Goal: Task Accomplishment & Management: Use online tool/utility

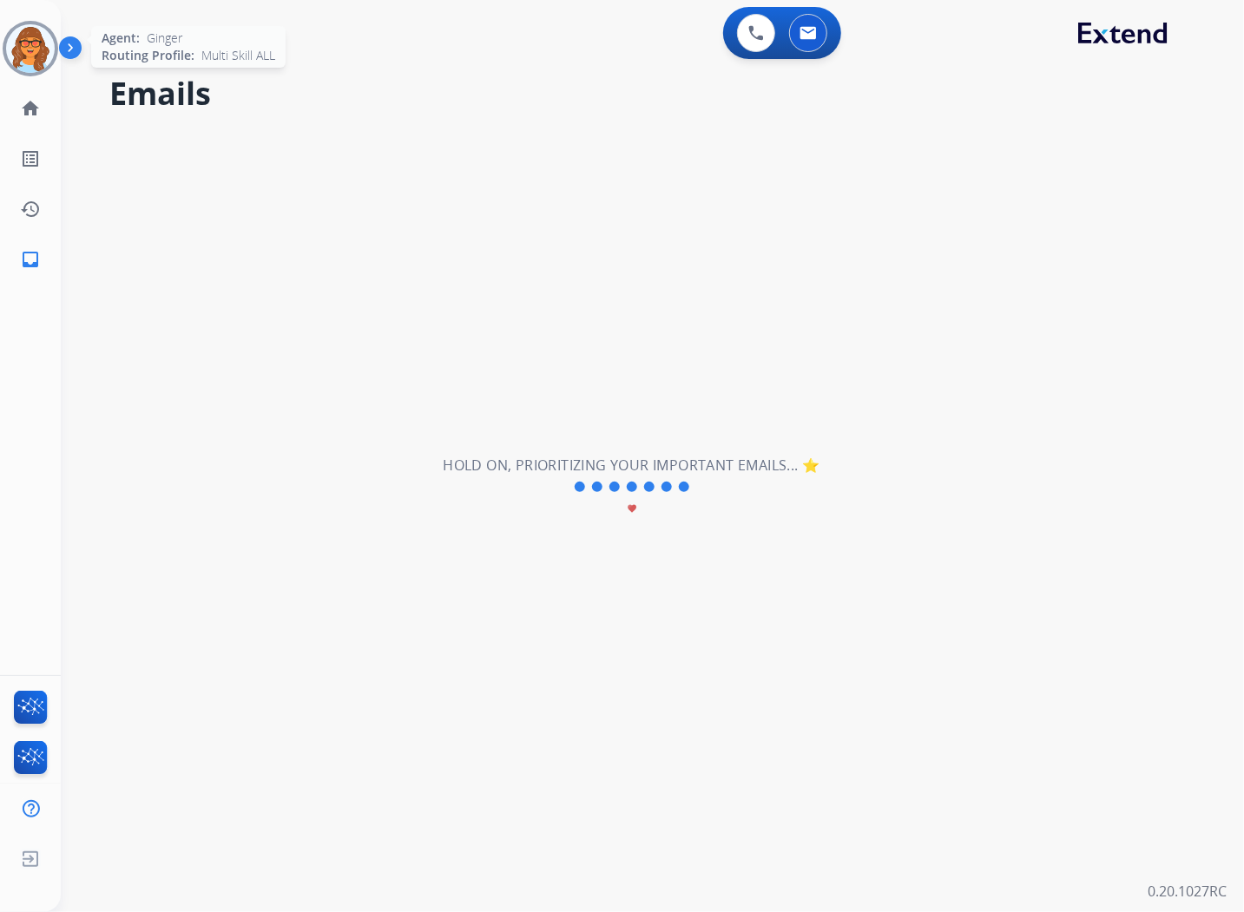
click at [30, 42] on img at bounding box center [30, 48] width 49 height 49
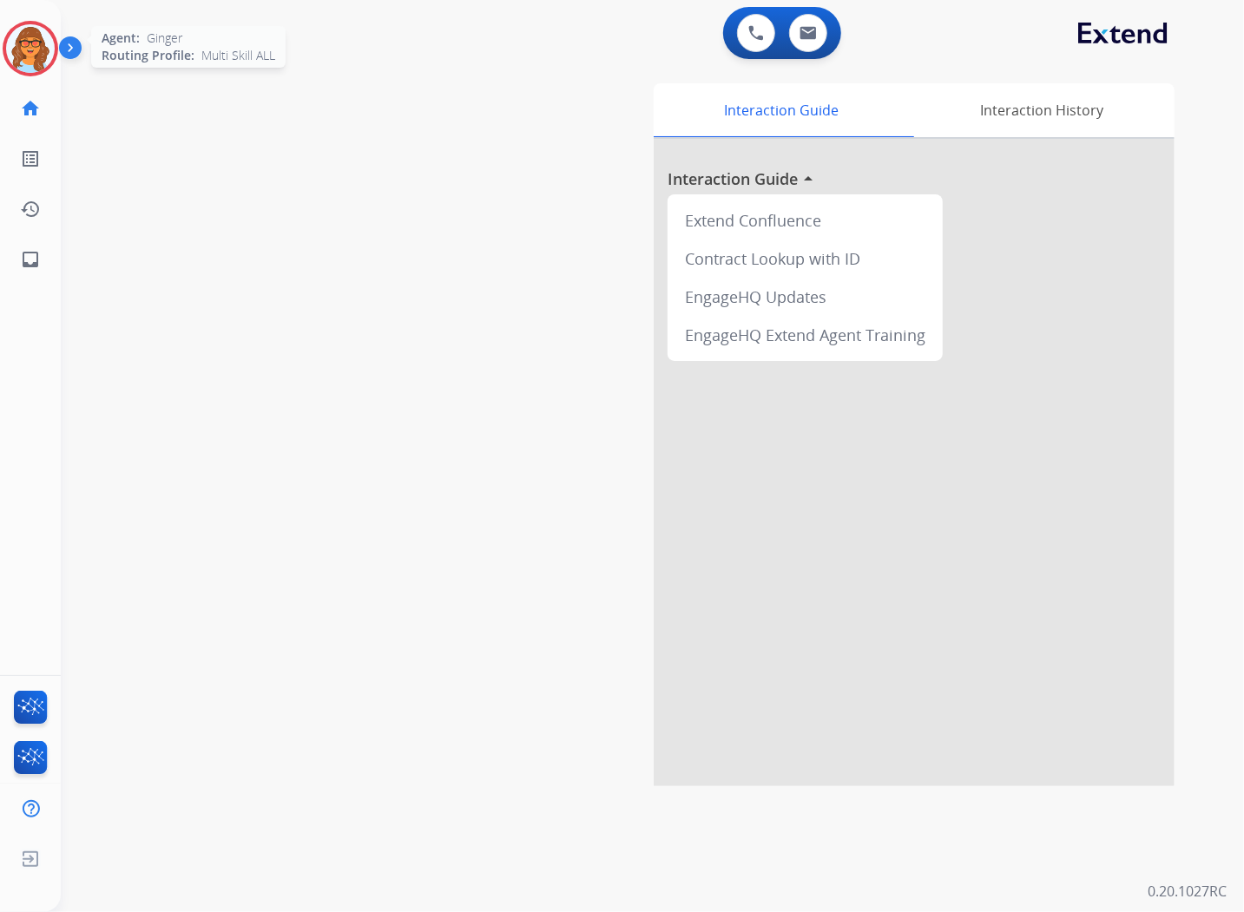
click at [35, 55] on img at bounding box center [30, 48] width 49 height 49
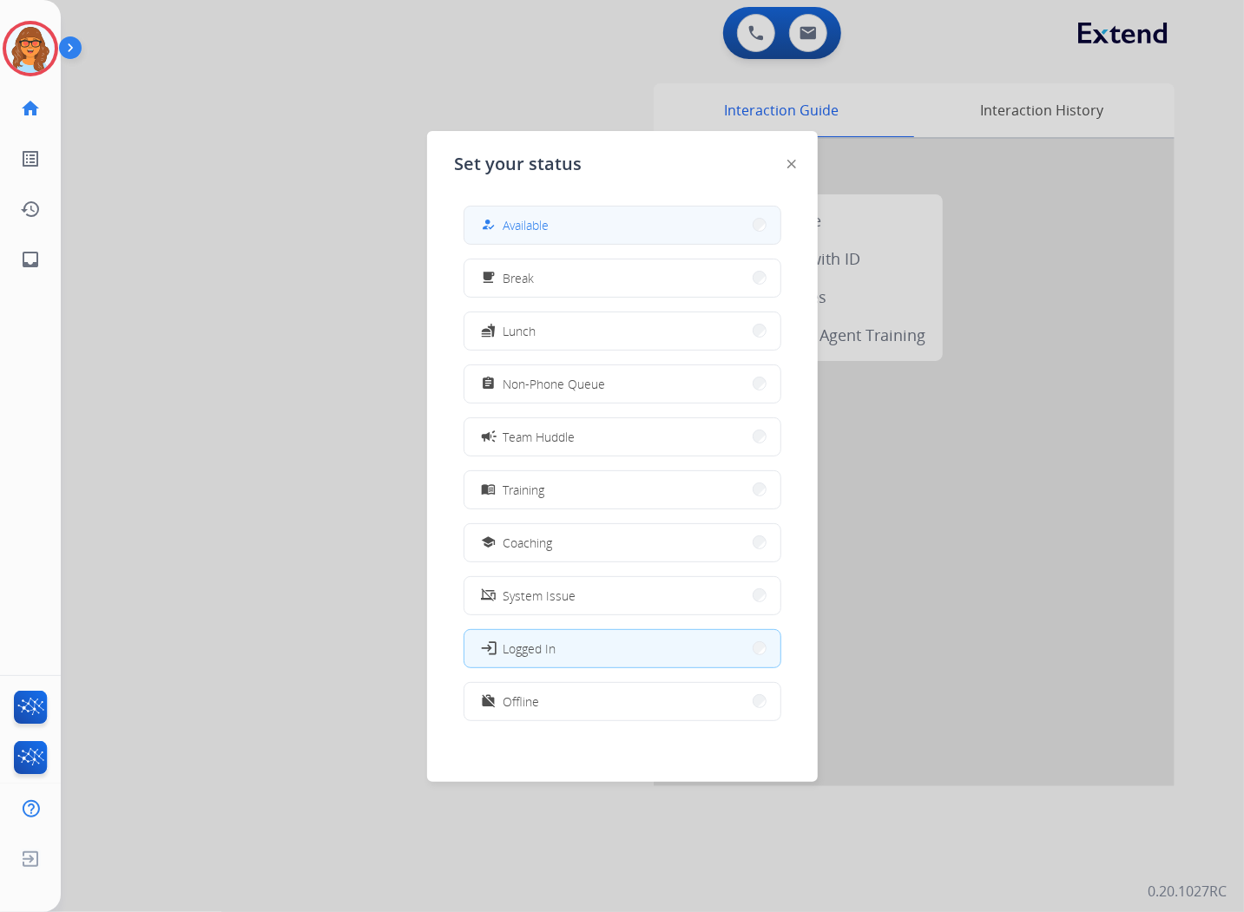
click at [556, 226] on button "how_to_reg Available" at bounding box center [622, 225] width 316 height 37
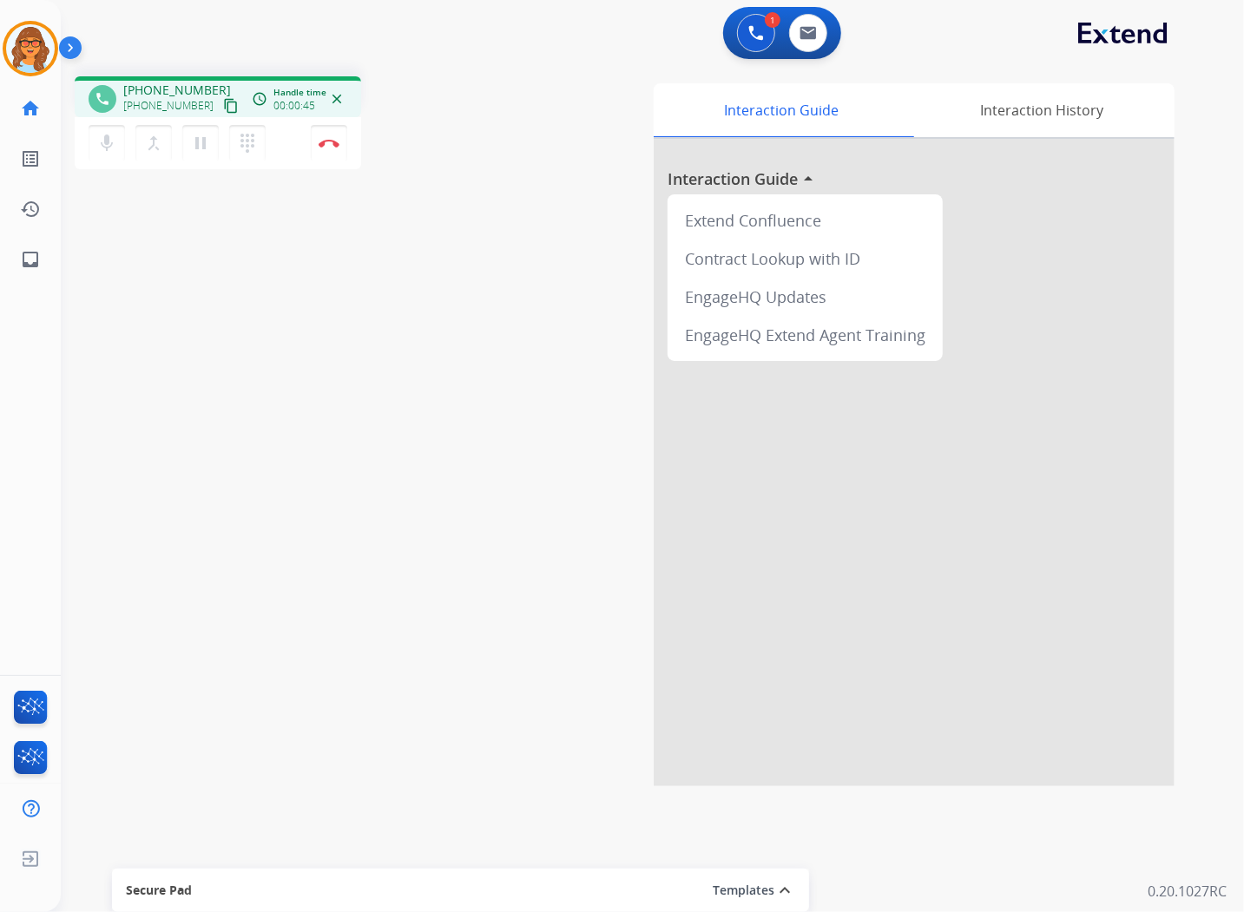
click at [223, 102] on mat-icon "content_copy" at bounding box center [231, 106] width 16 height 16
click at [336, 145] on img at bounding box center [328, 143] width 21 height 9
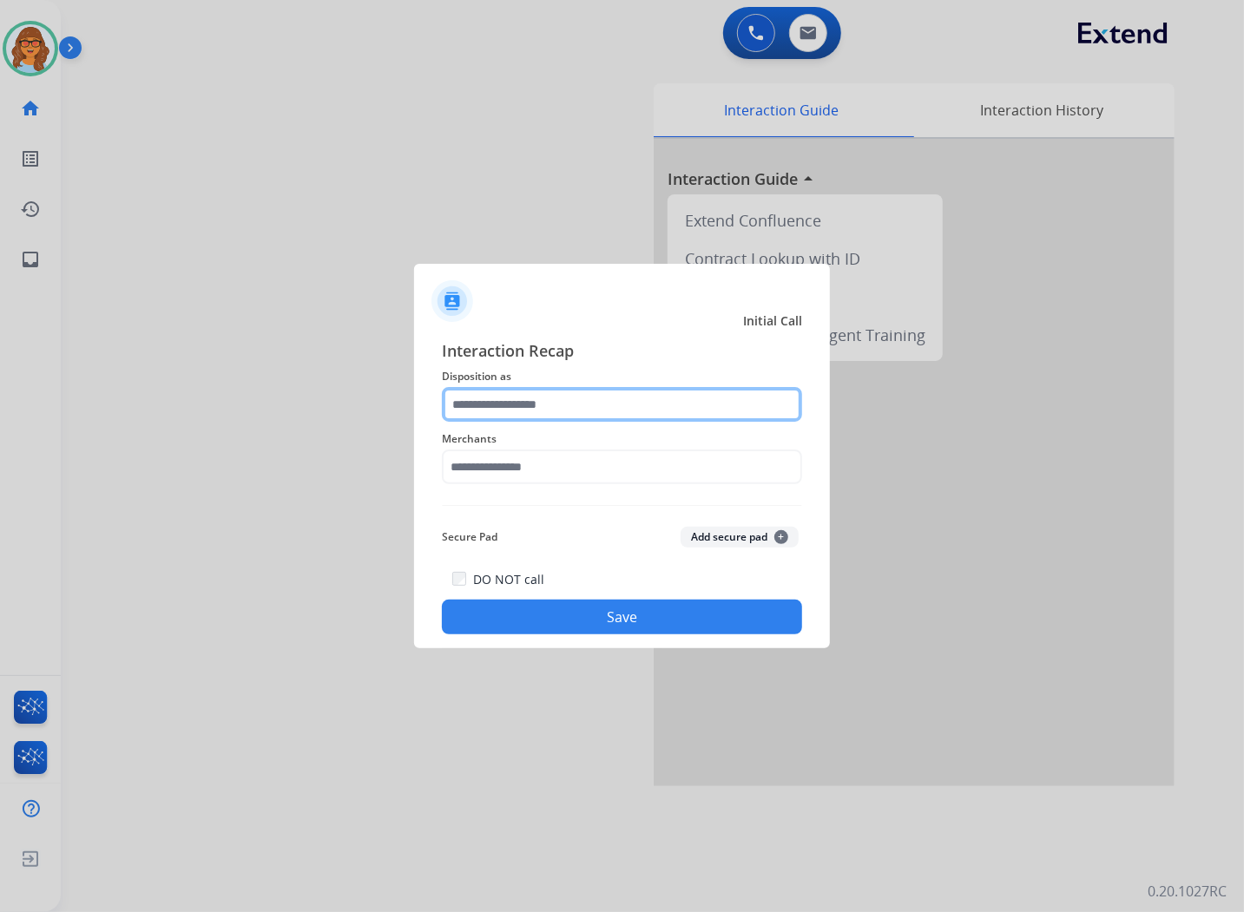
click at [514, 405] on input "text" at bounding box center [622, 404] width 360 height 35
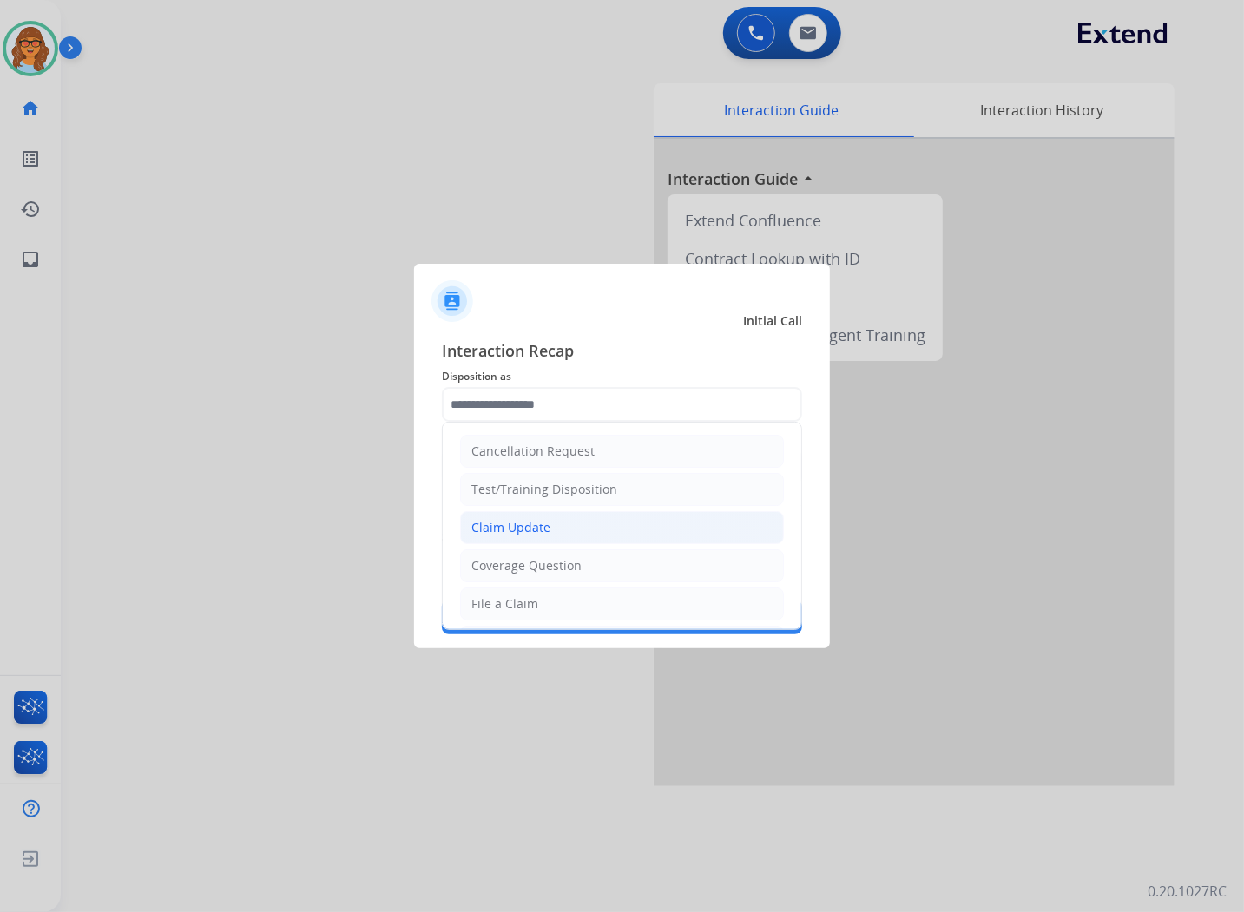
click at [533, 529] on div "Claim Update" at bounding box center [510, 527] width 79 height 17
type input "**********"
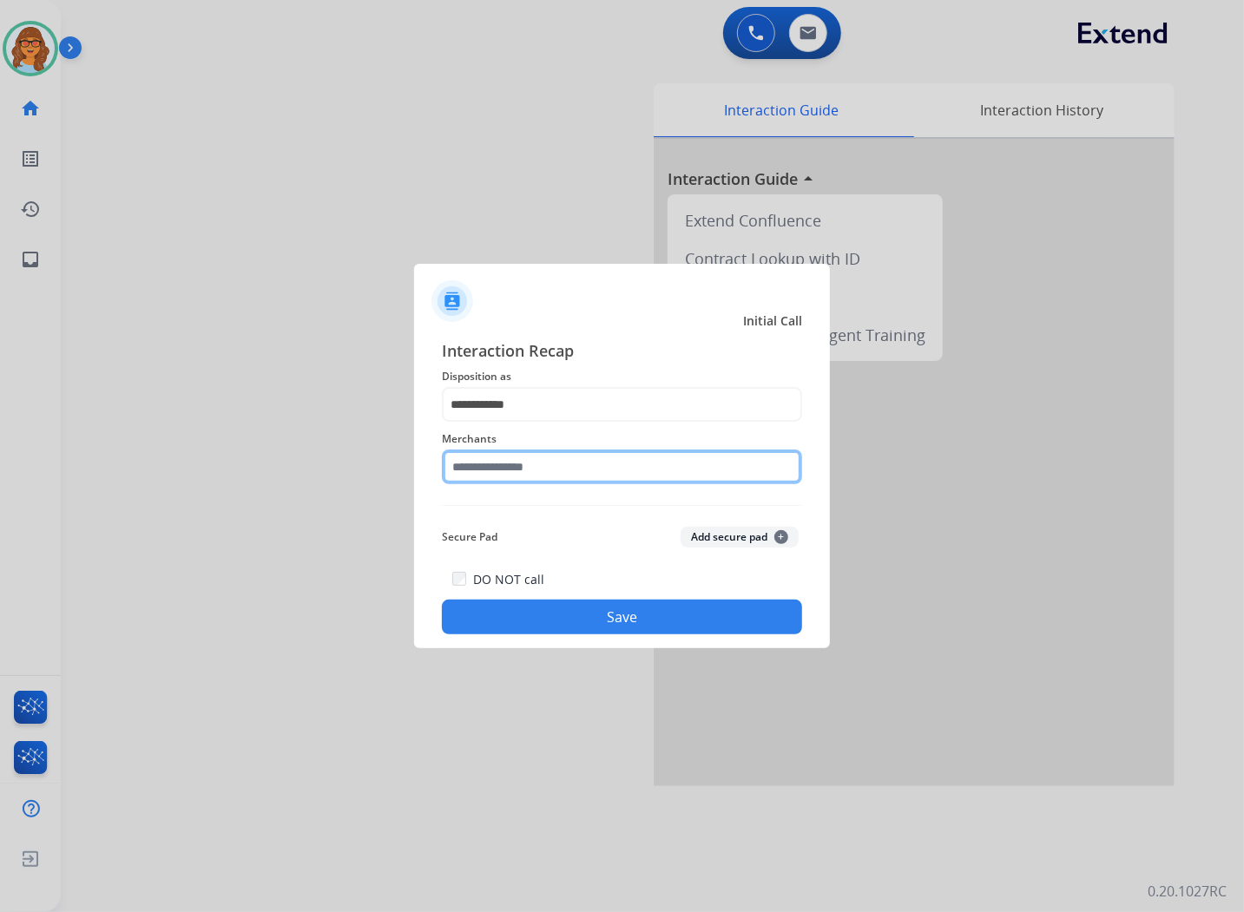
click at [545, 458] on input "text" at bounding box center [622, 467] width 360 height 35
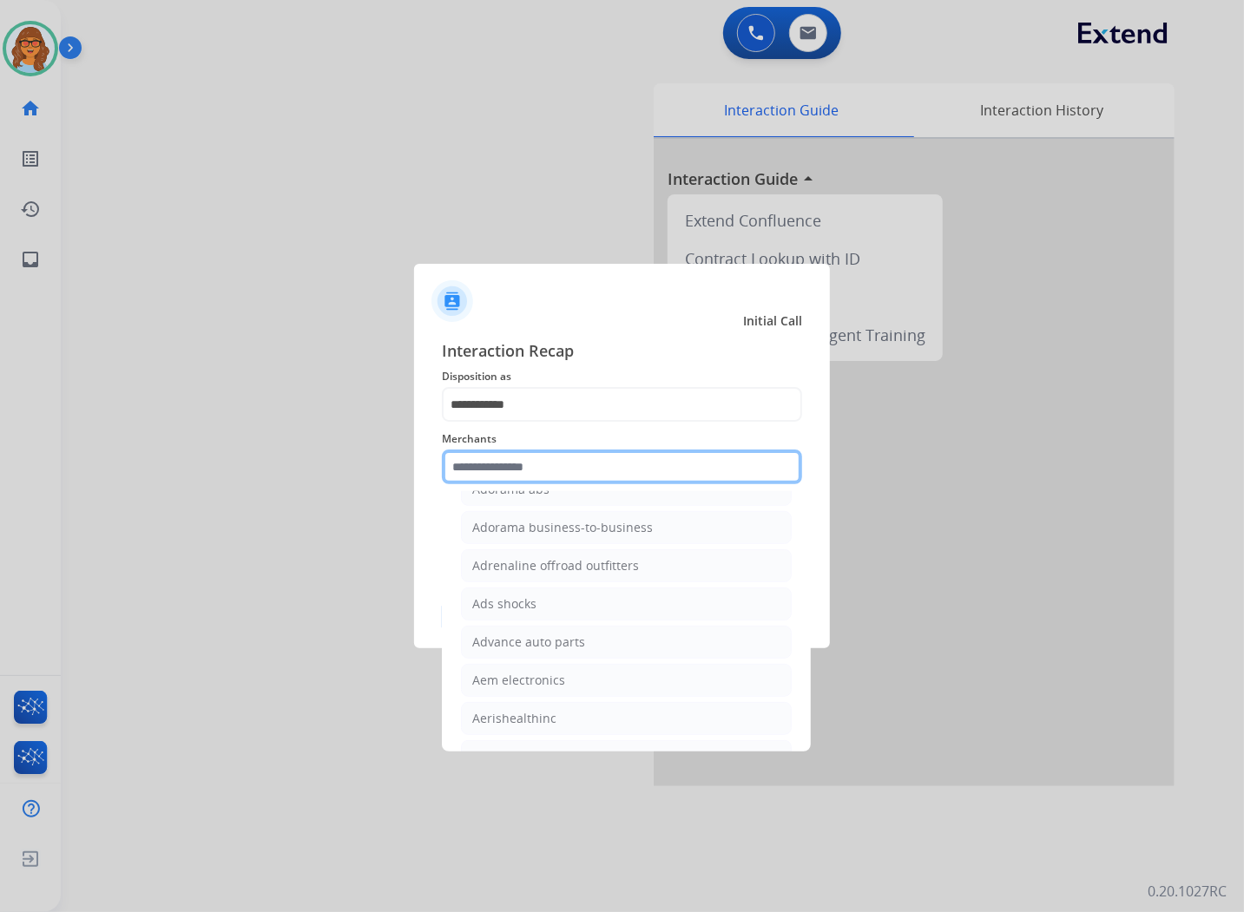
scroll to position [771, 0]
click at [644, 467] on input "text" at bounding box center [622, 467] width 360 height 35
click at [555, 471] on input "text" at bounding box center [622, 467] width 360 height 35
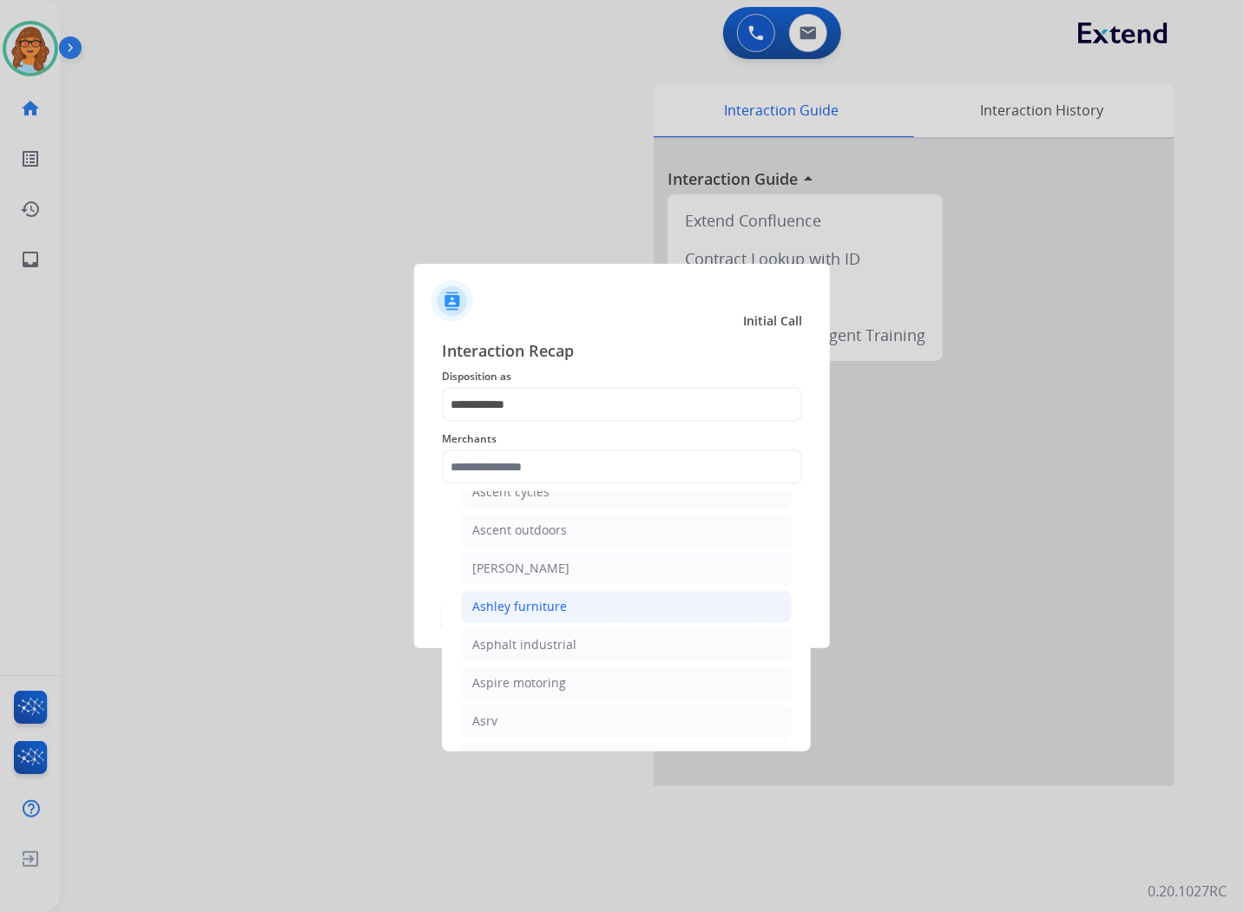
click at [534, 613] on div "Ashley furniture" at bounding box center [519, 606] width 95 height 17
type input "**********"
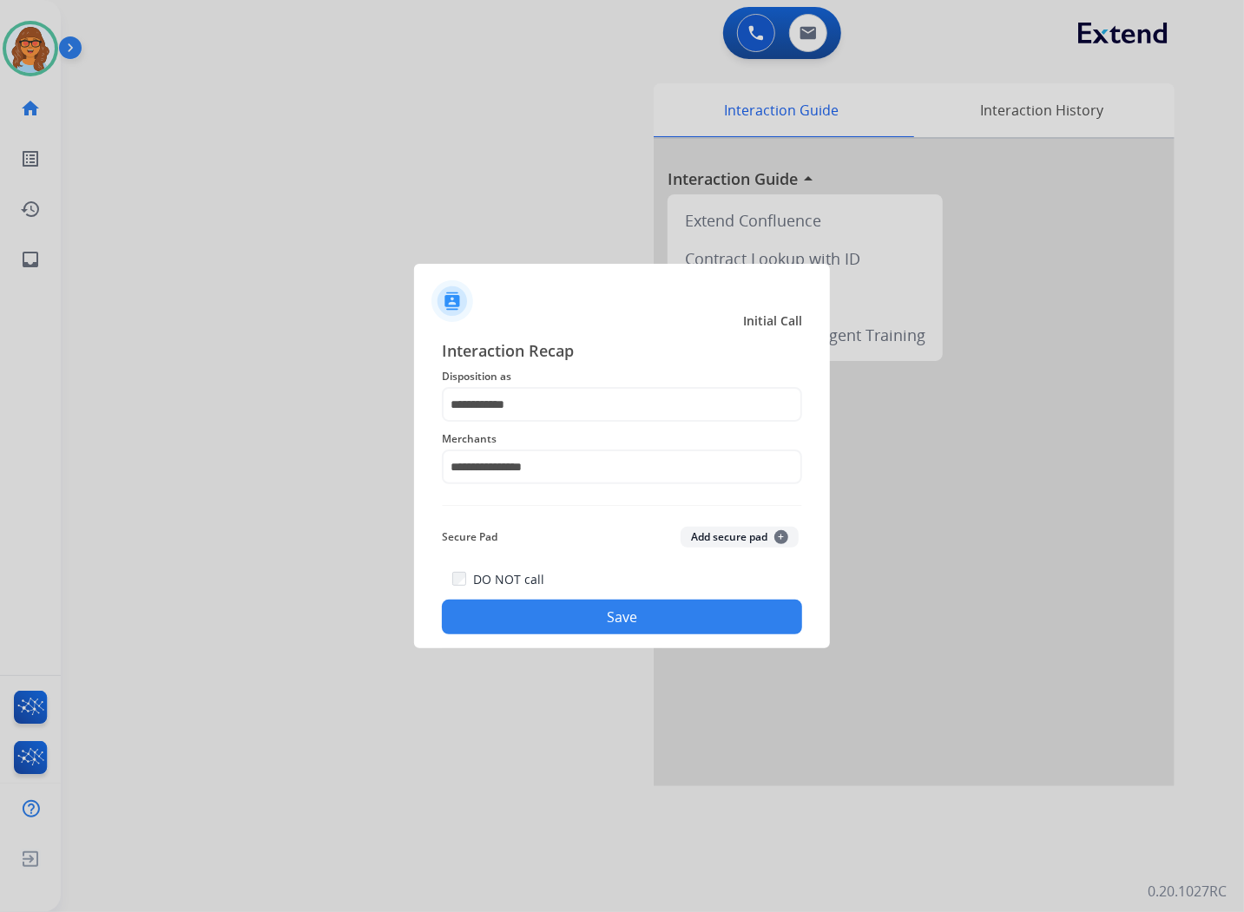
click at [594, 610] on button "Save" at bounding box center [622, 617] width 360 height 35
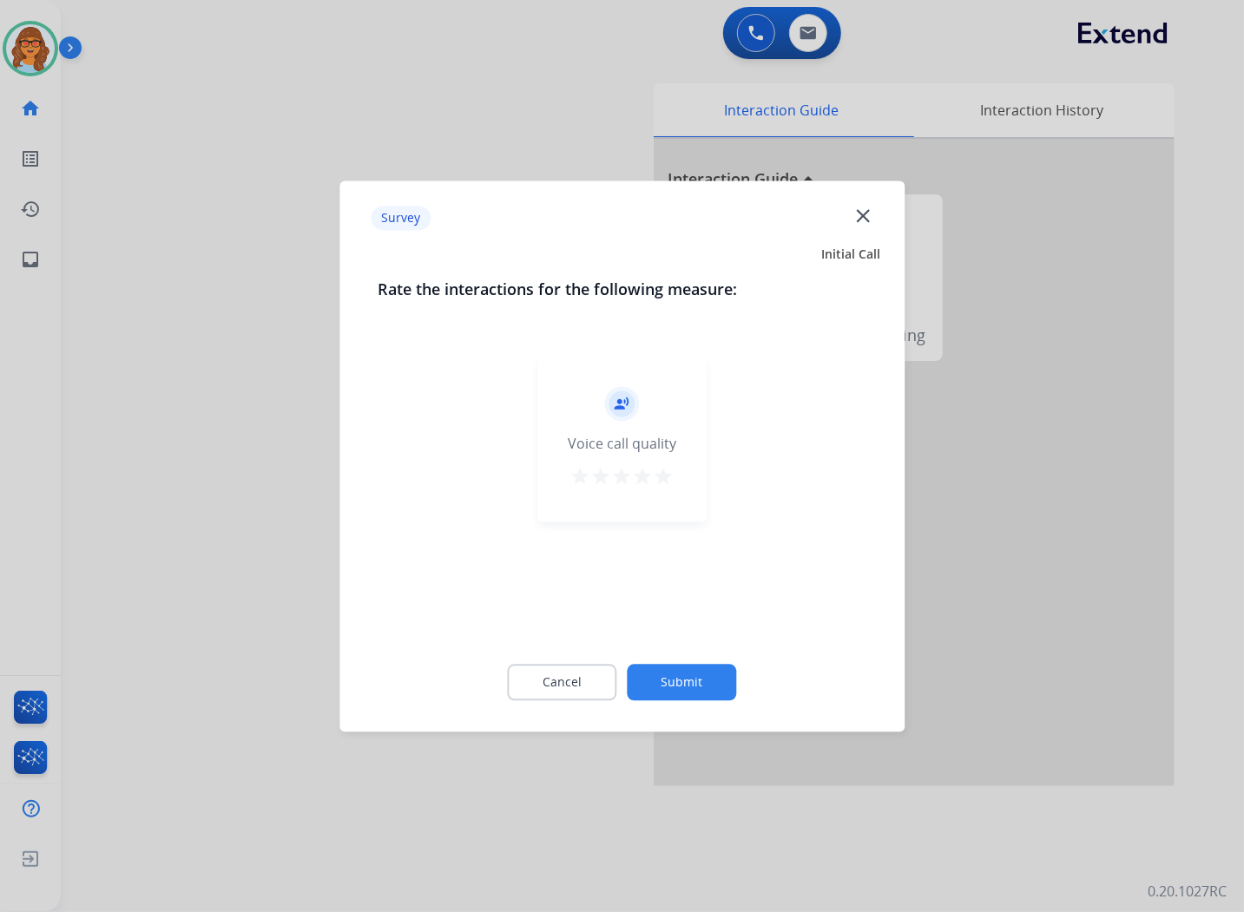
click at [668, 472] on mat-icon "star" at bounding box center [663, 476] width 21 height 21
click at [694, 691] on button "Submit" at bounding box center [681, 682] width 109 height 36
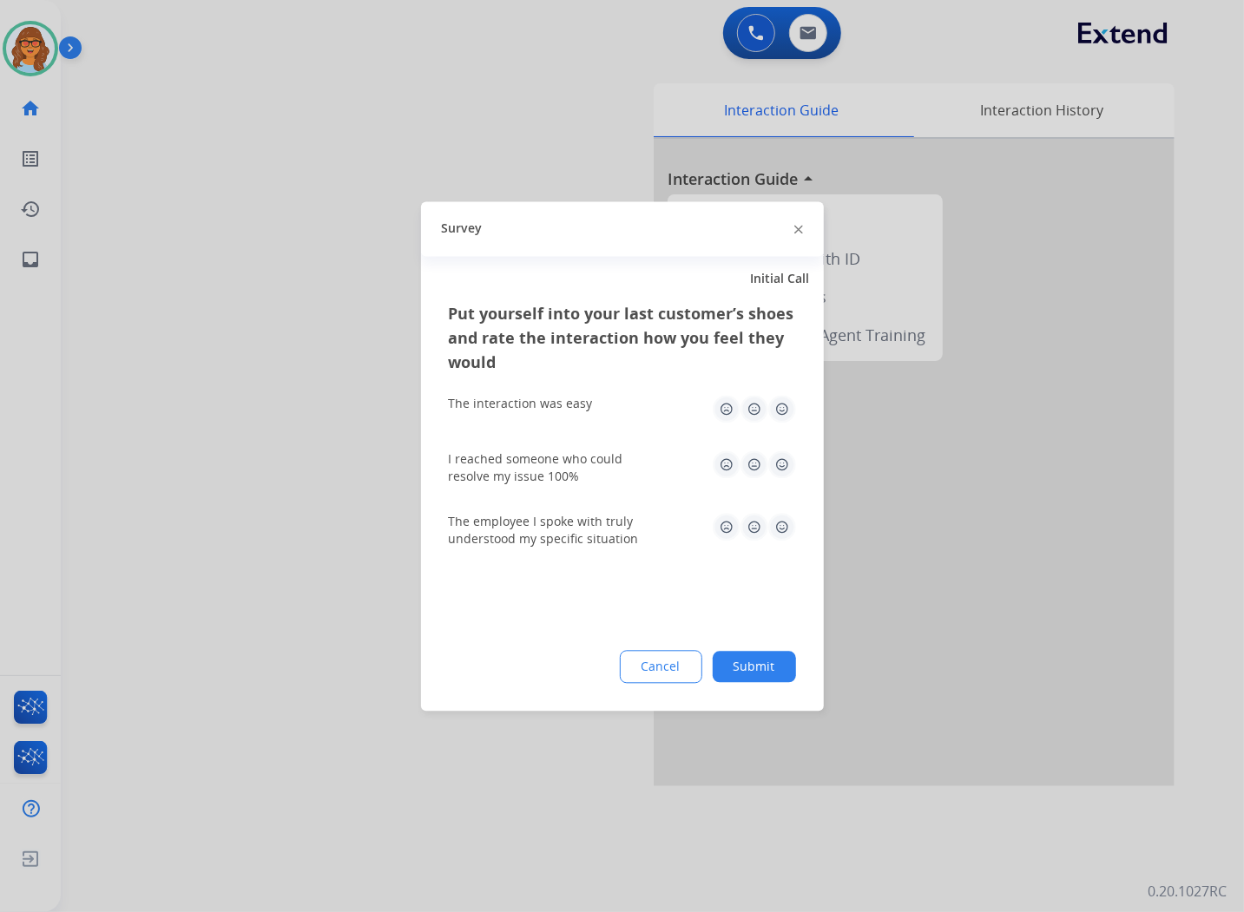
click at [725, 411] on img at bounding box center [726, 409] width 28 height 28
click at [784, 408] on img at bounding box center [782, 409] width 28 height 28
click at [782, 460] on img at bounding box center [782, 464] width 28 height 28
click at [782, 525] on img at bounding box center [782, 527] width 28 height 28
click at [751, 404] on img at bounding box center [754, 409] width 28 height 28
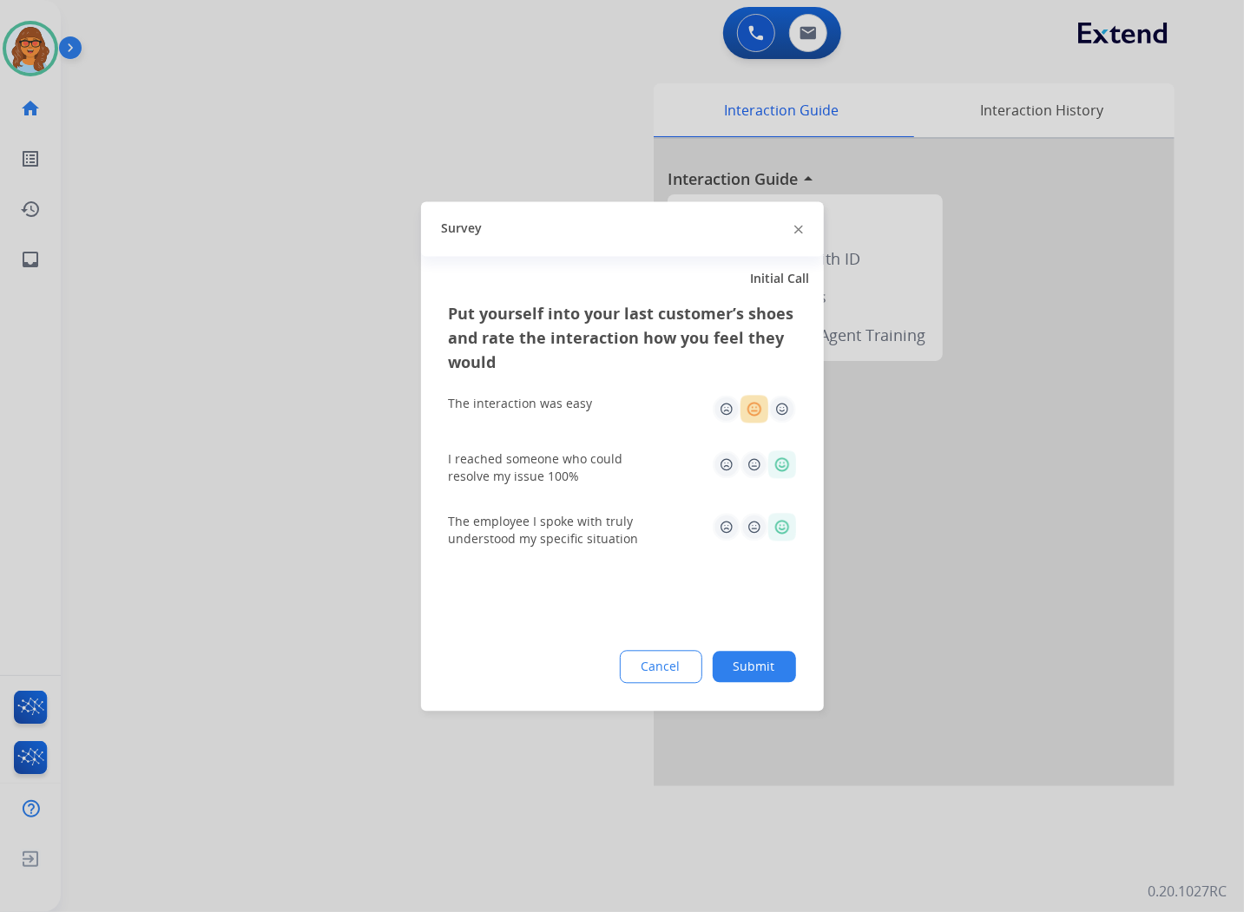
click at [751, 463] on img at bounding box center [754, 464] width 28 height 28
click at [783, 463] on img at bounding box center [782, 464] width 28 height 28
click at [762, 670] on button "Submit" at bounding box center [753, 666] width 83 height 31
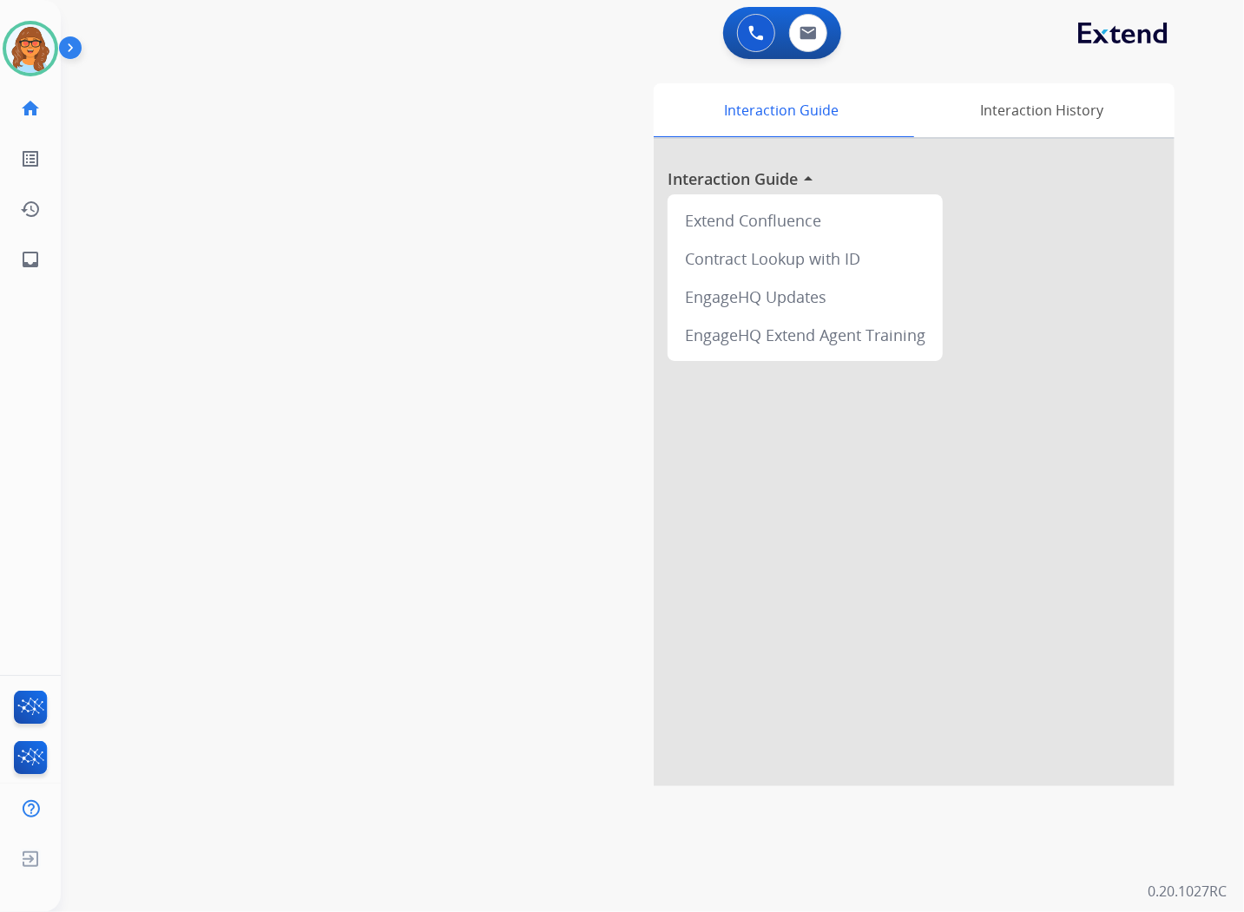
click at [544, 154] on div "Interaction Guide Interaction History Interaction Guide arrow_drop_up Extend Co…" at bounding box center [847, 434] width 654 height 703
click at [22, 41] on img at bounding box center [30, 48] width 49 height 49
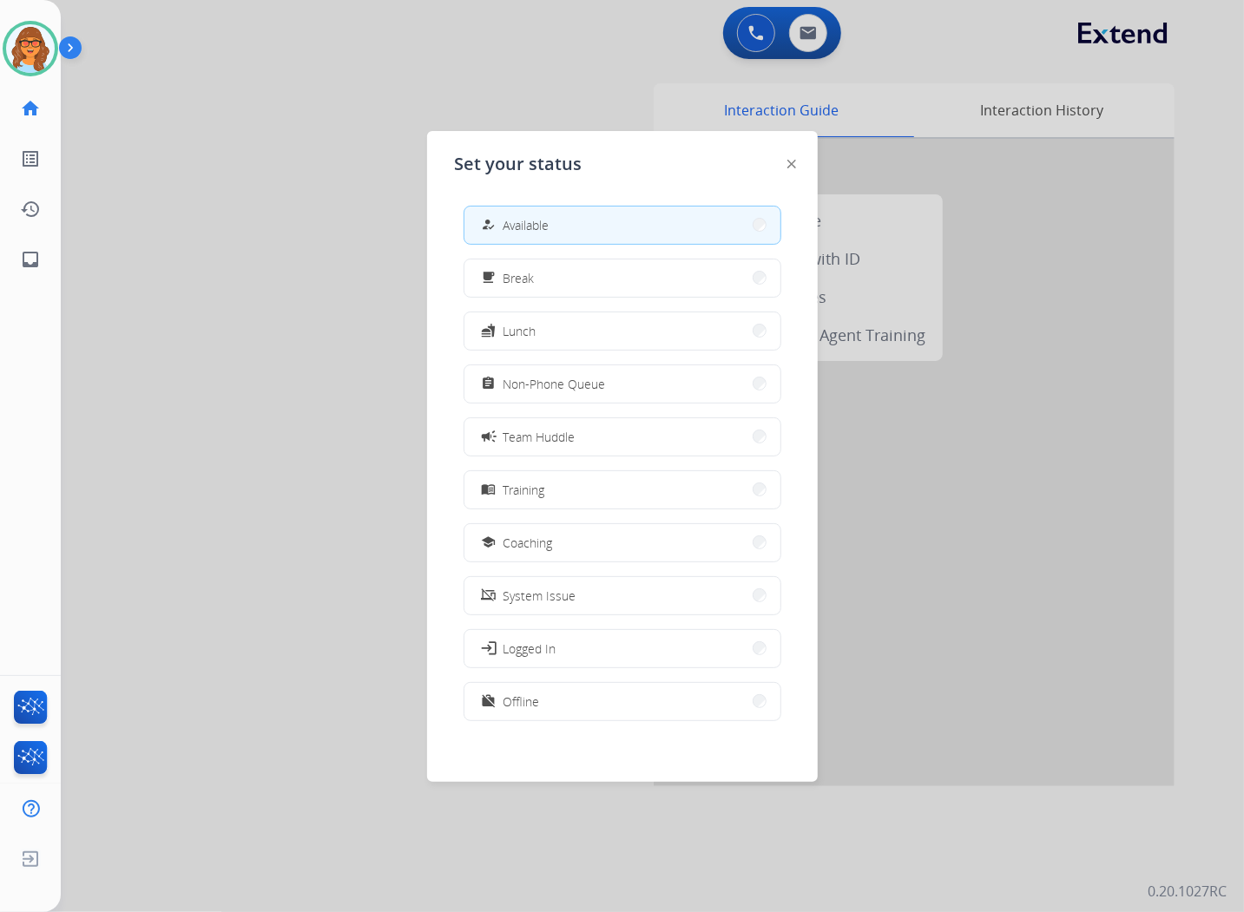
click at [215, 215] on div at bounding box center [622, 456] width 1244 height 912
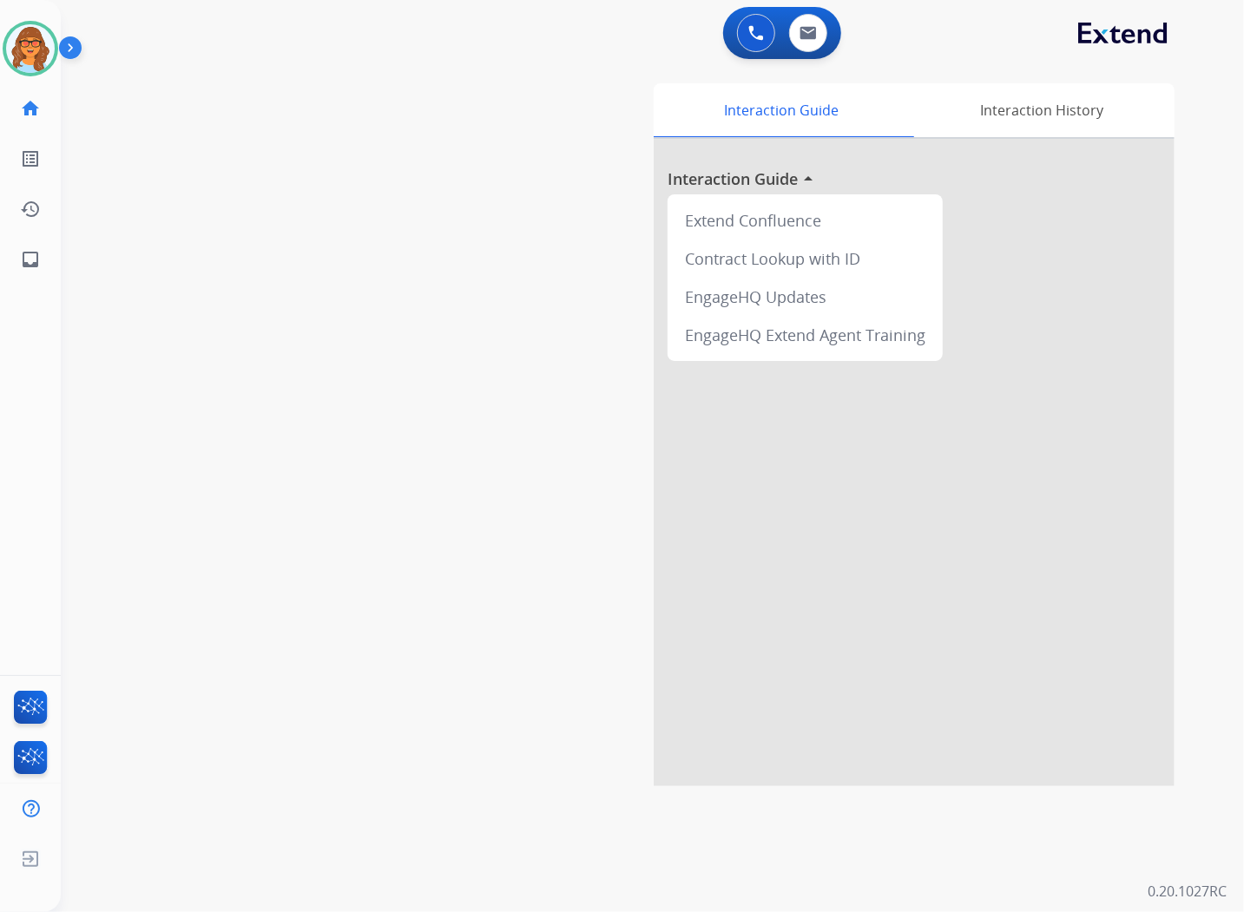
click at [522, 367] on div "Interaction Guide Interaction History Interaction Guide arrow_drop_up Extend Co…" at bounding box center [847, 434] width 654 height 703
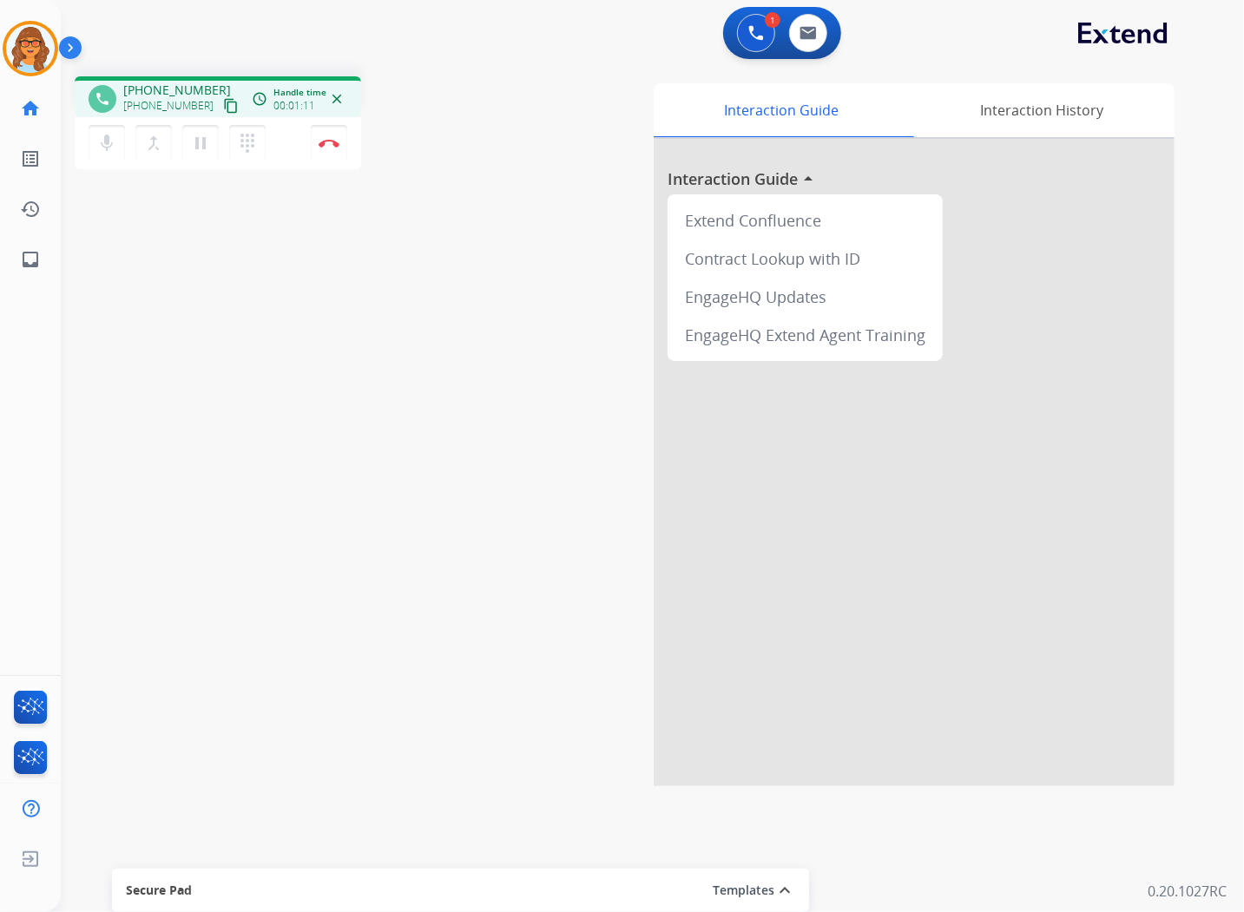
drag, startPoint x: 482, startPoint y: 160, endPoint x: 490, endPoint y: 174, distance: 16.4
click at [482, 160] on div "phone [PHONE_NUMBER] [PHONE_NUMBER] content_copy access_time Call metrics Queue…" at bounding box center [294, 125] width 438 height 98
click at [223, 104] on mat-icon "content_copy" at bounding box center [231, 106] width 16 height 16
click at [195, 143] on mat-icon "pause" at bounding box center [200, 143] width 21 height 21
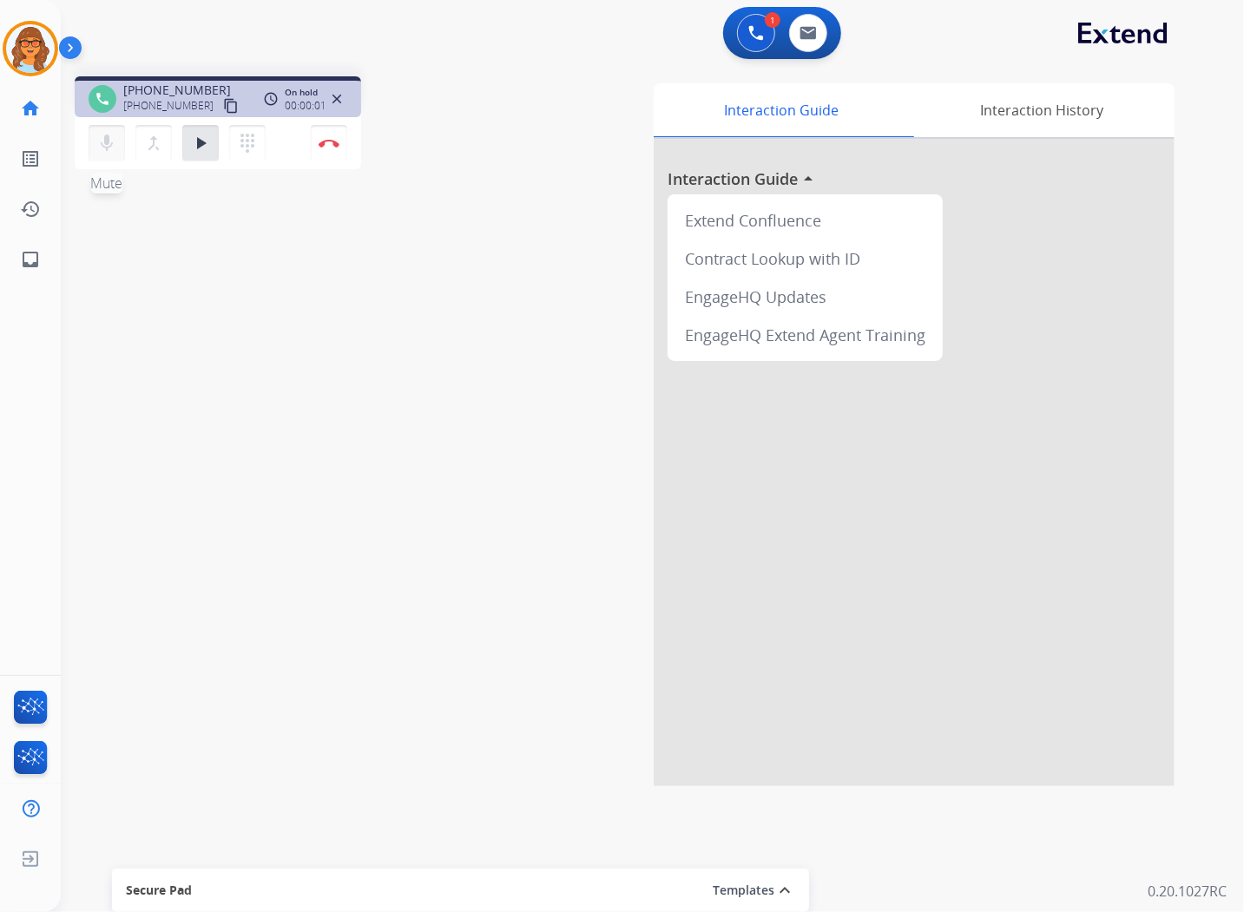
click at [97, 148] on mat-icon "mic" at bounding box center [106, 143] width 21 height 21
click at [100, 144] on mat-icon "mic_off" at bounding box center [106, 143] width 21 height 21
click at [205, 143] on mat-icon "play_arrow" at bounding box center [200, 143] width 21 height 21
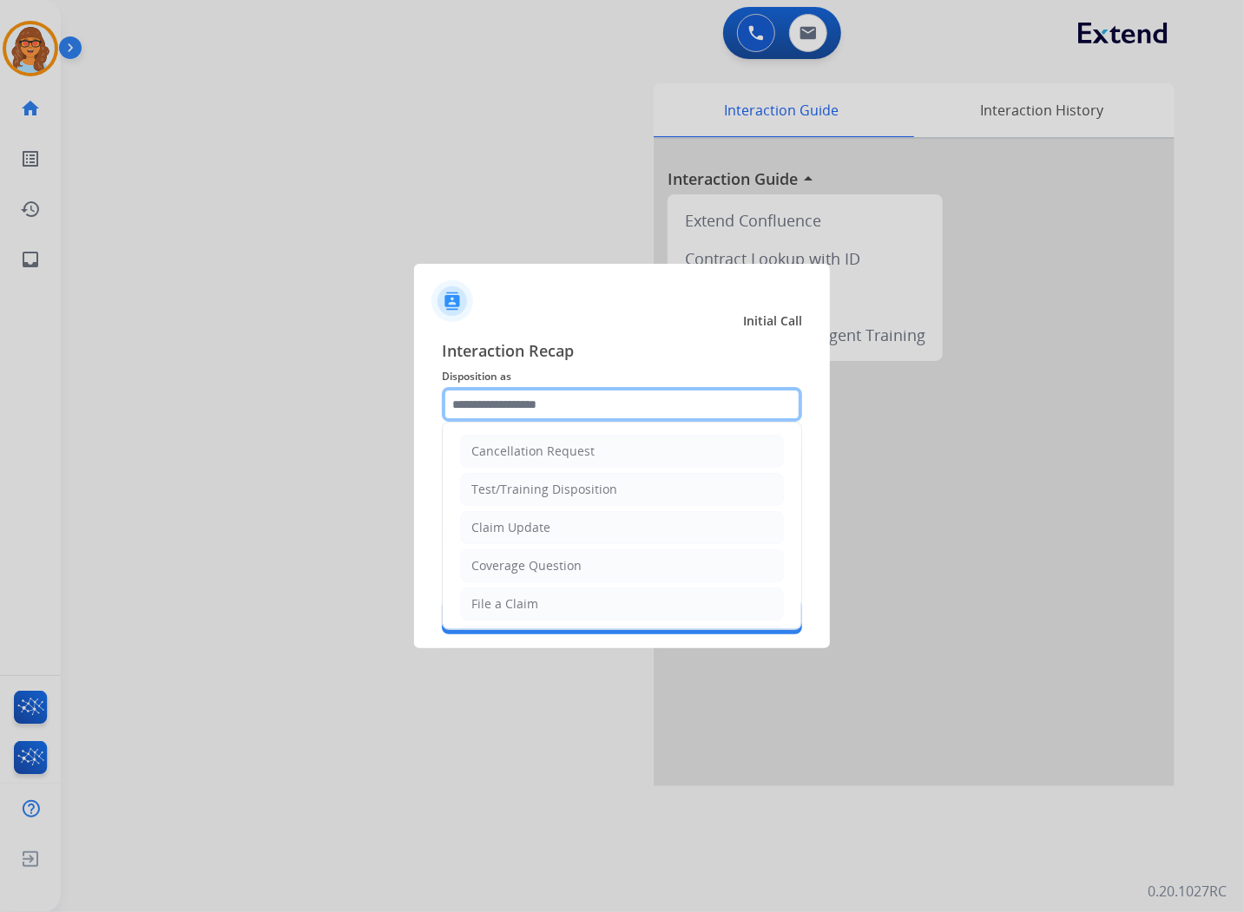
click at [497, 406] on input "text" at bounding box center [622, 404] width 360 height 35
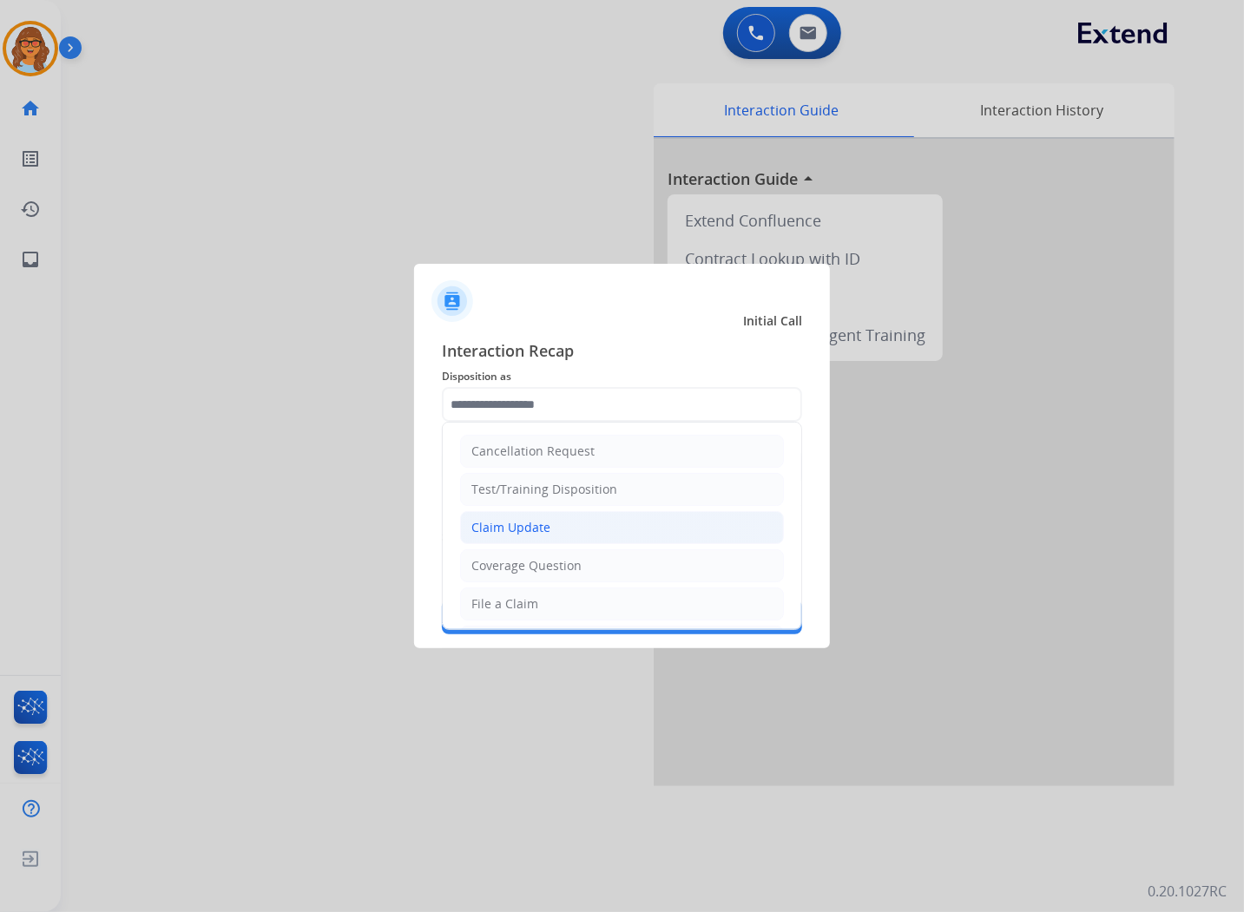
click at [544, 535] on div "Claim Update" at bounding box center [510, 527] width 79 height 17
type input "**********"
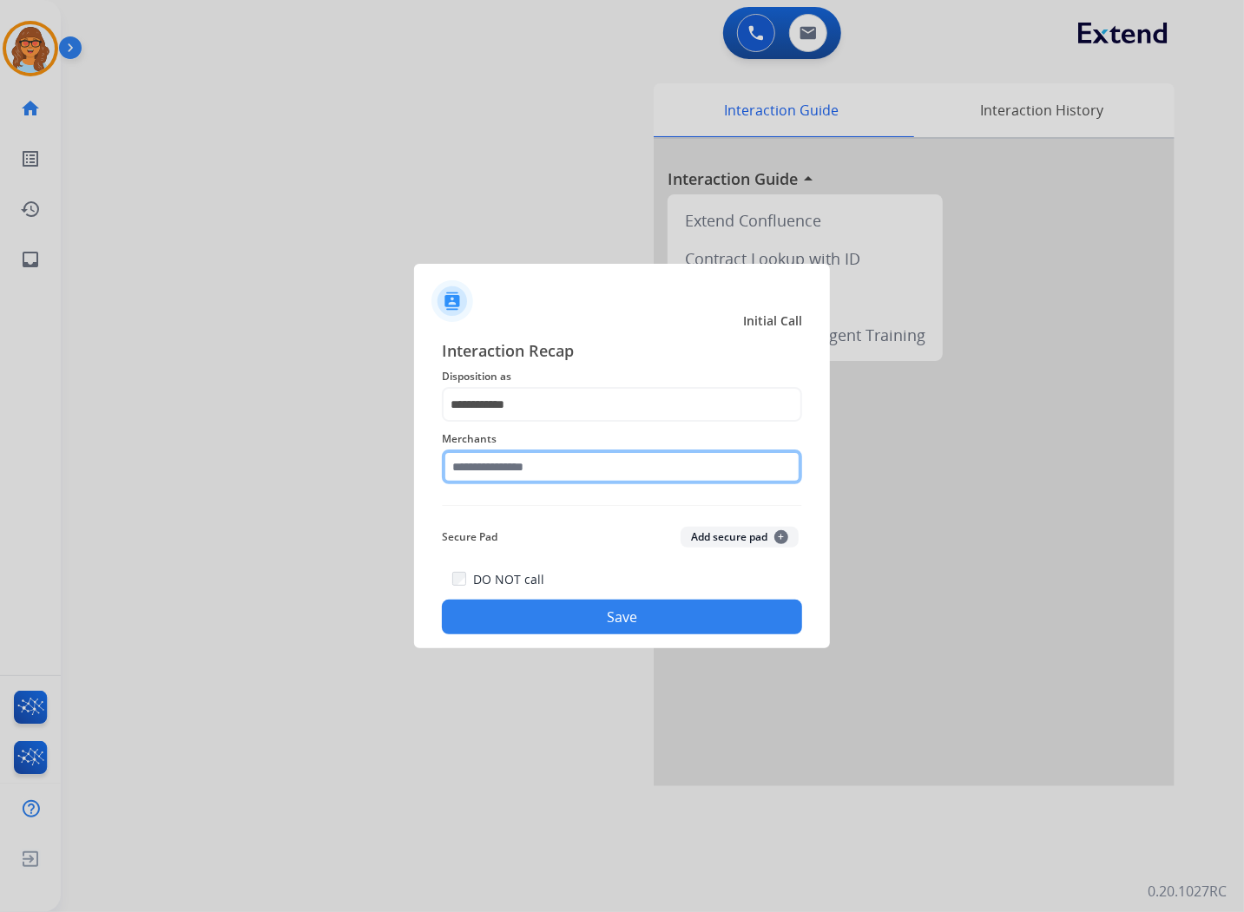
click at [536, 470] on input "text" at bounding box center [622, 467] width 360 height 35
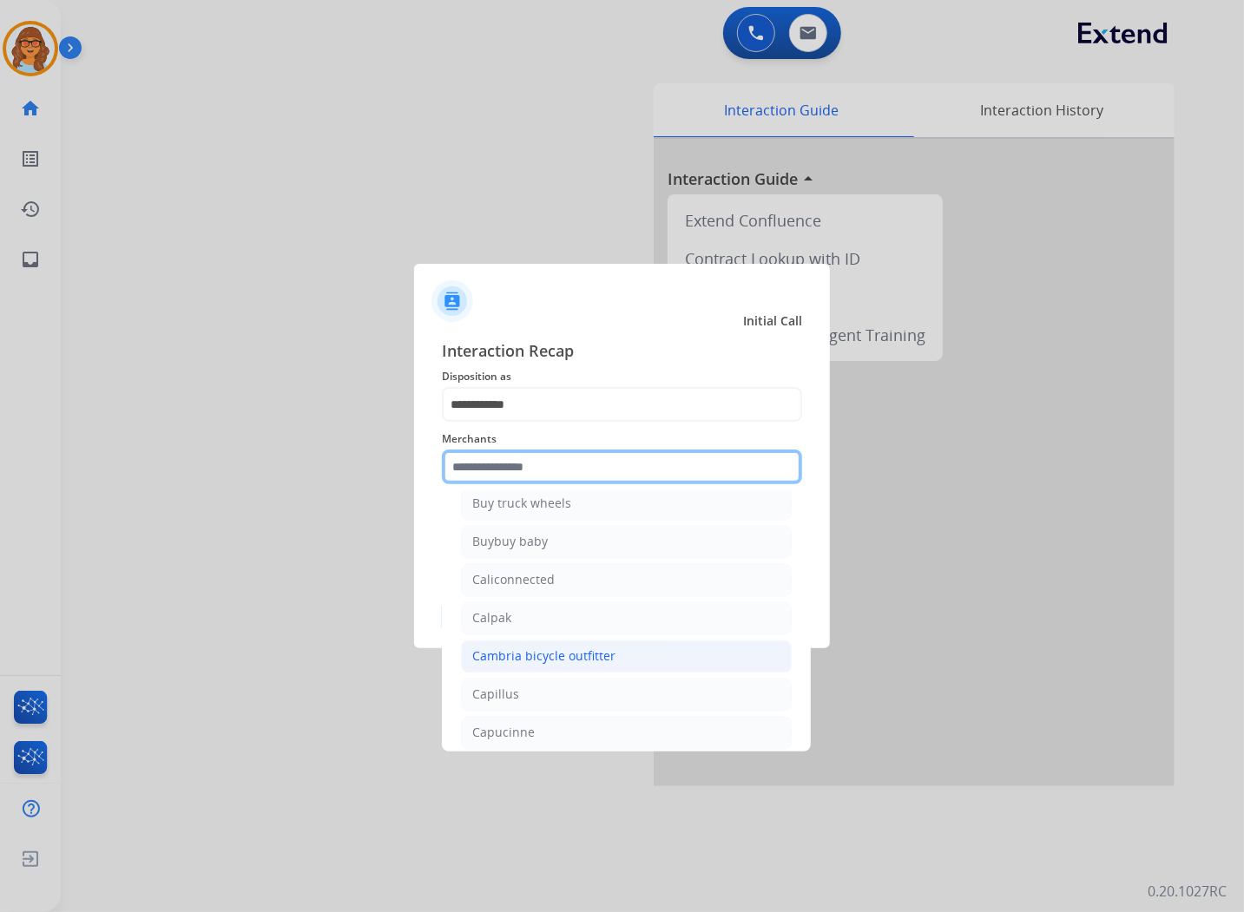
scroll to position [6171, 0]
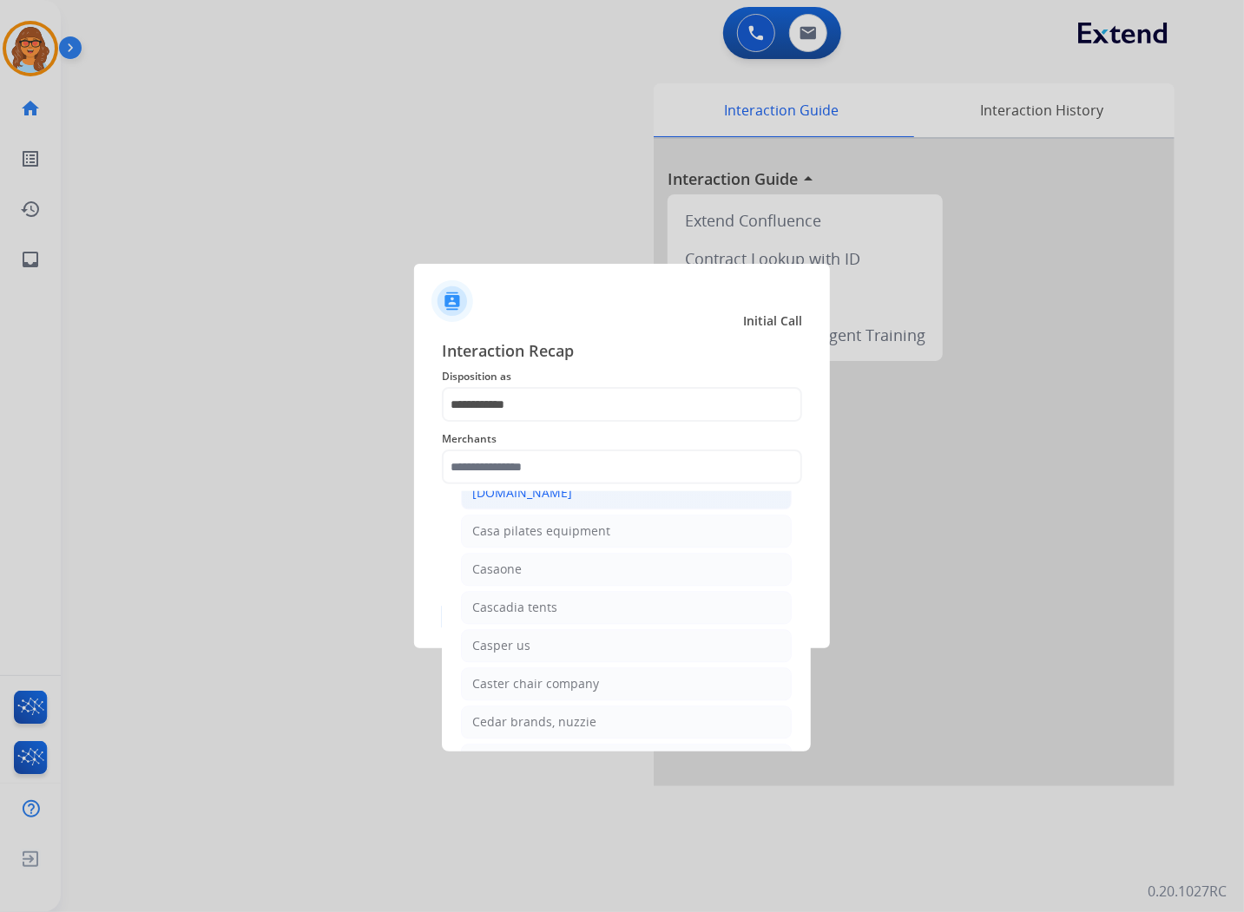
click at [504, 502] on div "[DOMAIN_NAME]" at bounding box center [522, 492] width 100 height 17
type input "**********"
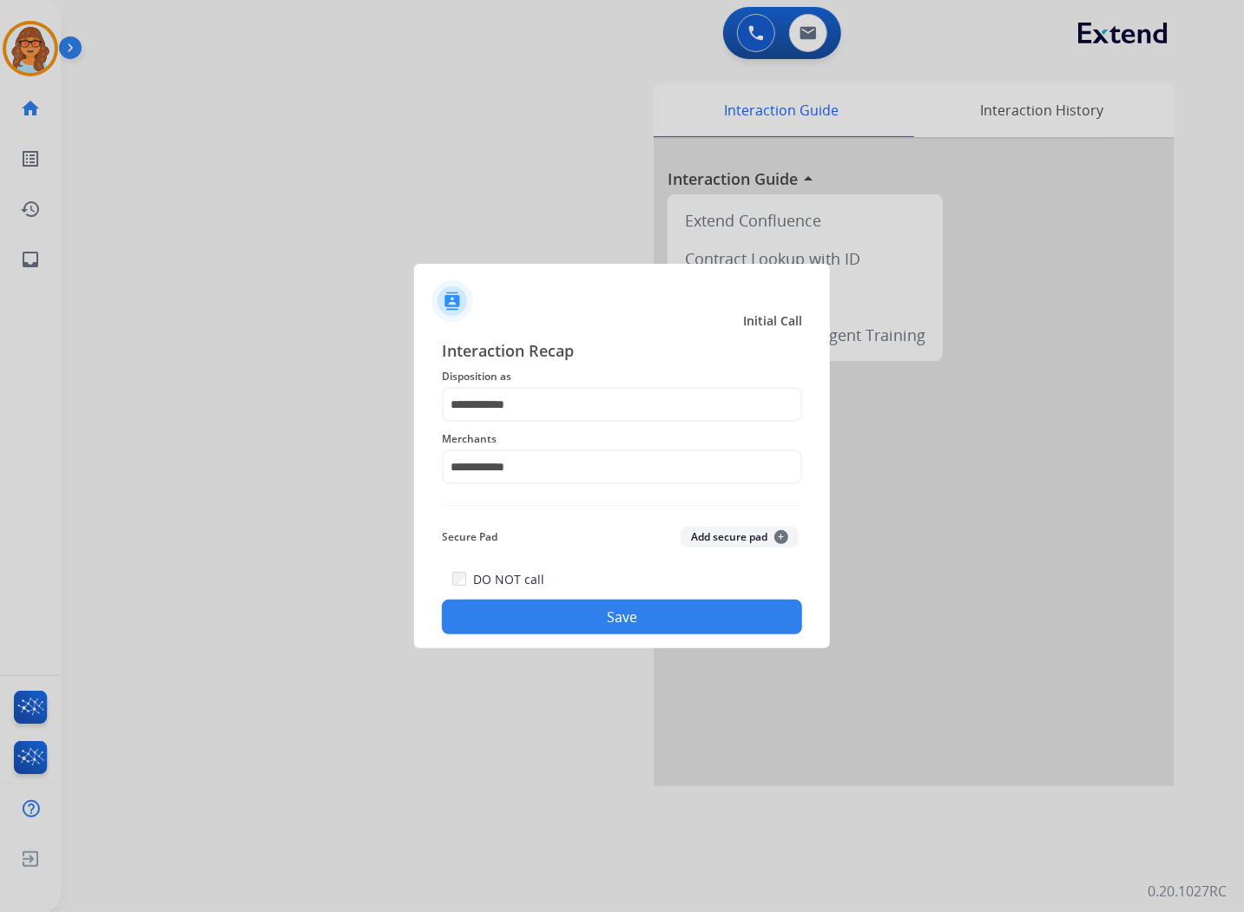
click at [617, 612] on button "Save" at bounding box center [622, 617] width 360 height 35
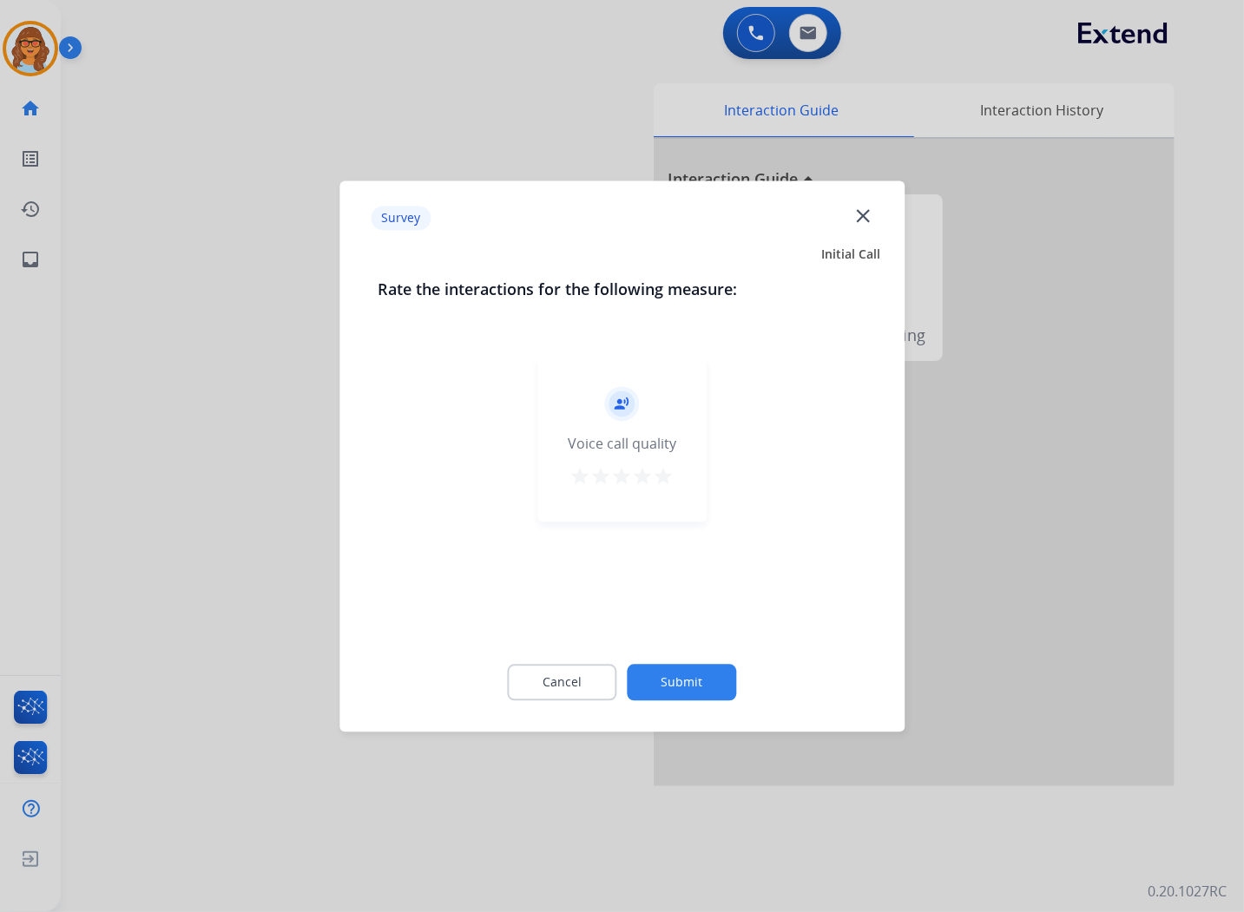
click at [660, 481] on mat-icon "star" at bounding box center [663, 476] width 21 height 21
click at [691, 686] on button "Submit" at bounding box center [681, 682] width 109 height 36
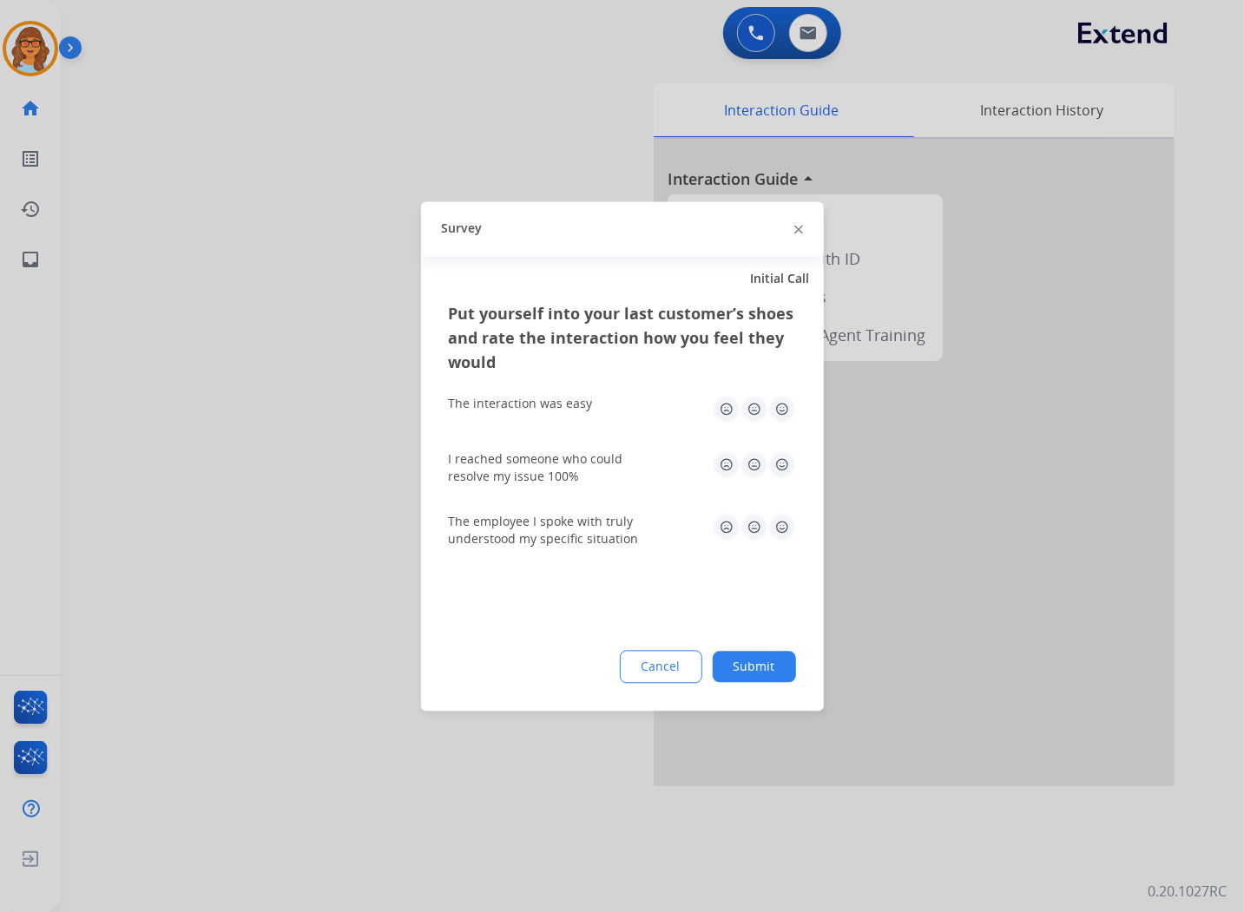
click at [787, 410] on img at bounding box center [782, 409] width 28 height 28
click at [781, 469] on img at bounding box center [782, 464] width 28 height 28
click at [776, 527] on img at bounding box center [782, 527] width 28 height 28
click at [758, 671] on button "Submit" at bounding box center [753, 666] width 83 height 31
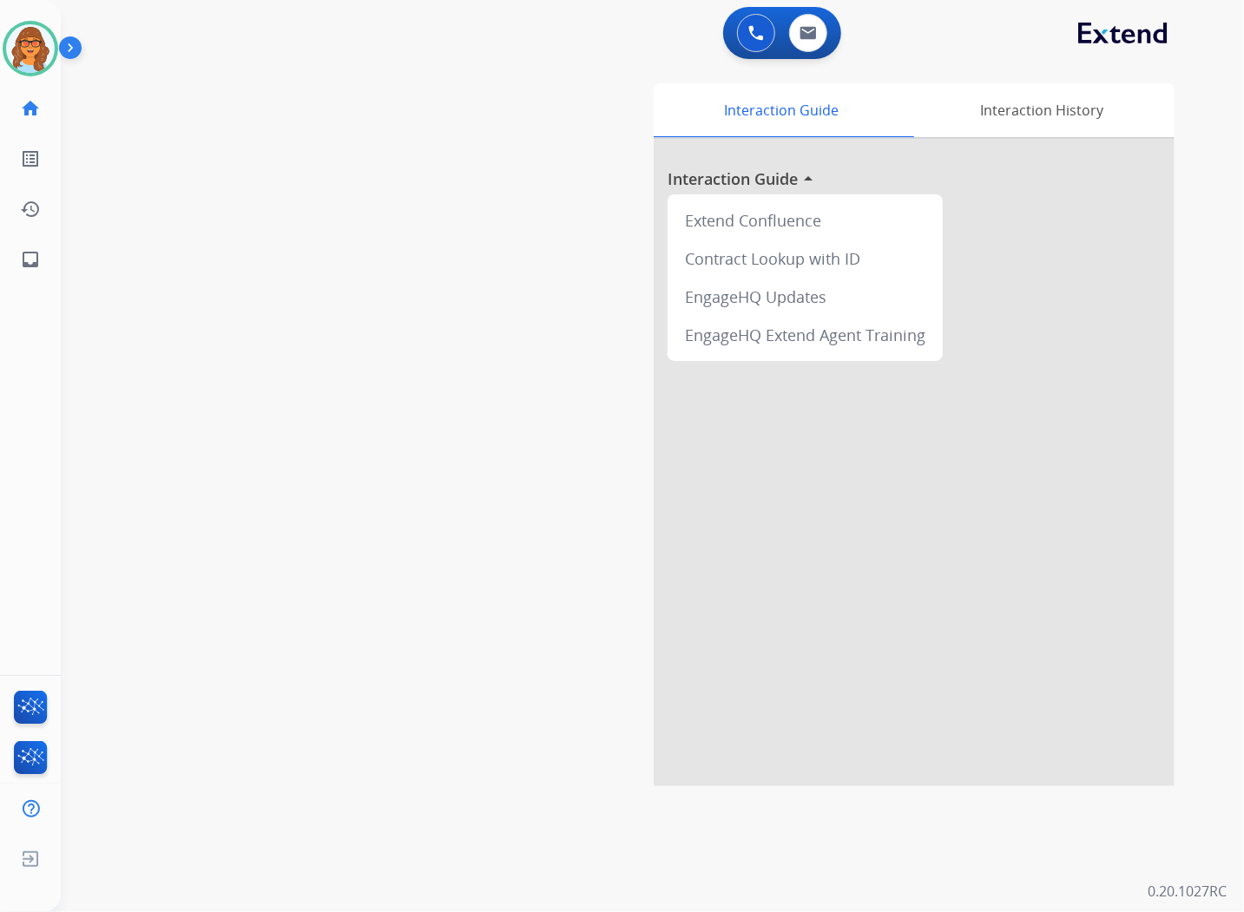
drag, startPoint x: 469, startPoint y: 169, endPoint x: 545, endPoint y: 119, distance: 90.7
click at [545, 119] on div "swap_horiz Break voice bridge close_fullscreen Connect 3-Way Call merge_type Se…" at bounding box center [631, 424] width 1141 height 724
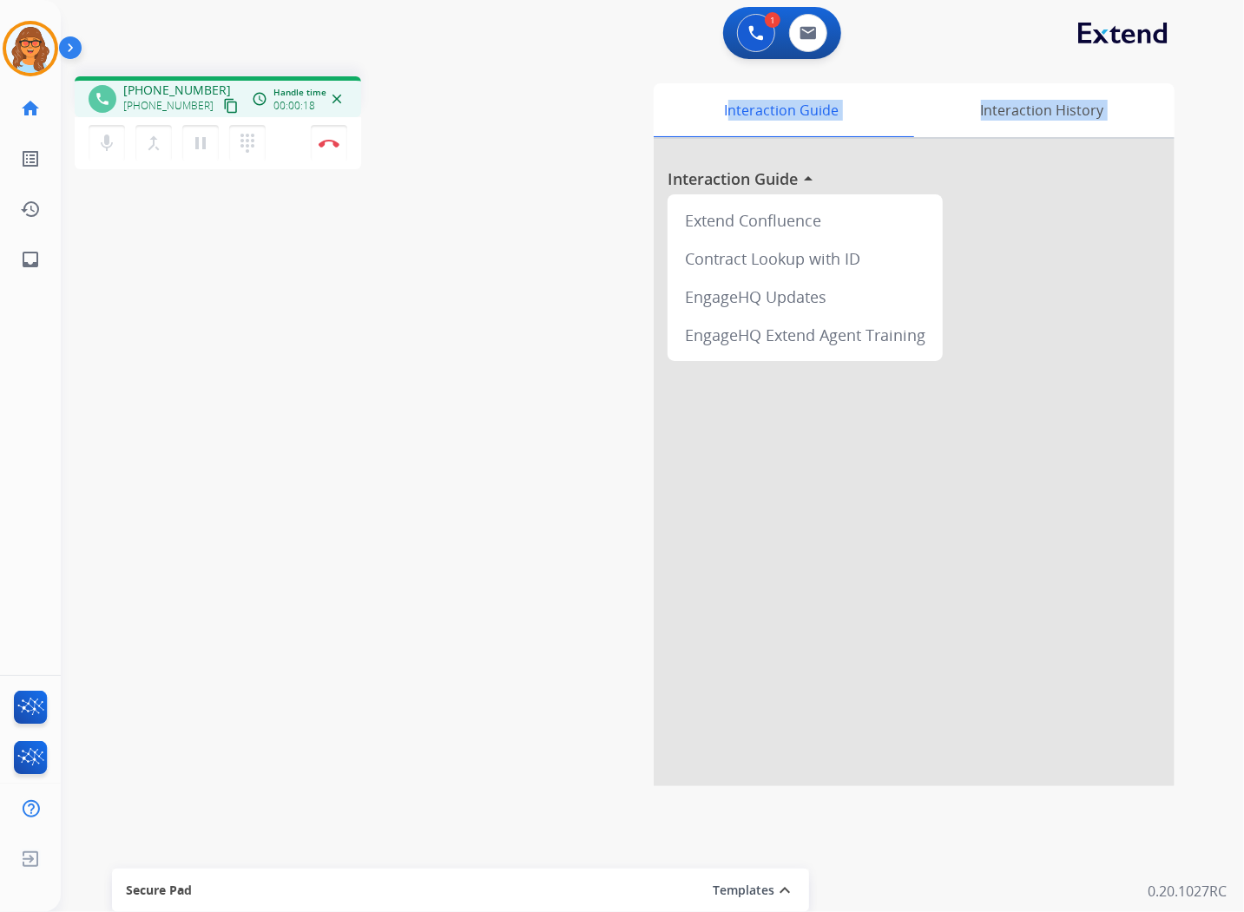
click at [223, 102] on mat-icon "content_copy" at bounding box center [231, 106] width 16 height 16
click at [332, 141] on img at bounding box center [328, 143] width 21 height 9
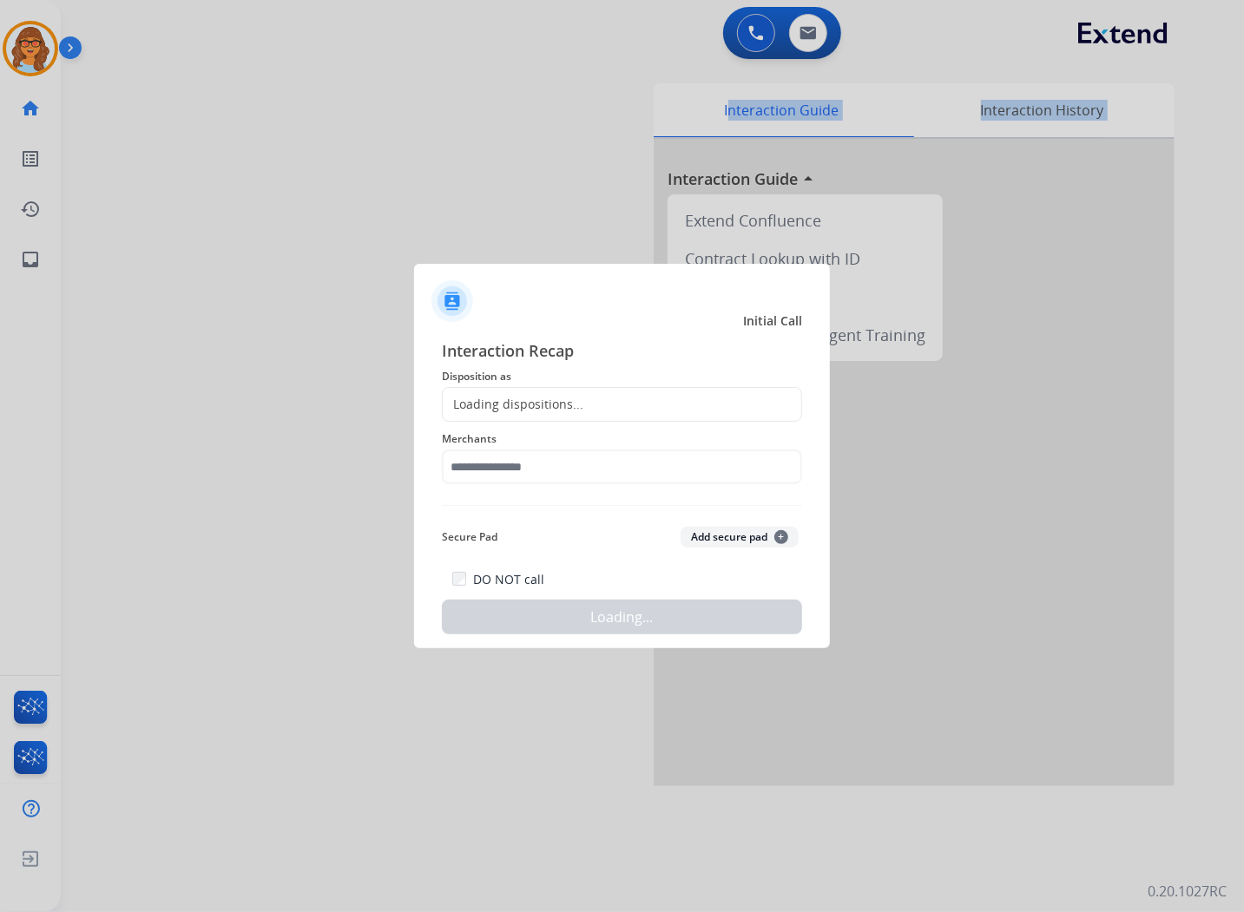
click at [536, 408] on div "Loading dispositions..." at bounding box center [513, 404] width 141 height 17
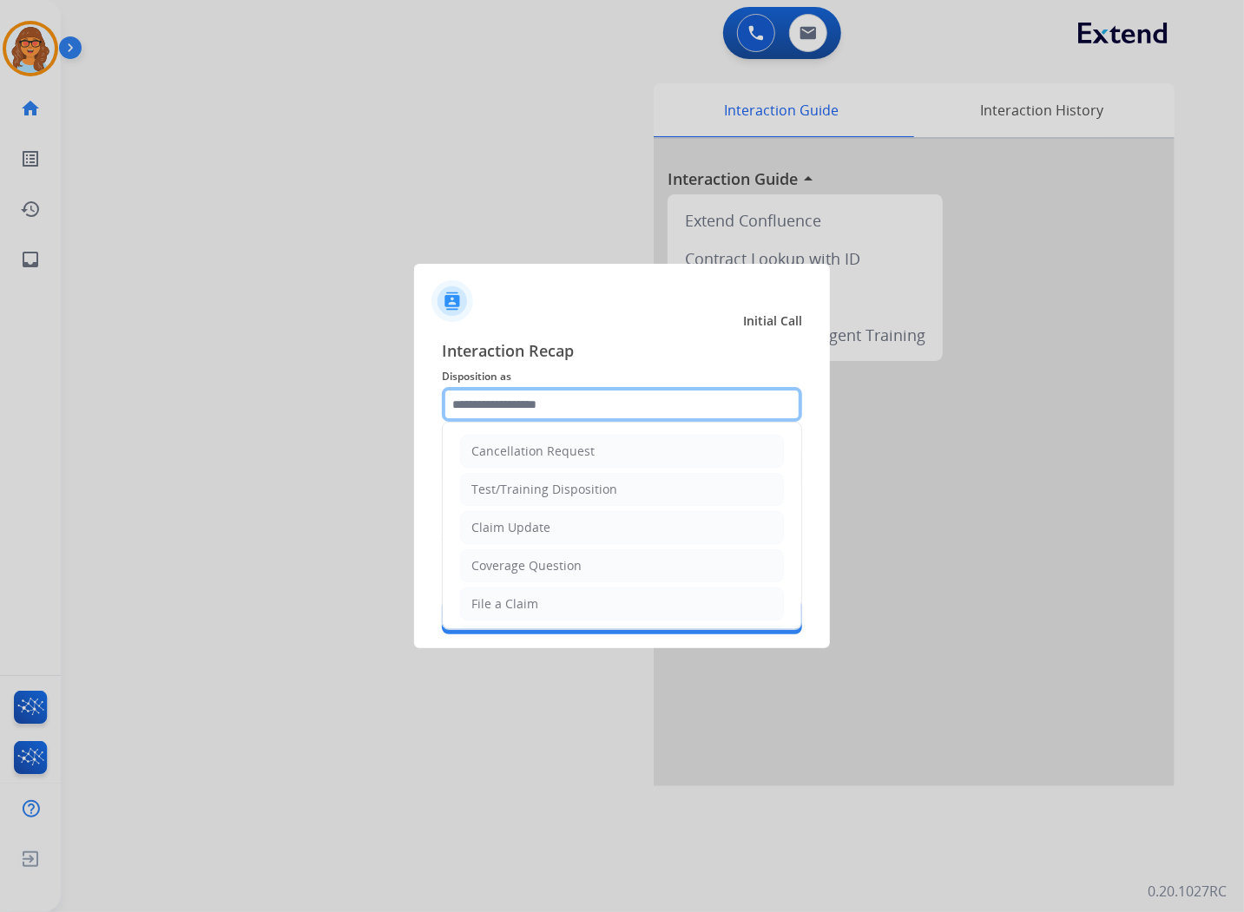
drag, startPoint x: 536, startPoint y: 408, endPoint x: 488, endPoint y: 409, distance: 48.6
click at [488, 409] on input "text" at bounding box center [622, 404] width 360 height 35
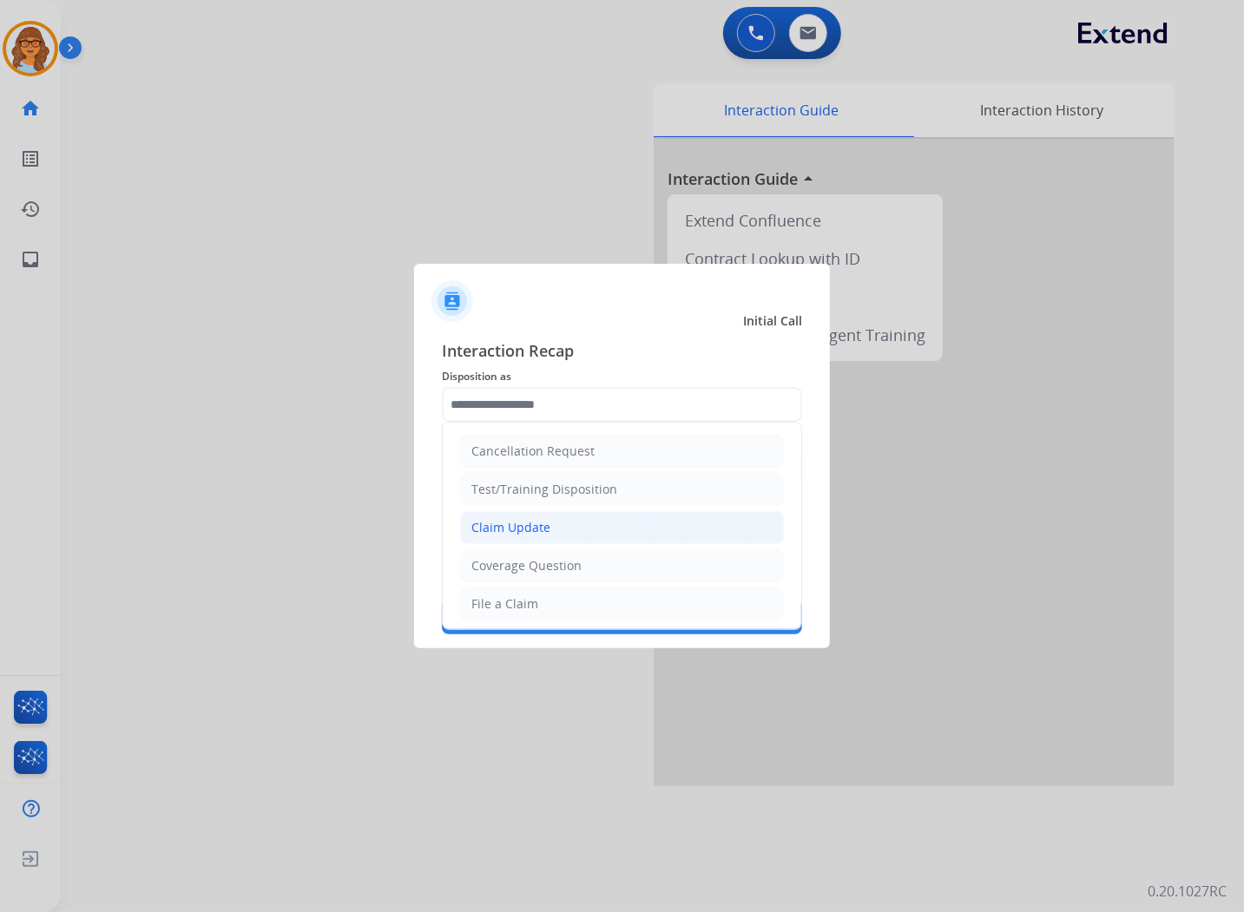
click at [508, 531] on div "Claim Update" at bounding box center [510, 527] width 79 height 17
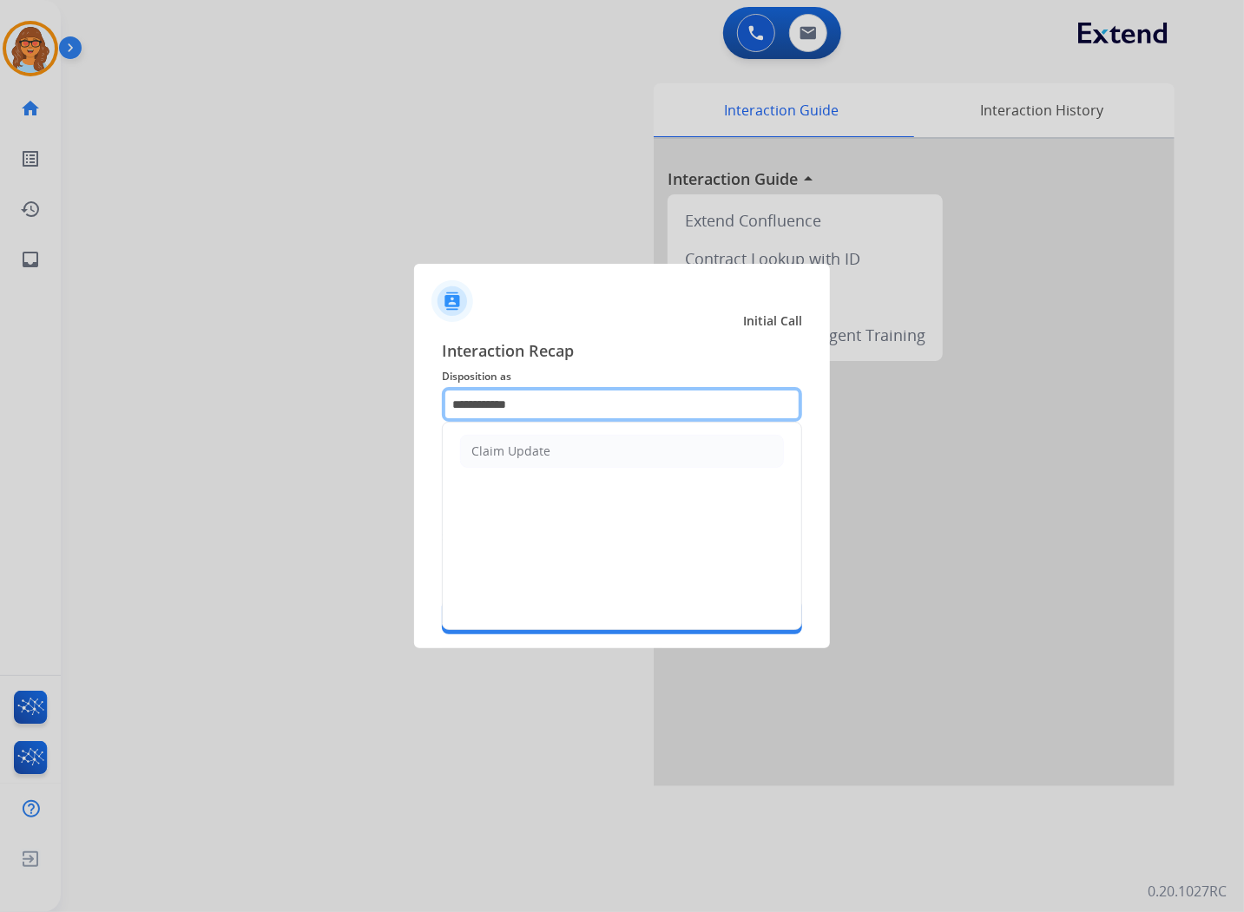
click at [541, 399] on input "**********" at bounding box center [622, 404] width 360 height 35
type input "*"
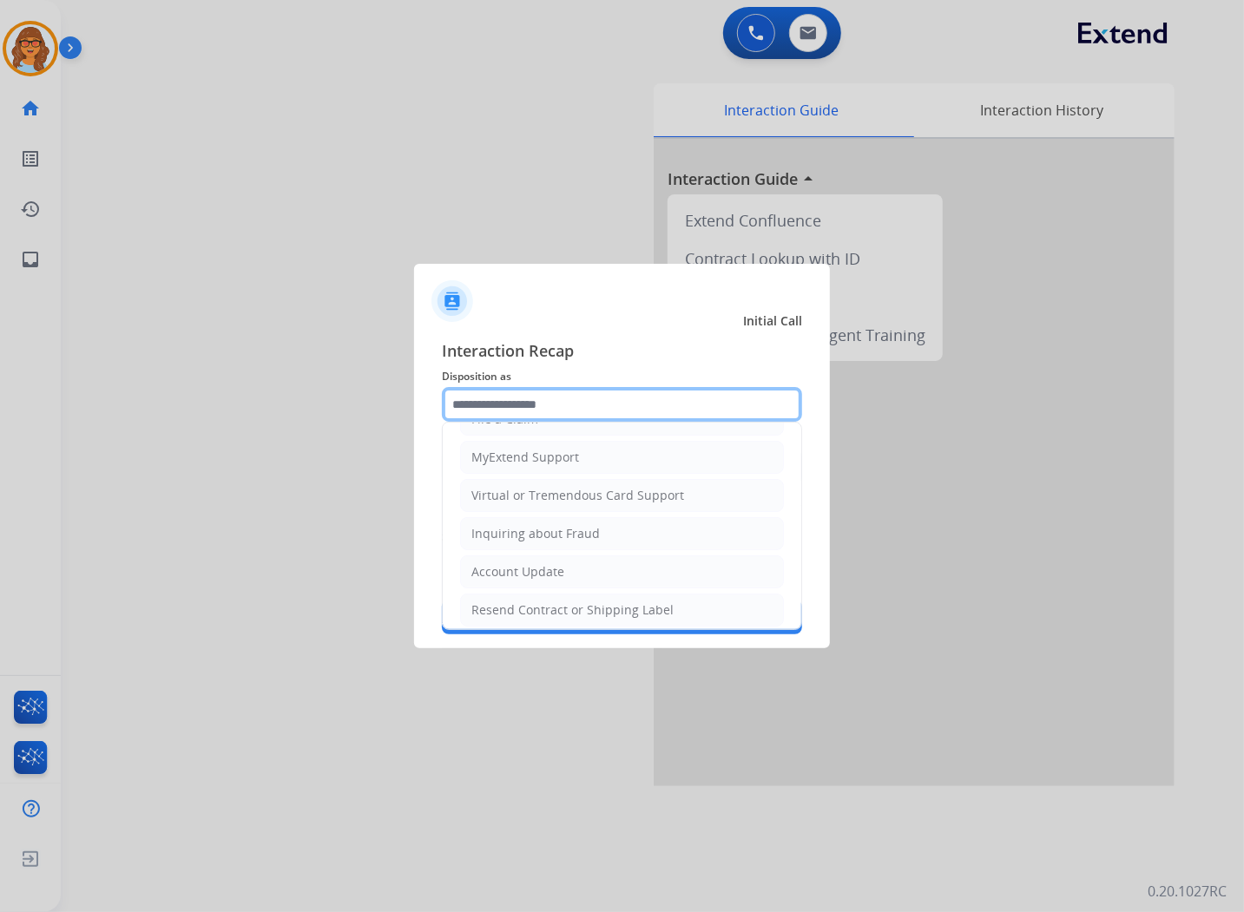
scroll to position [193, 0]
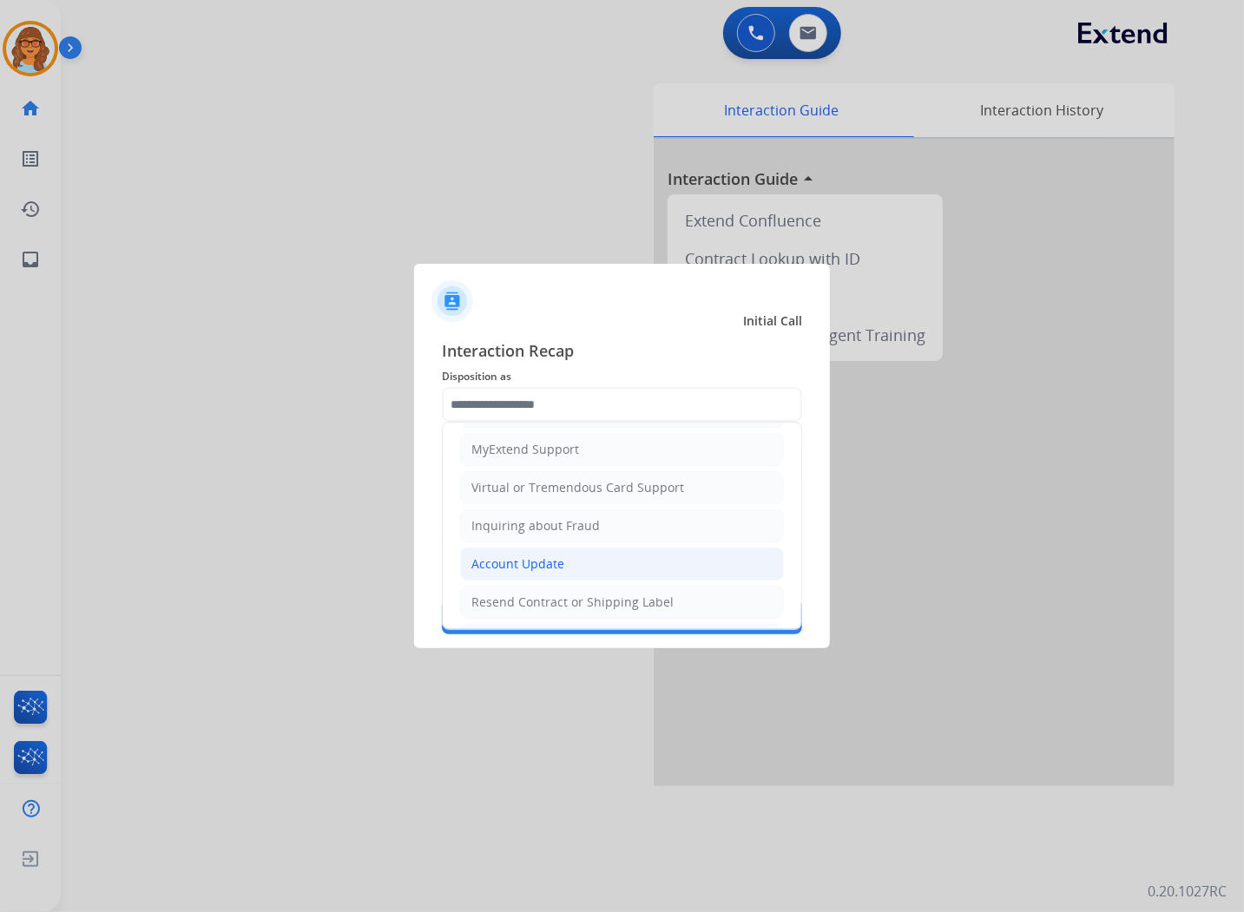
click at [544, 561] on div "Account Update" at bounding box center [517, 563] width 93 height 17
type input "**********"
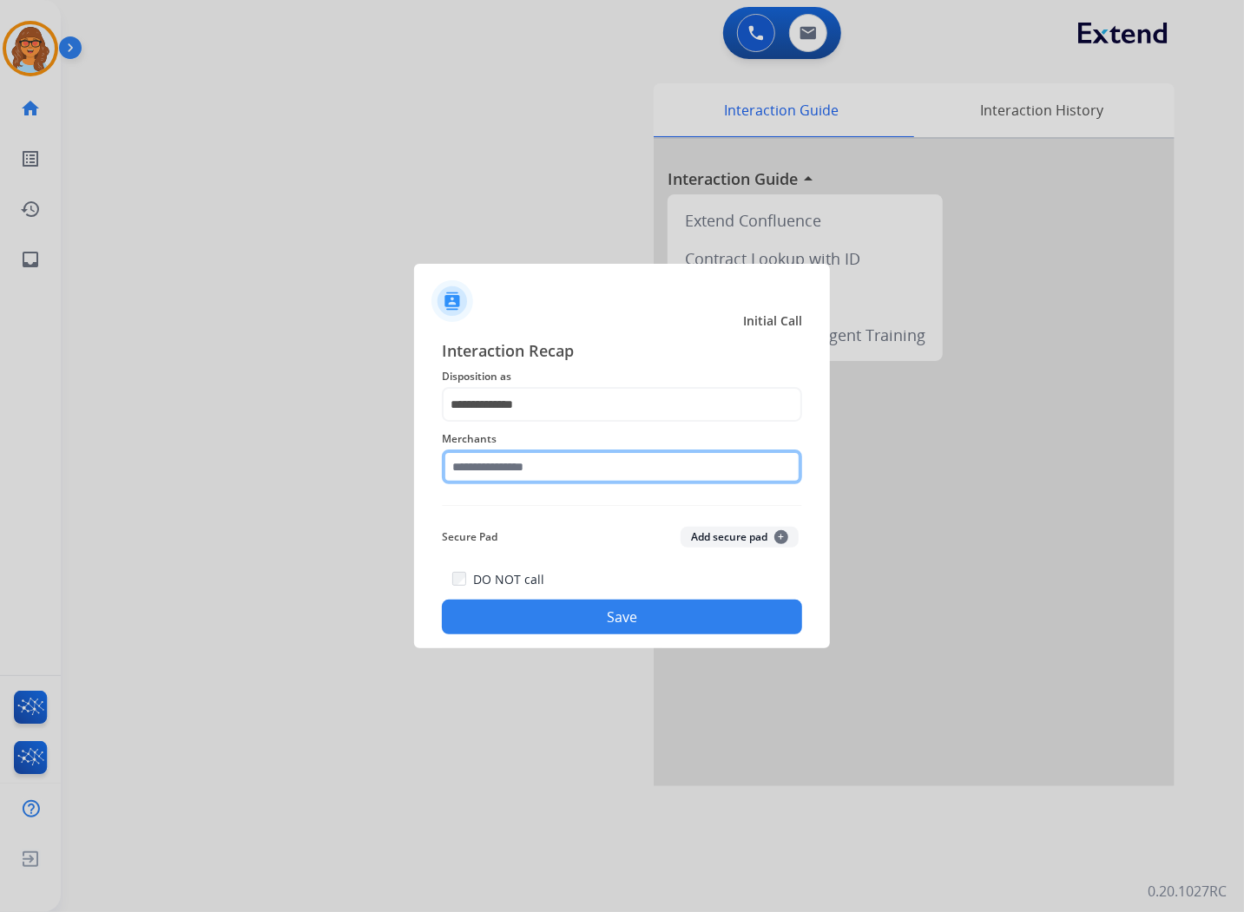
click at [535, 465] on input "text" at bounding box center [622, 467] width 360 height 35
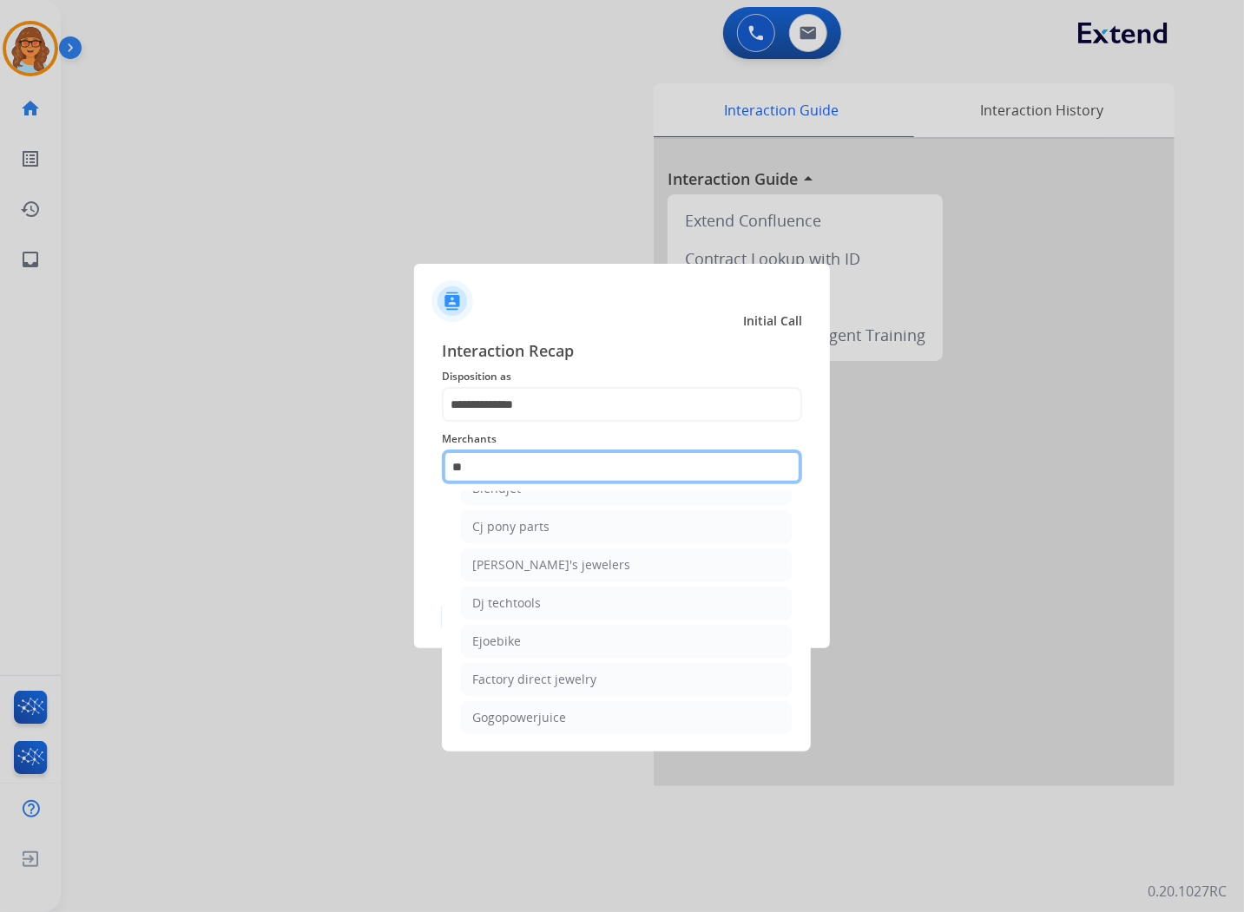
scroll to position [0, 0]
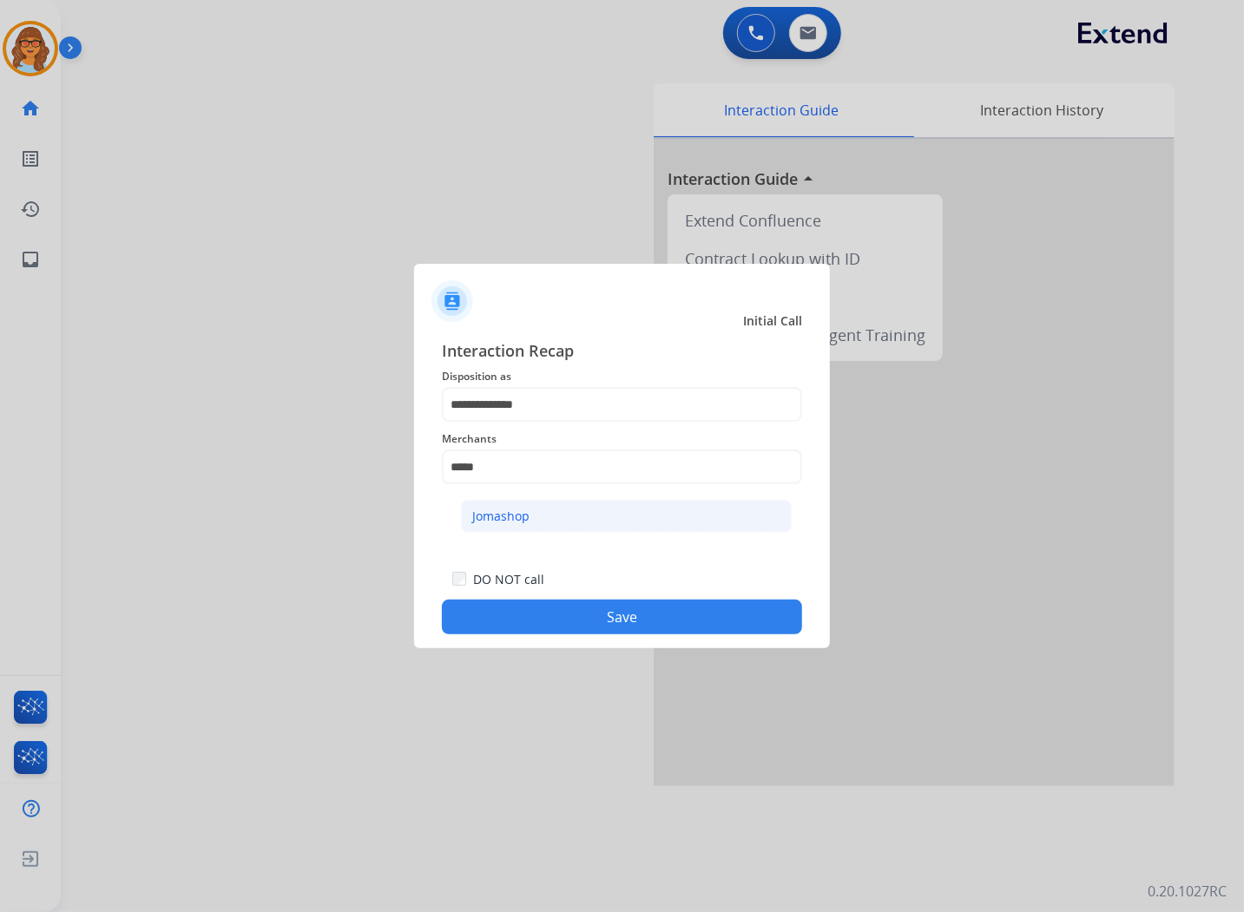
click at [488, 508] on div "Jomashop" at bounding box center [500, 516] width 57 height 17
type input "********"
click at [625, 620] on button "Save" at bounding box center [622, 617] width 360 height 35
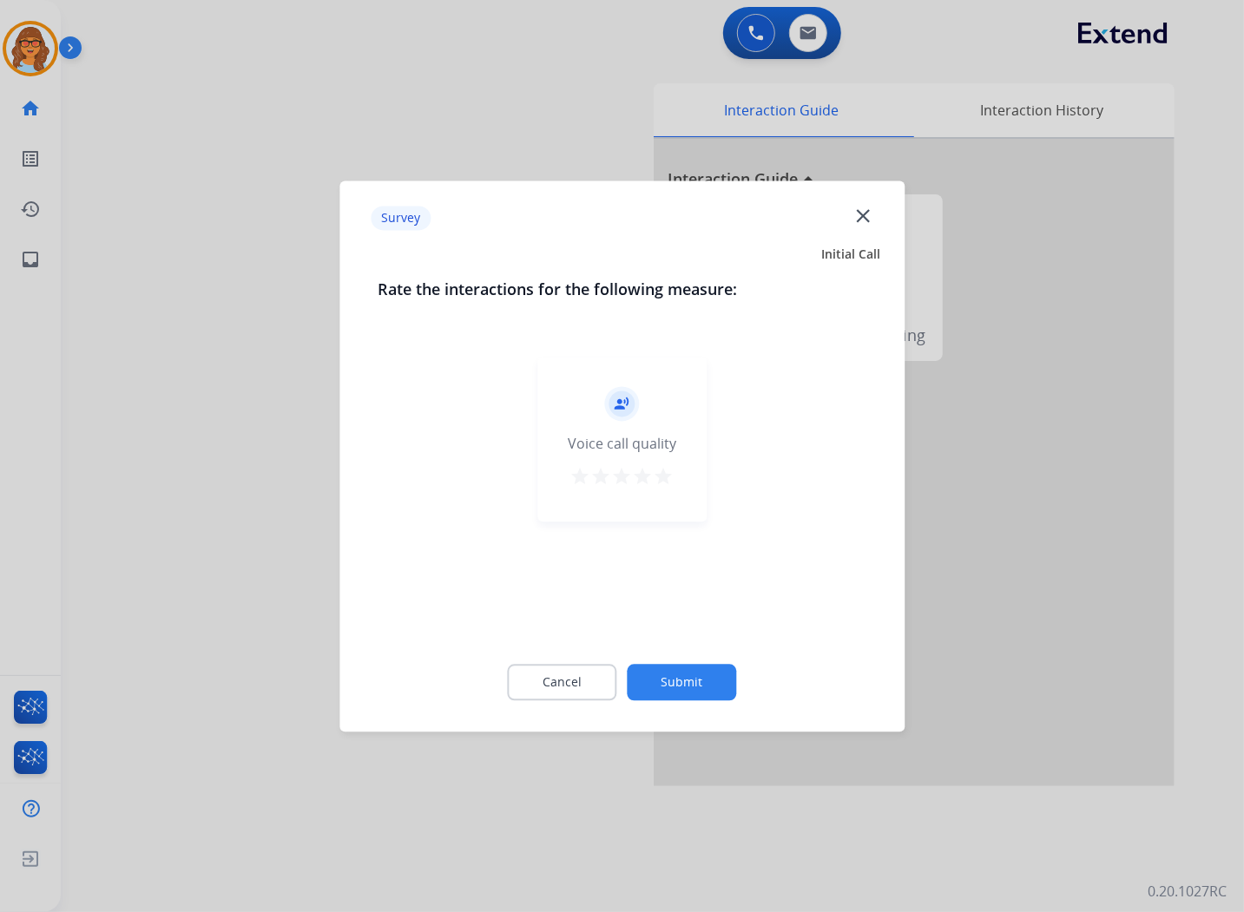
click at [666, 478] on mat-icon "star" at bounding box center [663, 476] width 21 height 21
click at [686, 680] on button "Submit" at bounding box center [681, 682] width 109 height 36
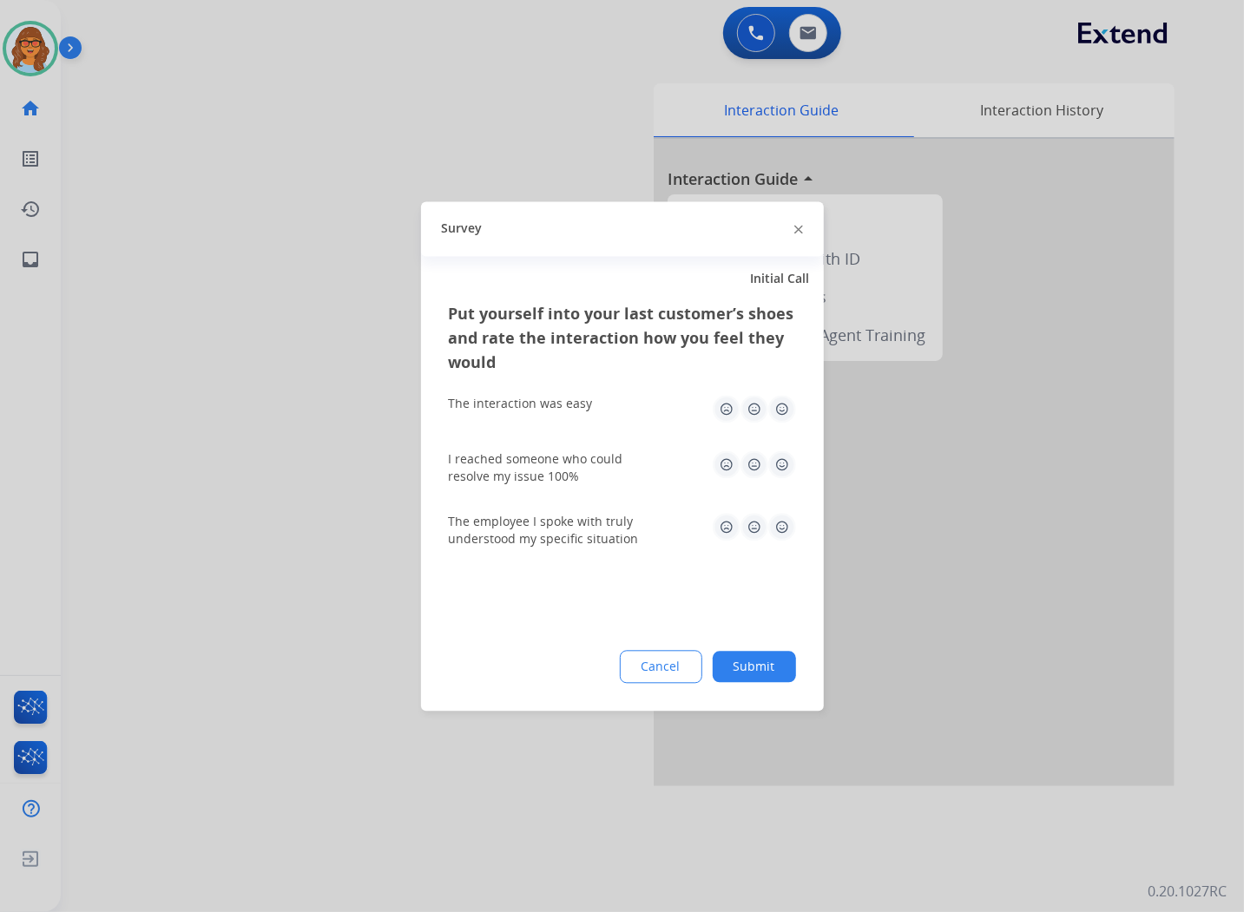
click at [784, 532] on img at bounding box center [782, 527] width 28 height 28
click at [778, 463] on img at bounding box center [782, 464] width 28 height 28
click at [779, 392] on div "The interaction was easy" at bounding box center [622, 409] width 347 height 56
click at [779, 411] on img at bounding box center [782, 409] width 28 height 28
click at [752, 664] on button "Submit" at bounding box center [753, 666] width 83 height 31
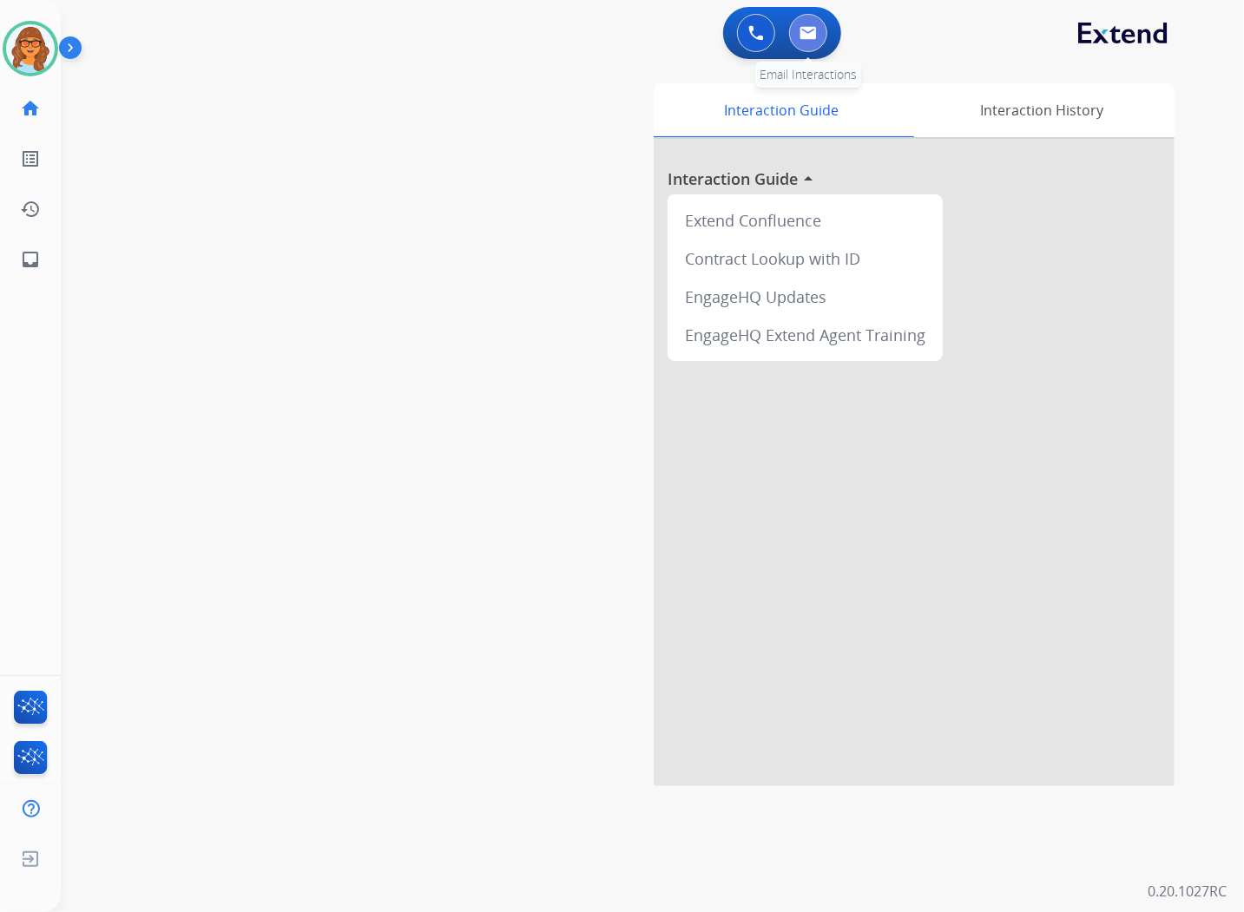
click at [817, 32] on button at bounding box center [808, 33] width 38 height 38
select select "**********"
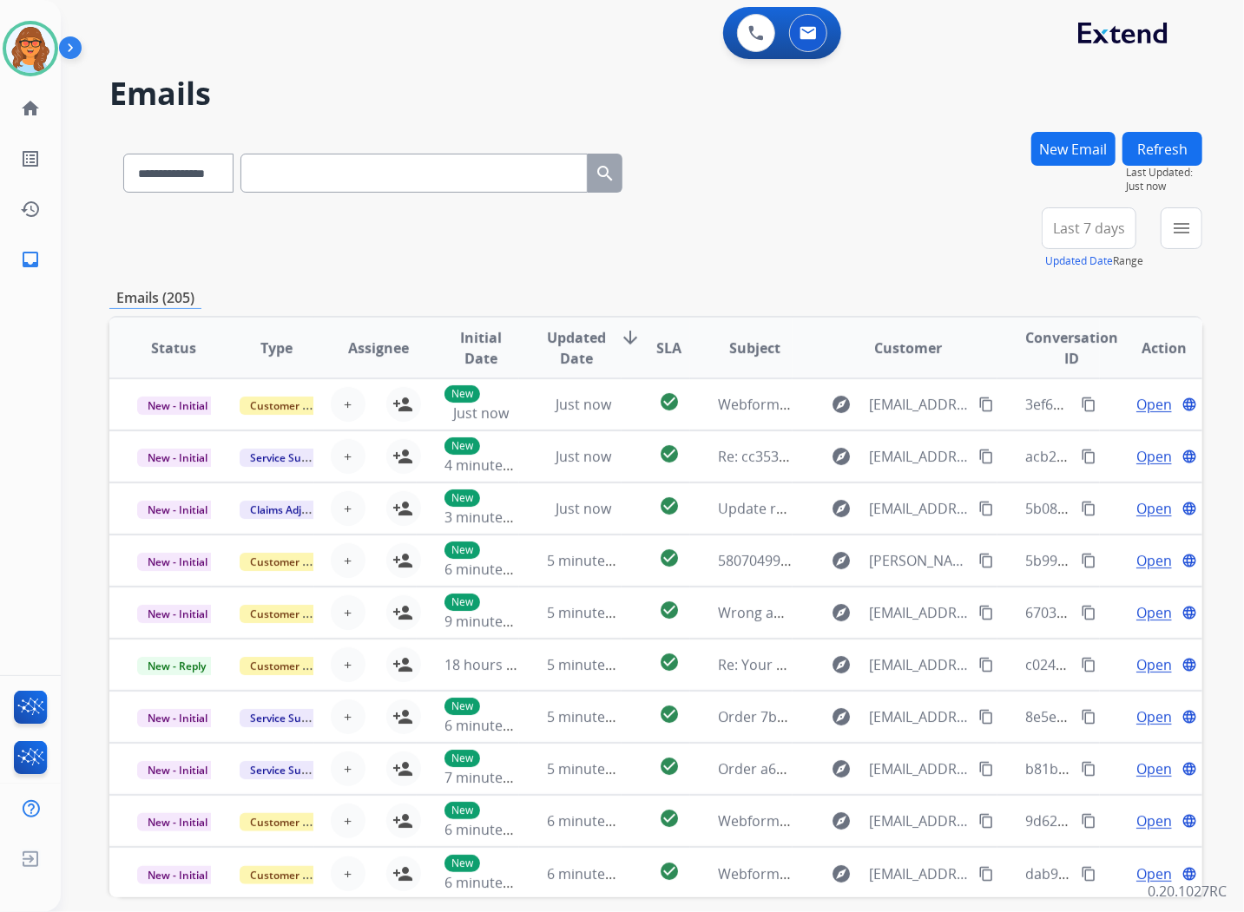
click at [1090, 148] on button "New Email" at bounding box center [1073, 149] width 84 height 34
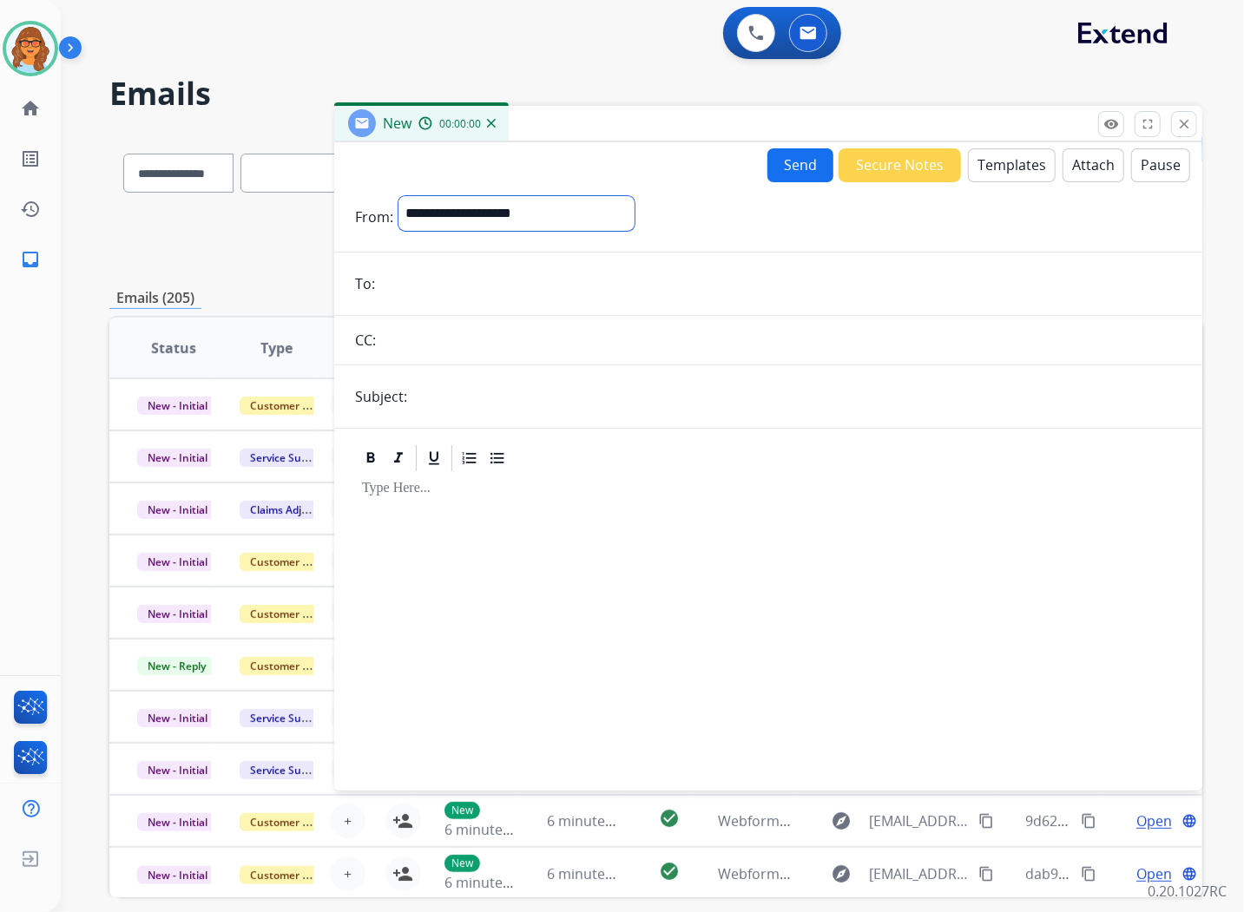
click at [496, 208] on select "**********" at bounding box center [516, 213] width 236 height 35
select select "**********"
click at [398, 196] on select "**********" at bounding box center [516, 213] width 236 height 35
click at [406, 272] on input "email" at bounding box center [780, 285] width 801 height 35
type input "**********"
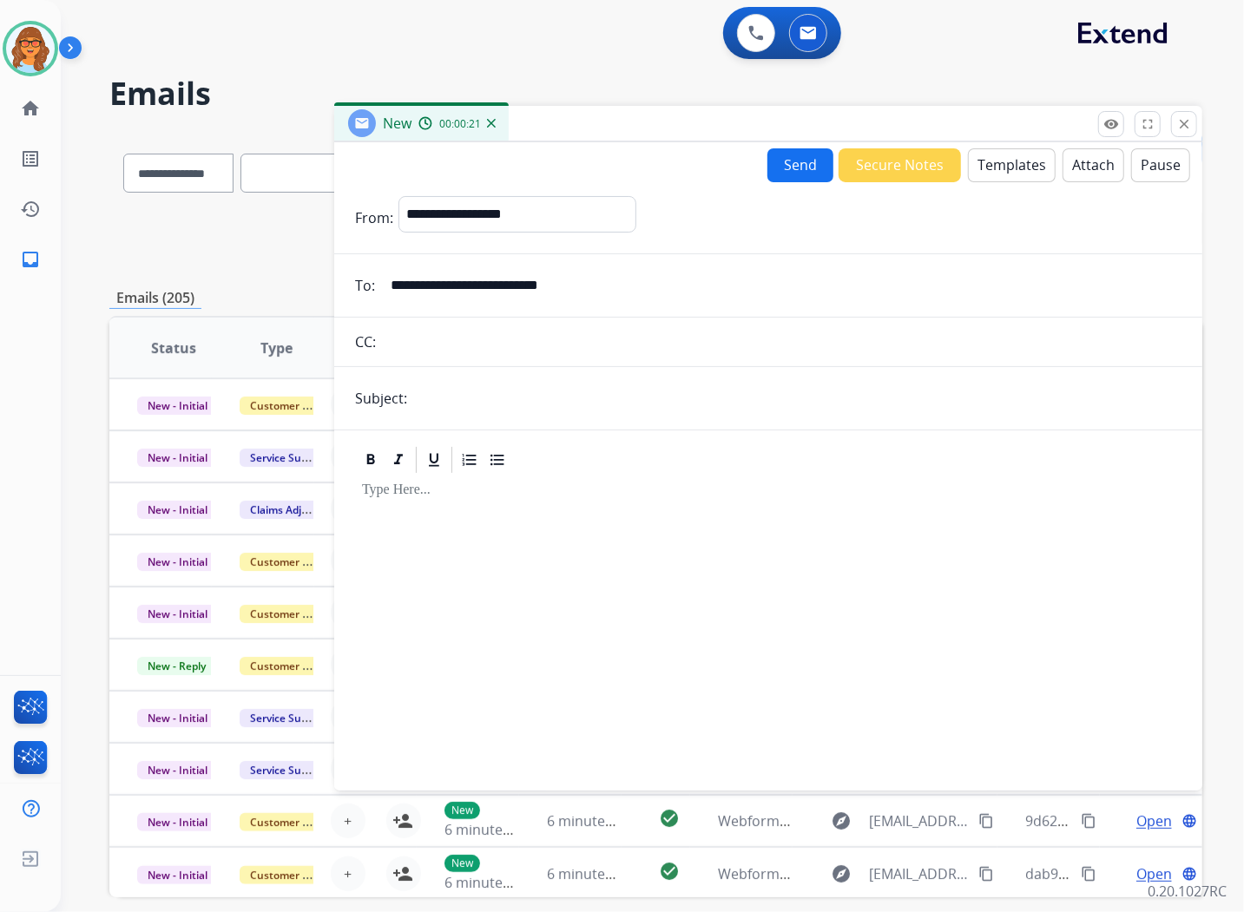
click at [441, 395] on input "text" at bounding box center [796, 398] width 769 height 35
type input "**********"
click at [1002, 154] on button "Templates" at bounding box center [1012, 165] width 88 height 34
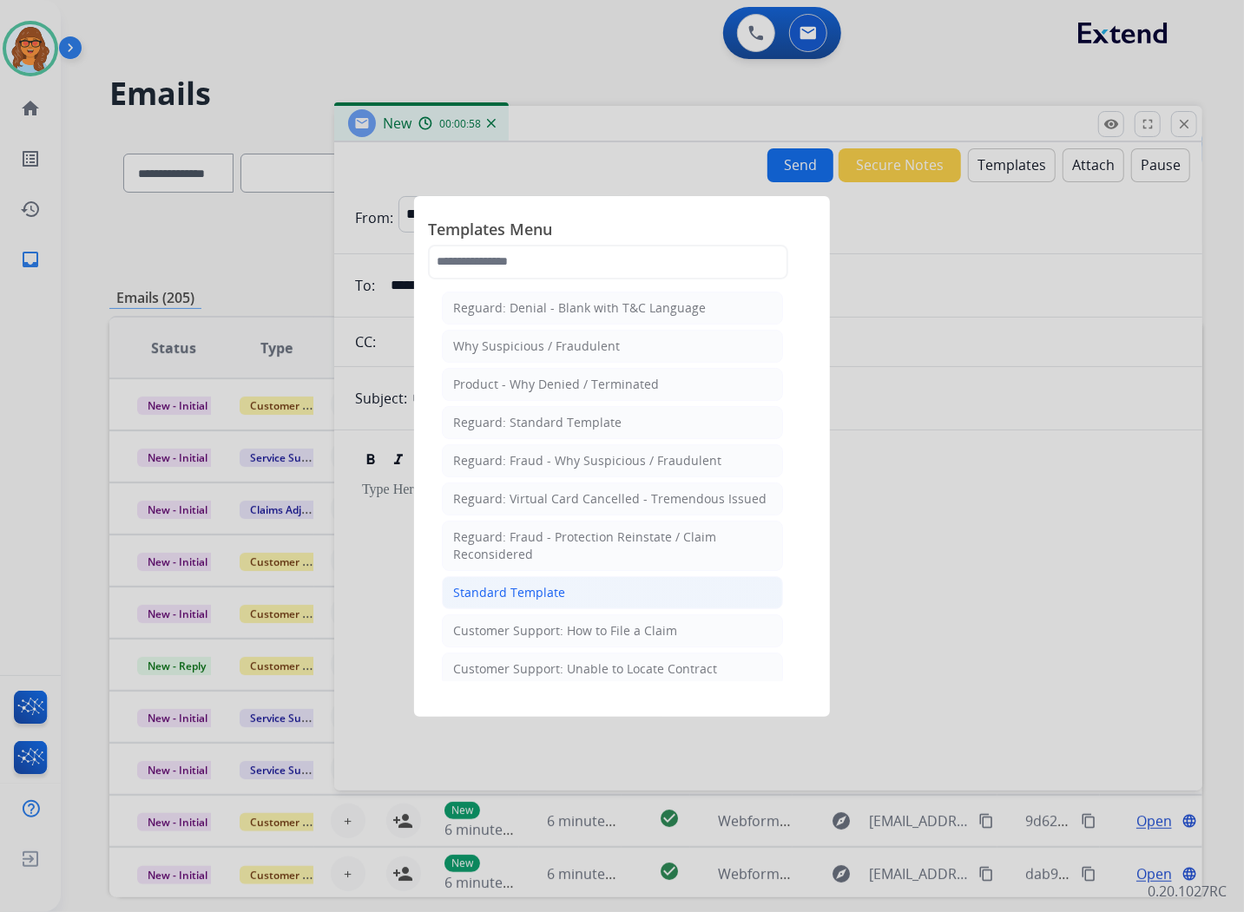
click at [549, 588] on div "Standard Template" at bounding box center [509, 592] width 112 height 17
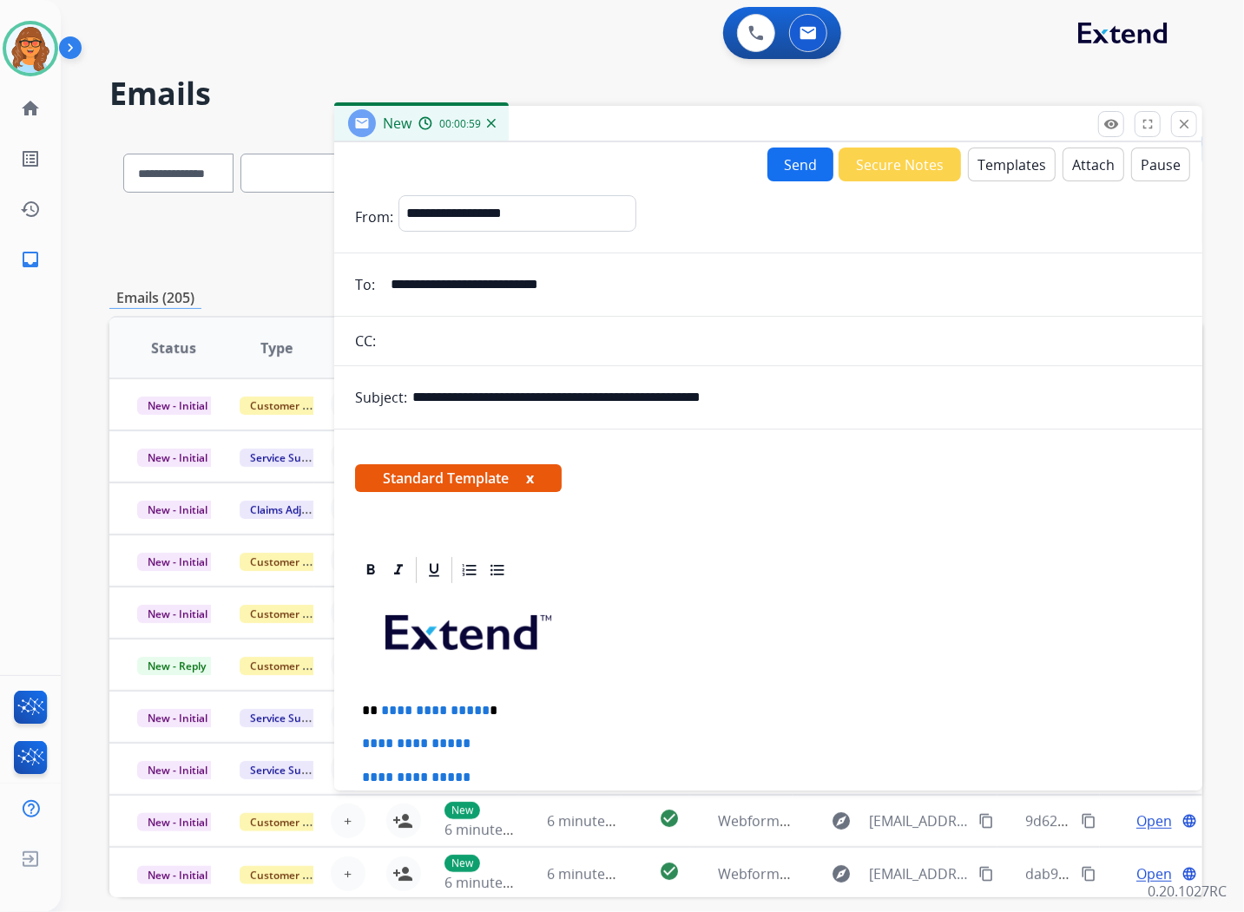
scroll to position [385, 0]
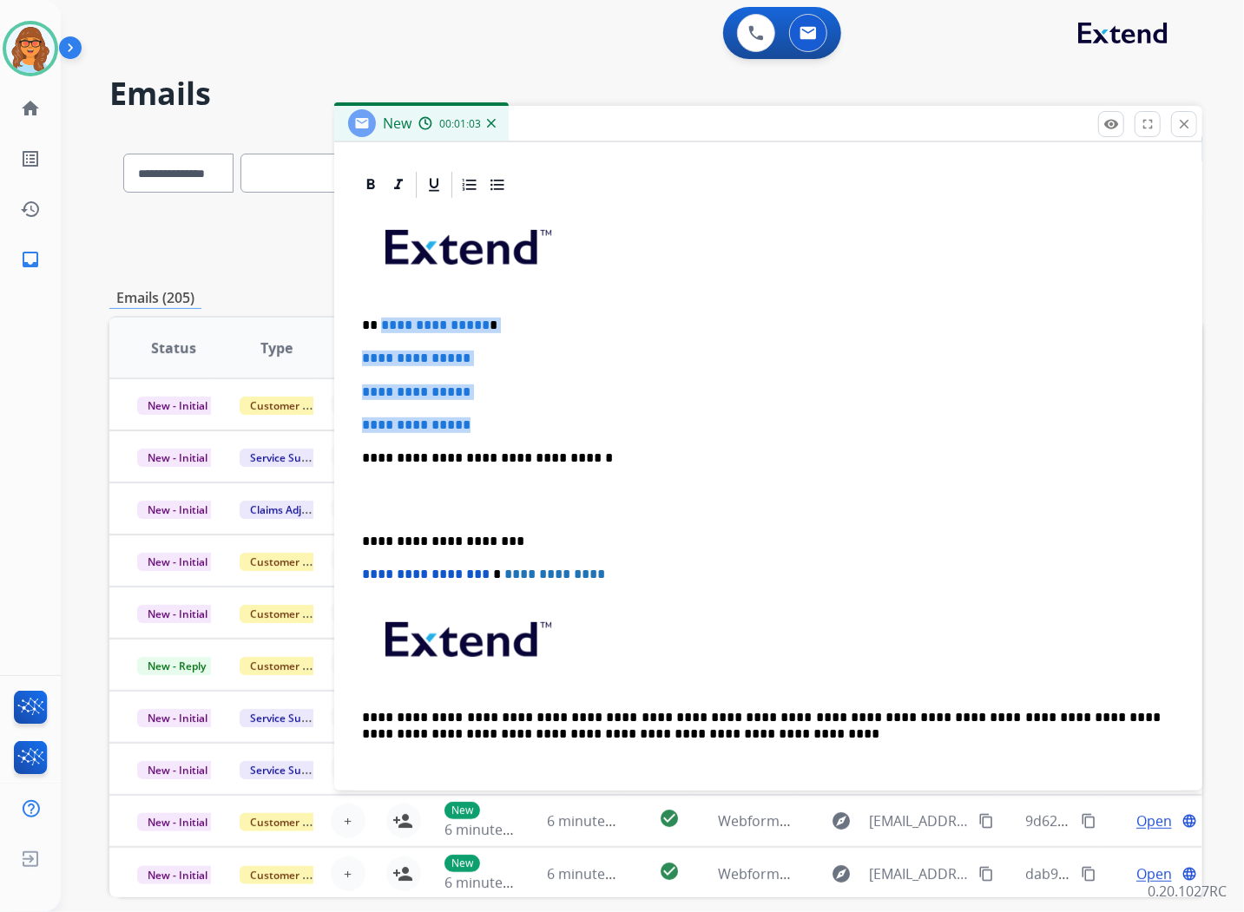
drag, startPoint x: 377, startPoint y: 324, endPoint x: 493, endPoint y: 421, distance: 150.9
click at [493, 421] on div "**********" at bounding box center [768, 498] width 826 height 597
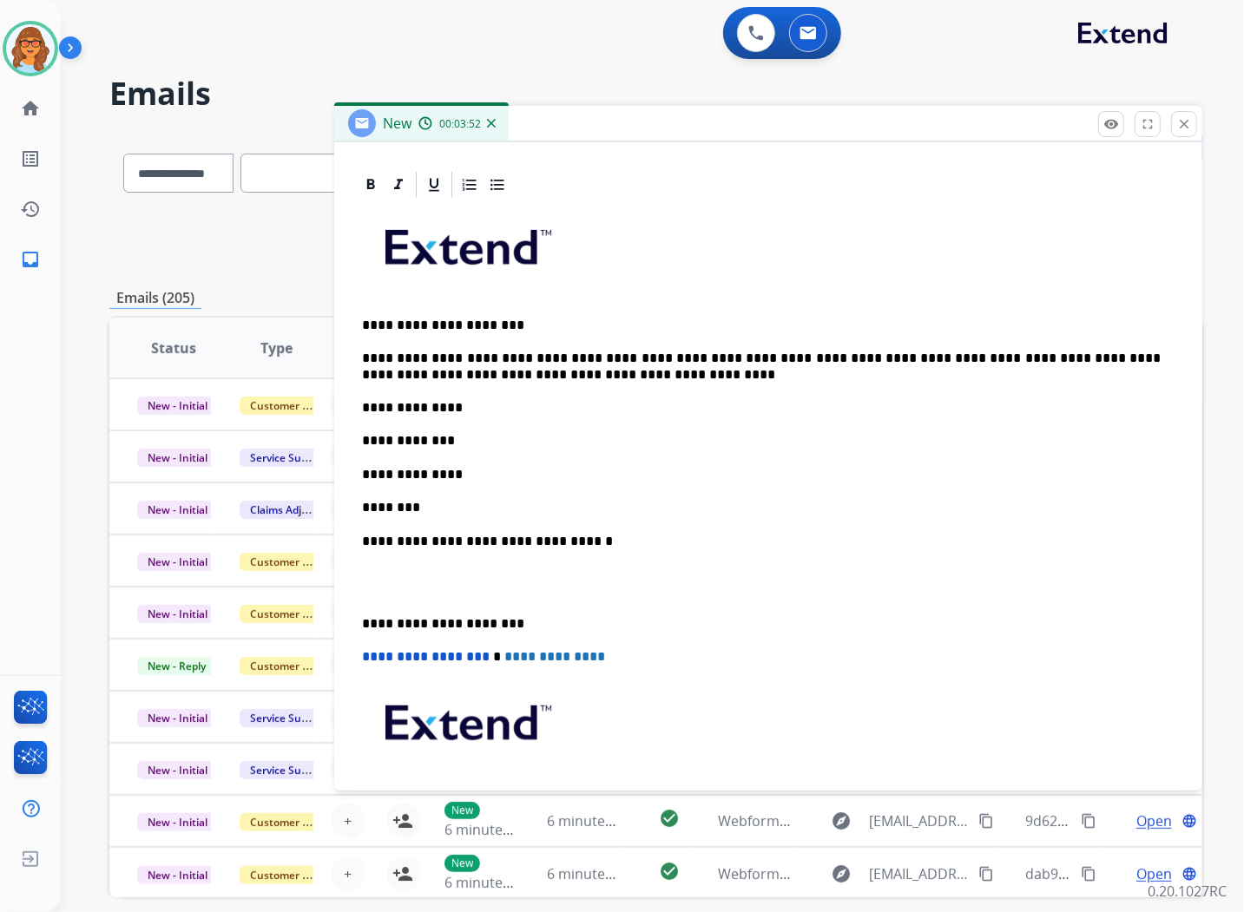
click at [422, 504] on p "********" at bounding box center [761, 508] width 798 height 16
click at [486, 474] on p "**********" at bounding box center [761, 475] width 798 height 16
click at [486, 443] on p "**********" at bounding box center [761, 441] width 798 height 16
click at [466, 444] on p "**********" at bounding box center [761, 441] width 798 height 16
click at [460, 475] on p "**********" at bounding box center [761, 475] width 798 height 16
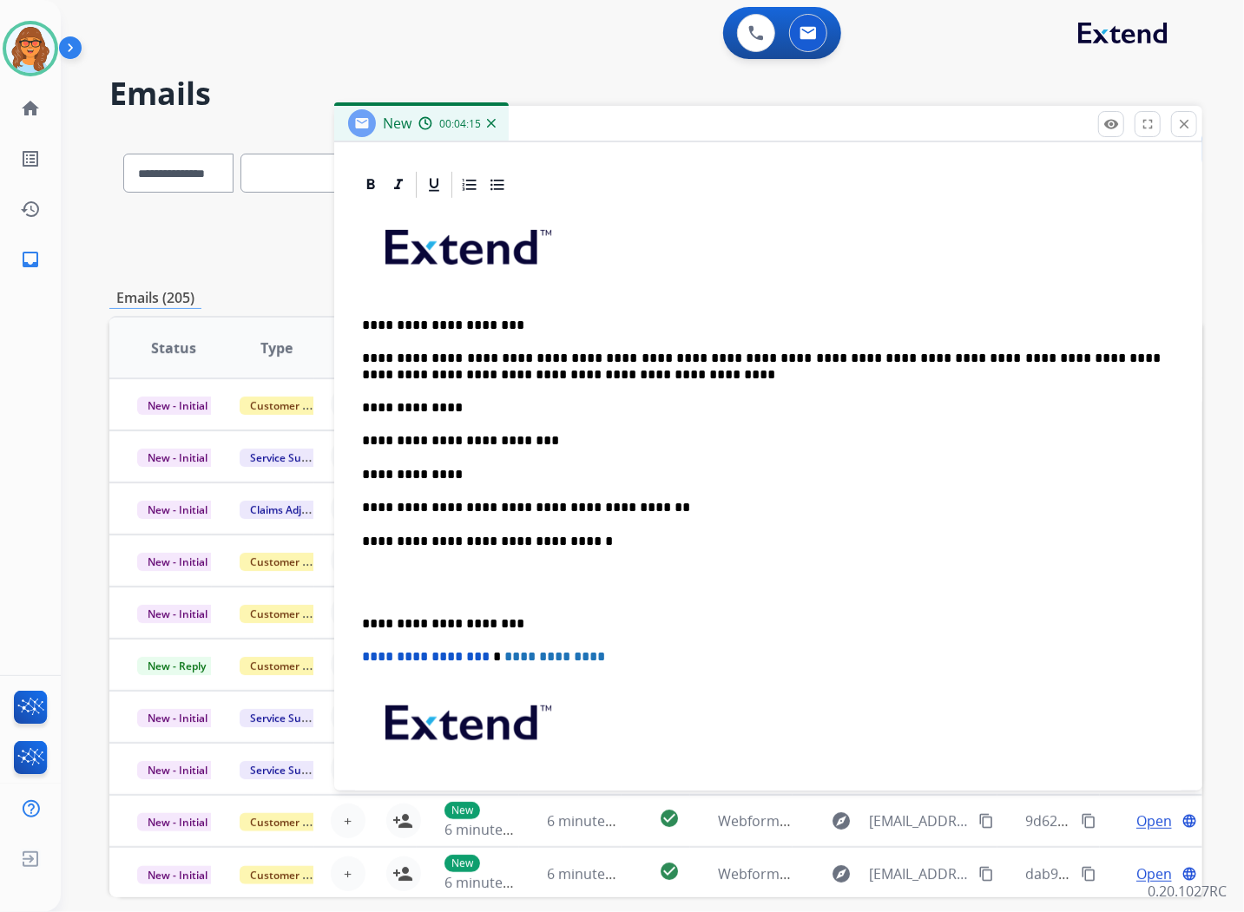
click at [462, 477] on p "**********" at bounding box center [761, 475] width 798 height 16
click at [482, 405] on p "**********" at bounding box center [761, 408] width 798 height 16
click at [465, 403] on p "**********" at bounding box center [761, 408] width 798 height 16
click at [541, 371] on p "**********" at bounding box center [761, 367] width 798 height 32
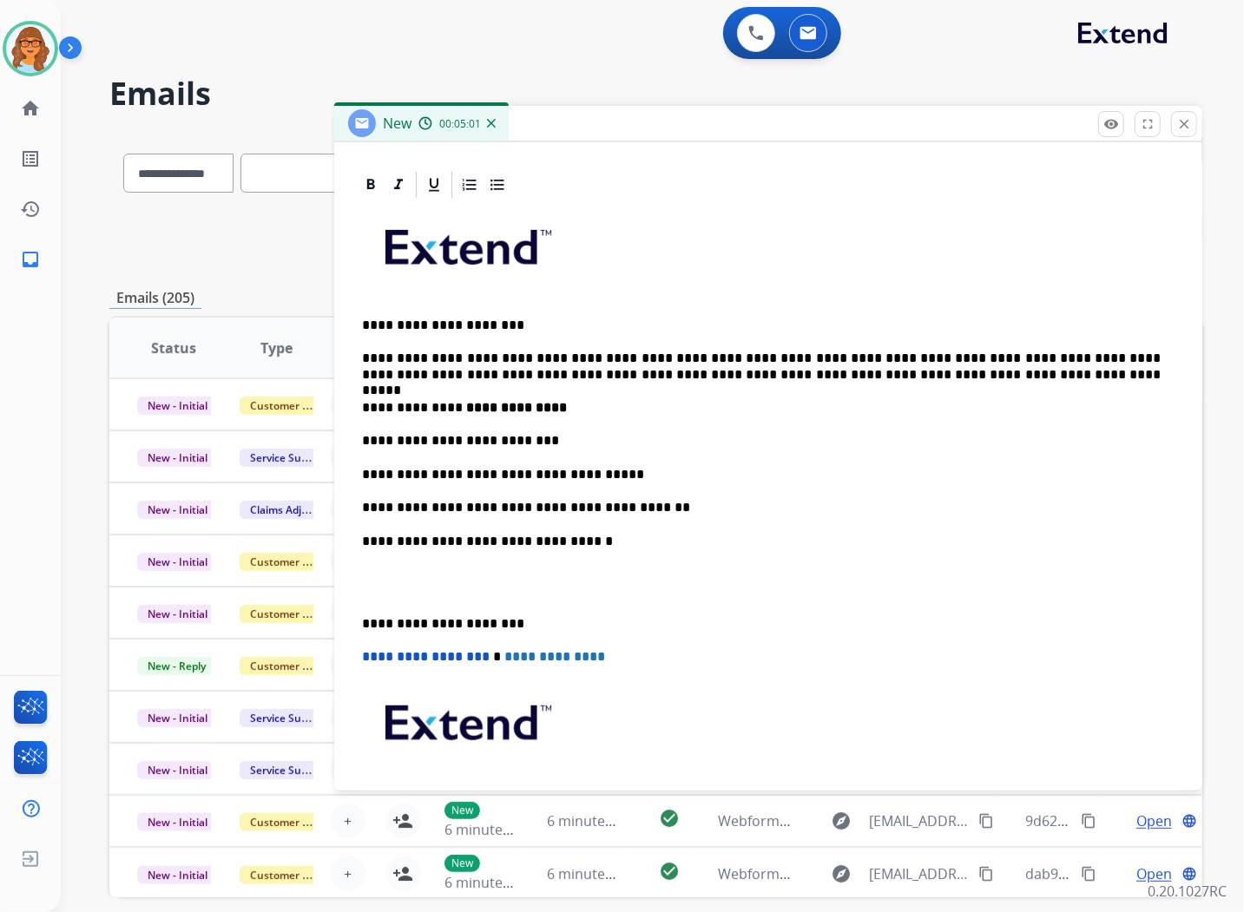
click at [370, 568] on p at bounding box center [768, 583] width 812 height 32
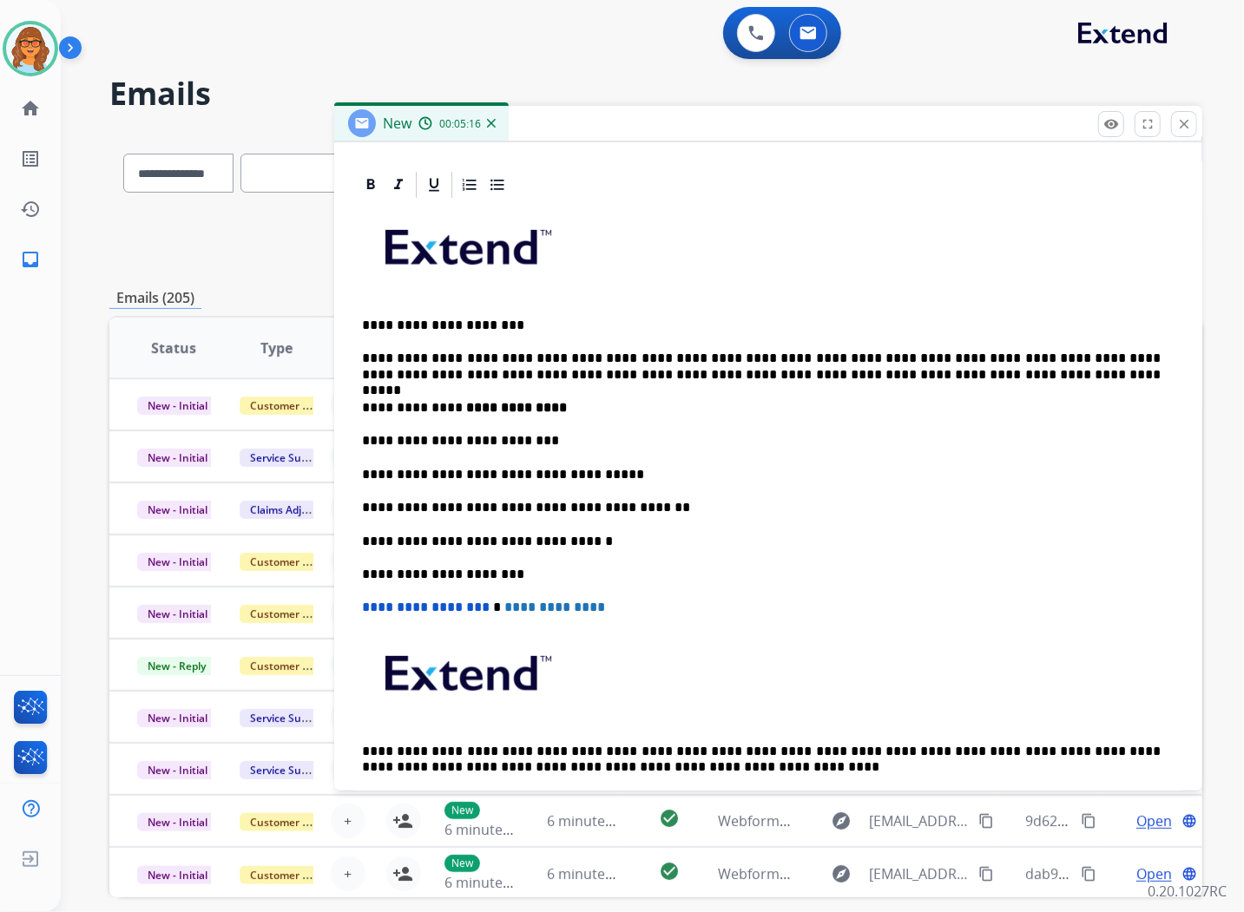
click at [590, 535] on p "**********" at bounding box center [761, 542] width 798 height 16
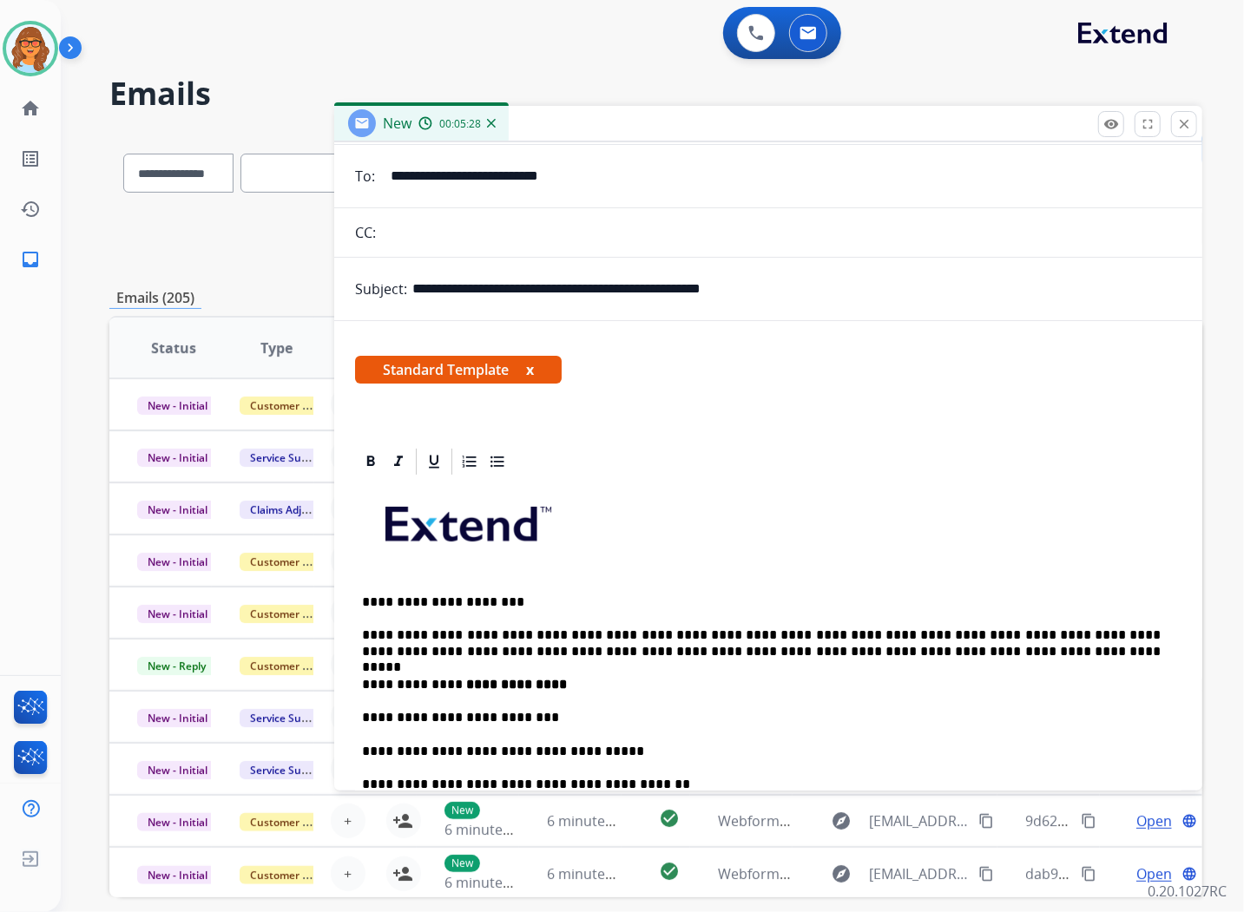
scroll to position [0, 0]
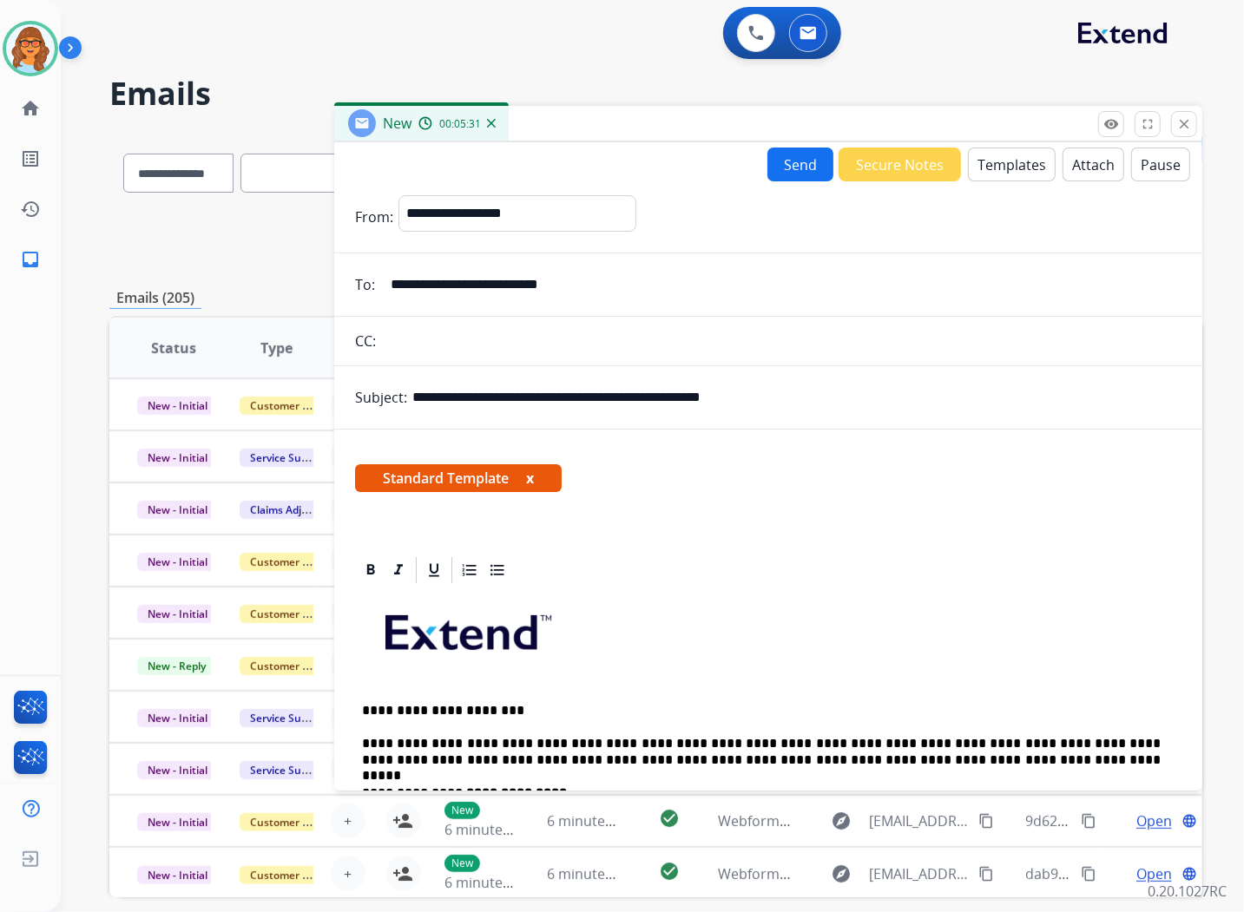
click at [801, 166] on button "Send" at bounding box center [800, 165] width 66 height 34
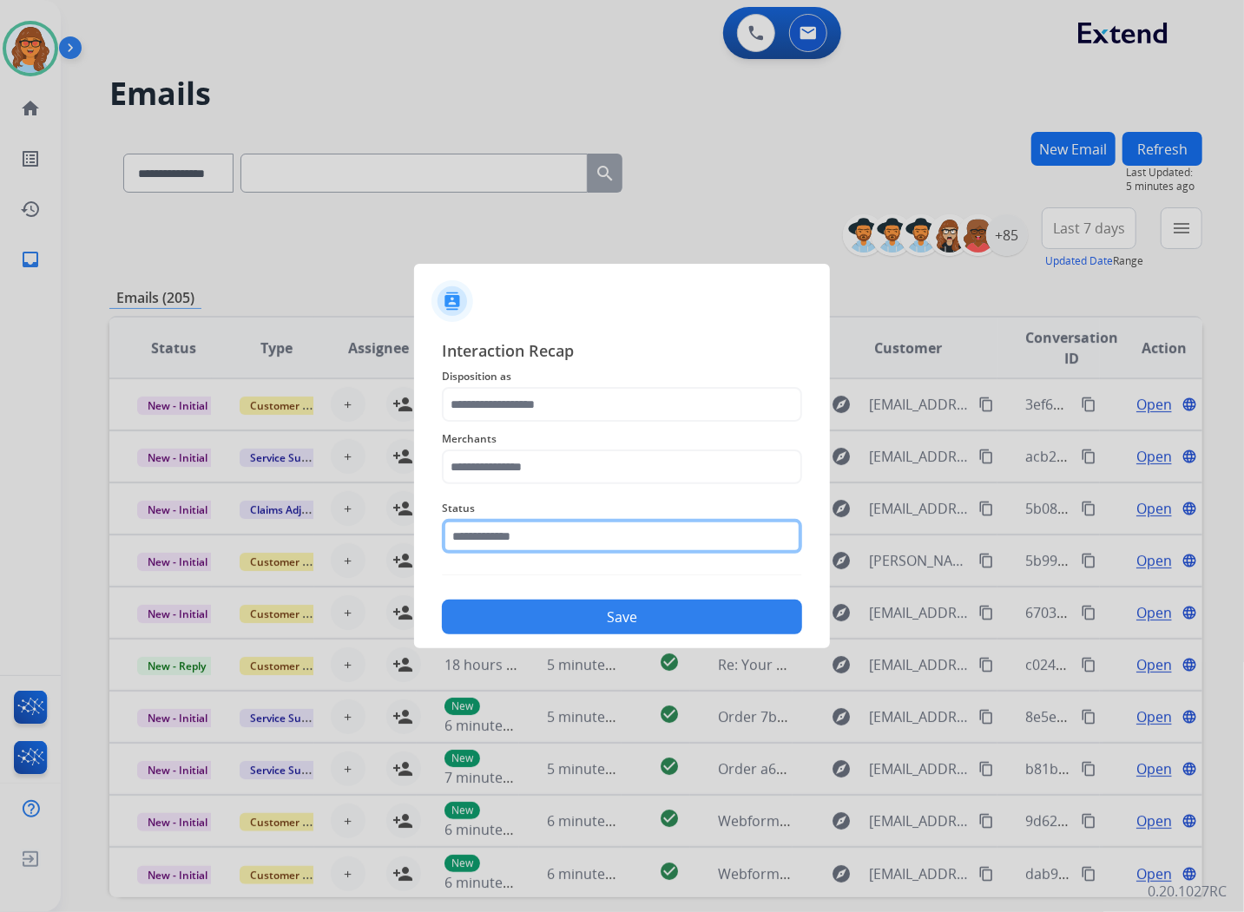
click at [531, 541] on input "text" at bounding box center [622, 536] width 360 height 35
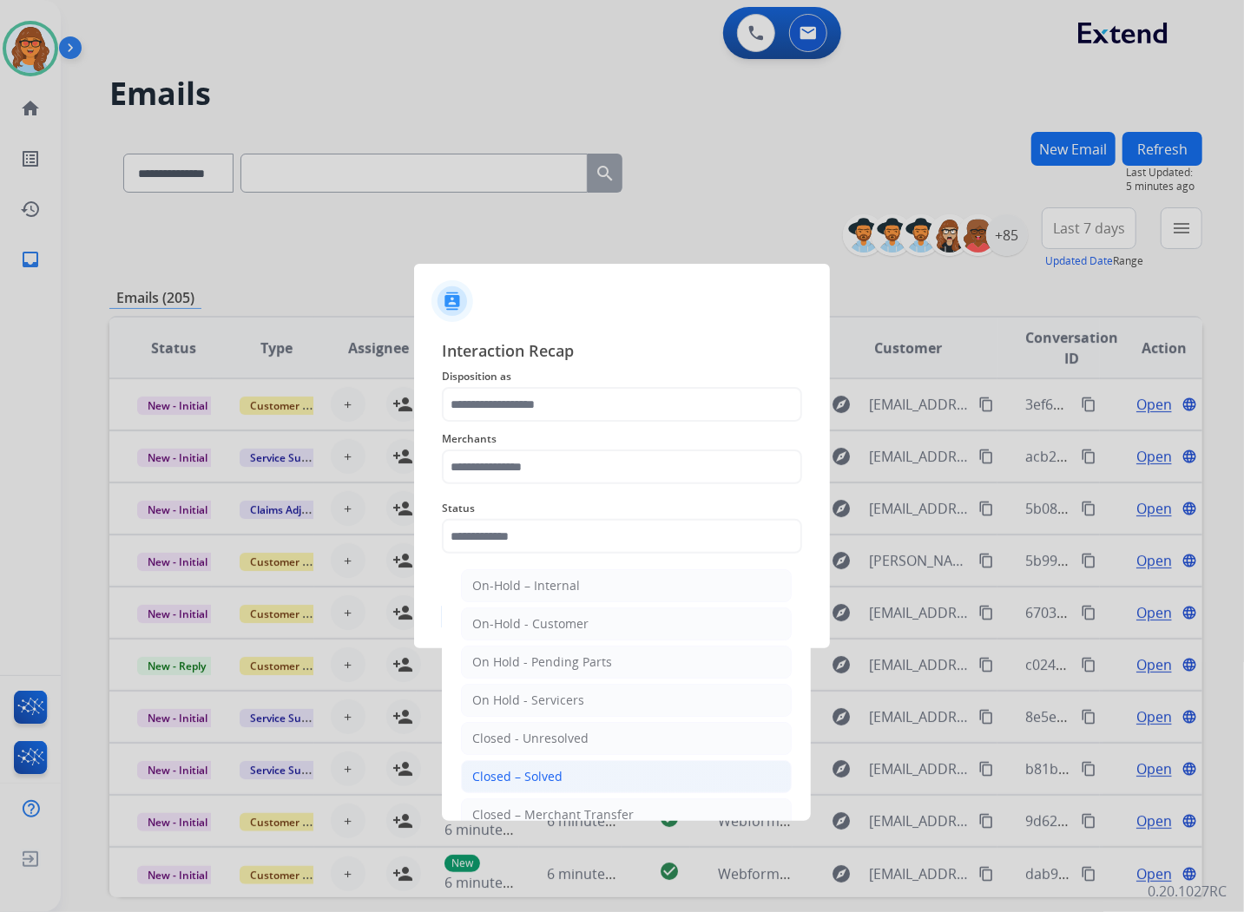
click at [581, 777] on li "Closed – Solved" at bounding box center [626, 776] width 331 height 33
type input "**********"
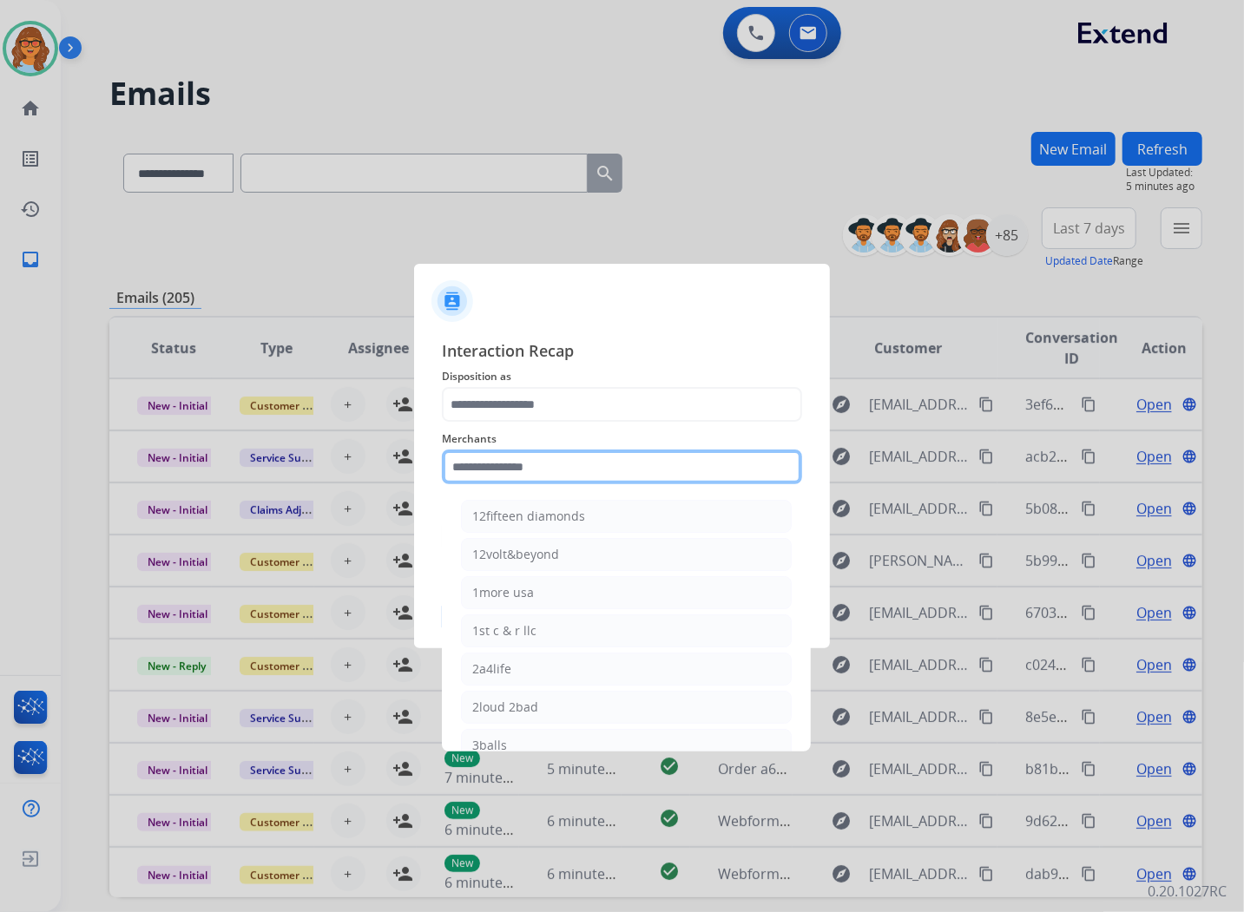
click at [595, 465] on input "text" at bounding box center [622, 467] width 360 height 35
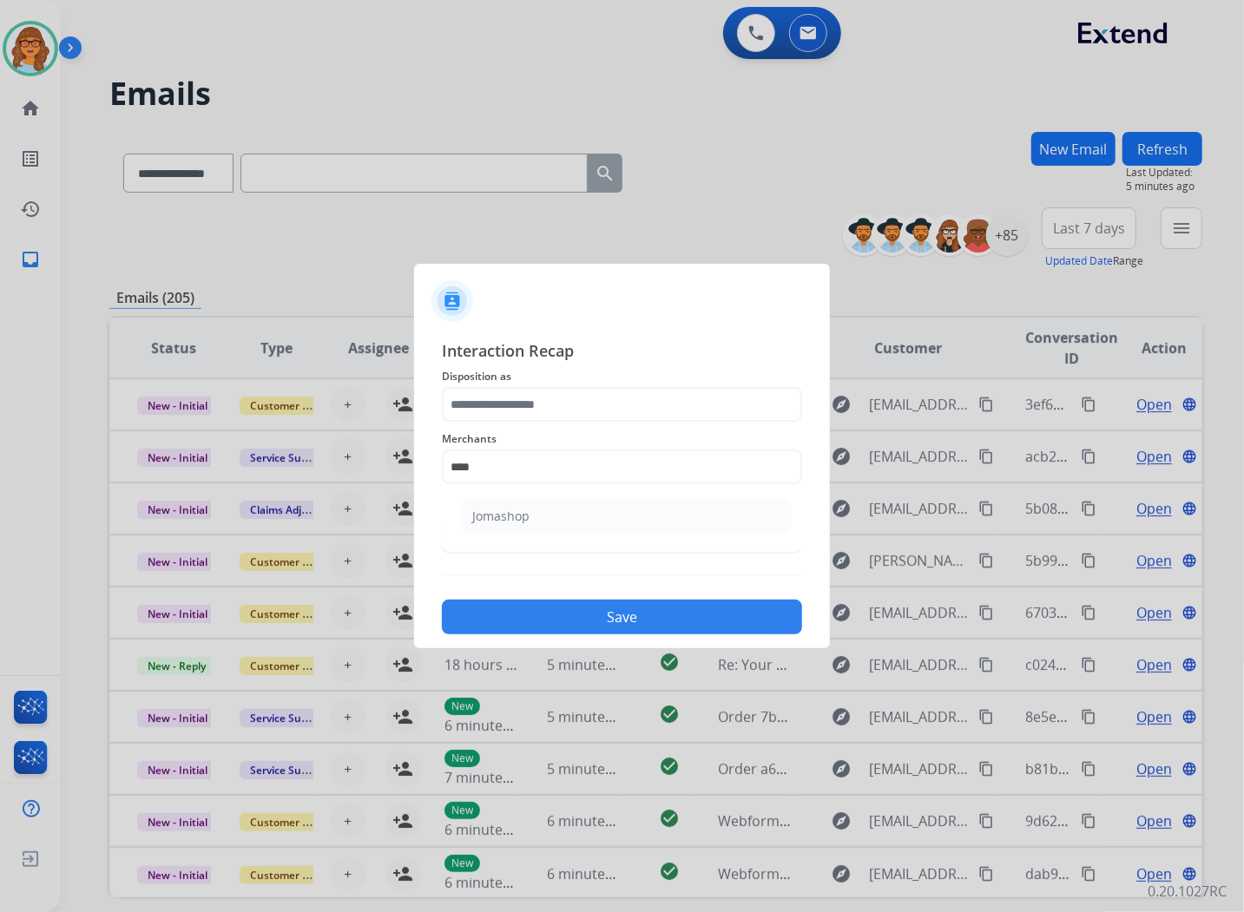
click at [506, 504] on li "Jomashop" at bounding box center [626, 516] width 331 height 33
type input "********"
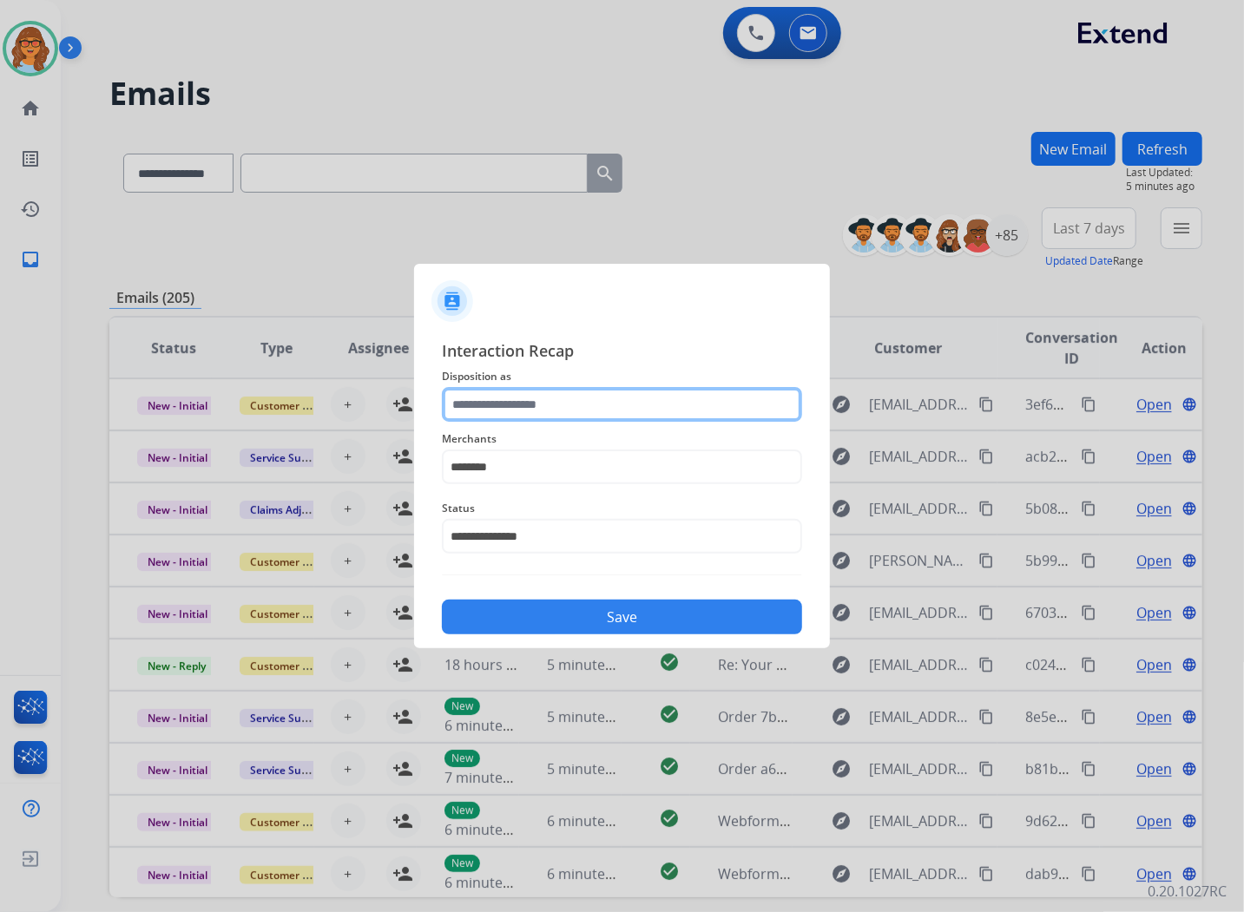
click at [535, 403] on input "text" at bounding box center [622, 404] width 360 height 35
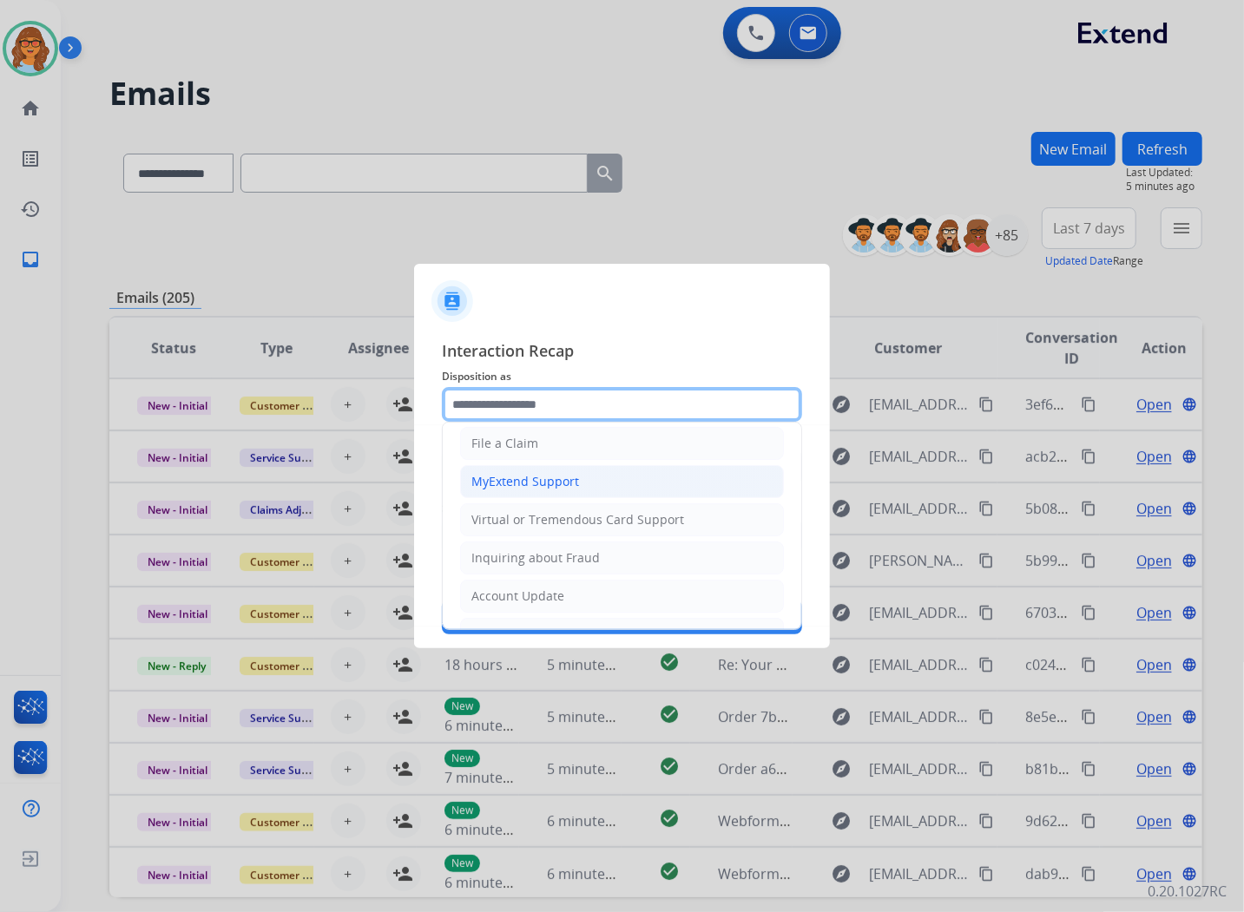
scroll to position [193, 0]
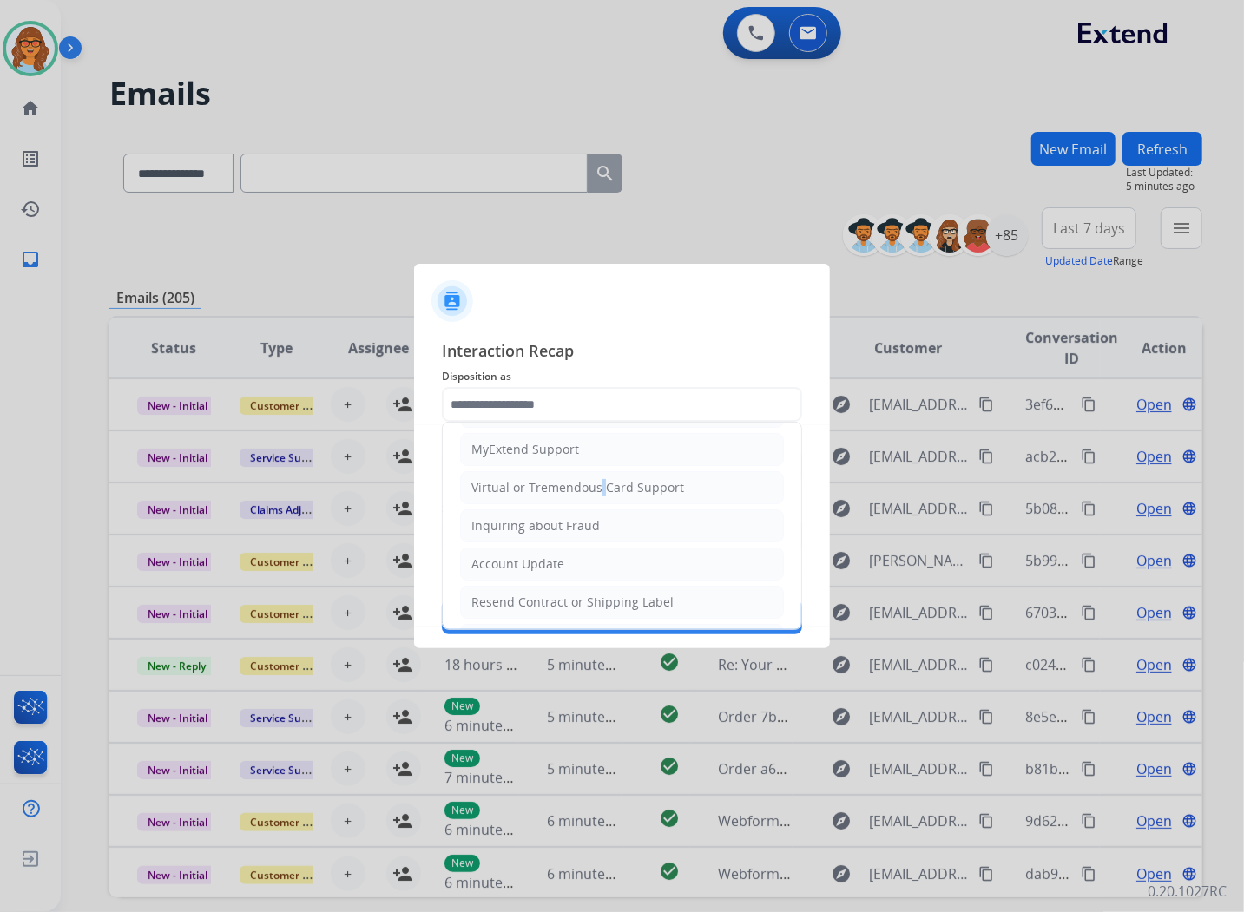
click at [596, 487] on div "Virtual or Tremendous Card Support" at bounding box center [577, 487] width 213 height 17
type input "**********"
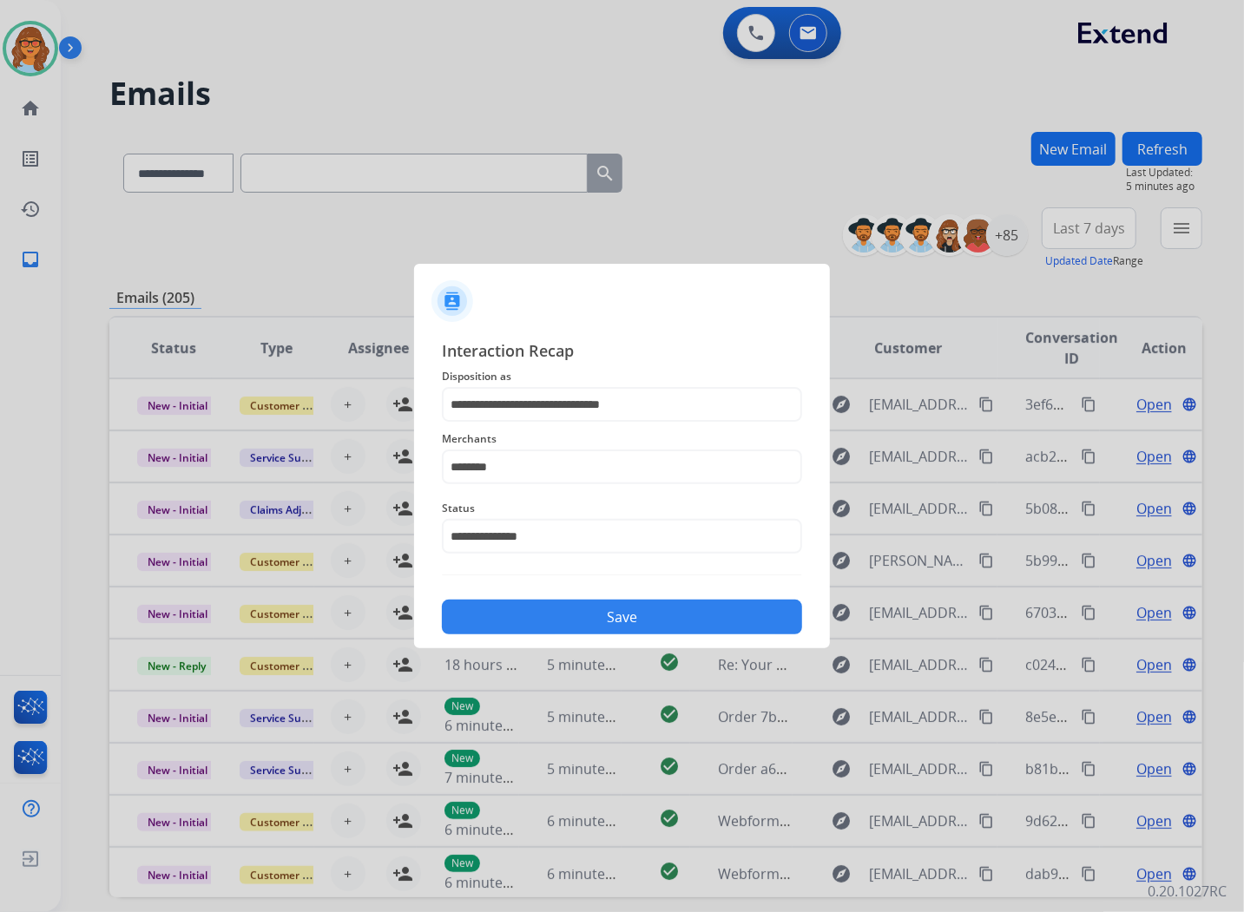
click at [674, 628] on button "Save" at bounding box center [622, 617] width 360 height 35
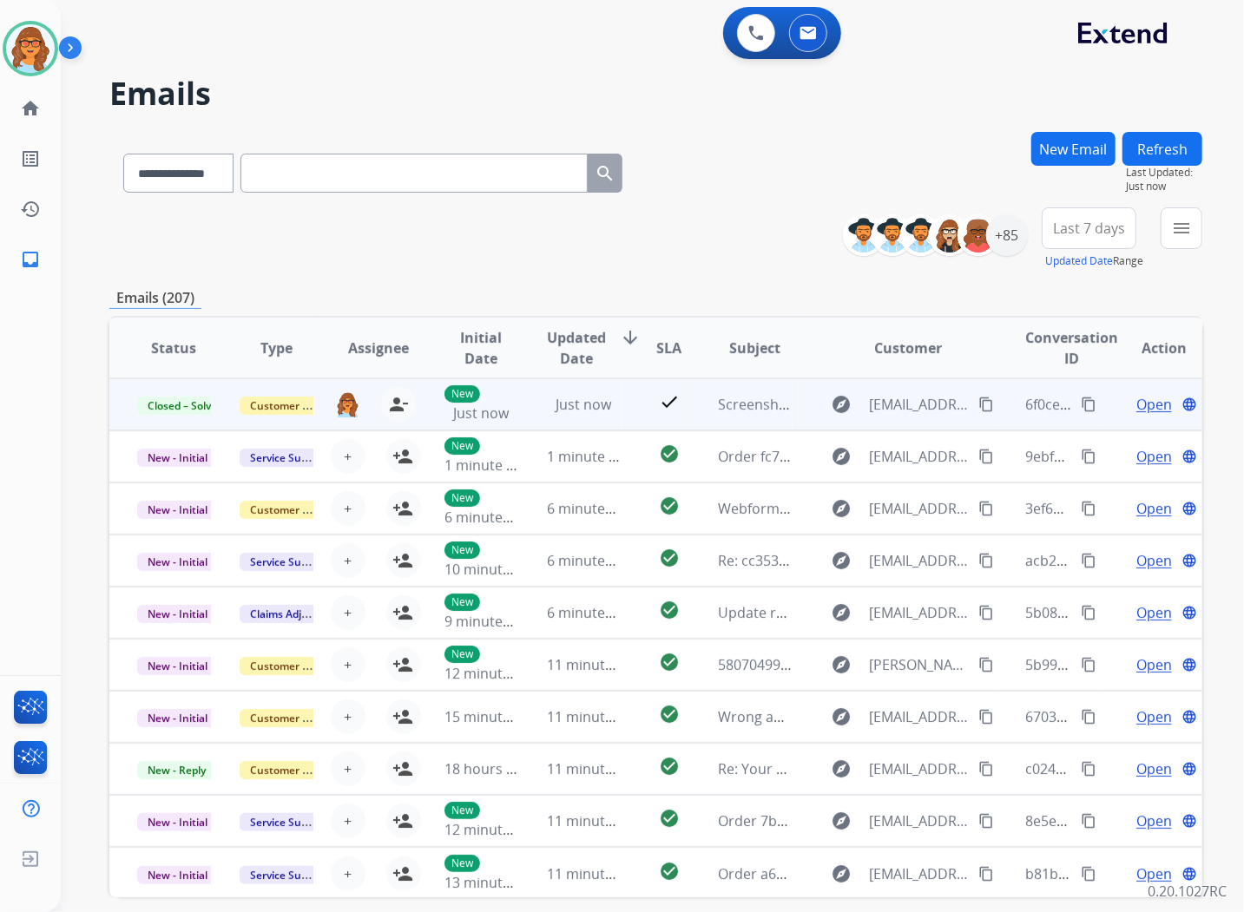
click at [1080, 401] on mat-icon "content_copy" at bounding box center [1088, 405] width 16 height 16
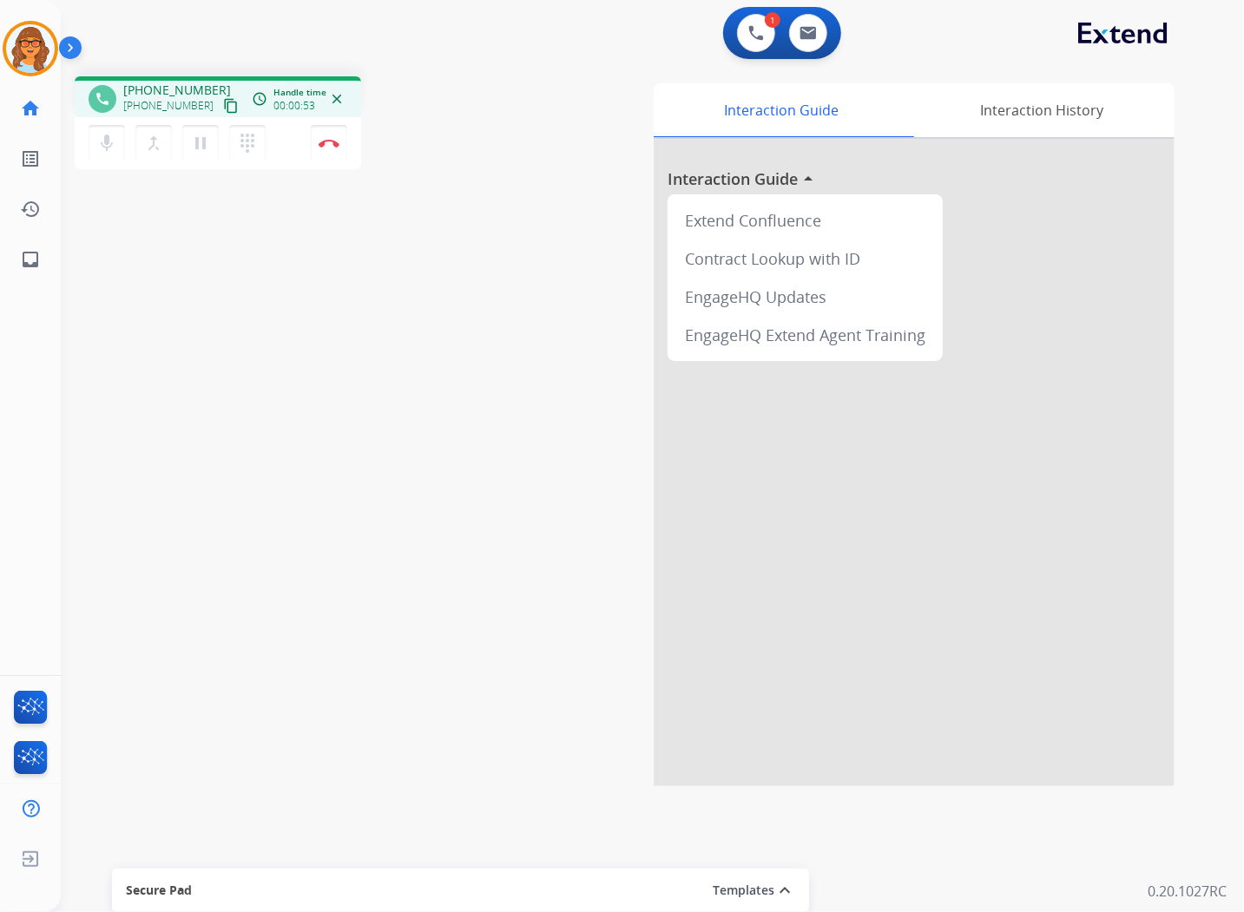
click at [223, 107] on mat-icon "content_copy" at bounding box center [231, 106] width 16 height 16
click at [324, 148] on button "Disconnect" at bounding box center [329, 143] width 36 height 36
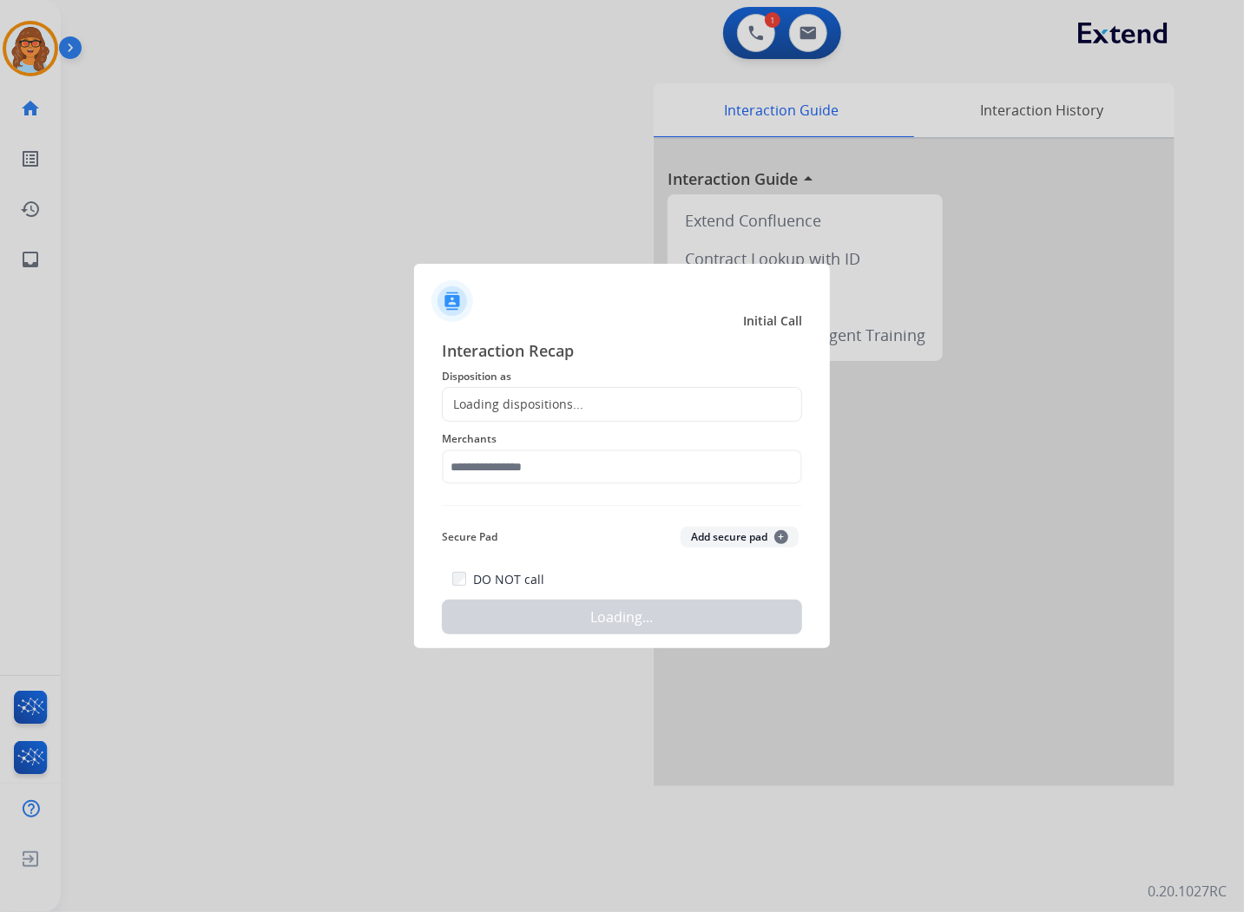
click at [463, 399] on div "Loading dispositions..." at bounding box center [513, 404] width 141 height 17
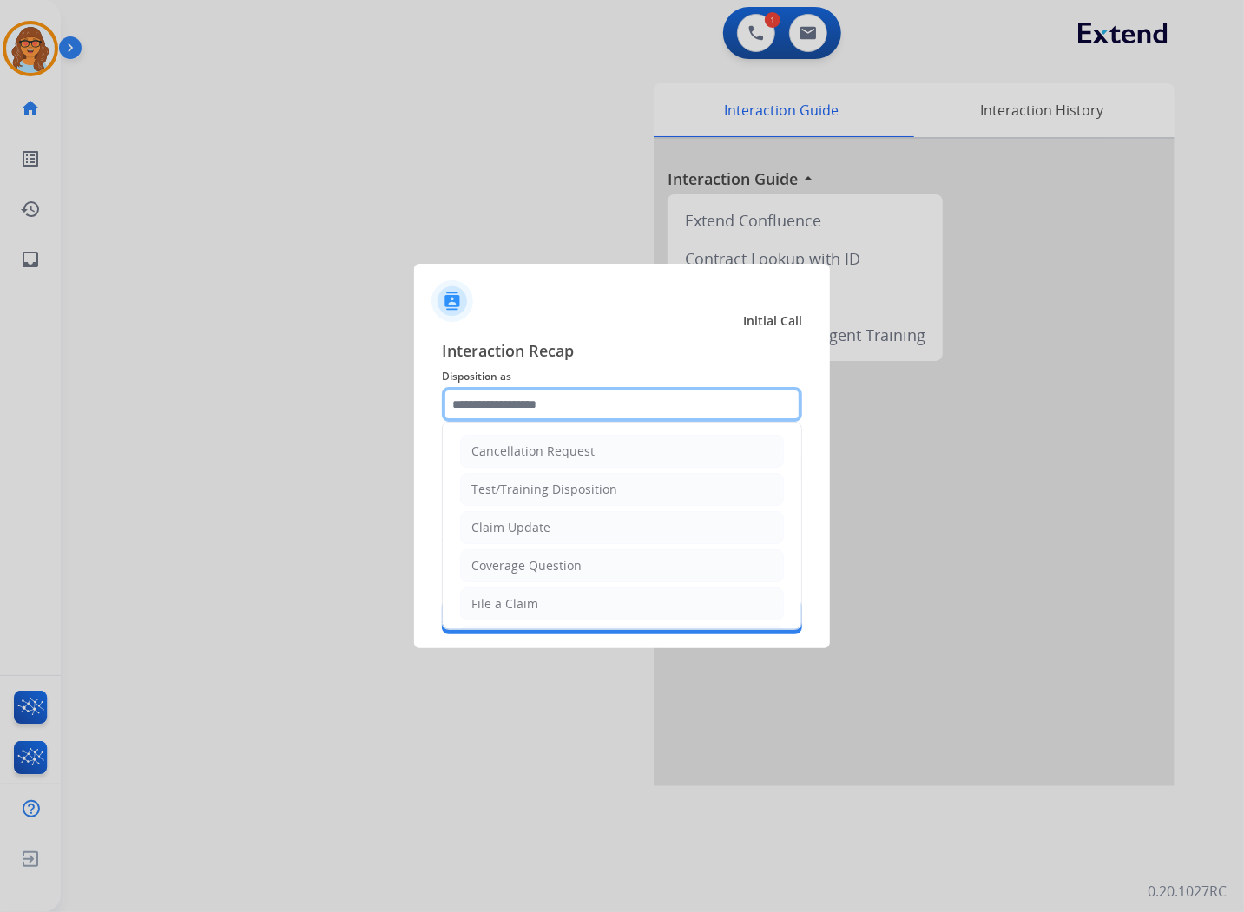
click at [536, 410] on input "text" at bounding box center [622, 404] width 360 height 35
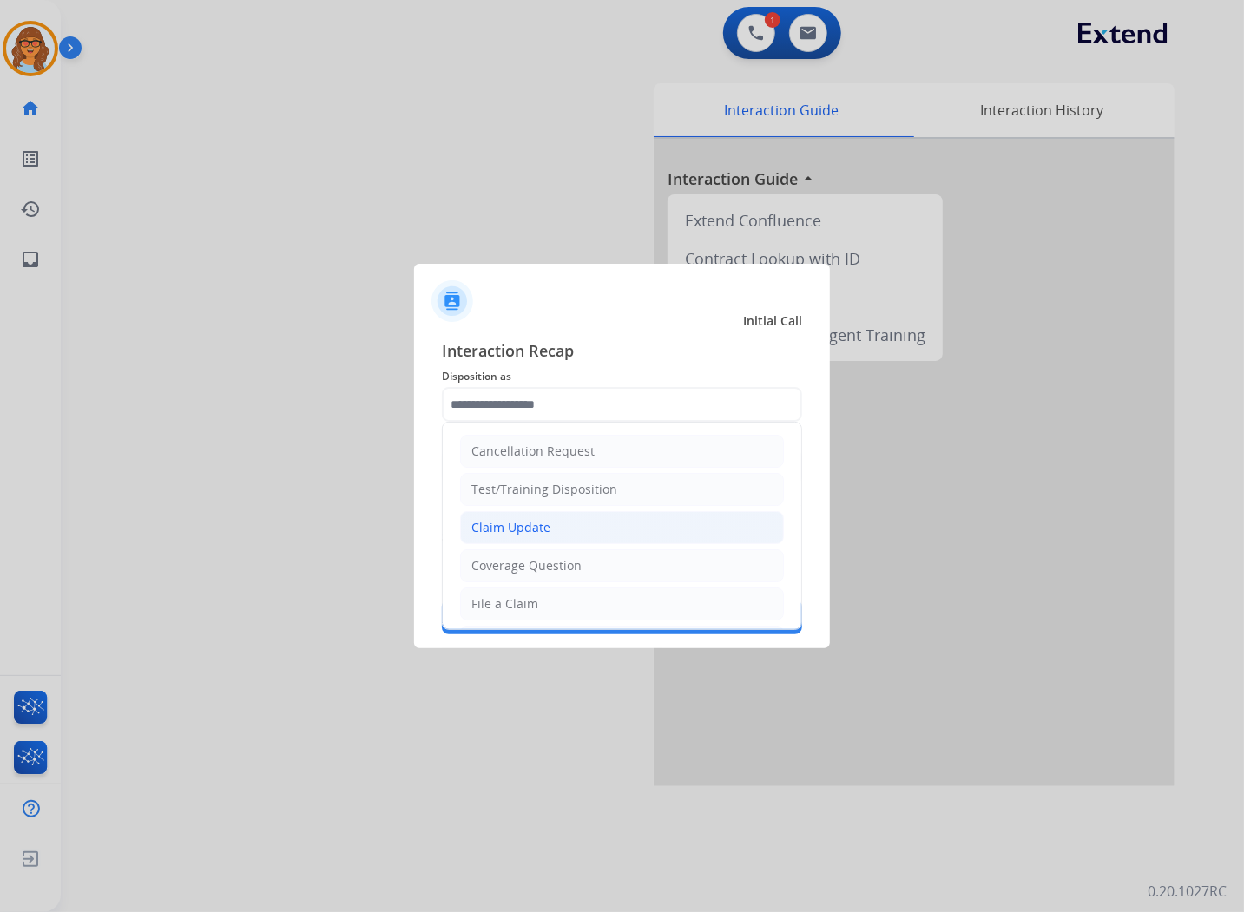
click at [525, 535] on div "Claim Update" at bounding box center [510, 527] width 79 height 17
type input "**********"
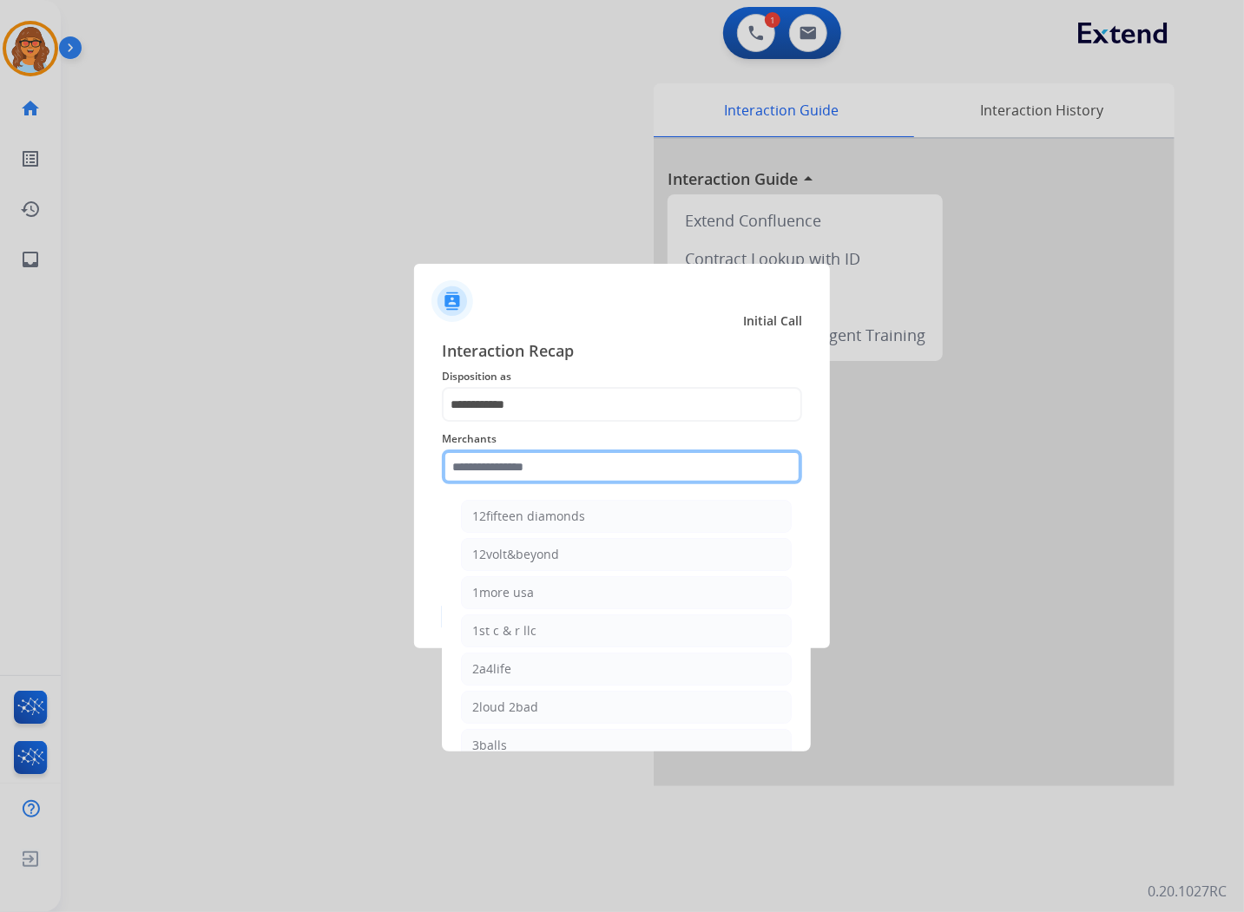
click at [548, 466] on input "text" at bounding box center [622, 467] width 360 height 35
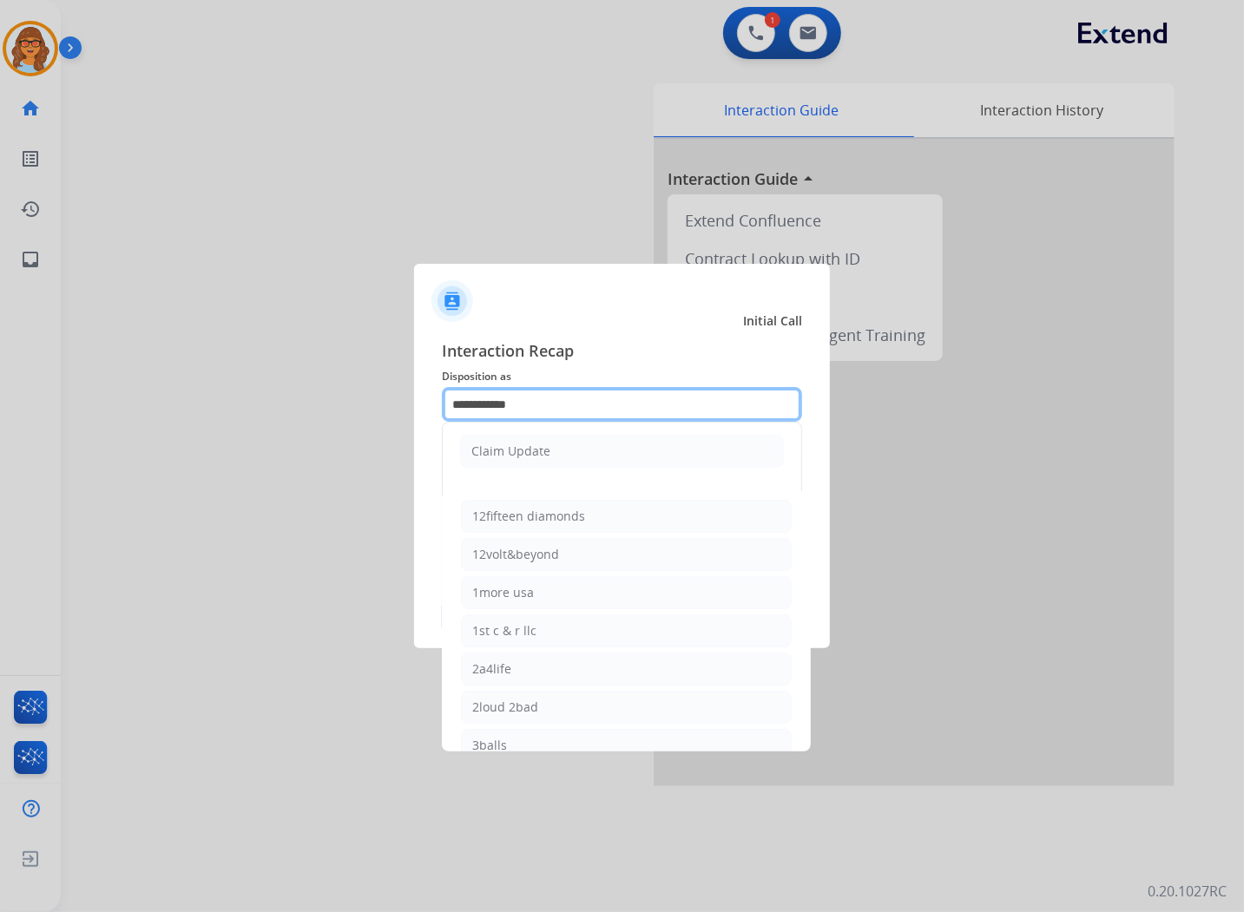
drag, startPoint x: 549, startPoint y: 391, endPoint x: 384, endPoint y: 399, distance: 165.1
click at [0, 399] on app-contact-recap-modal "**********" at bounding box center [0, 456] width 0 height 912
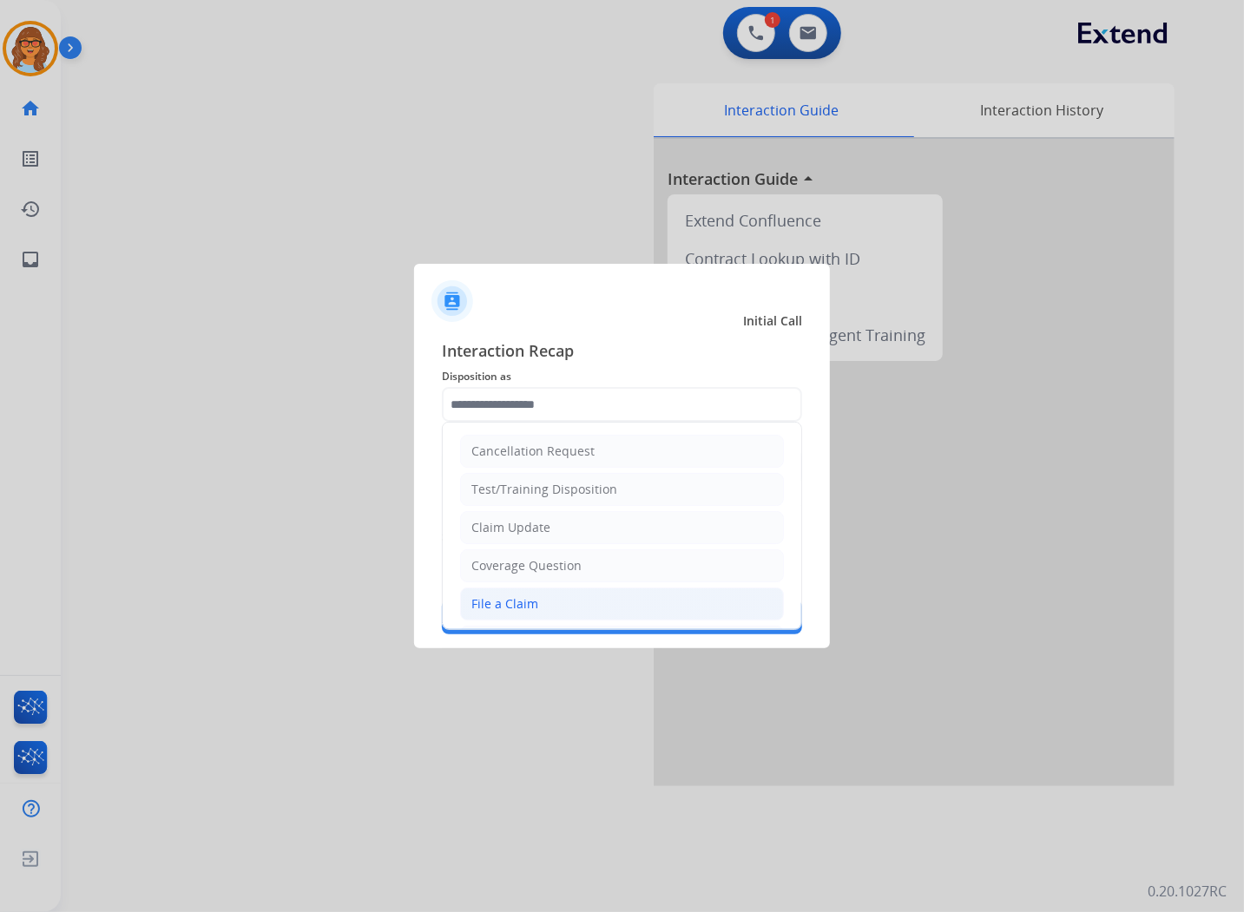
click at [576, 609] on li "File a Claim" at bounding box center [622, 603] width 324 height 33
type input "**********"
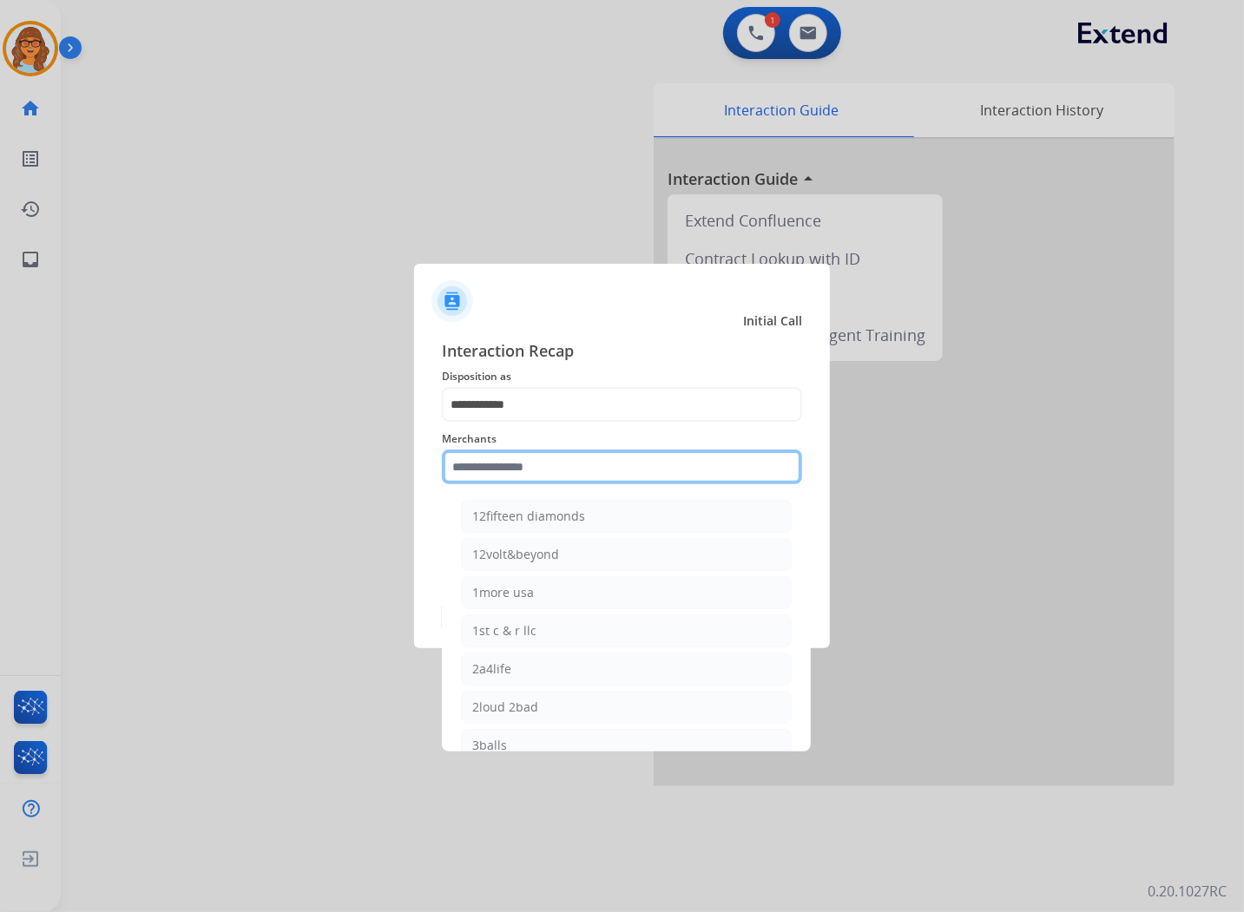
click at [567, 467] on input "text" at bounding box center [622, 467] width 360 height 35
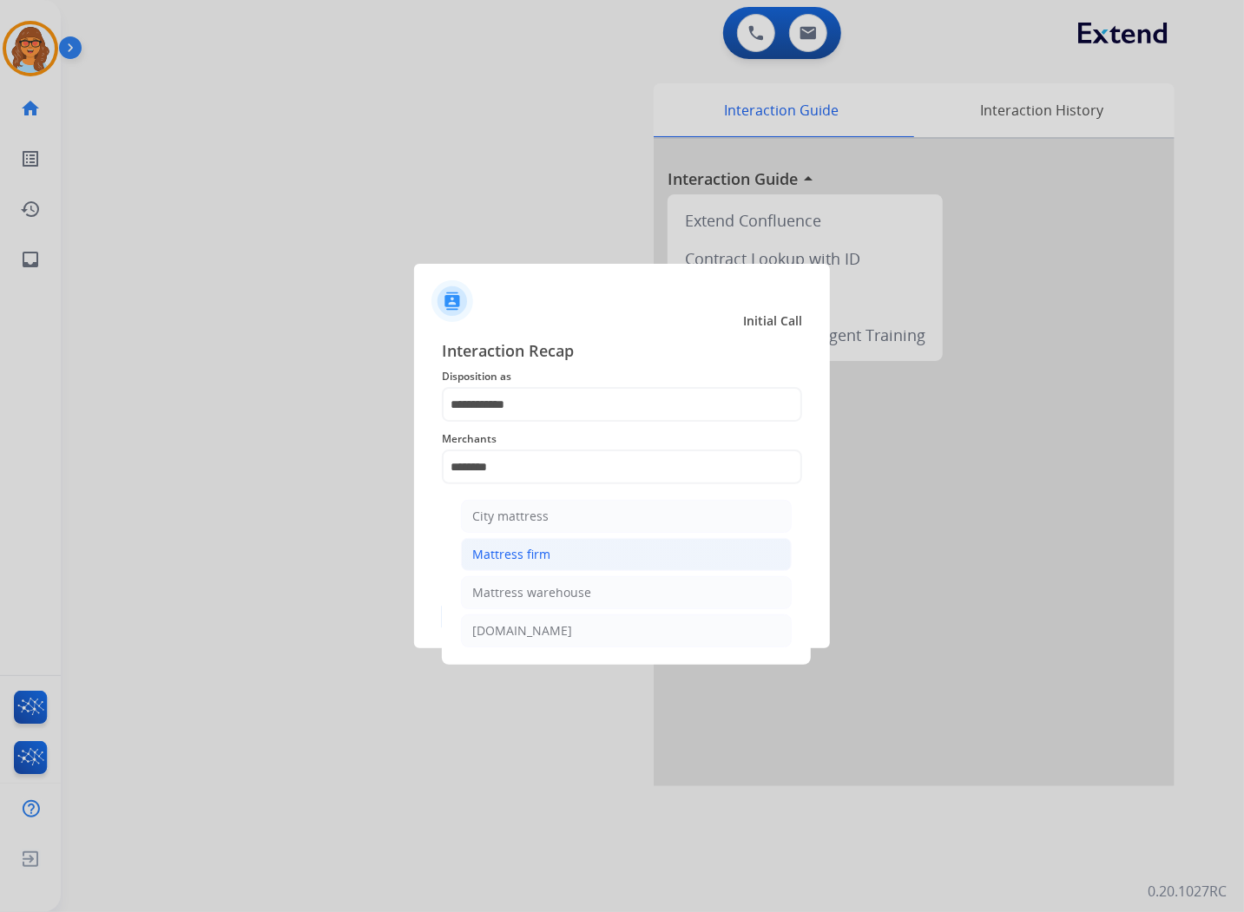
click at [548, 548] on li "Mattress firm" at bounding box center [626, 554] width 331 height 33
type input "**********"
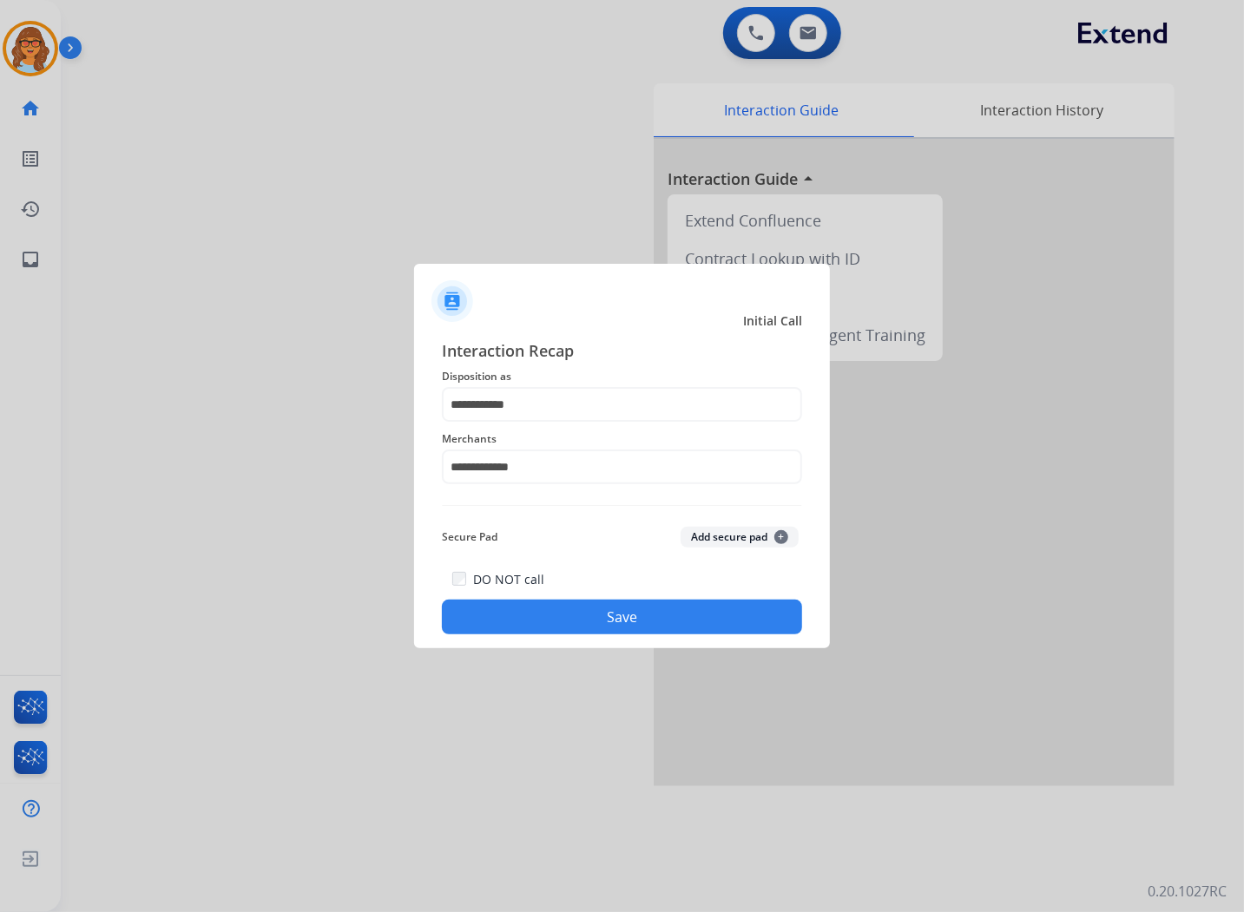
click at [647, 620] on button "Save" at bounding box center [622, 617] width 360 height 35
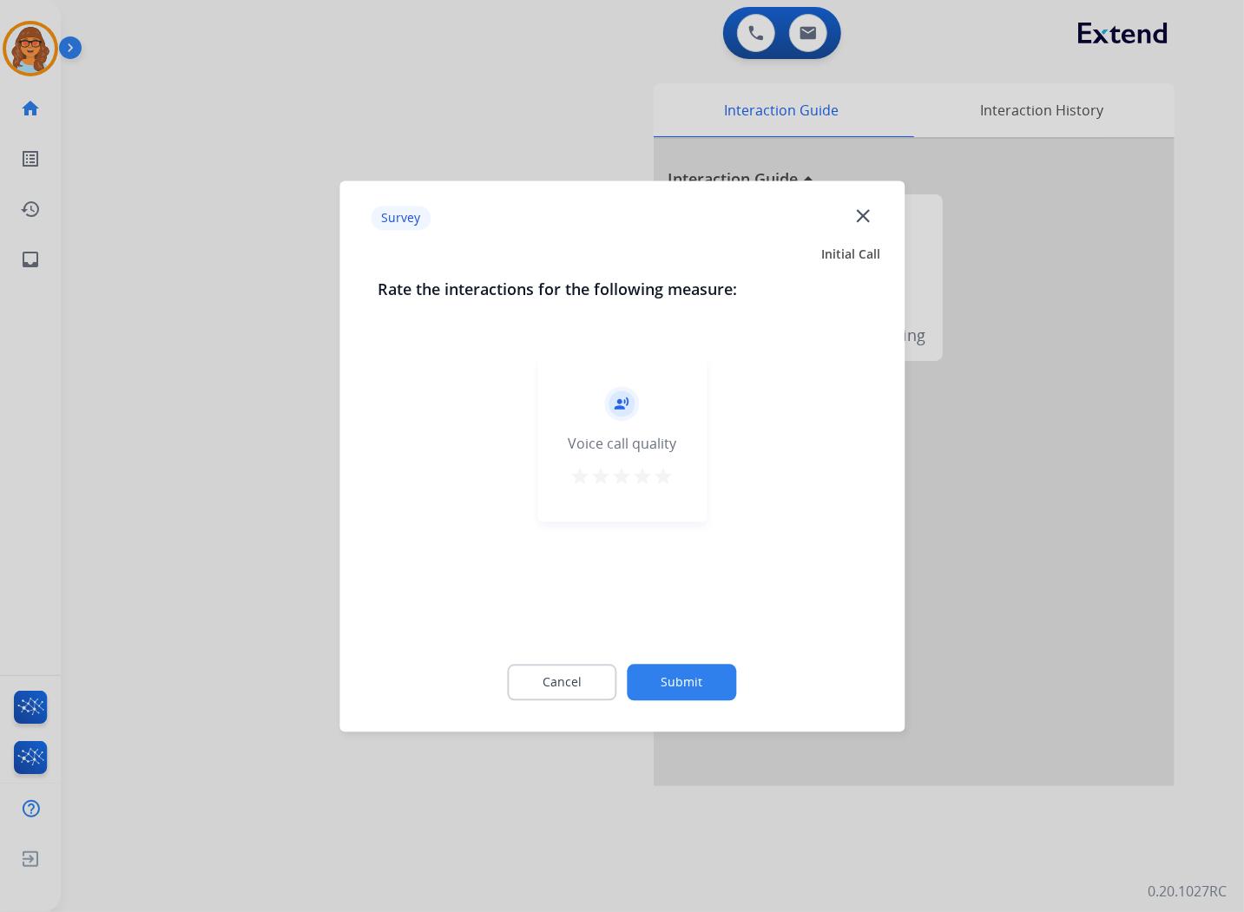
click at [662, 473] on mat-icon "star" at bounding box center [663, 476] width 21 height 21
click at [701, 671] on button "Submit" at bounding box center [681, 682] width 109 height 36
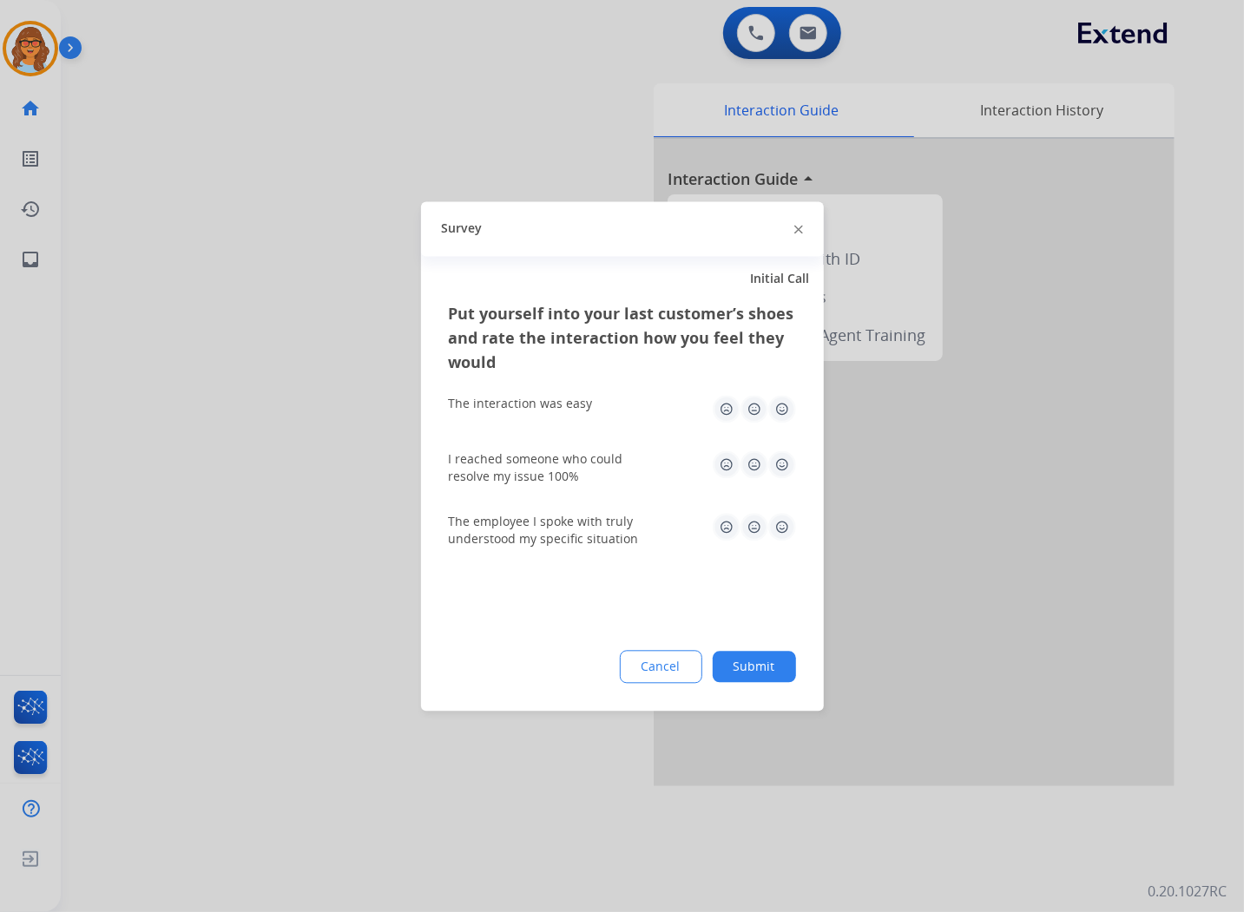
click at [785, 410] on img at bounding box center [782, 409] width 28 height 28
click at [778, 462] on img at bounding box center [782, 464] width 28 height 28
click at [795, 532] on div "Put yourself into your last customer’s shoes and rate the interaction how you f…" at bounding box center [622, 506] width 403 height 410
click at [778, 529] on img at bounding box center [782, 527] width 28 height 28
click at [758, 673] on button "Submit" at bounding box center [753, 666] width 83 height 31
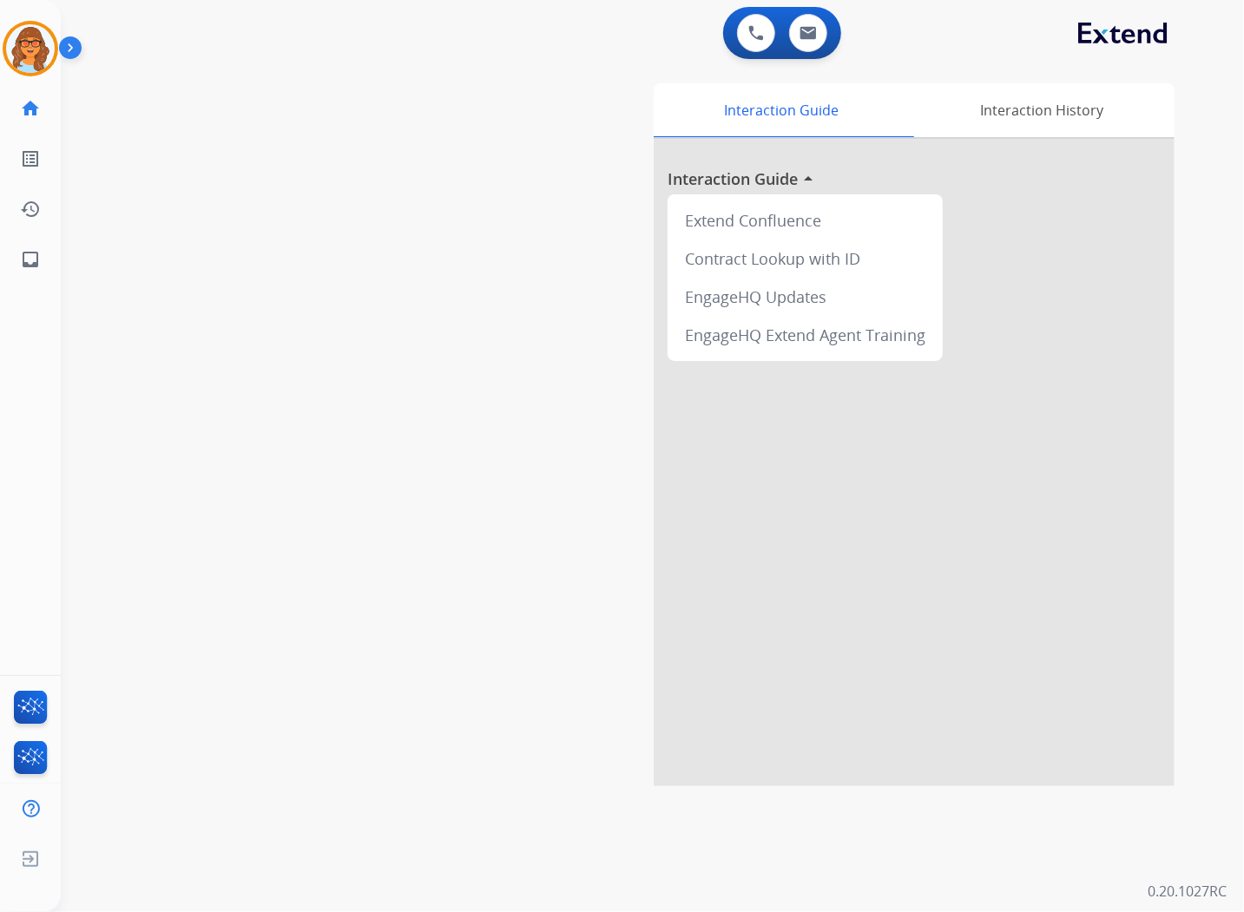
click at [499, 548] on div "swap_horiz Break voice bridge close_fullscreen Connect 3-Way Call merge_type Se…" at bounding box center [631, 424] width 1141 height 724
click at [291, 207] on div "swap_horiz Break voice bridge close_fullscreen Connect 3-Way Call merge_type Se…" at bounding box center [631, 424] width 1141 height 724
click at [811, 30] on img at bounding box center [807, 33] width 17 height 14
select select "**********"
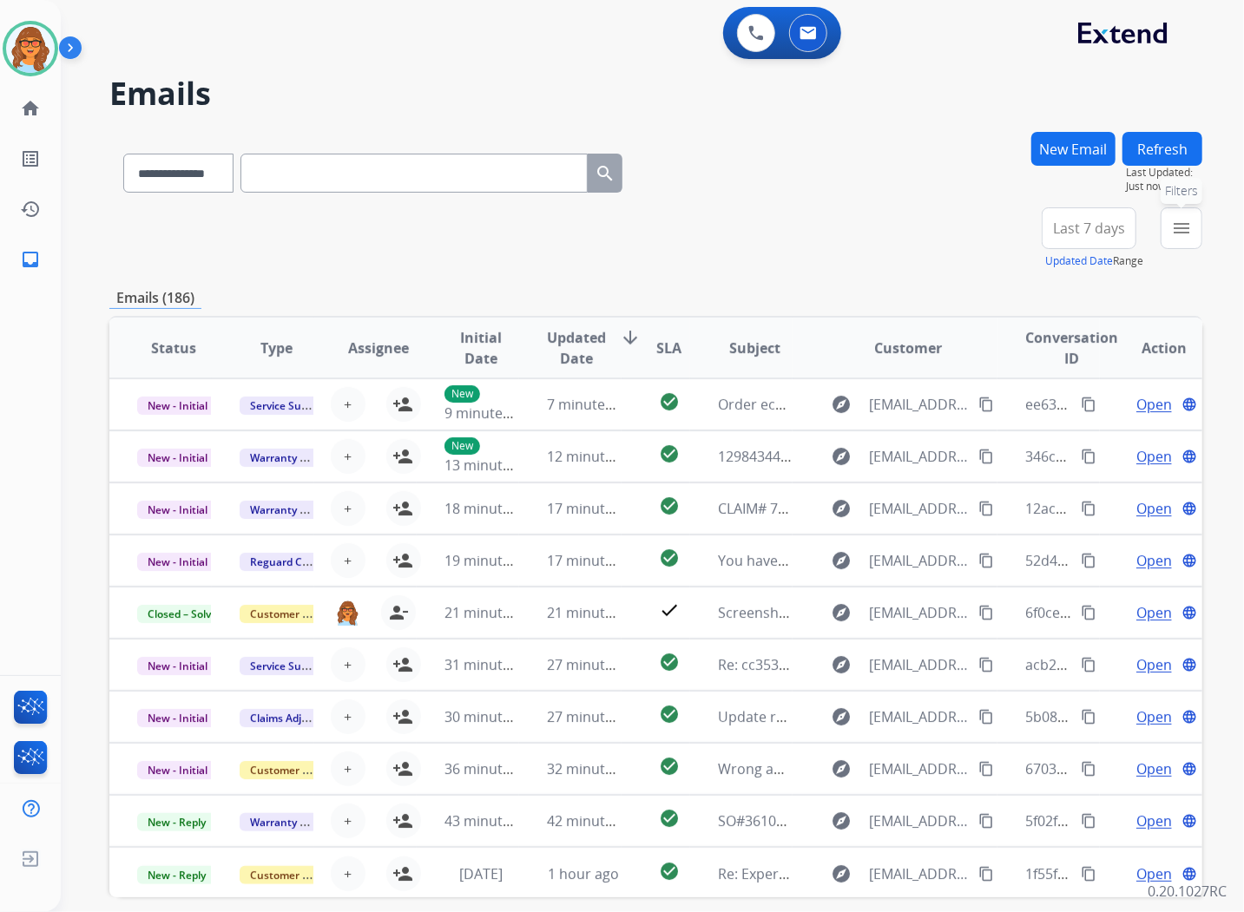
click at [1178, 223] on mat-icon "menu" at bounding box center [1181, 228] width 21 height 21
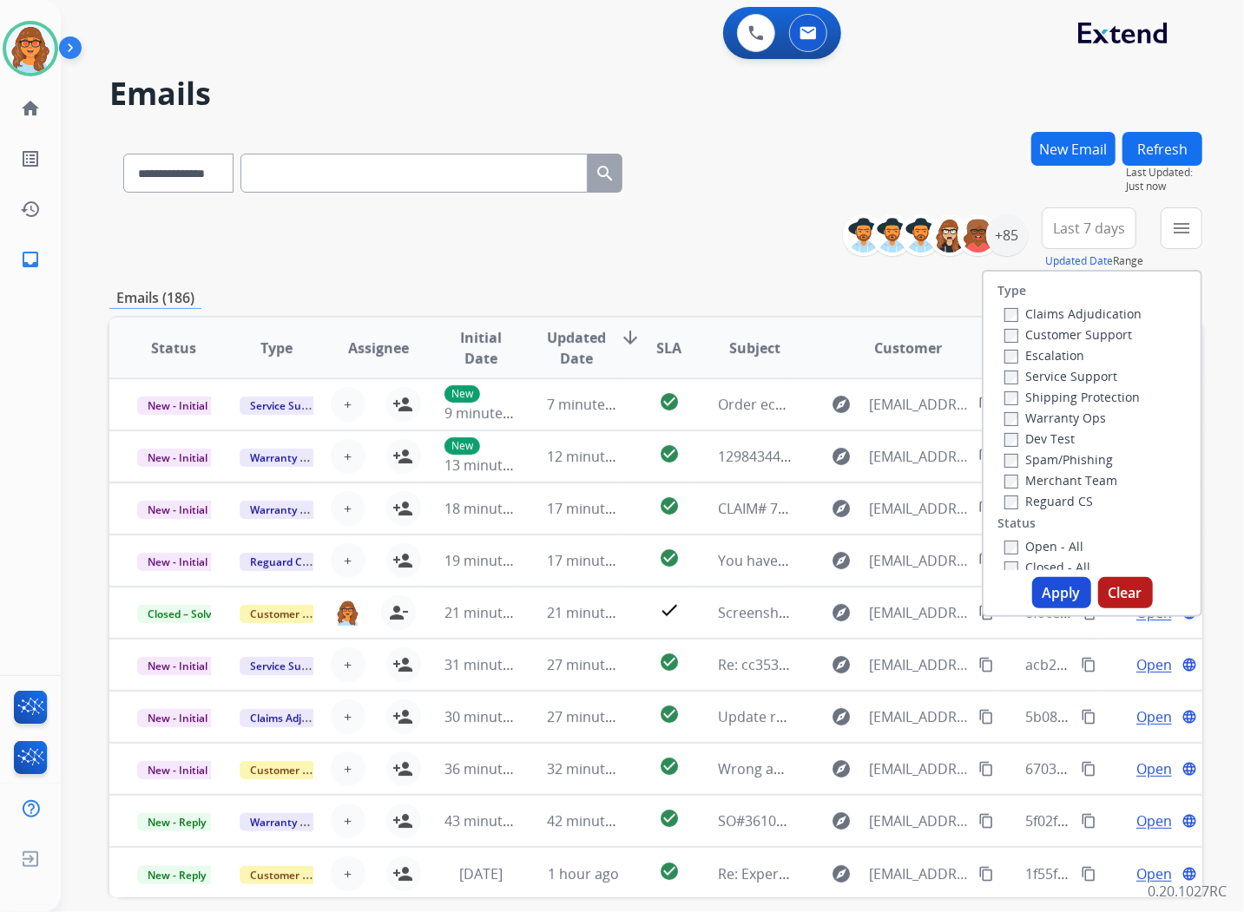
click at [1103, 334] on label "Customer Support" at bounding box center [1068, 334] width 128 height 16
click at [1082, 397] on label "Shipping Protection" at bounding box center [1071, 397] width 135 height 16
click at [1083, 506] on div "Reguard CS" at bounding box center [1072, 500] width 137 height 21
click at [1073, 498] on label "Reguard CS" at bounding box center [1048, 501] width 89 height 16
click at [1070, 543] on label "Open - All" at bounding box center [1043, 546] width 79 height 16
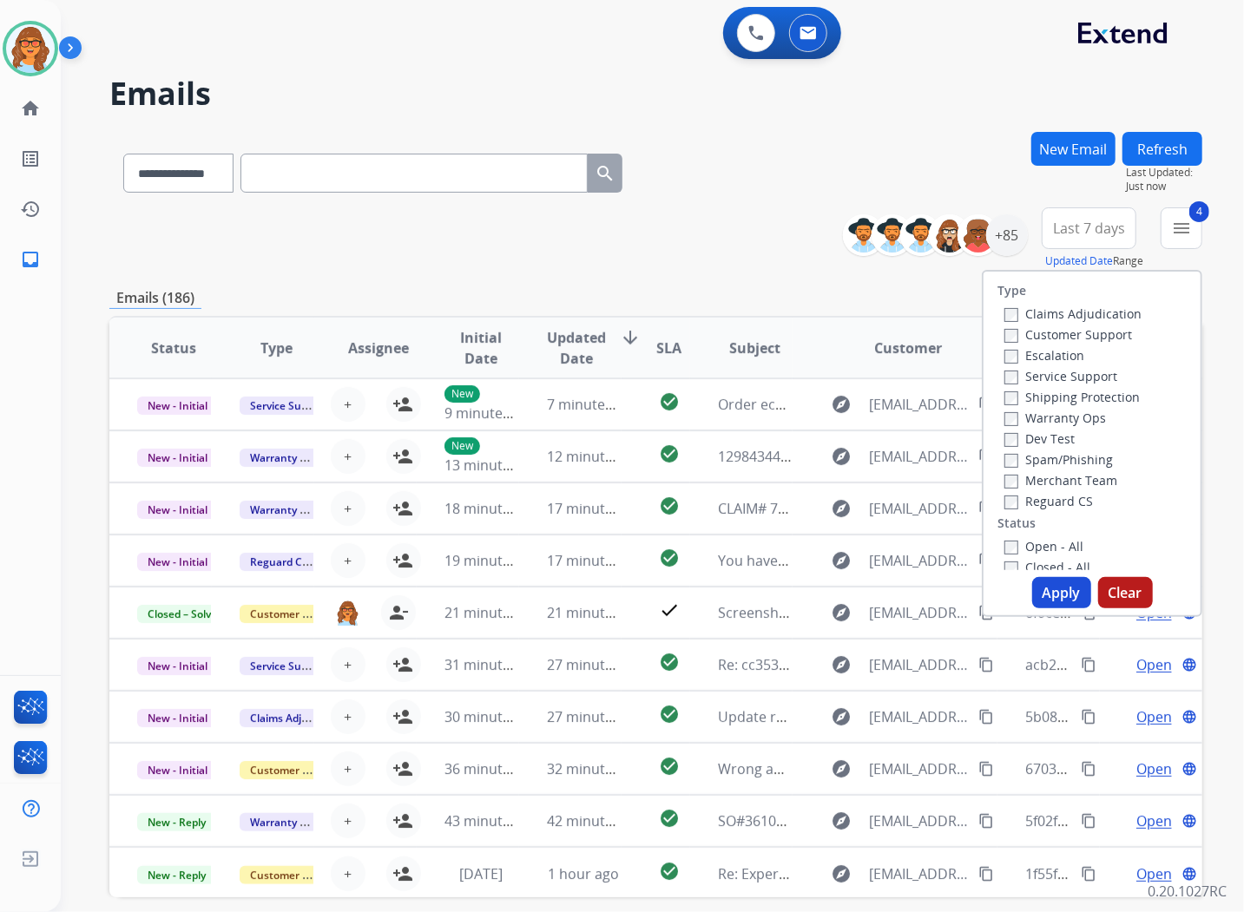
click at [1036, 561] on label "Closed - All" at bounding box center [1047, 567] width 86 height 16
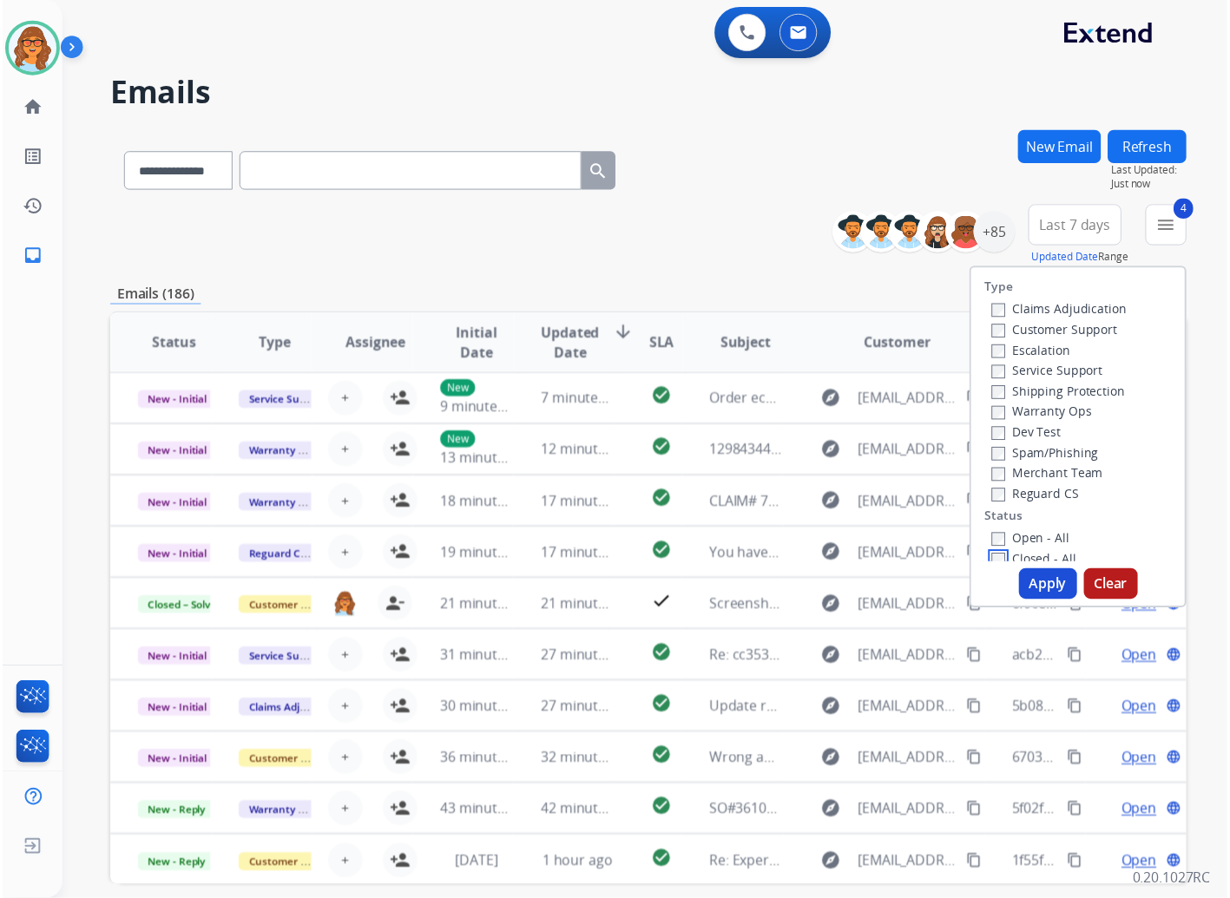
scroll to position [3, 0]
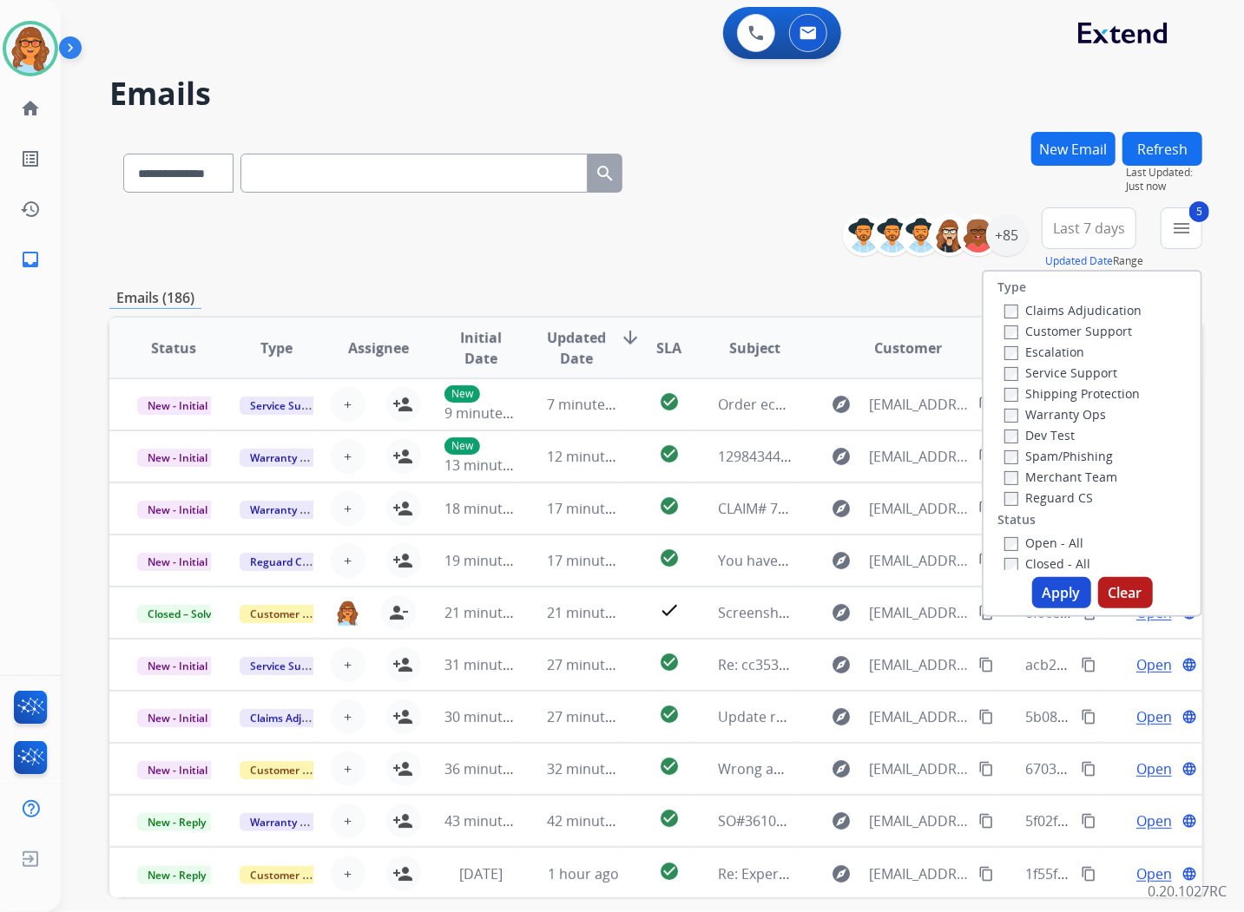
click at [1042, 592] on button "Apply" at bounding box center [1061, 592] width 59 height 31
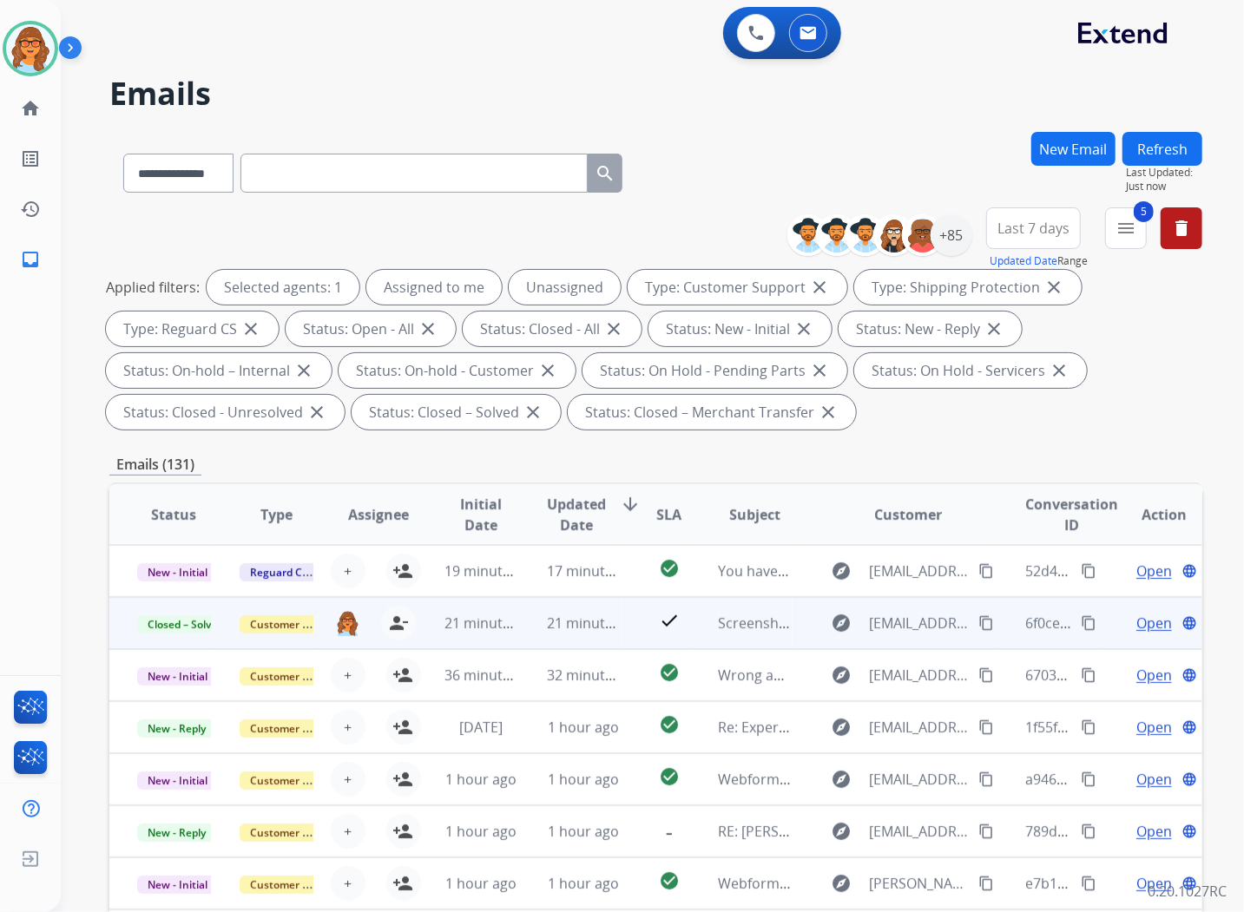
click at [1080, 622] on mat-icon "content_copy" at bounding box center [1088, 623] width 16 height 16
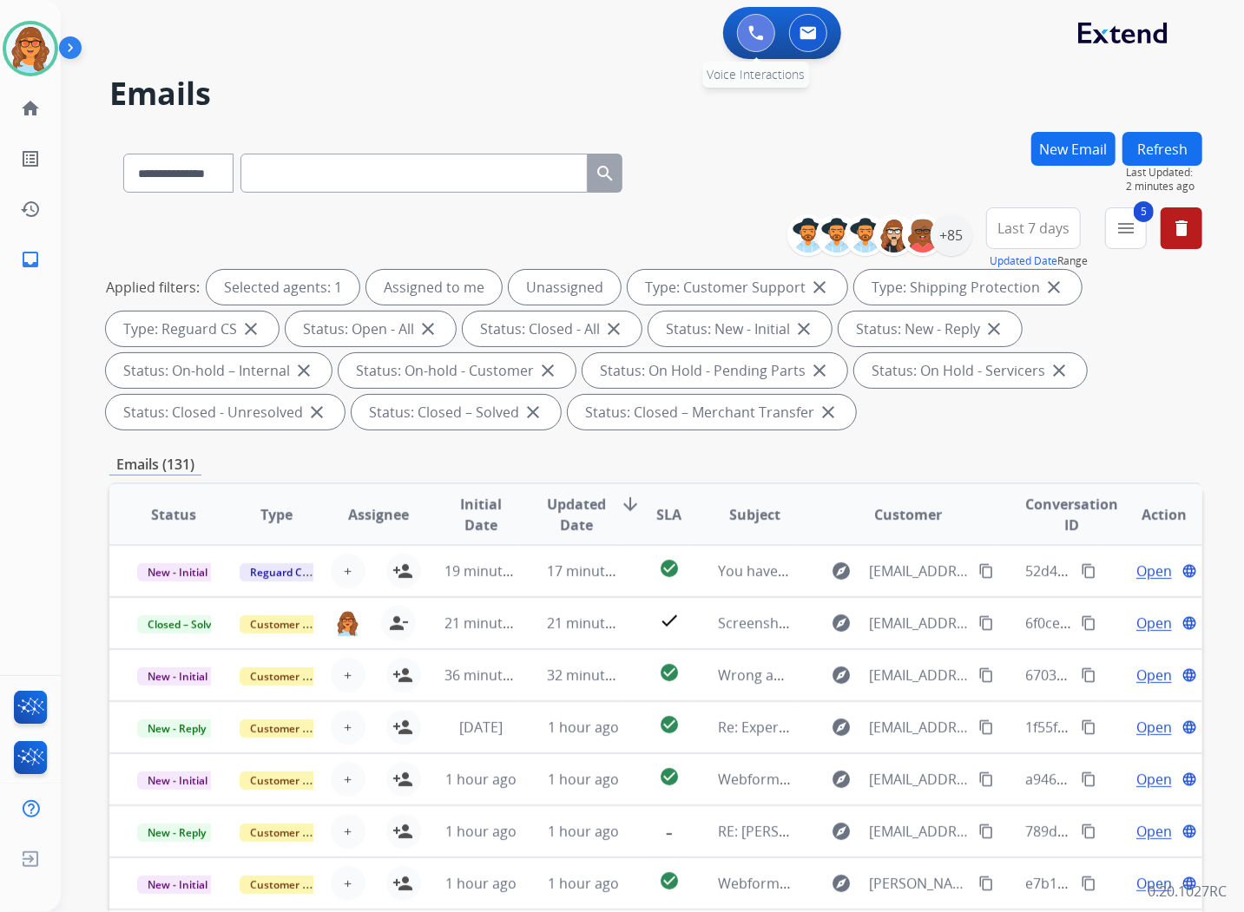
click at [748, 31] on img at bounding box center [756, 33] width 16 height 16
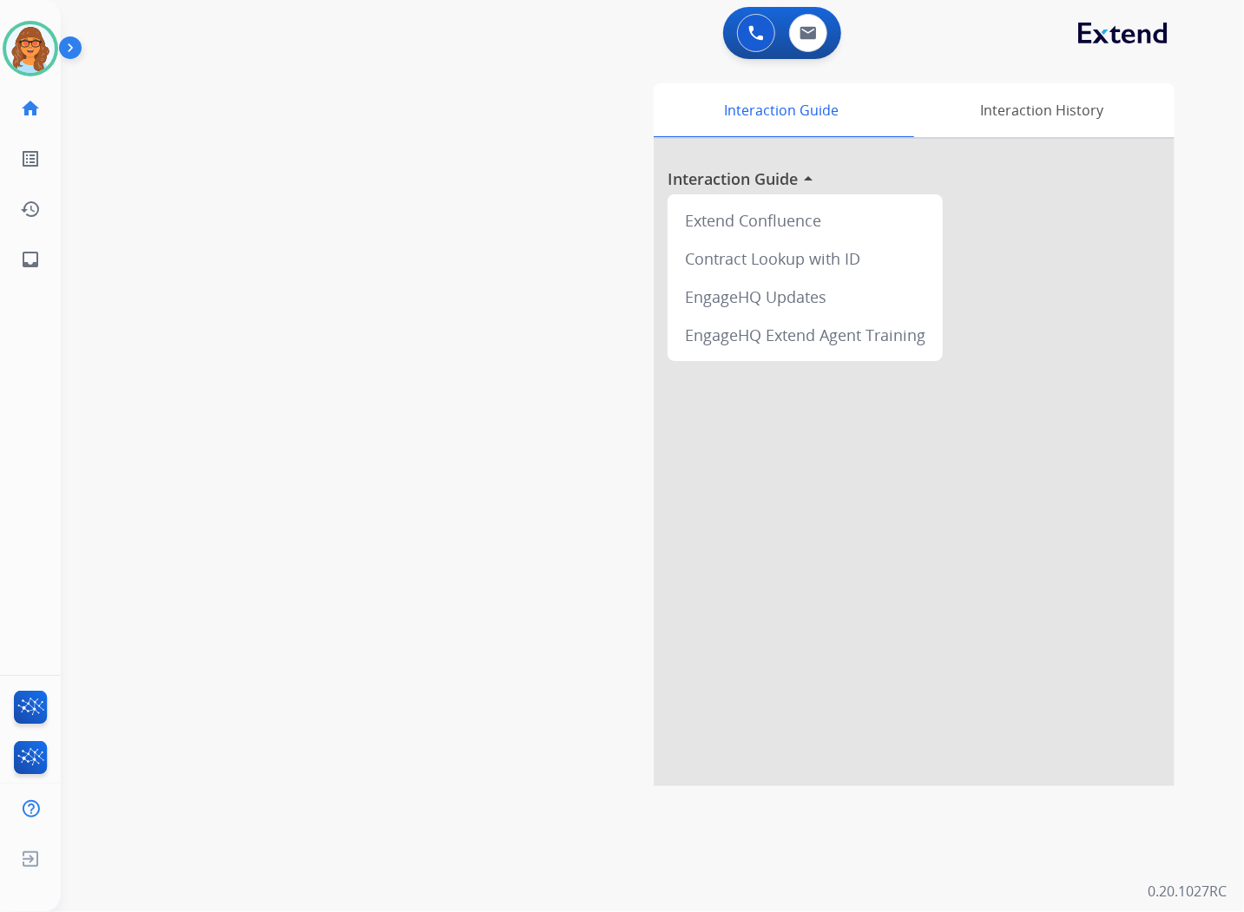
drag, startPoint x: 339, startPoint y: 67, endPoint x: 386, endPoint y: 79, distance: 48.4
click at [339, 67] on div "swap_horiz Break voice bridge close_fullscreen Connect 3-Way Call merge_type Se…" at bounding box center [631, 424] width 1141 height 724
click at [765, 26] on button at bounding box center [756, 33] width 38 height 38
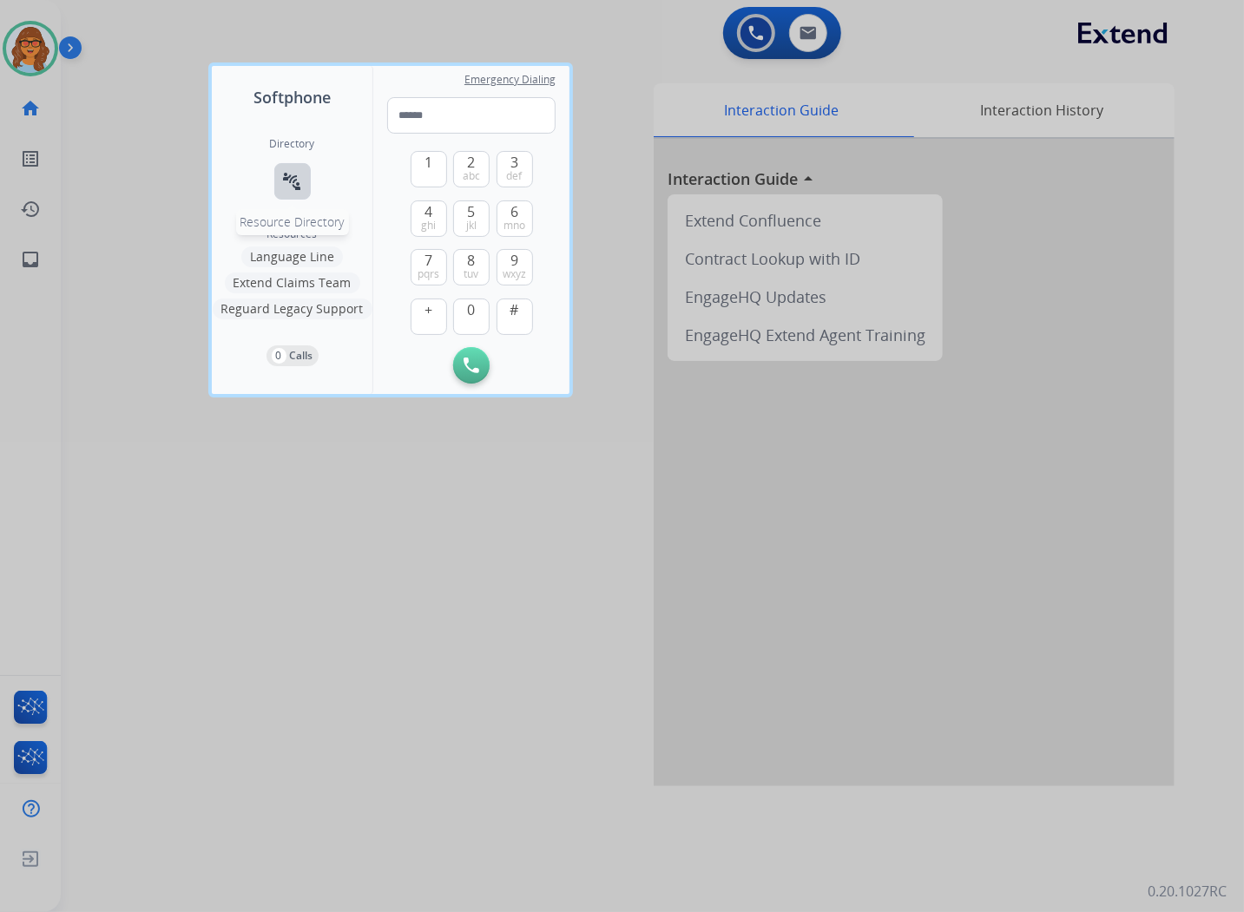
click at [295, 180] on mat-icon "connect_without_contact" at bounding box center [292, 181] width 21 height 21
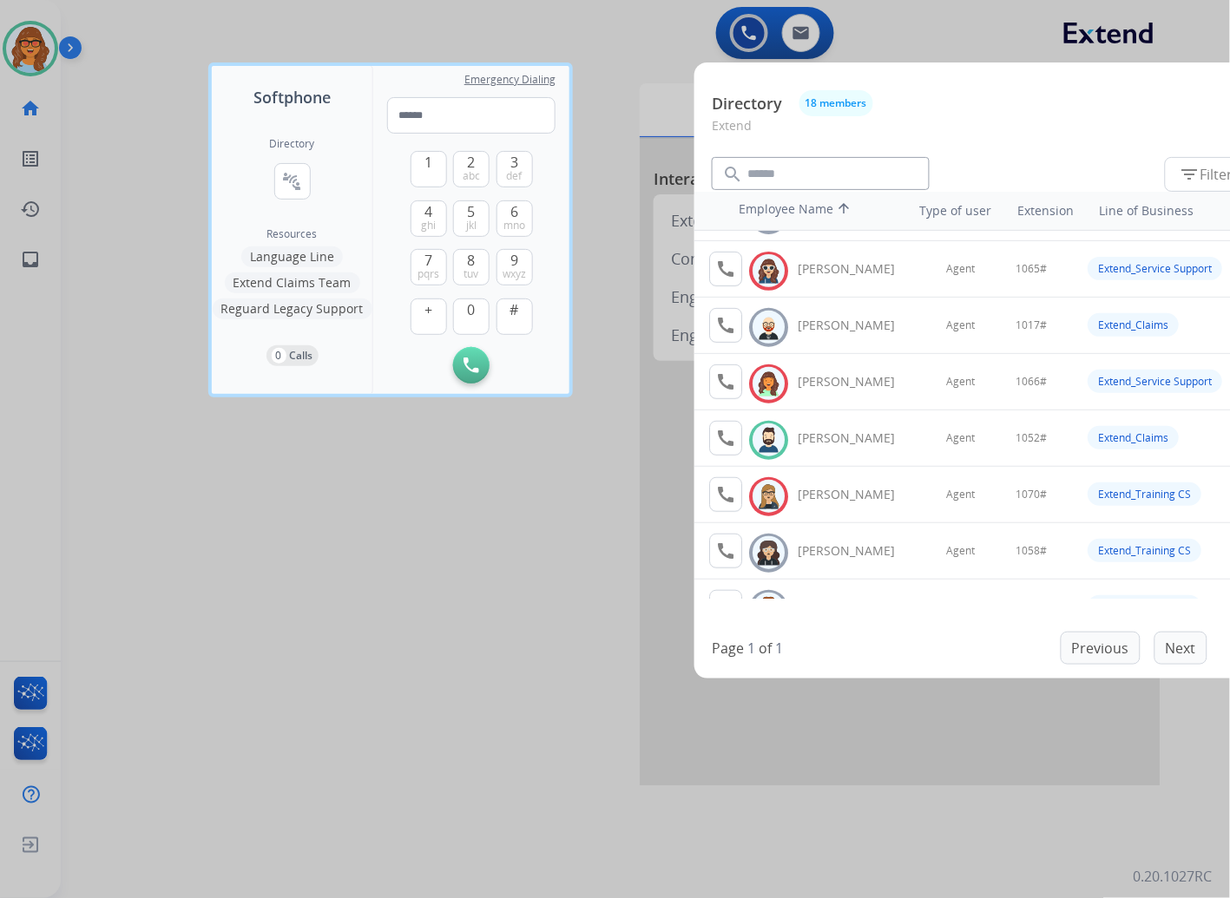
scroll to position [193, 0]
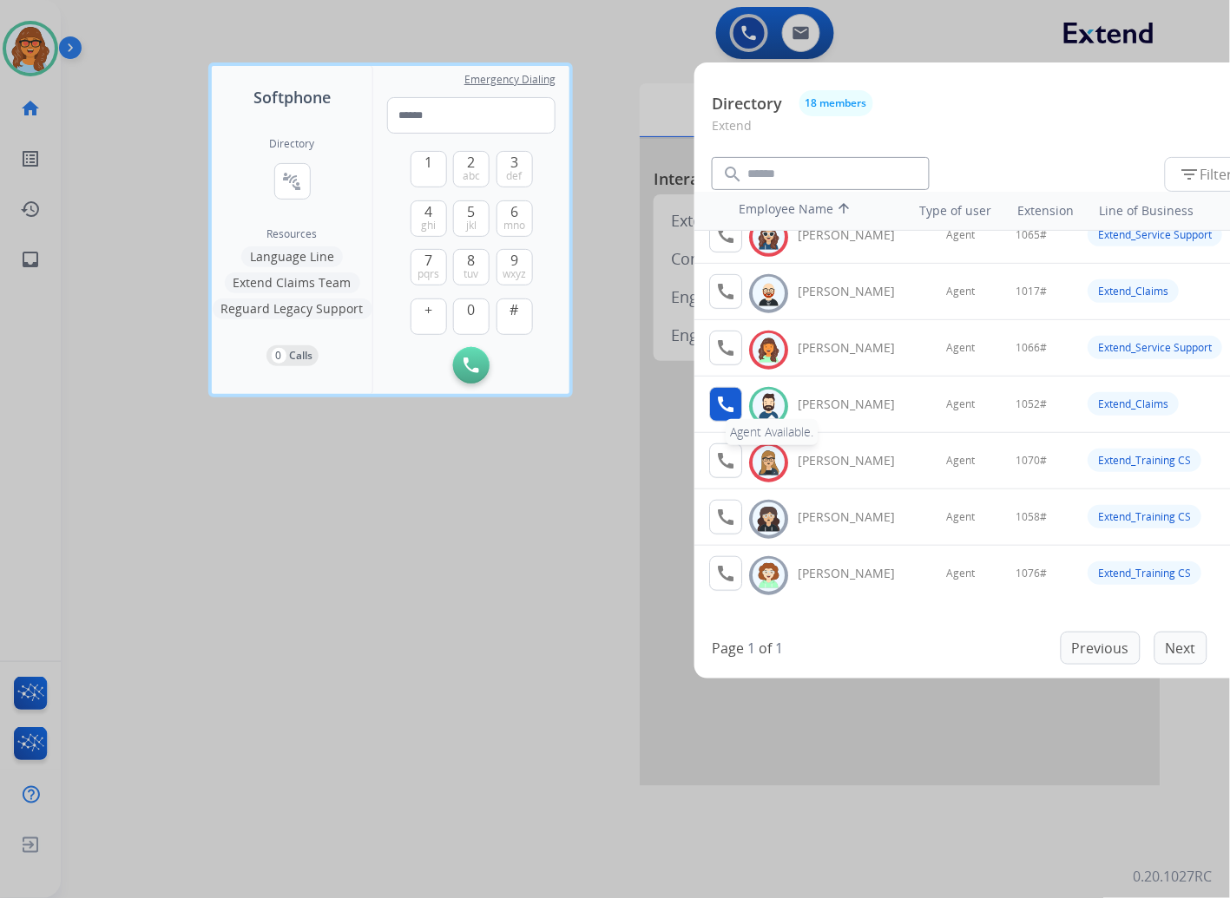
click at [716, 404] on mat-icon "call" at bounding box center [725, 404] width 21 height 21
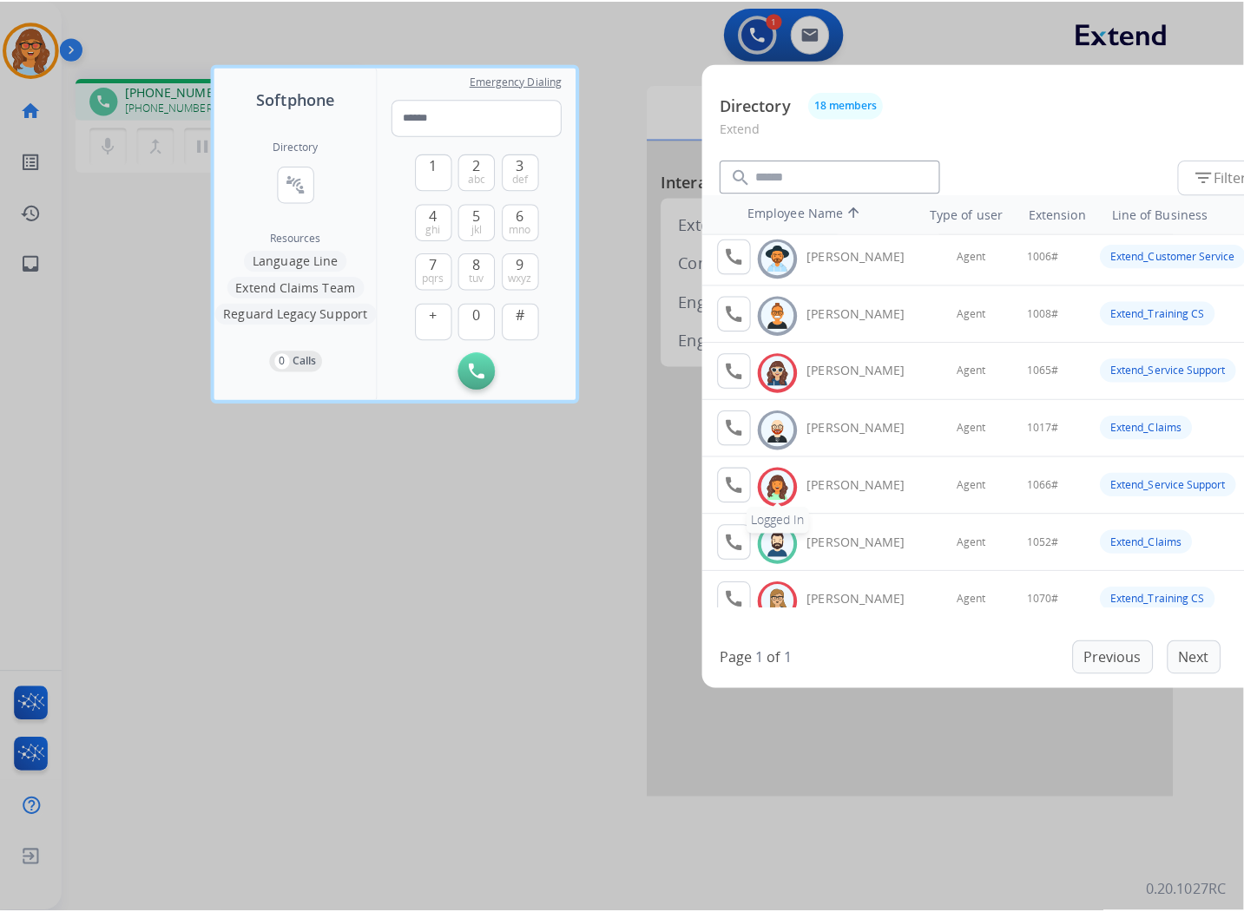
scroll to position [96, 0]
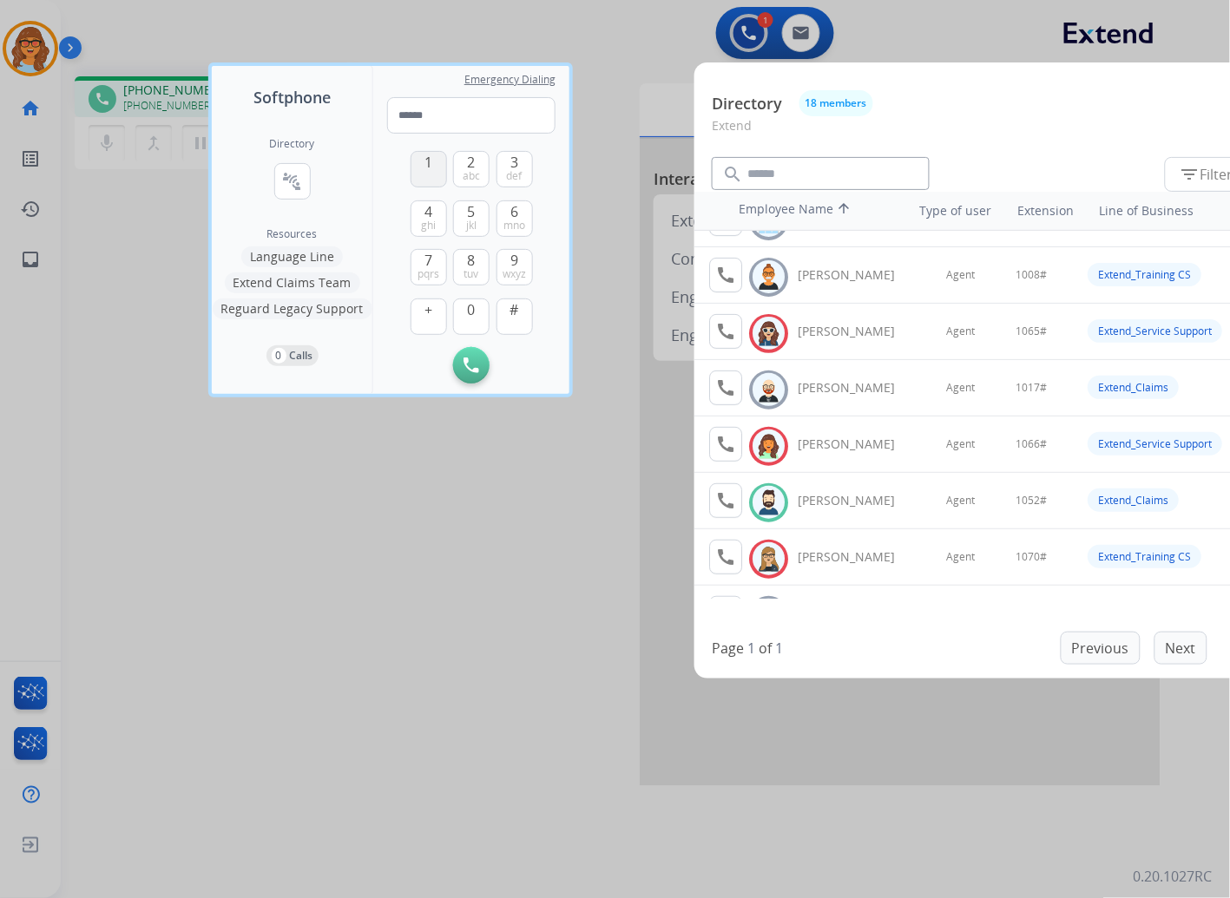
click at [424, 163] on span "1" at bounding box center [428, 162] width 8 height 21
click at [470, 313] on span "0" at bounding box center [472, 309] width 8 height 21
click at [472, 211] on span "5" at bounding box center [472, 211] width 8 height 21
click at [469, 166] on span "2" at bounding box center [472, 162] width 8 height 21
click at [515, 313] on span "#" at bounding box center [514, 309] width 9 height 21
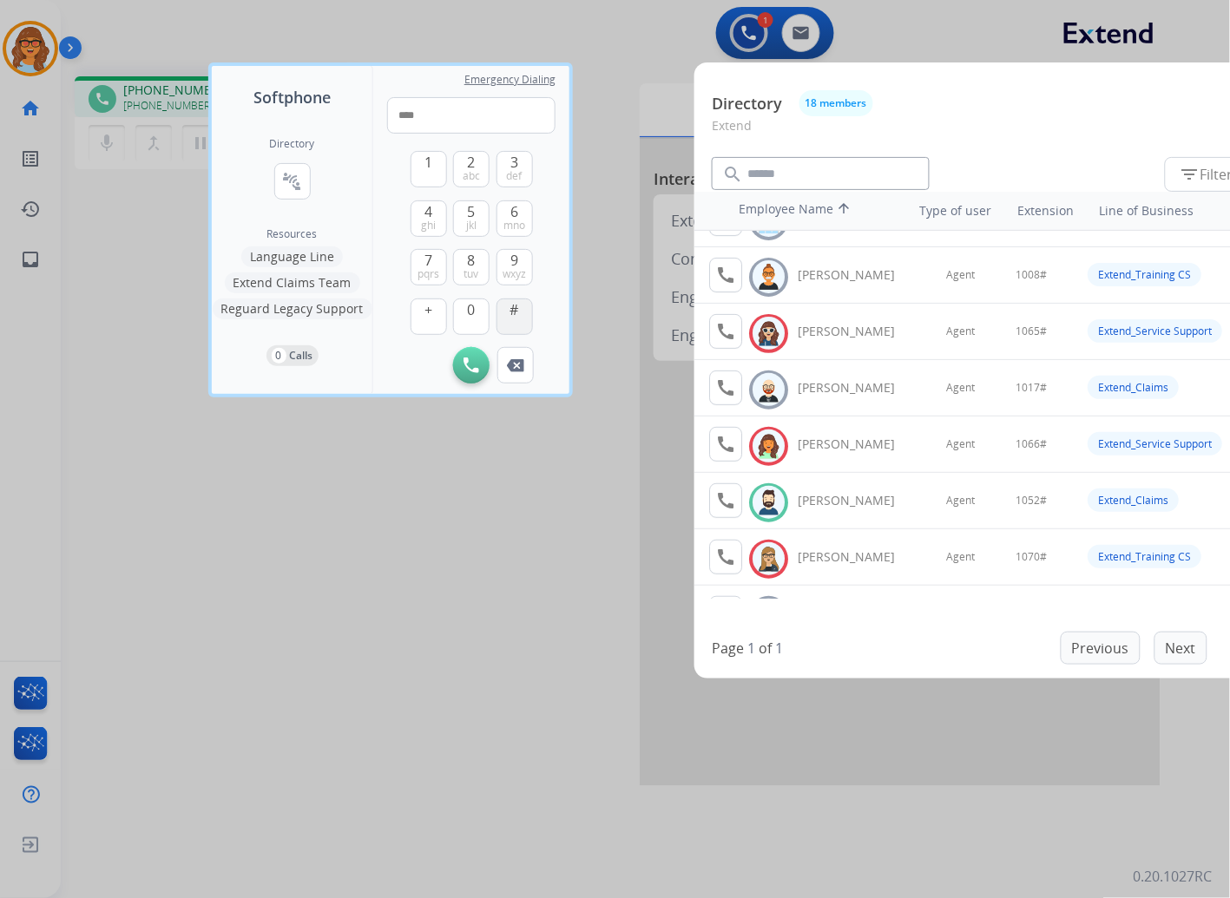
type input "*****"
click at [201, 584] on div at bounding box center [615, 449] width 1230 height 898
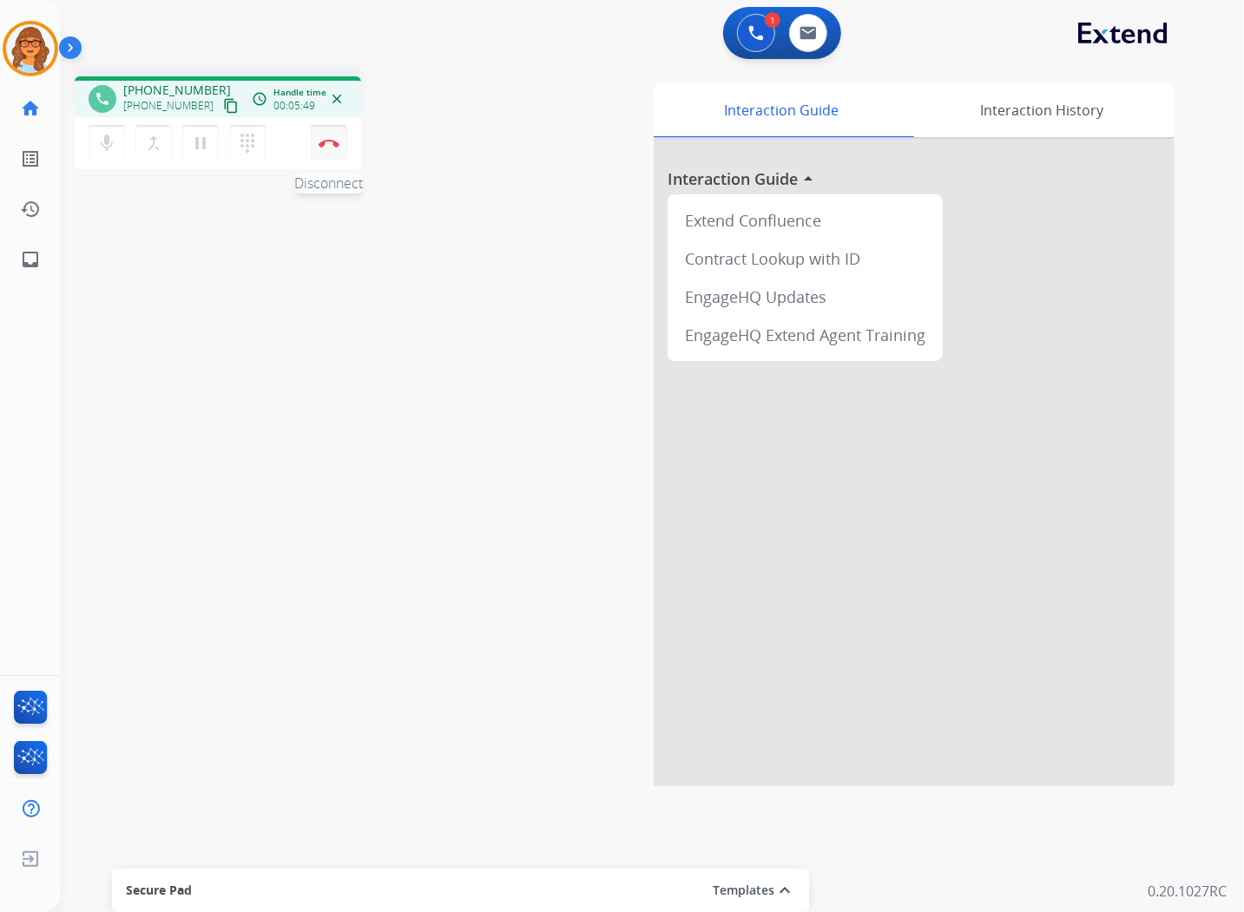
click at [332, 144] on img at bounding box center [328, 143] width 21 height 9
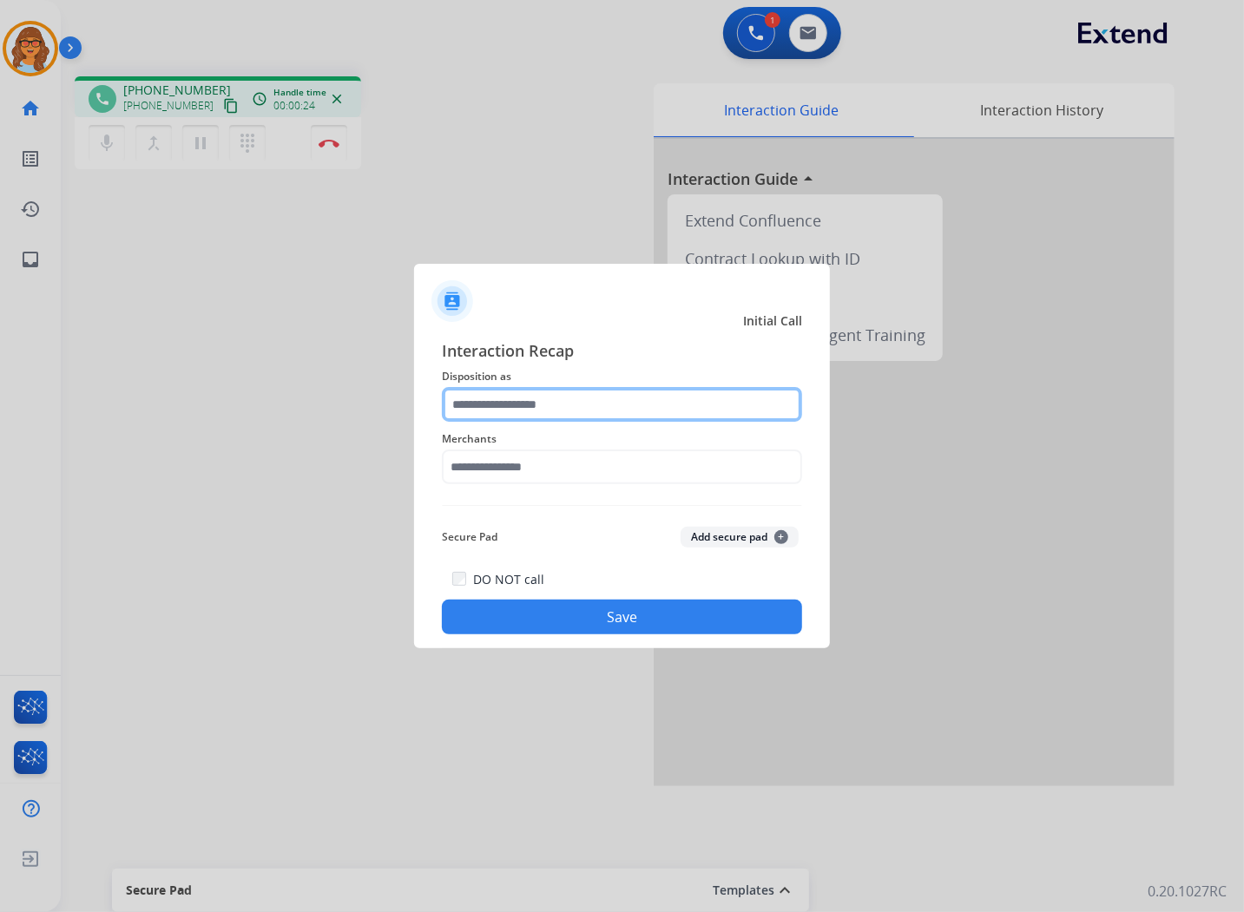
click at [628, 401] on input "text" at bounding box center [622, 404] width 360 height 35
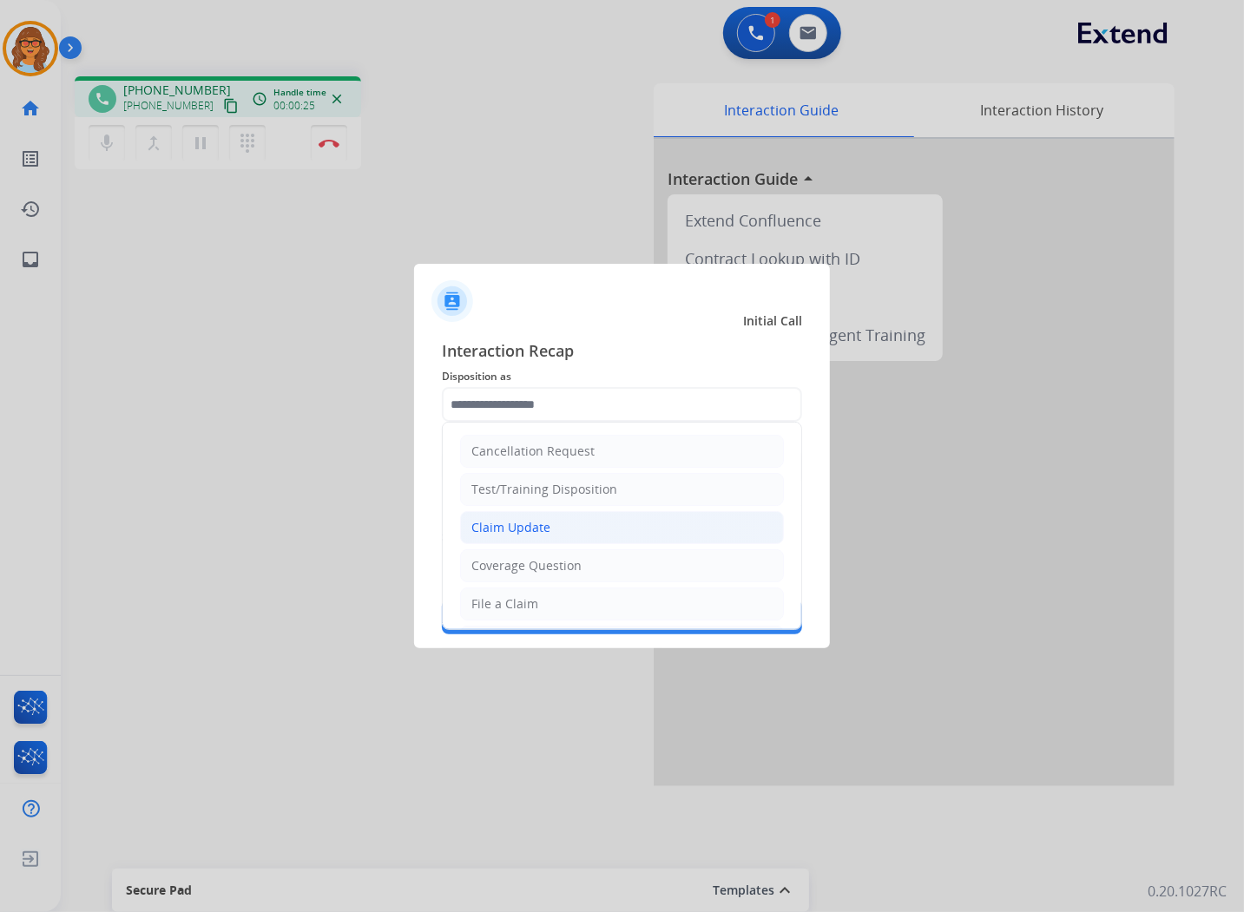
click at [560, 521] on li "Claim Update" at bounding box center [622, 527] width 324 height 33
type input "**********"
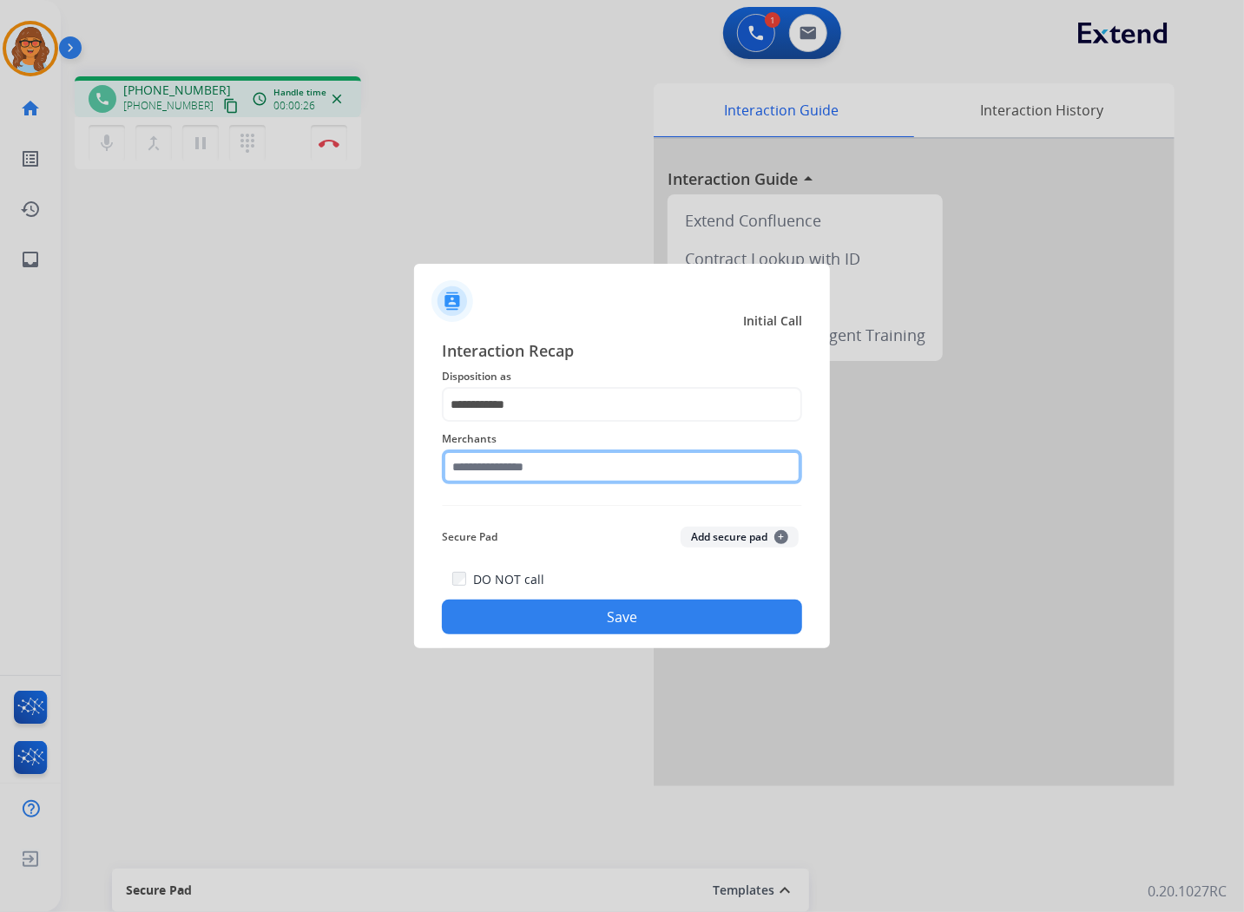
click at [532, 475] on input "text" at bounding box center [622, 467] width 360 height 35
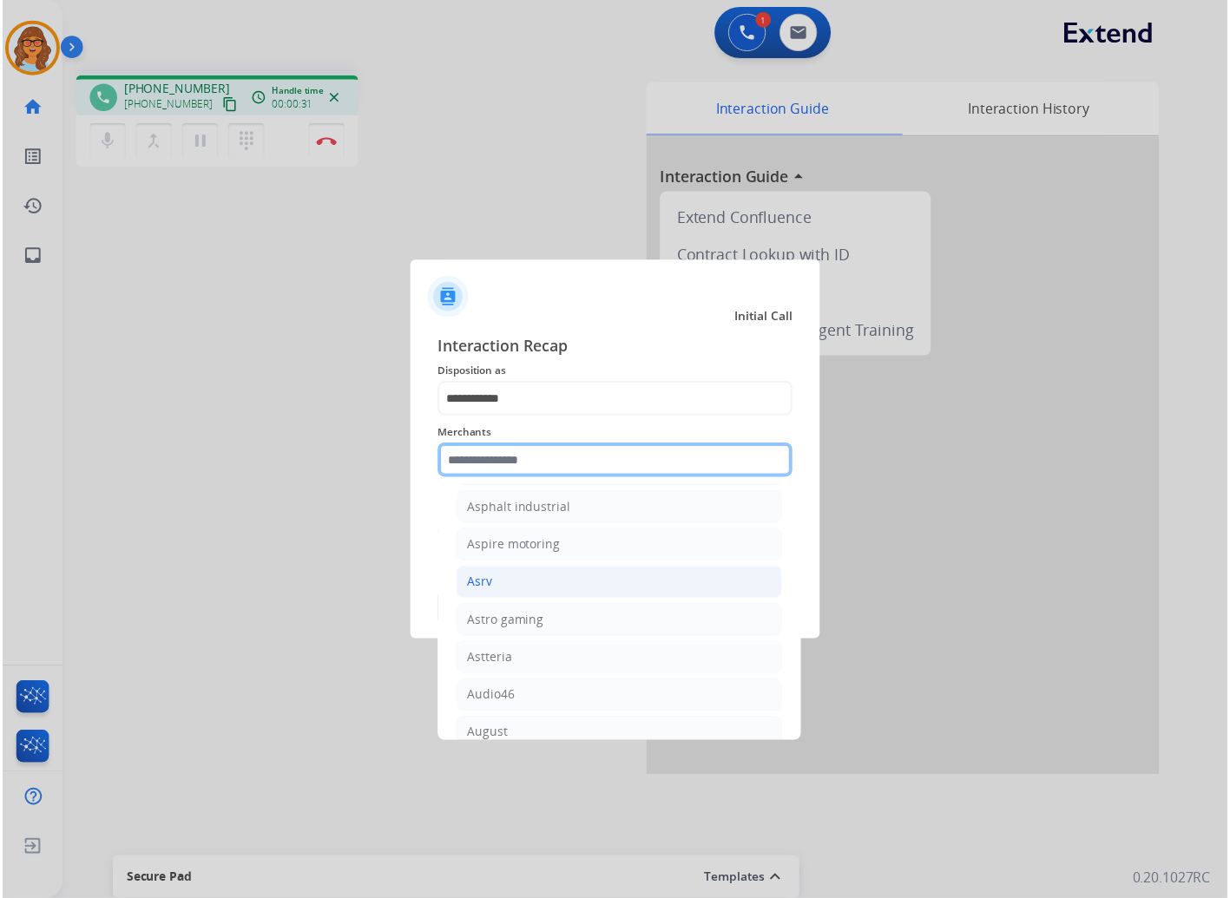
scroll to position [2603, 0]
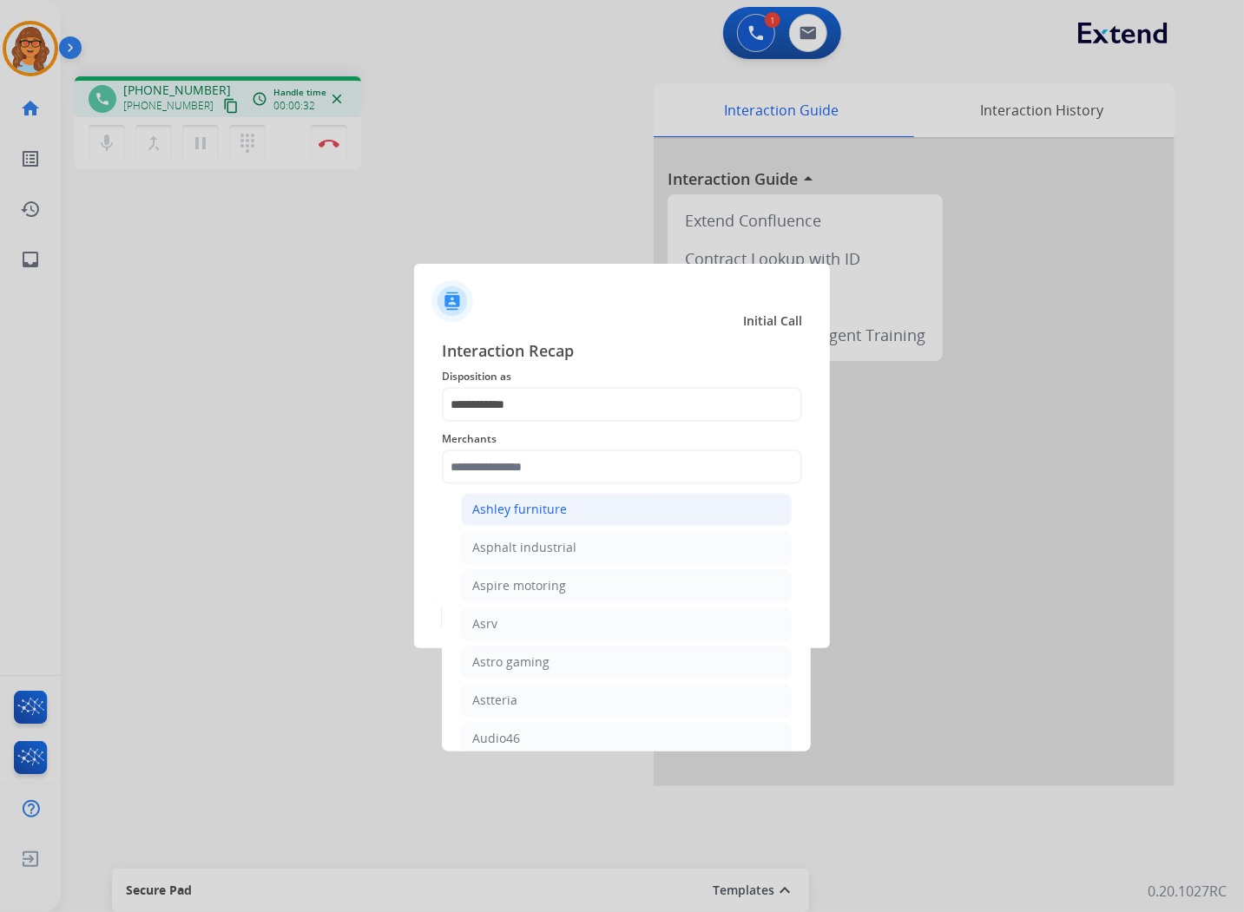
click at [522, 518] on div "Ashley furniture" at bounding box center [519, 509] width 95 height 17
type input "**********"
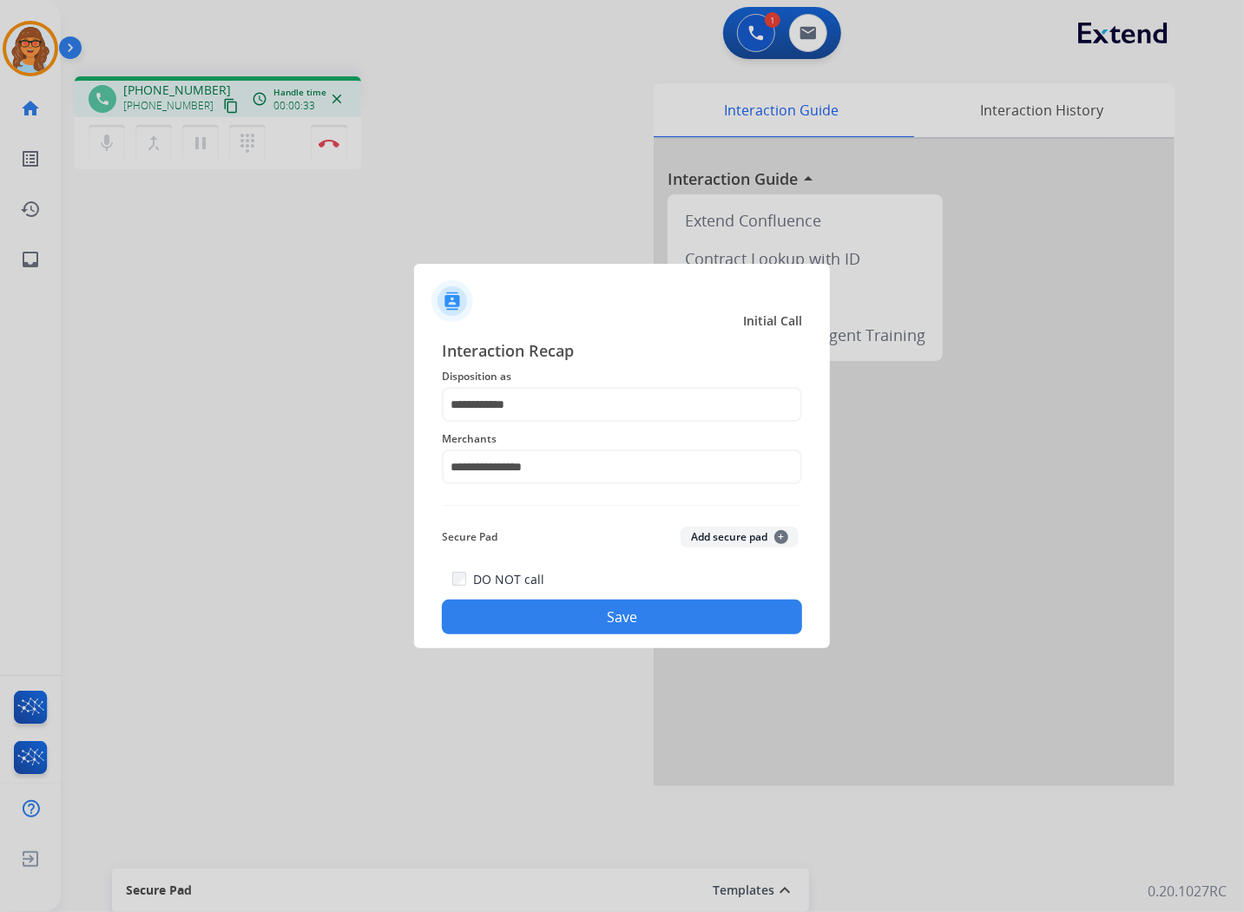
click at [661, 623] on button "Save" at bounding box center [622, 617] width 360 height 35
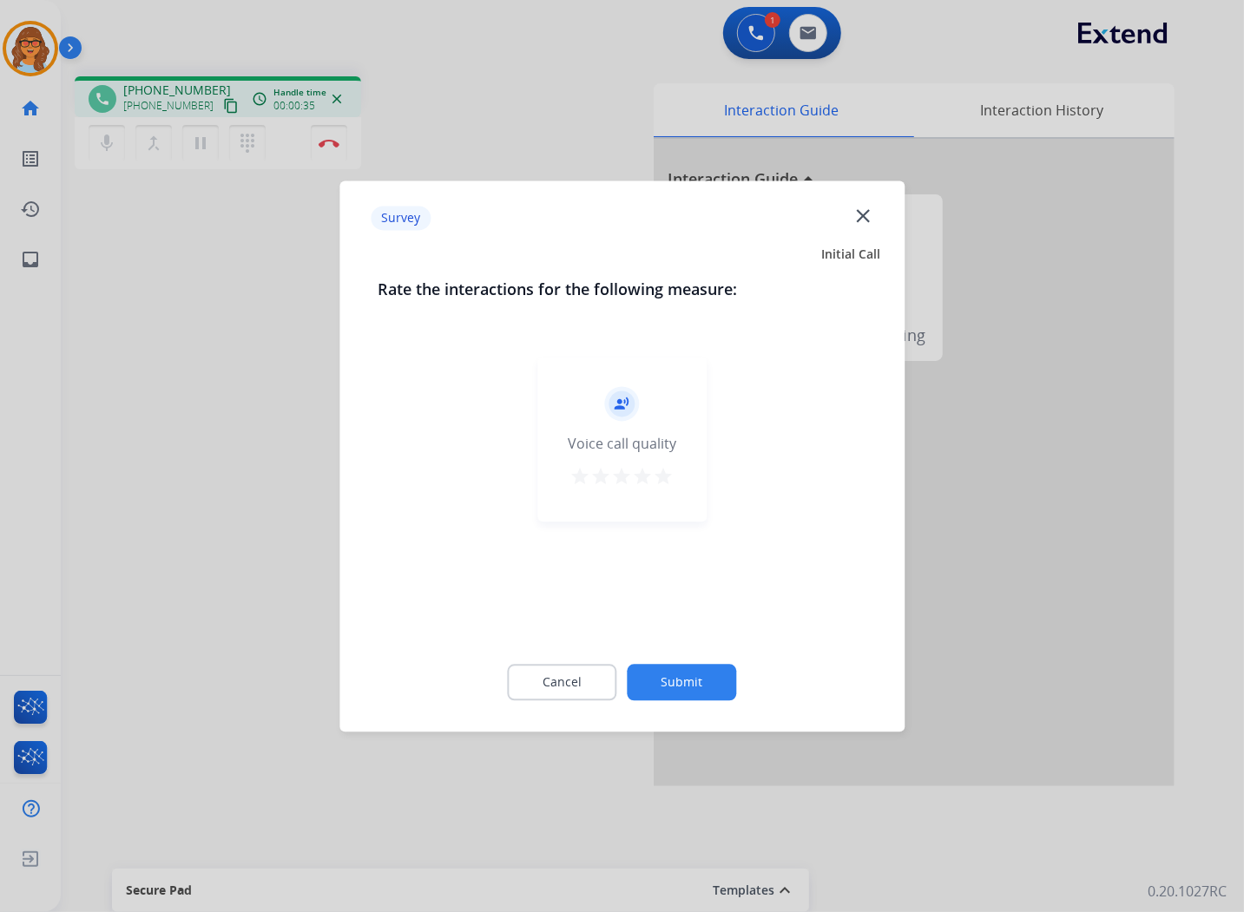
click at [662, 469] on mat-icon "star" at bounding box center [663, 476] width 21 height 21
click at [691, 686] on button "Submit" at bounding box center [681, 682] width 109 height 36
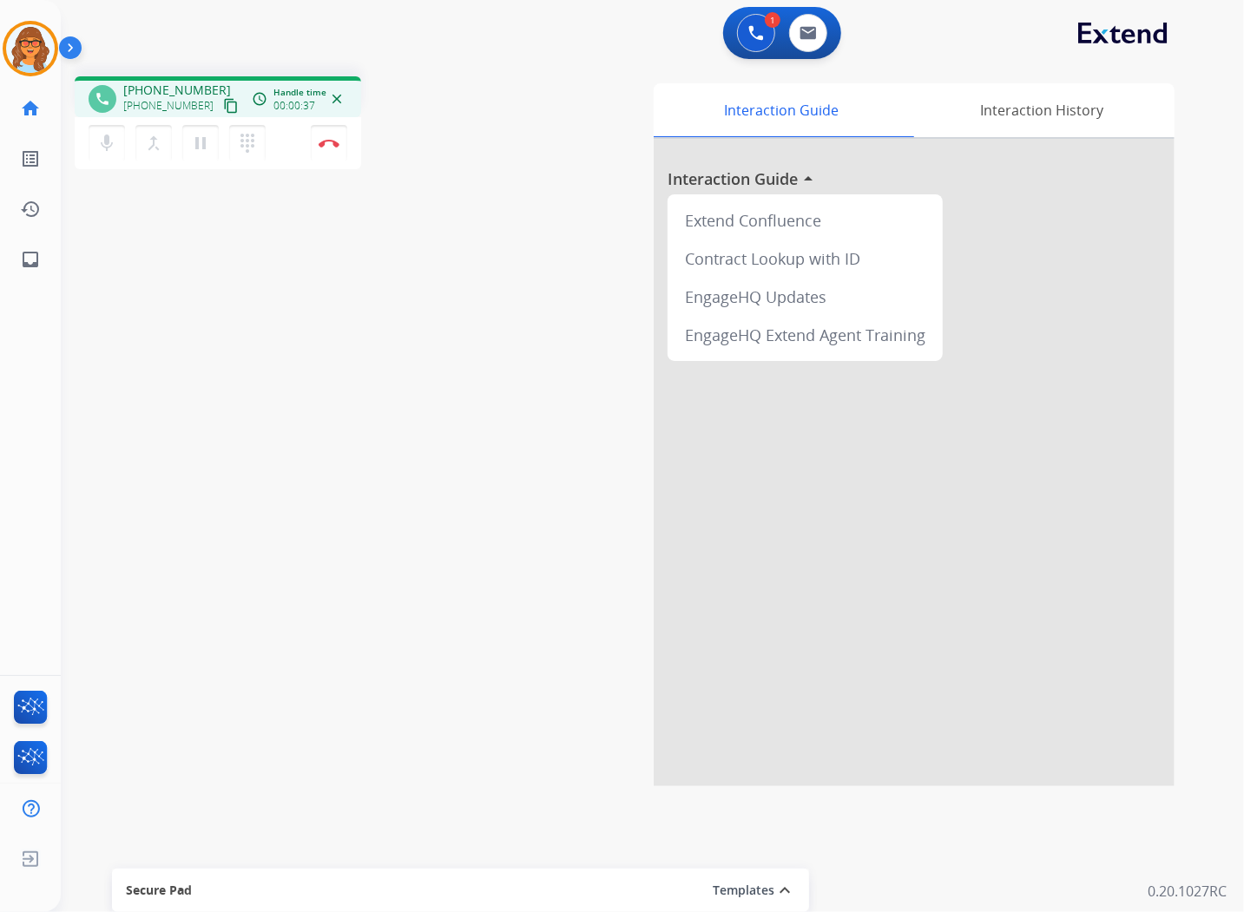
click at [223, 98] on mat-icon "content_copy" at bounding box center [231, 106] width 16 height 16
click at [197, 149] on mat-icon "pause" at bounding box center [200, 143] width 21 height 21
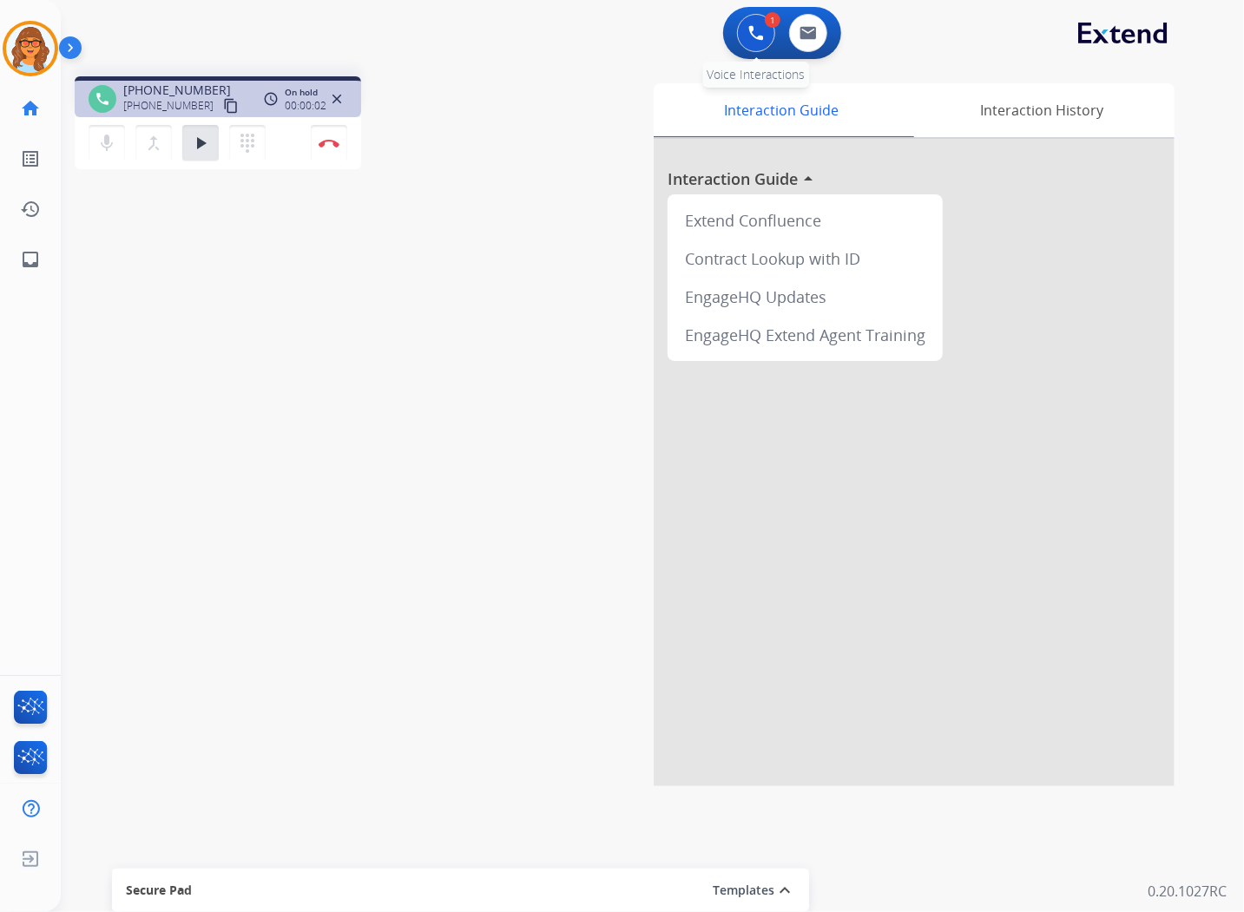
click at [757, 27] on img at bounding box center [756, 33] width 16 height 16
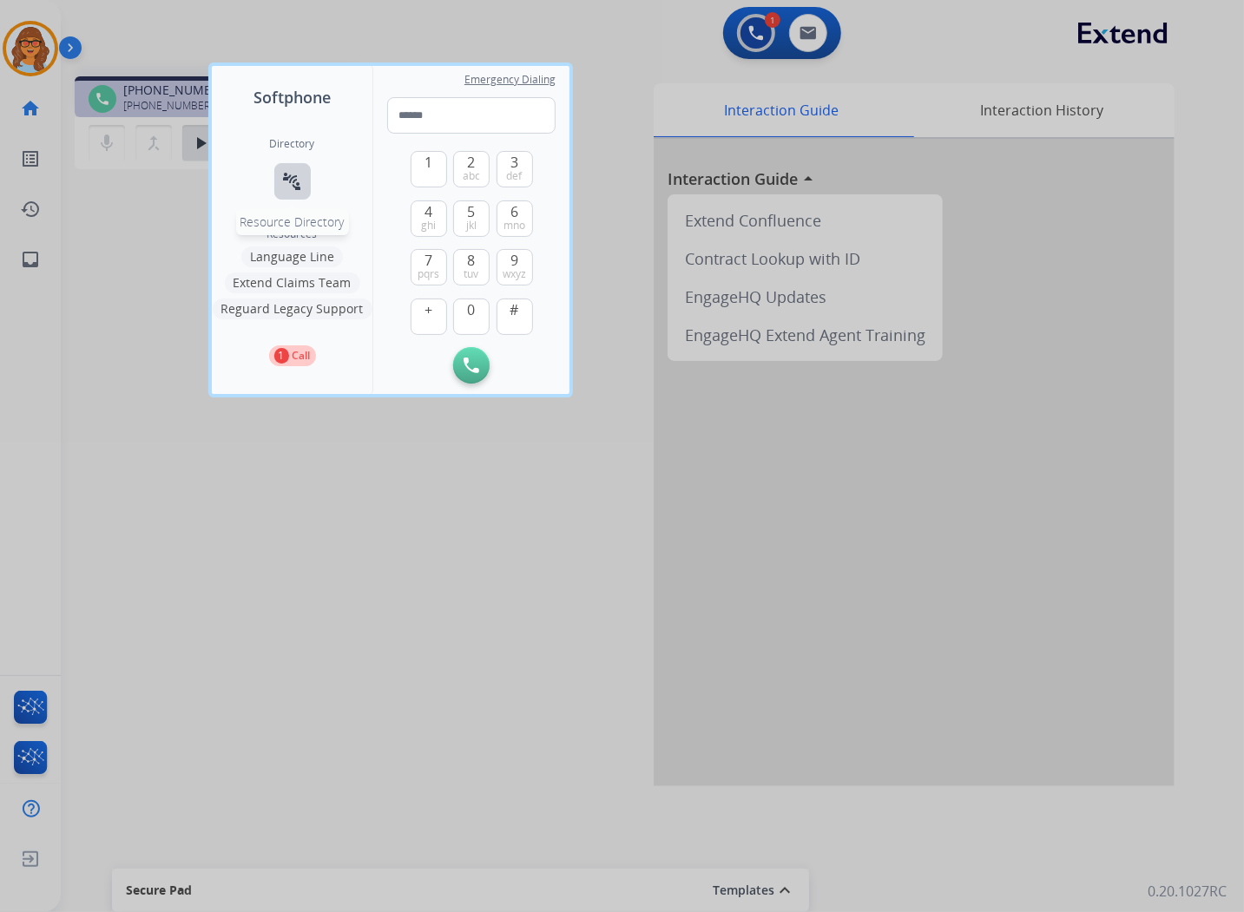
click at [287, 178] on mat-icon "connect_without_contact" at bounding box center [292, 181] width 21 height 21
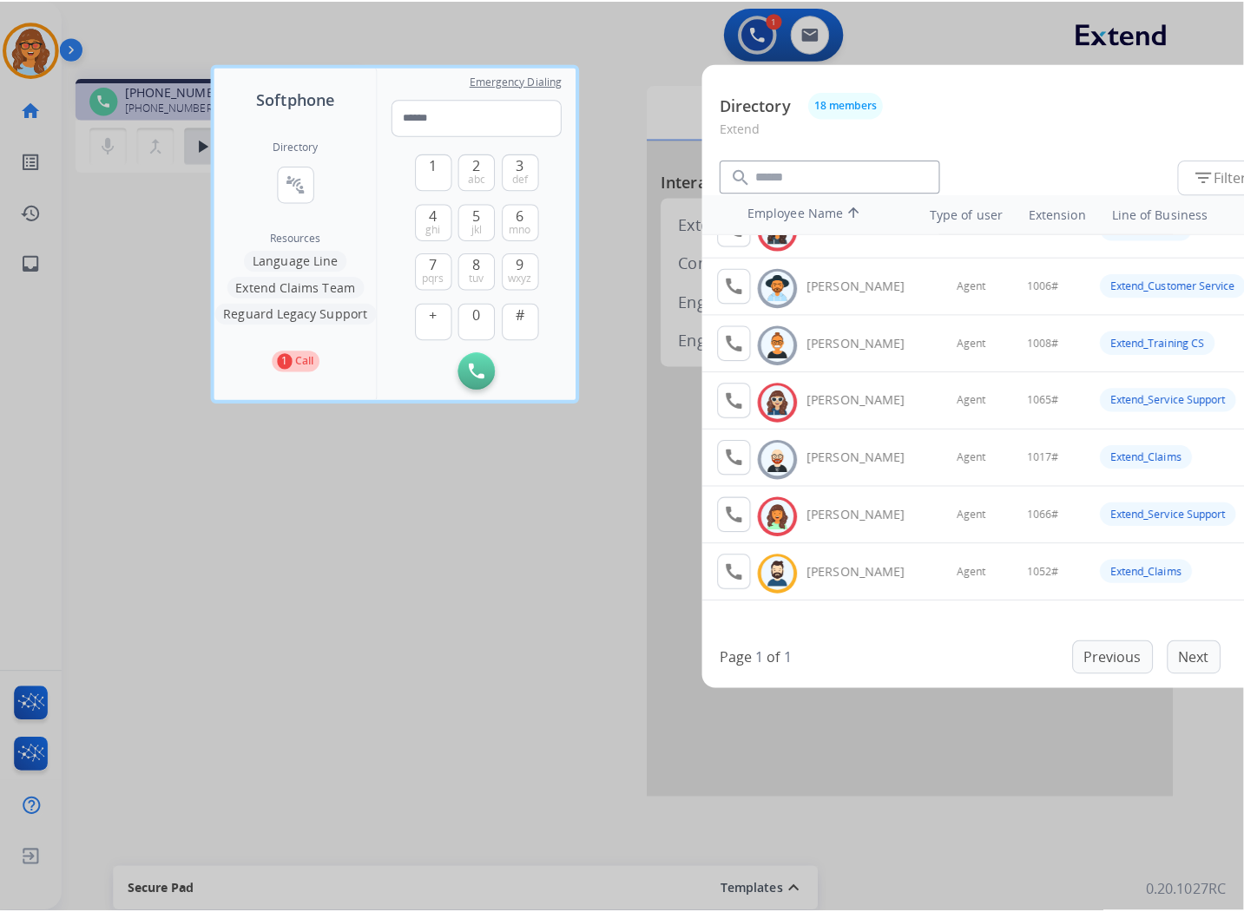
scroll to position [0, 0]
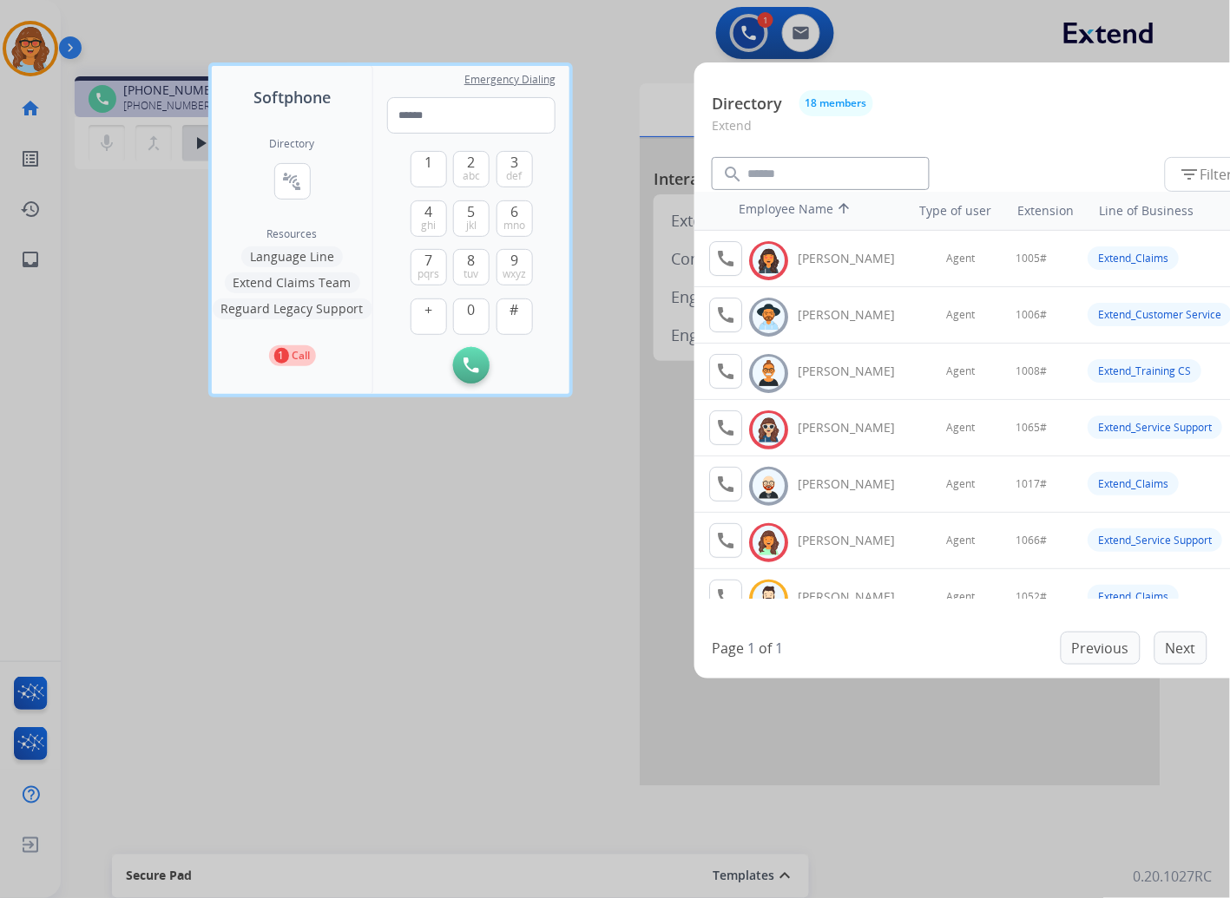
drag, startPoint x: 108, startPoint y: 366, endPoint x: 114, endPoint y: 297, distance: 69.7
click at [108, 366] on div at bounding box center [615, 449] width 1230 height 898
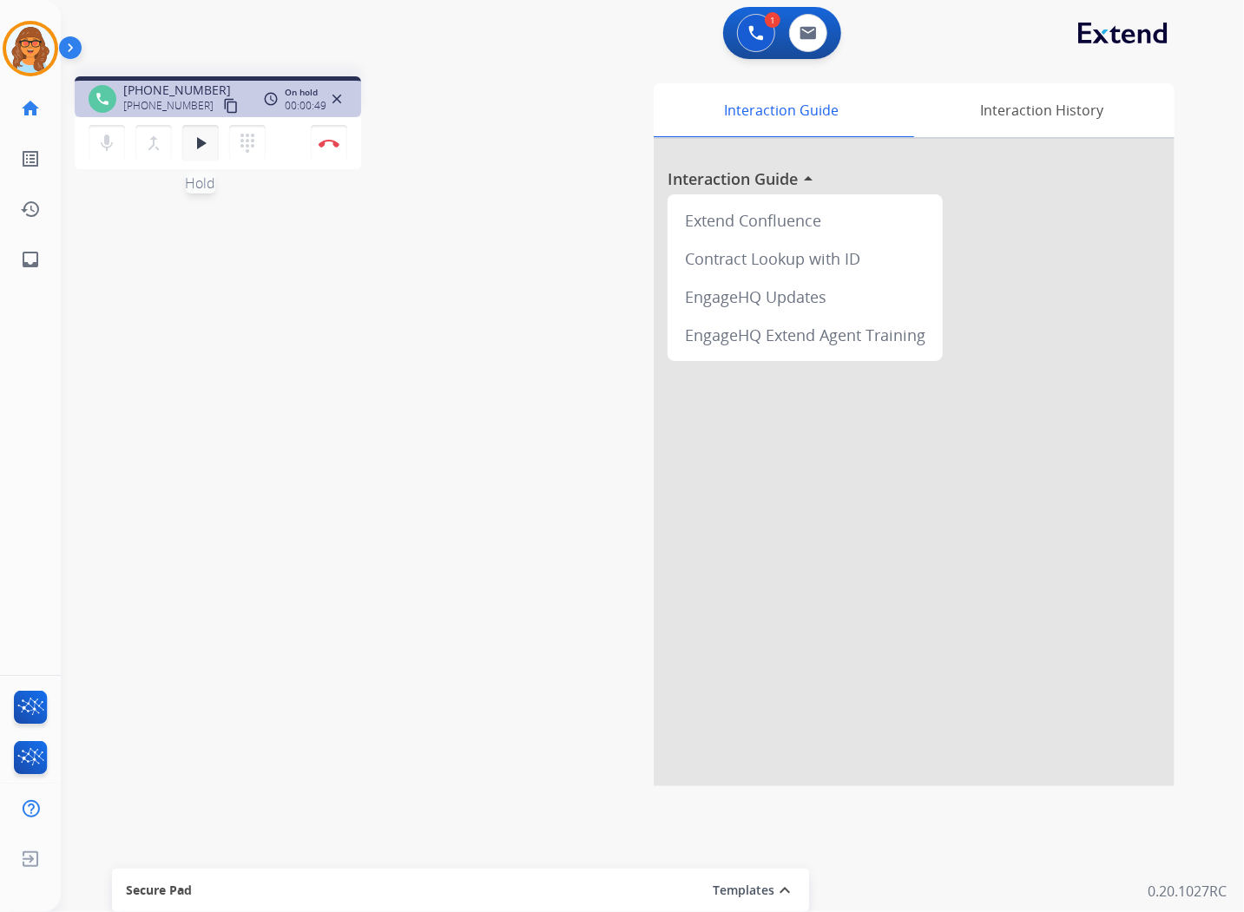
click at [197, 141] on mat-icon "play_arrow" at bounding box center [200, 143] width 21 height 21
click at [200, 141] on mat-icon "pause" at bounding box center [200, 143] width 21 height 21
click at [751, 31] on img at bounding box center [756, 33] width 16 height 16
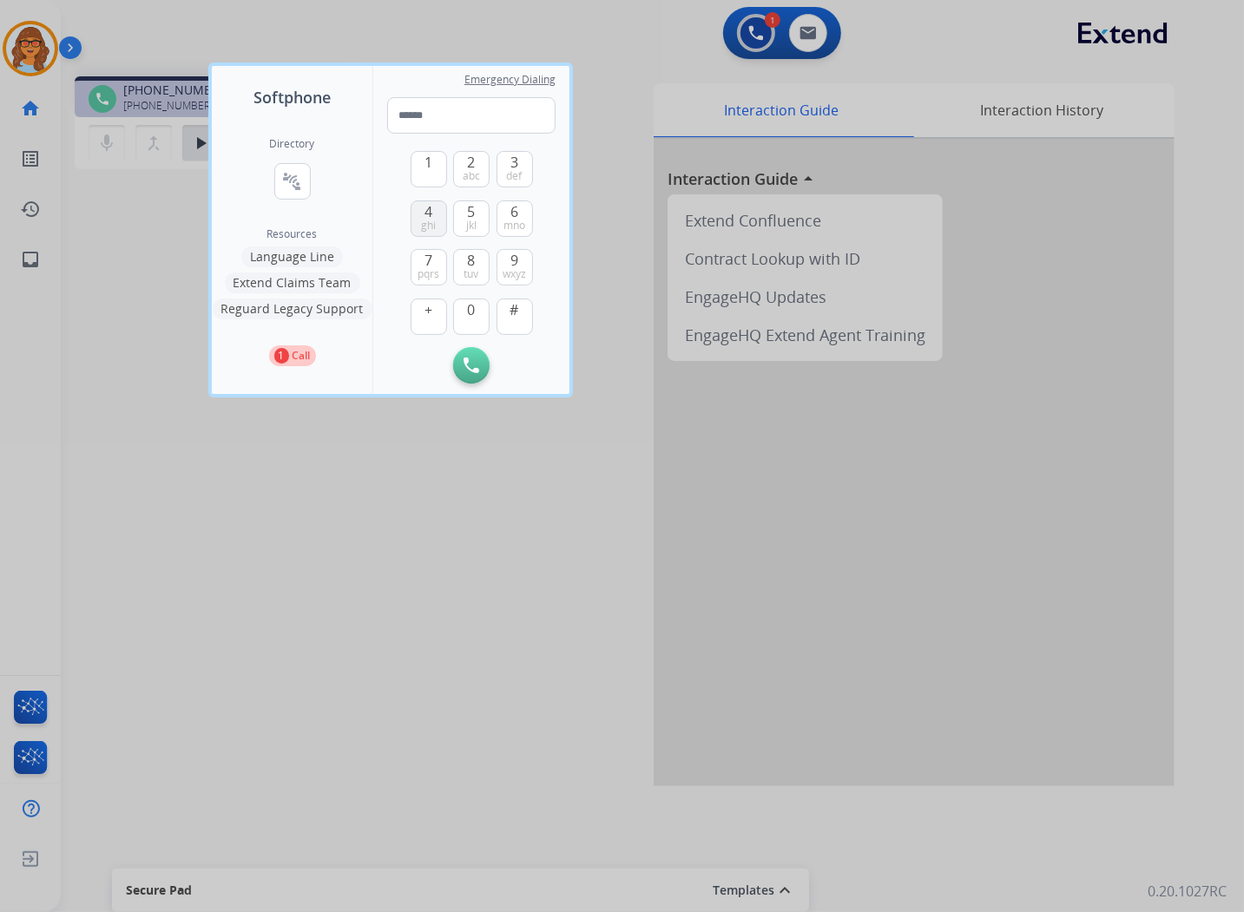
click at [431, 221] on span "ghi" at bounding box center [428, 226] width 15 height 14
drag, startPoint x: 477, startPoint y: 266, endPoint x: 470, endPoint y: 296, distance: 31.2
click at [474, 267] on span "tuv" at bounding box center [471, 274] width 15 height 14
click at [481, 318] on button "0" at bounding box center [471, 317] width 36 height 36
click at [466, 212] on button "5 jkl" at bounding box center [471, 218] width 36 height 36
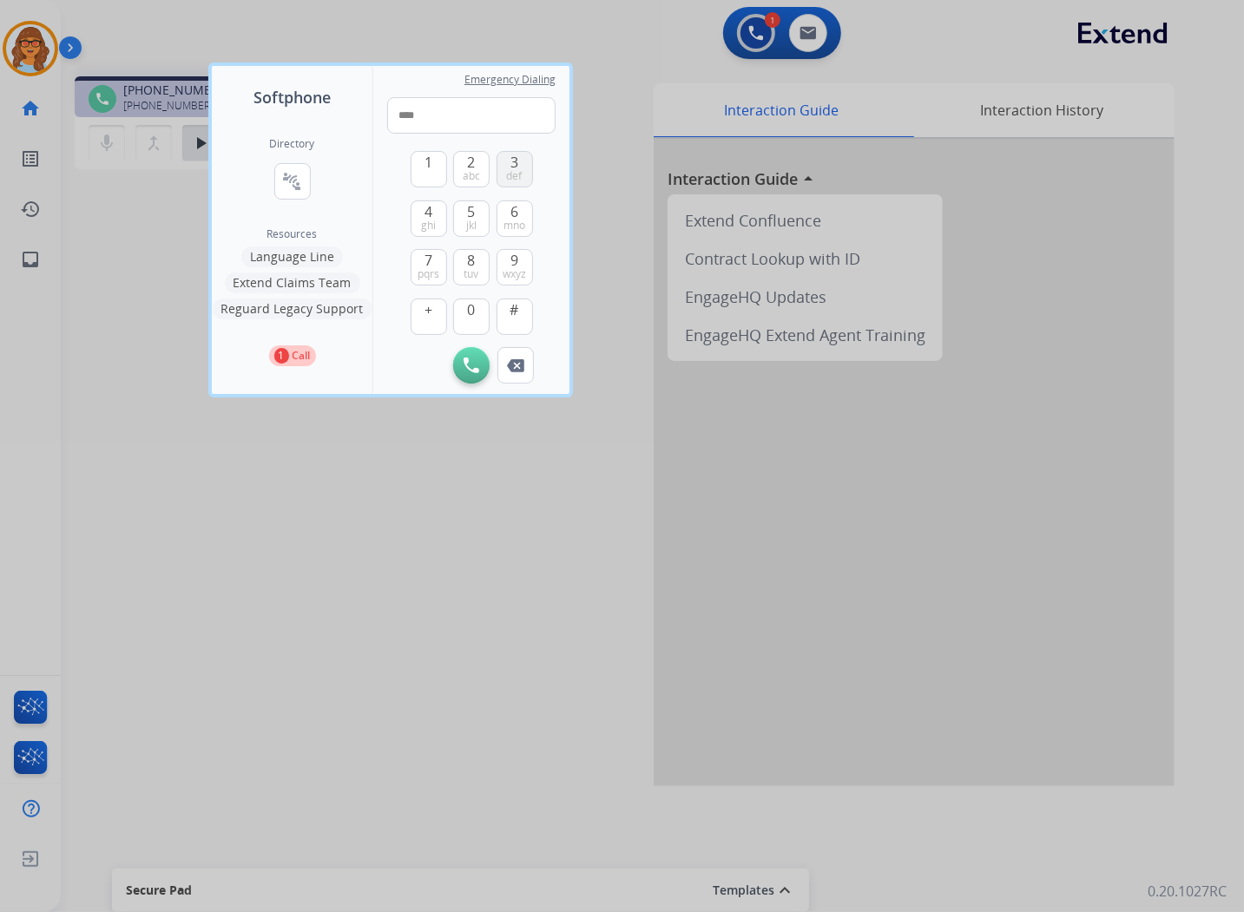
click at [506, 166] on button "3 def" at bounding box center [514, 169] width 36 height 36
click at [472, 315] on span "0" at bounding box center [472, 309] width 8 height 21
click at [466, 317] on button "0" at bounding box center [471, 317] width 36 height 36
click at [475, 219] on span "jkl" at bounding box center [471, 226] width 10 height 14
click at [472, 318] on button "0" at bounding box center [471, 317] width 36 height 36
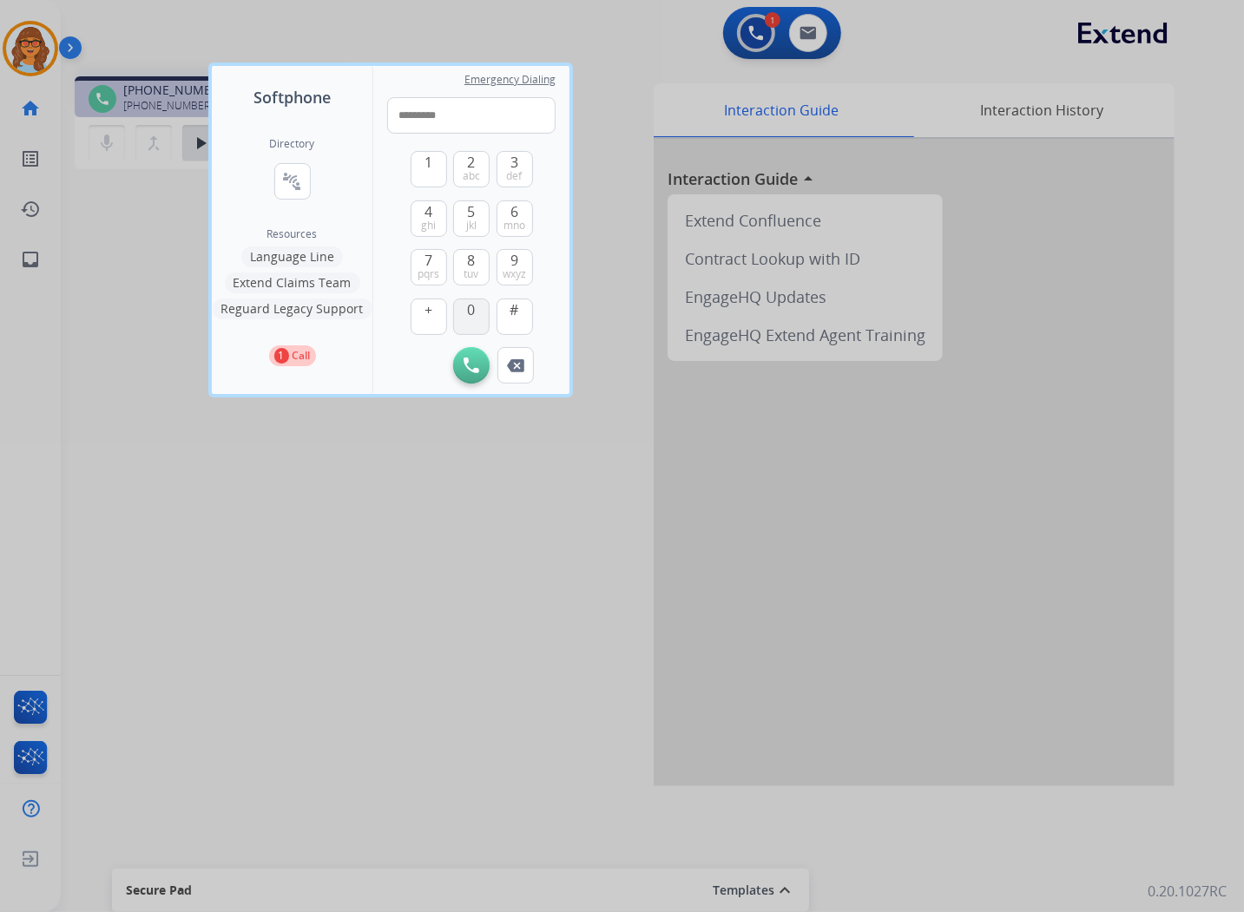
click at [472, 318] on button "0" at bounding box center [471, 317] width 36 height 36
type input "**********"
click at [467, 366] on img at bounding box center [471, 366] width 16 height 16
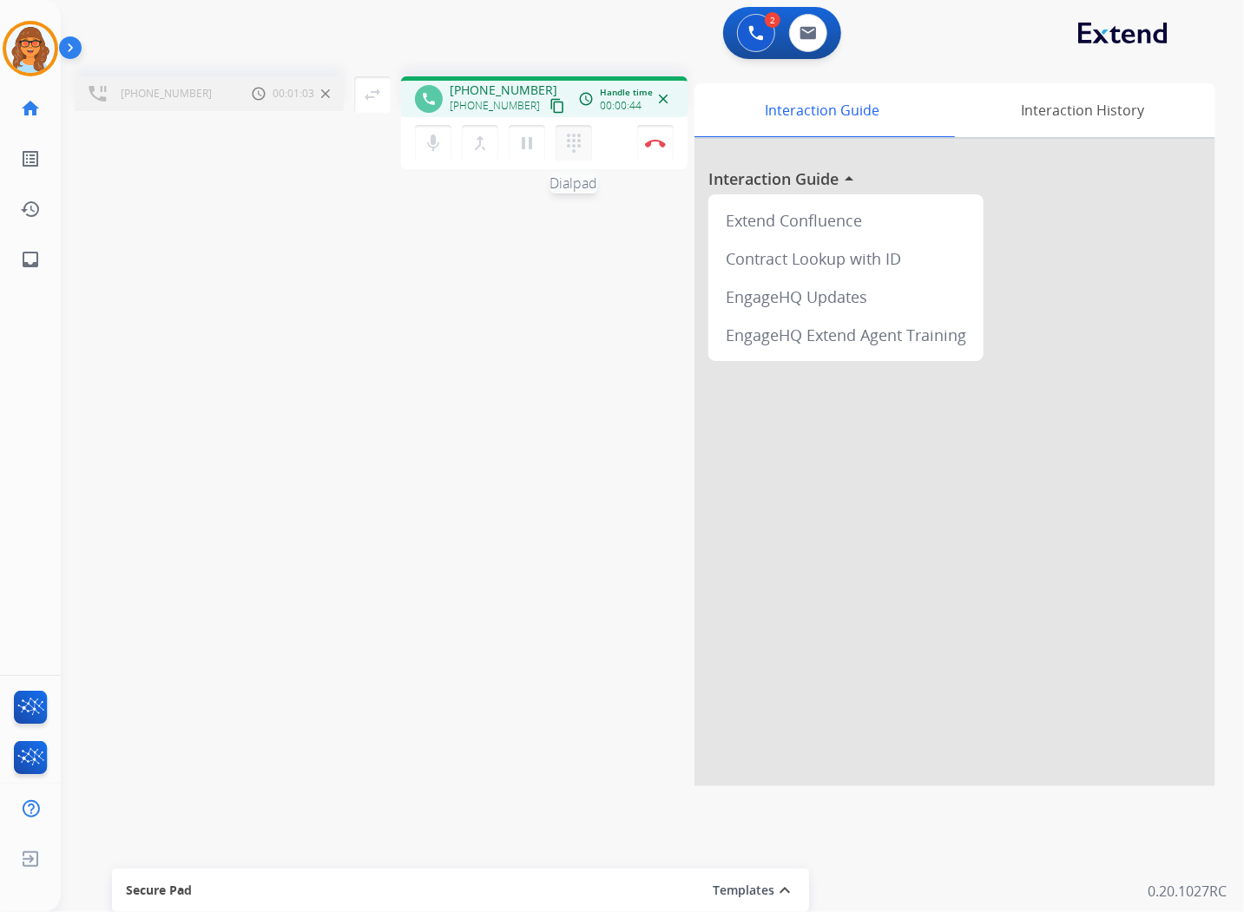
click at [568, 139] on mat-icon "dialpad" at bounding box center [573, 143] width 21 height 21
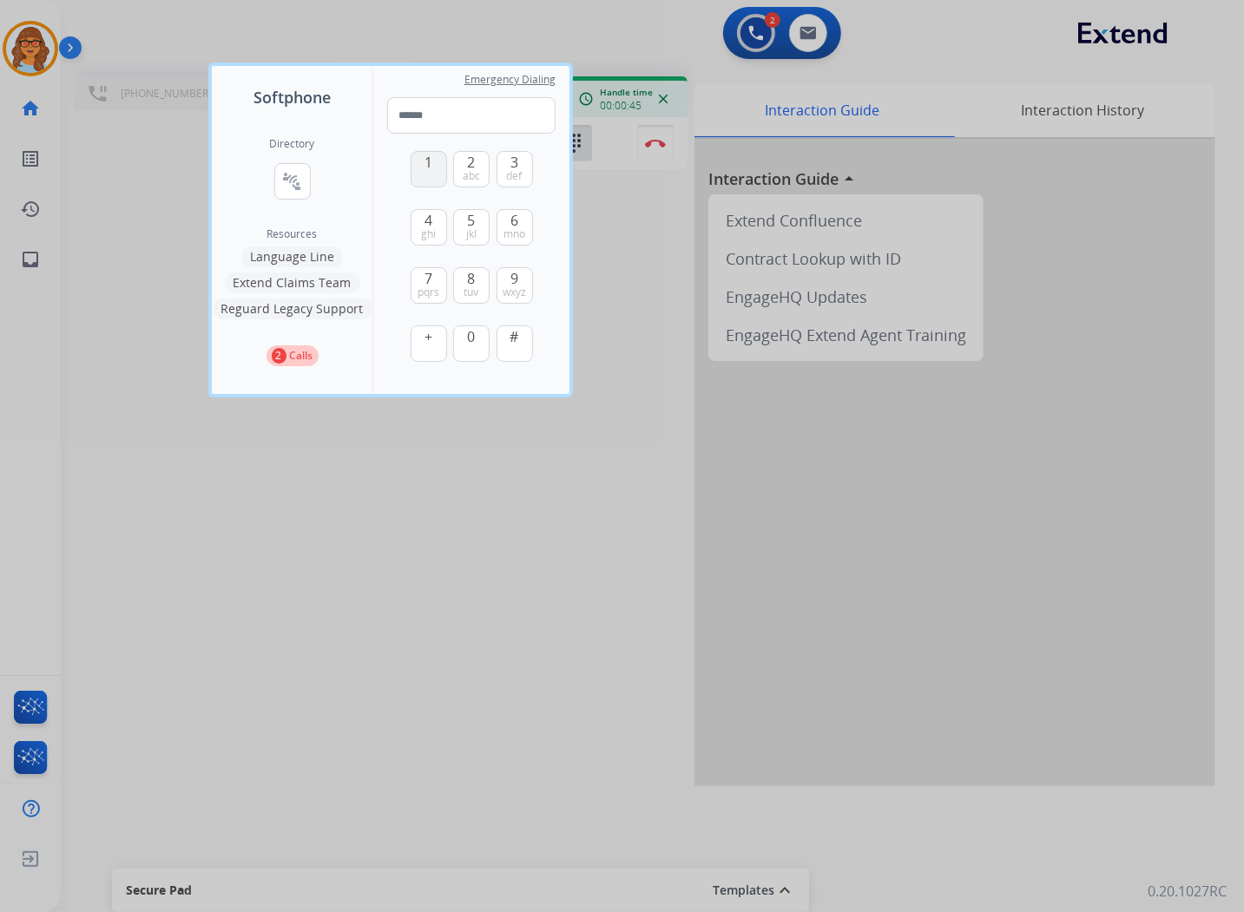
click at [432, 171] on button "1" at bounding box center [428, 169] width 36 height 36
click at [427, 172] on button "1" at bounding box center [428, 169] width 36 height 36
type input "**"
click at [343, 495] on div at bounding box center [622, 456] width 1244 height 912
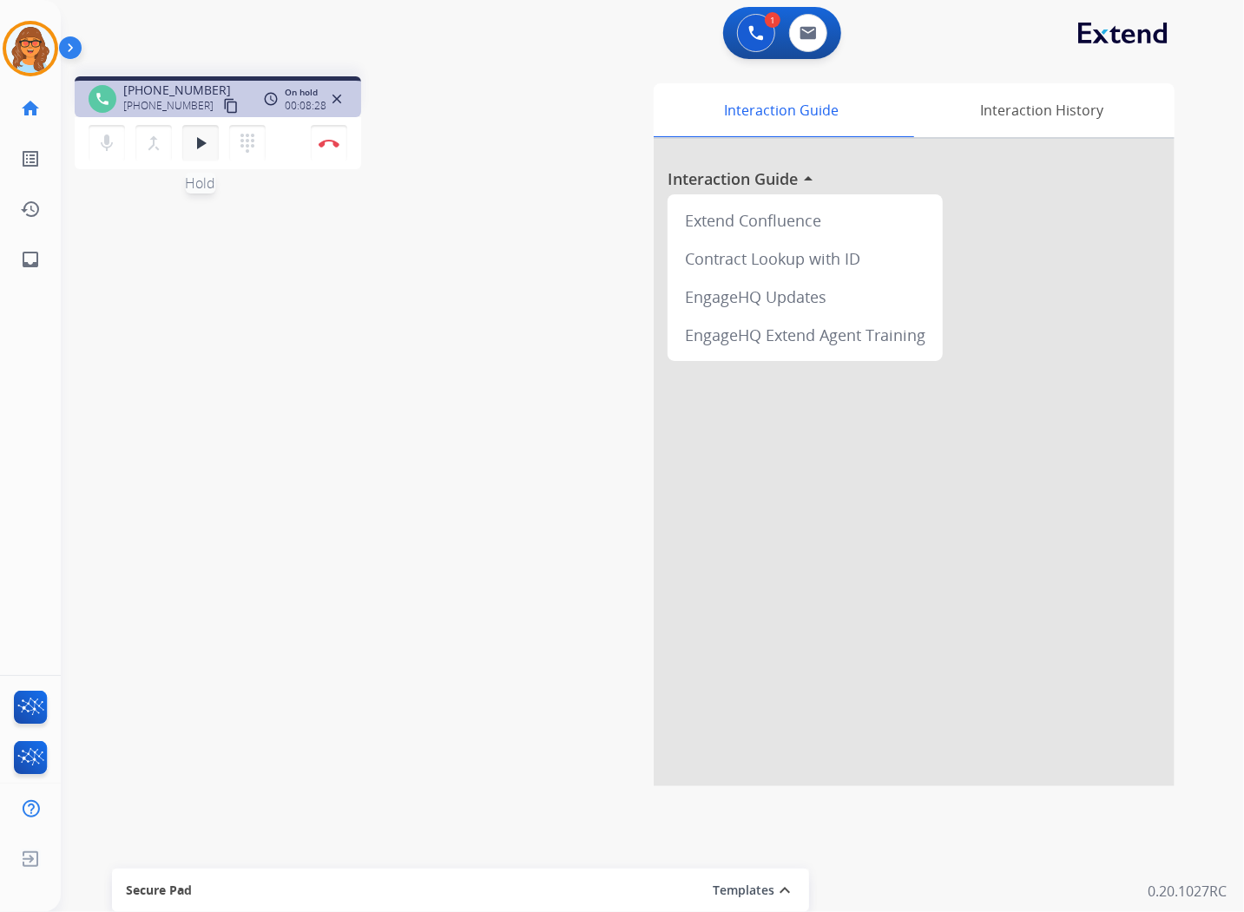
drag, startPoint x: 208, startPoint y: 150, endPoint x: 307, endPoint y: 351, distance: 224.3
click at [212, 157] on button "play_arrow Hold" at bounding box center [200, 143] width 36 height 36
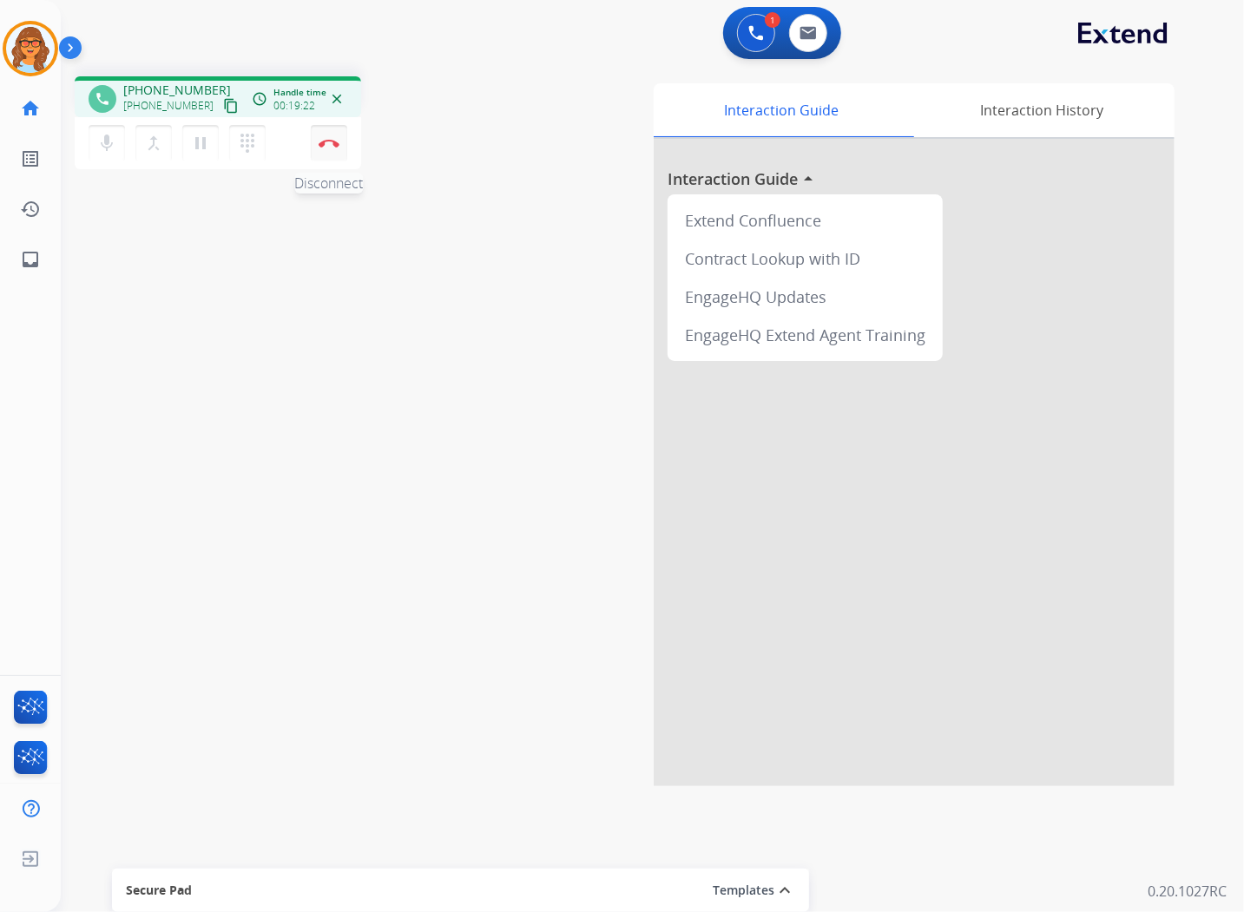
click at [331, 141] on img at bounding box center [328, 143] width 21 height 9
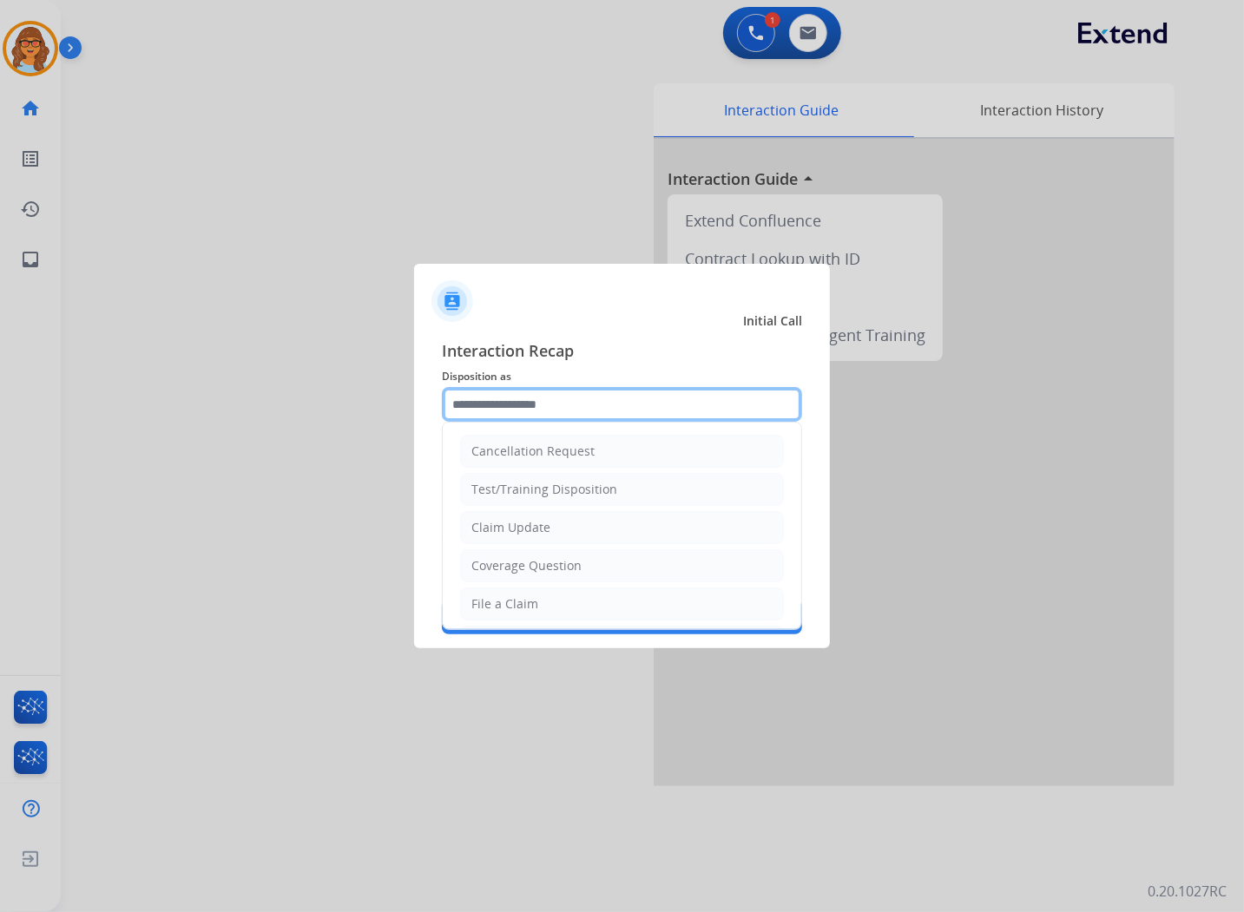
click at [480, 414] on input "text" at bounding box center [622, 404] width 360 height 35
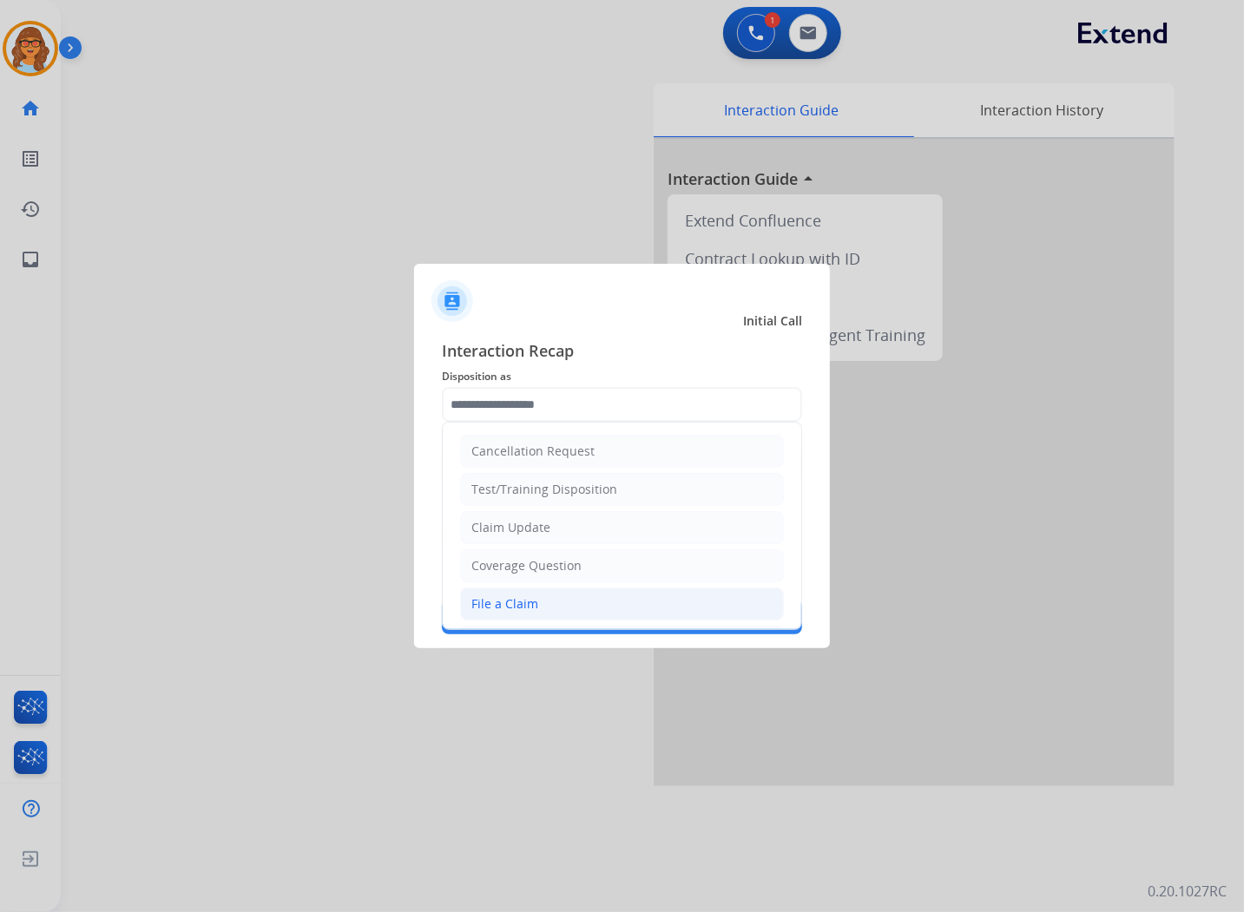
click at [518, 599] on div "File a Claim" at bounding box center [504, 603] width 67 height 17
type input "**********"
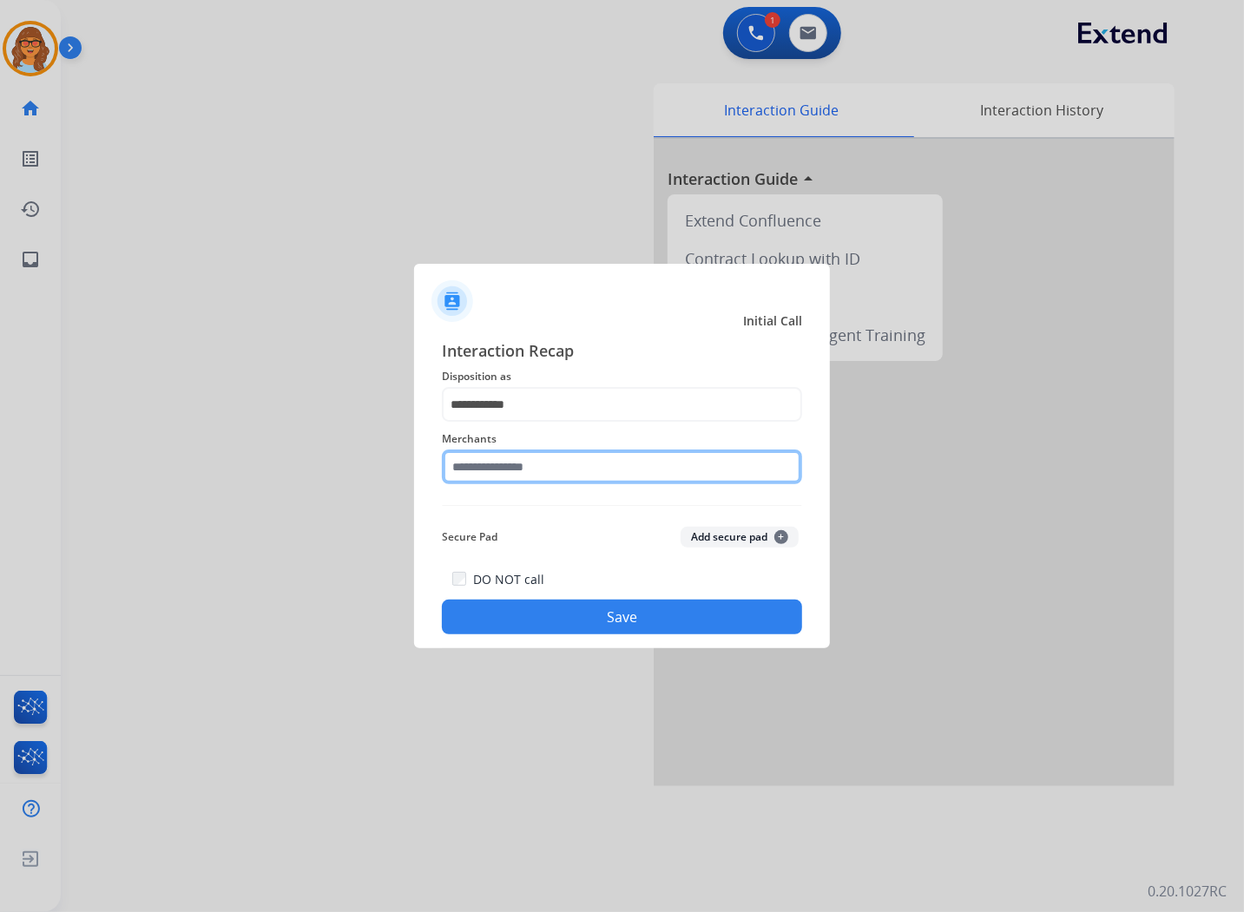
click at [518, 457] on input "text" at bounding box center [622, 467] width 360 height 35
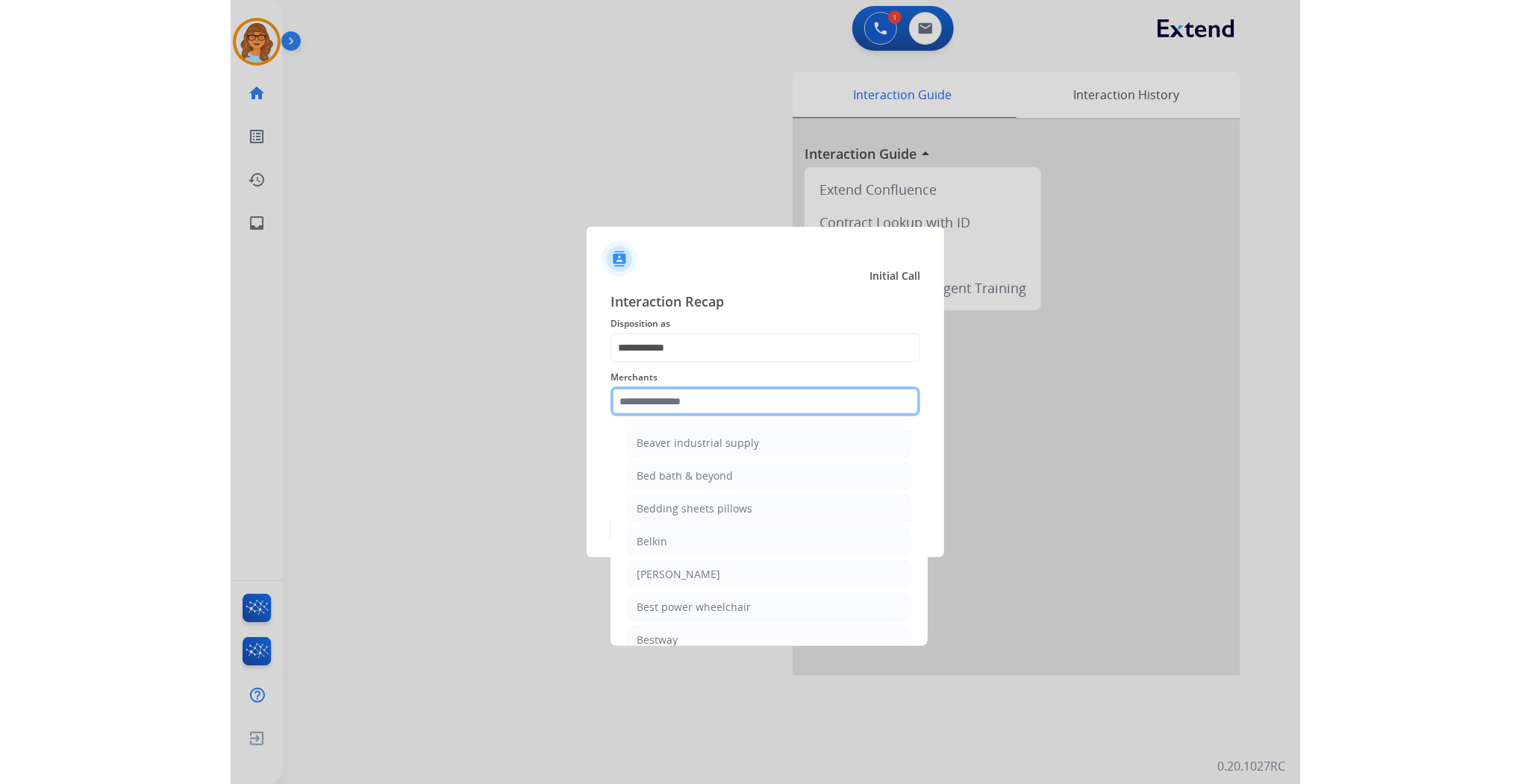
scroll to position [3647, 0]
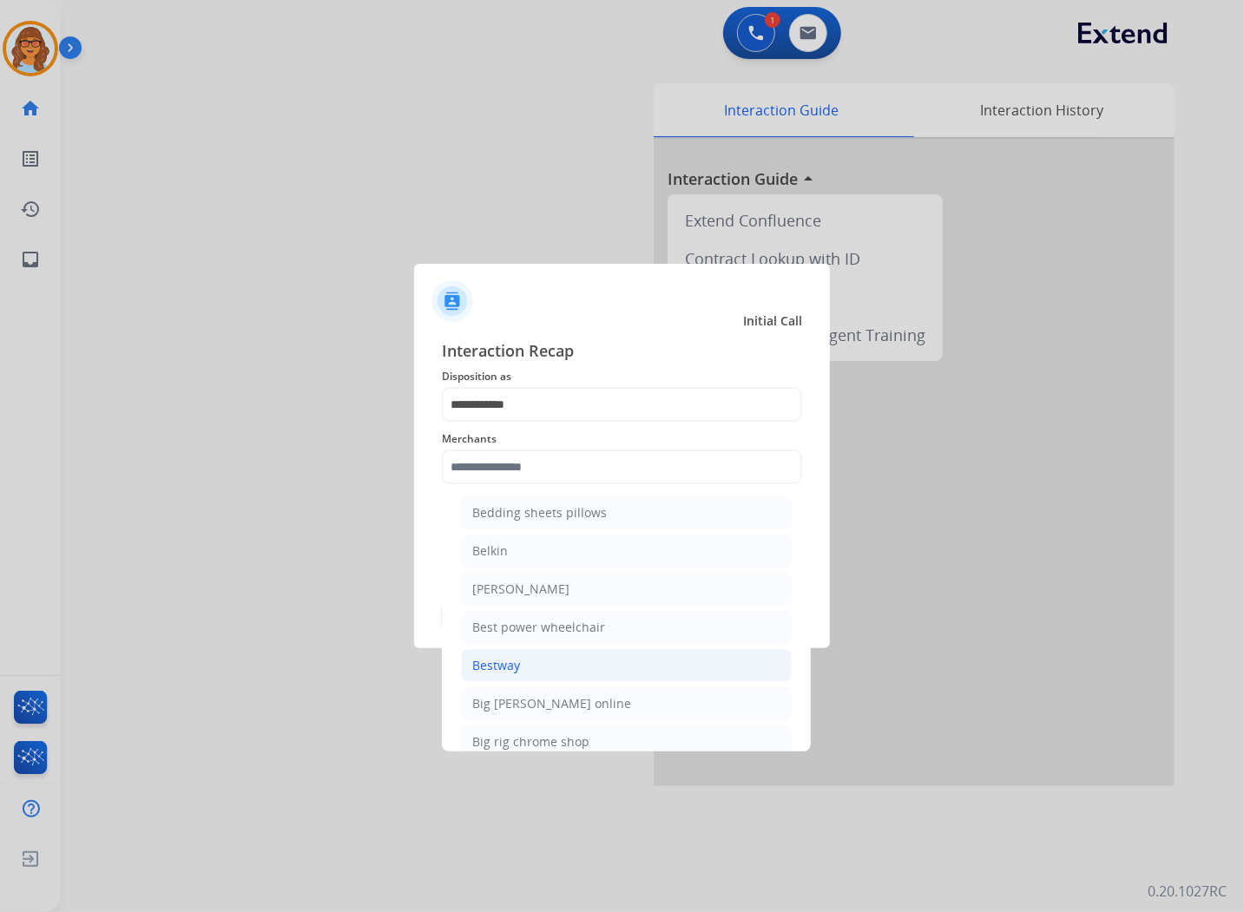
click at [522, 677] on li "Bestway" at bounding box center [626, 665] width 331 height 33
type input "*******"
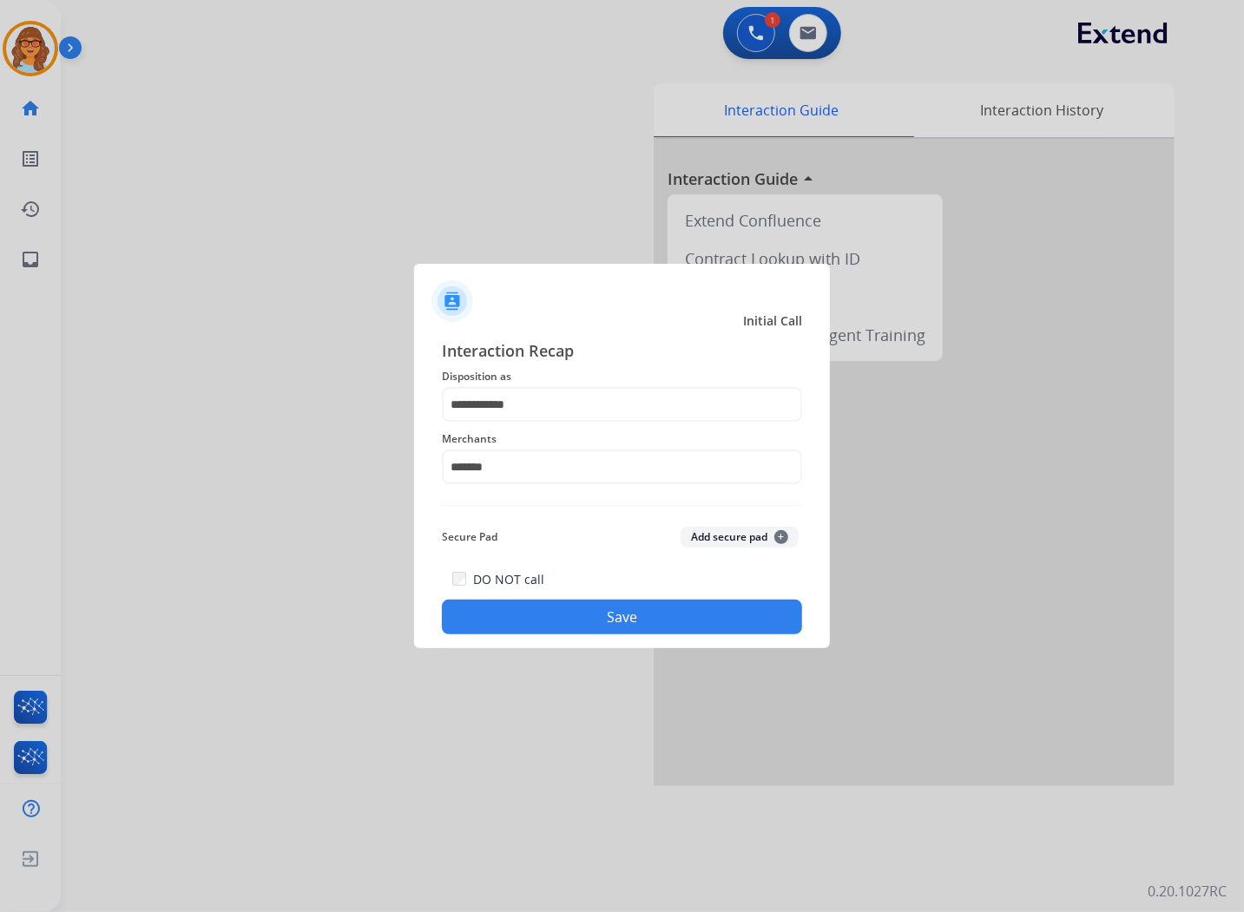
click at [607, 623] on button "Save" at bounding box center [622, 617] width 360 height 35
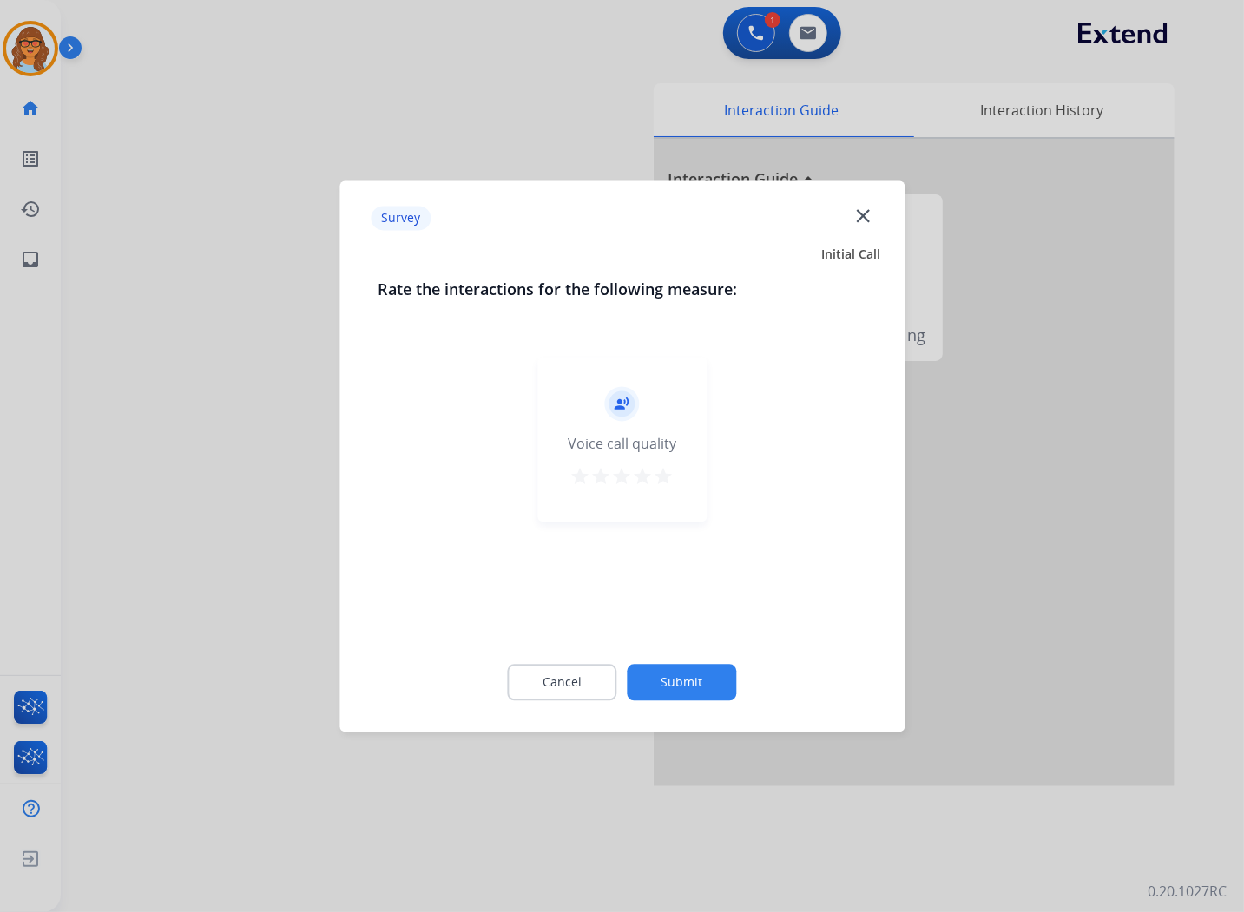
click at [664, 480] on mat-icon "star" at bounding box center [663, 476] width 21 height 21
click at [695, 690] on button "Submit" at bounding box center [681, 682] width 109 height 36
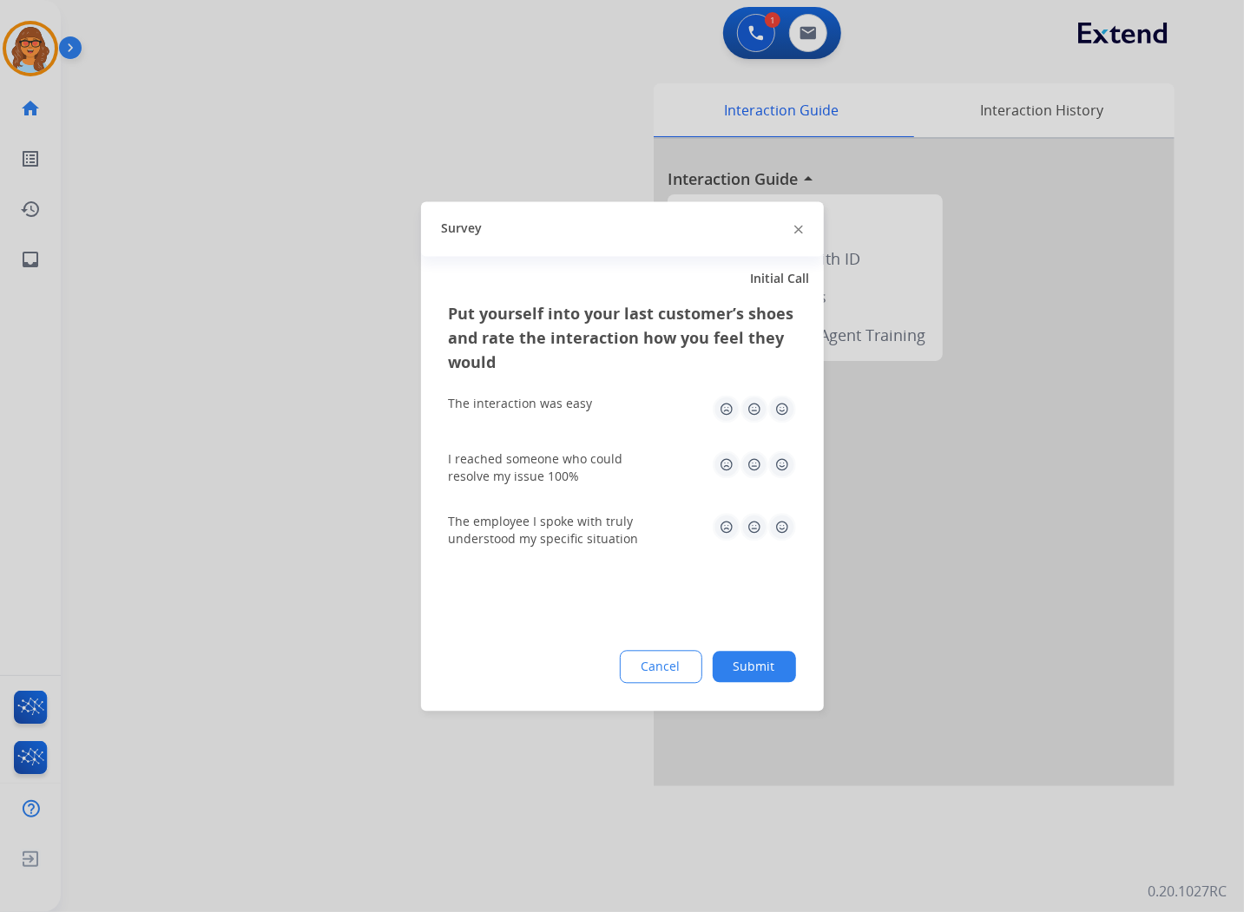
click at [784, 400] on img at bounding box center [782, 409] width 28 height 28
click at [778, 464] on img at bounding box center [782, 464] width 28 height 28
click at [779, 529] on img at bounding box center [782, 527] width 28 height 28
click at [756, 668] on button "Submit" at bounding box center [753, 666] width 83 height 31
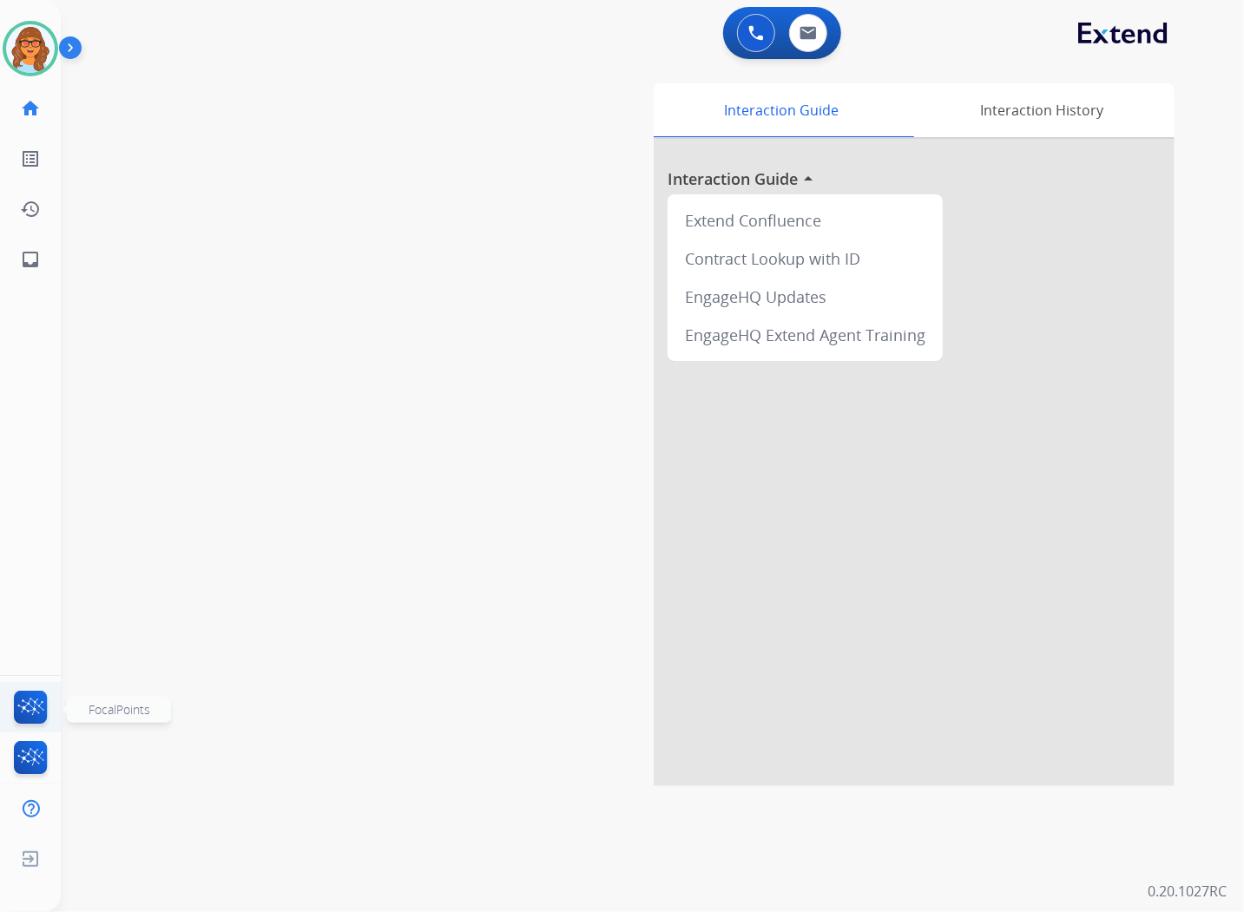
click at [24, 709] on img at bounding box center [30, 711] width 41 height 40
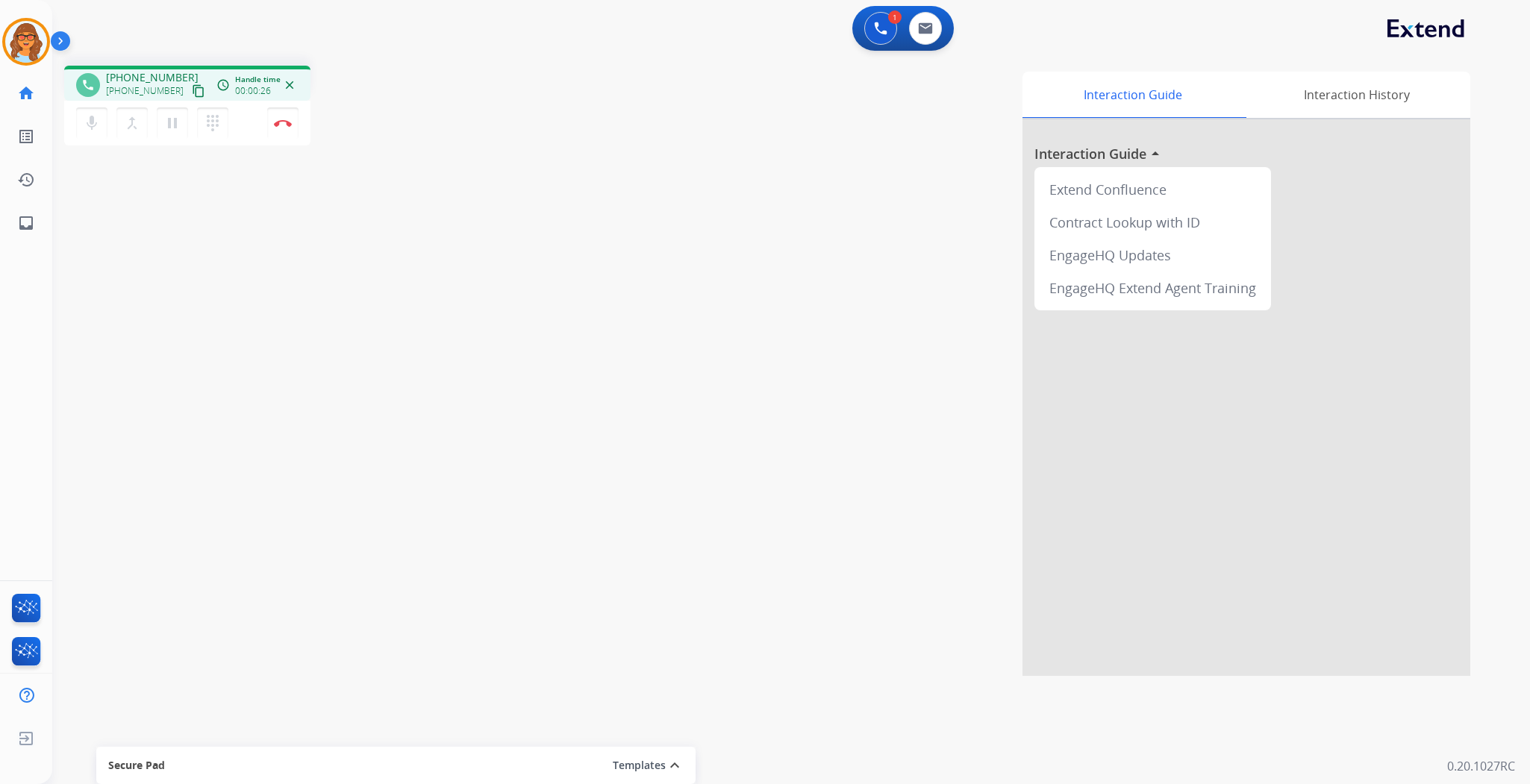
click at [192, 86] on mat-icon "content_copy" at bounding box center [199, 91] width 14 height 14
click at [286, 123] on img at bounding box center [282, 123] width 18 height 8
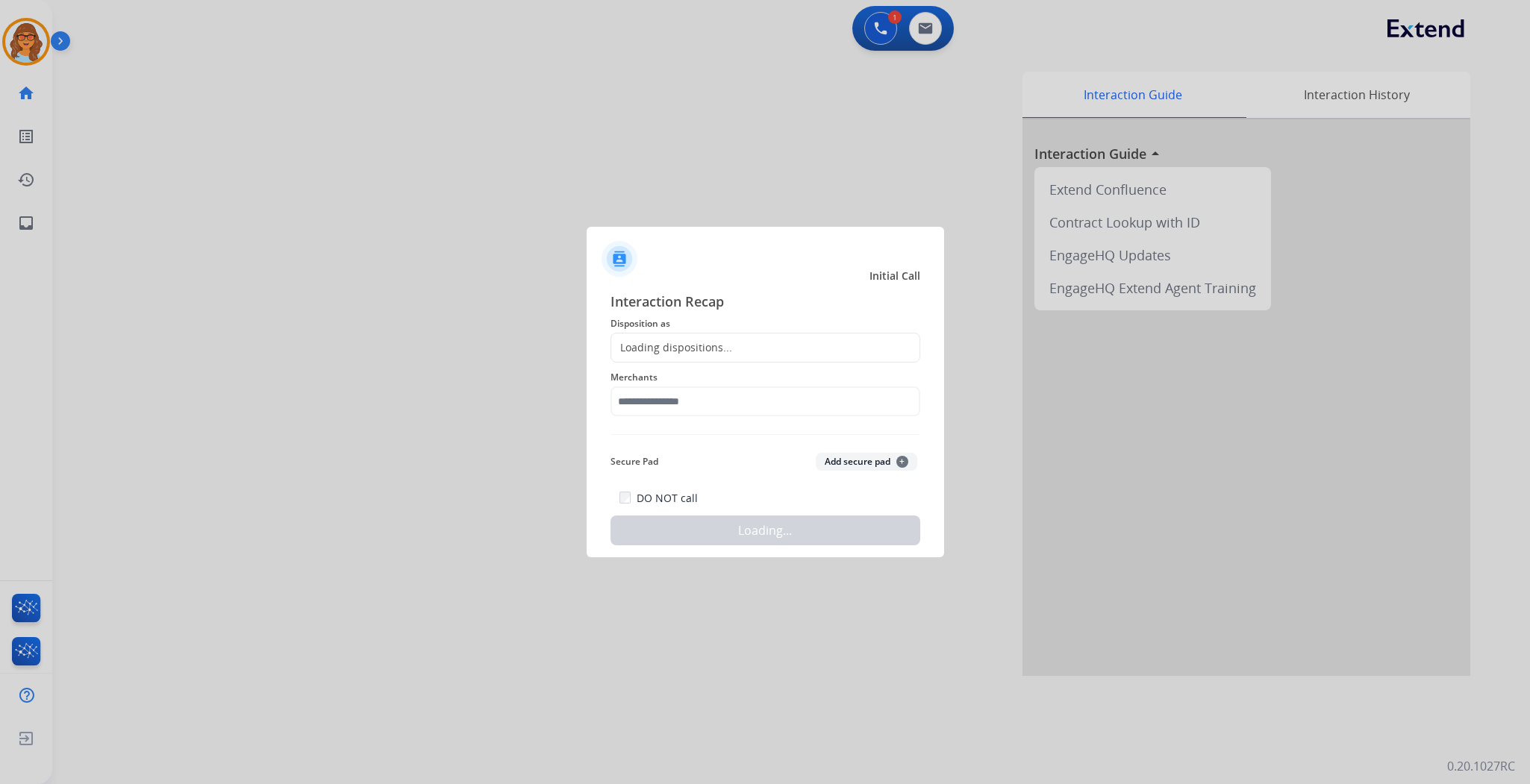
click at [736, 358] on div "Loading dispositions..." at bounding box center [765, 347] width 310 height 30
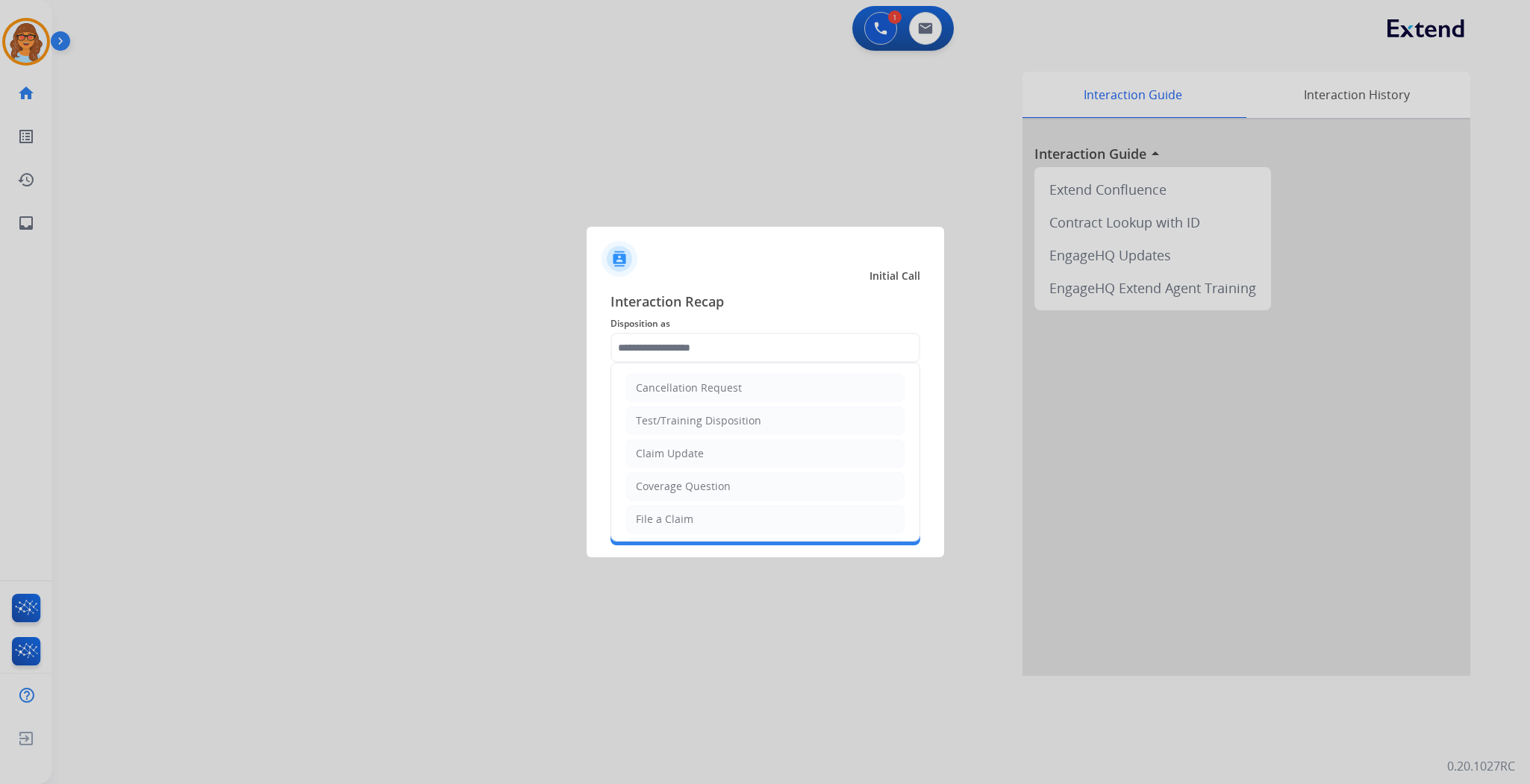
click at [740, 351] on input "text" at bounding box center [765, 347] width 310 height 30
click at [669, 526] on div "File a Claim" at bounding box center [664, 518] width 58 height 15
type input "**********"
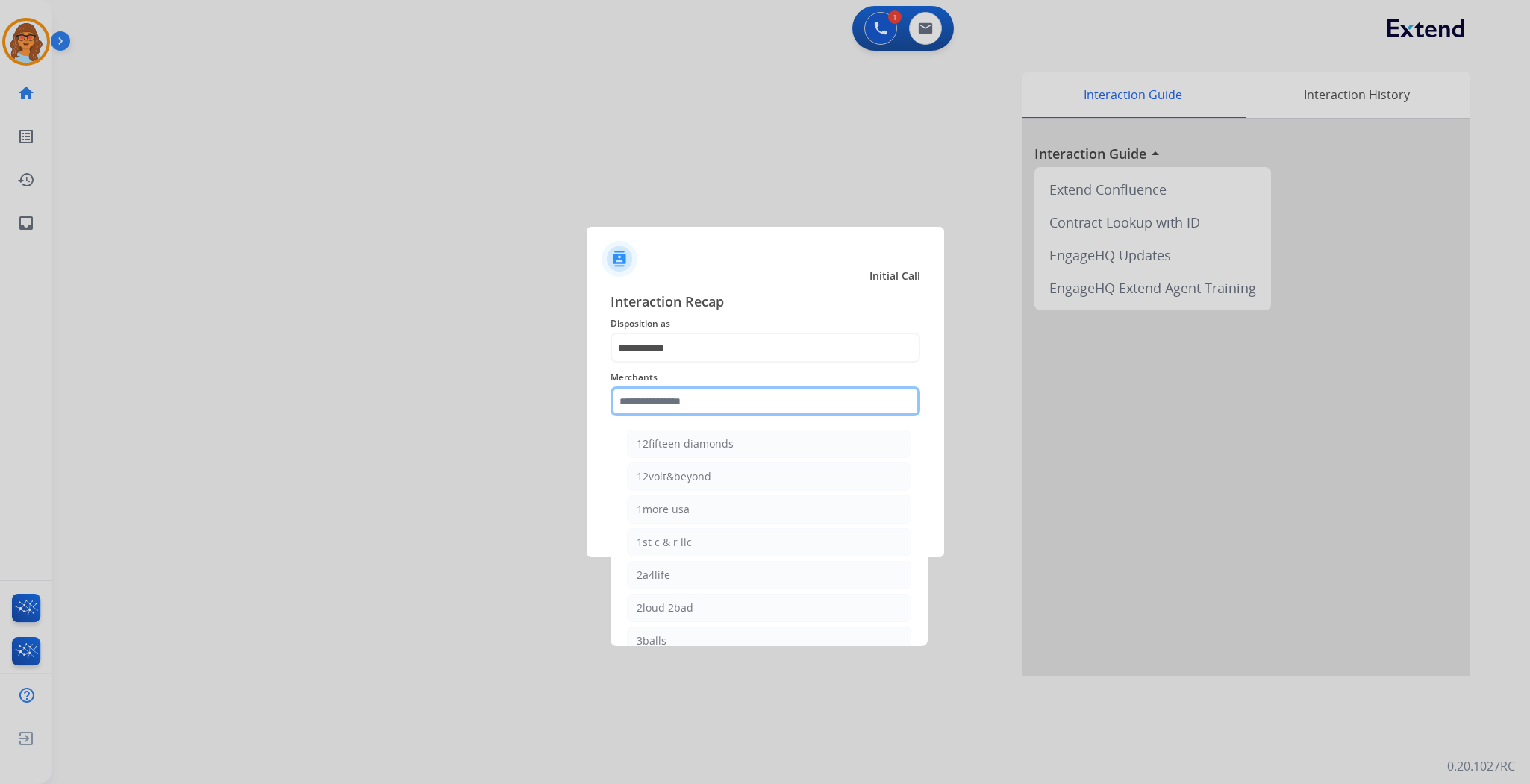
click at [697, 398] on input "text" at bounding box center [765, 401] width 310 height 30
click at [691, 514] on div "[DOMAIN_NAME]" at bounding box center [679, 506] width 86 height 15
type input "**********"
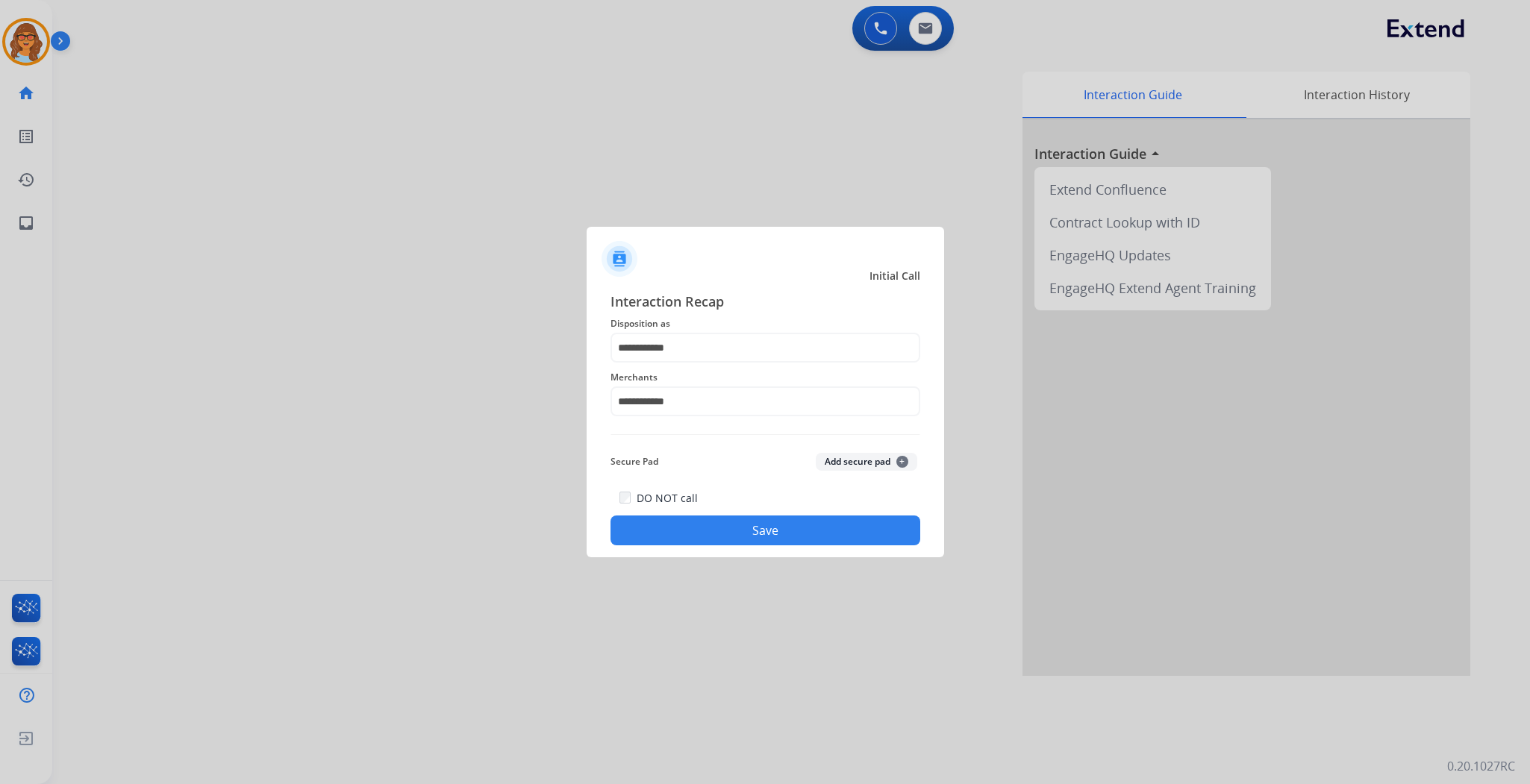
click at [721, 536] on button "Save" at bounding box center [765, 530] width 310 height 30
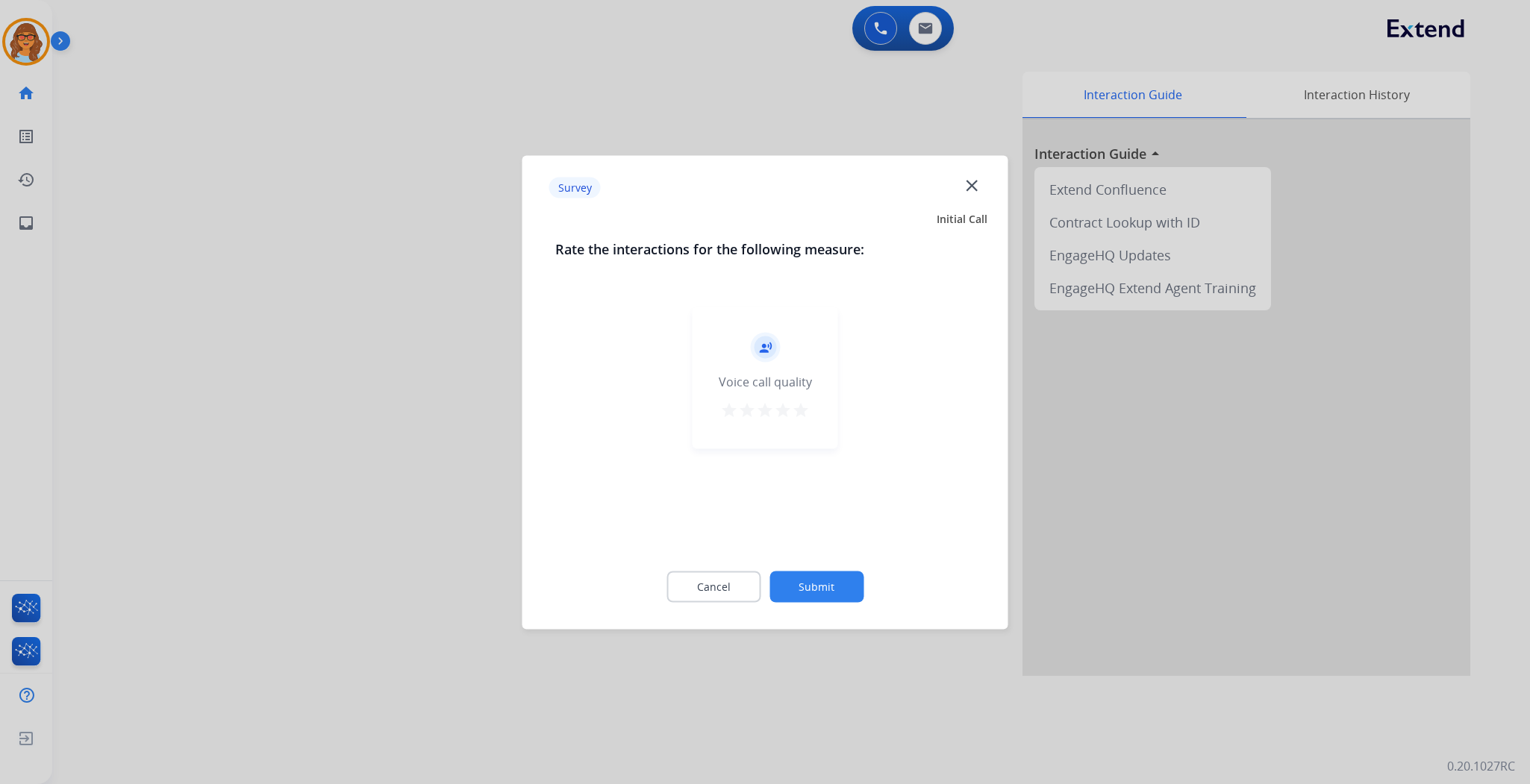
drag, startPoint x: 804, startPoint y: 407, endPoint x: 810, endPoint y: 443, distance: 36.5
click at [804, 407] on mat-icon "star" at bounding box center [801, 409] width 18 height 18
click at [828, 591] on button "Submit" at bounding box center [816, 586] width 94 height 31
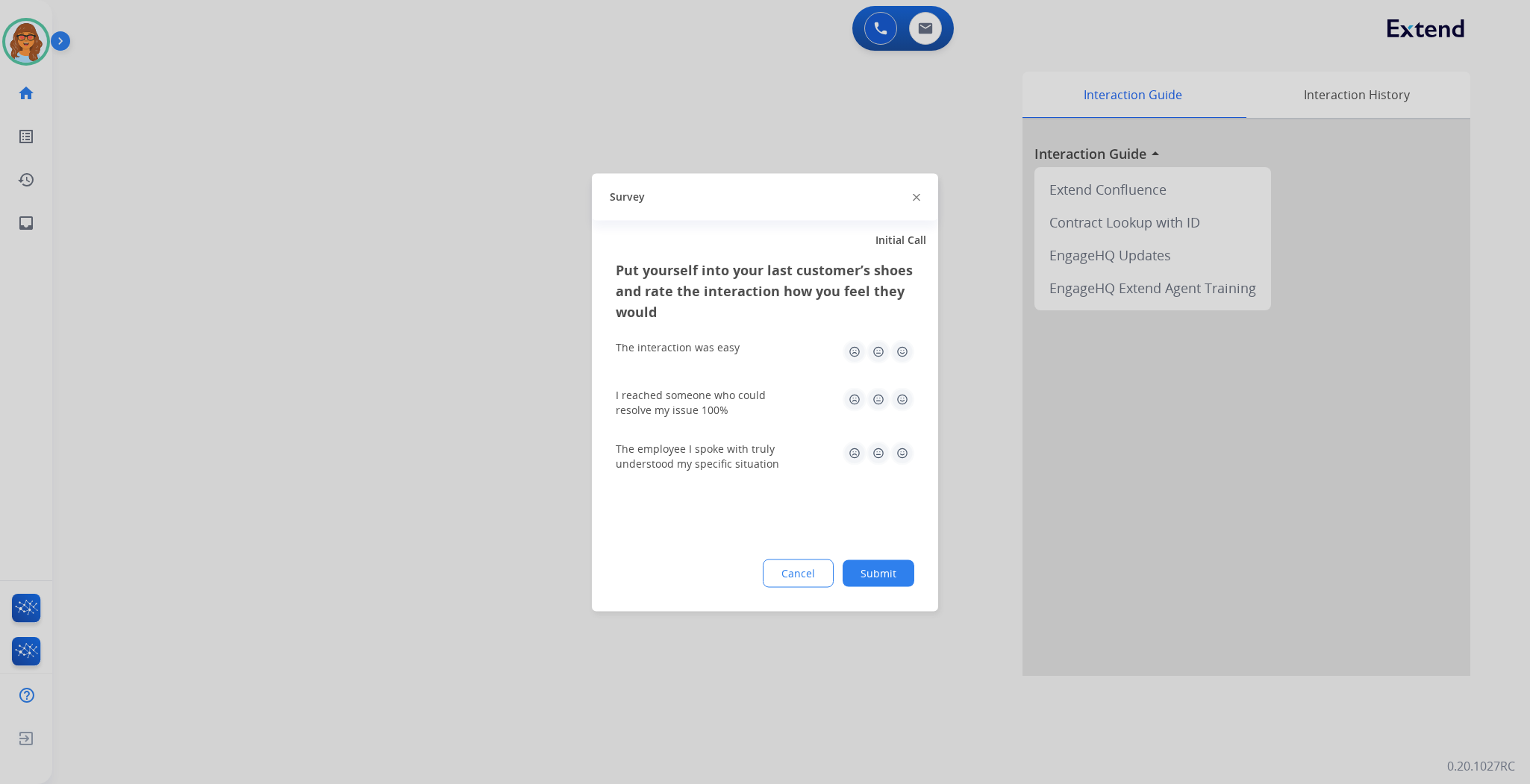
drag, startPoint x: 903, startPoint y: 352, endPoint x: 901, endPoint y: 382, distance: 30.1
click at [903, 352] on img at bounding box center [902, 352] width 24 height 24
click at [900, 401] on img at bounding box center [902, 399] width 24 height 24
click at [906, 450] on img at bounding box center [902, 453] width 24 height 24
click at [884, 556] on div "Put yourself into your last customer’s shoes and rate the interaction how you f…" at bounding box center [765, 435] width 347 height 352
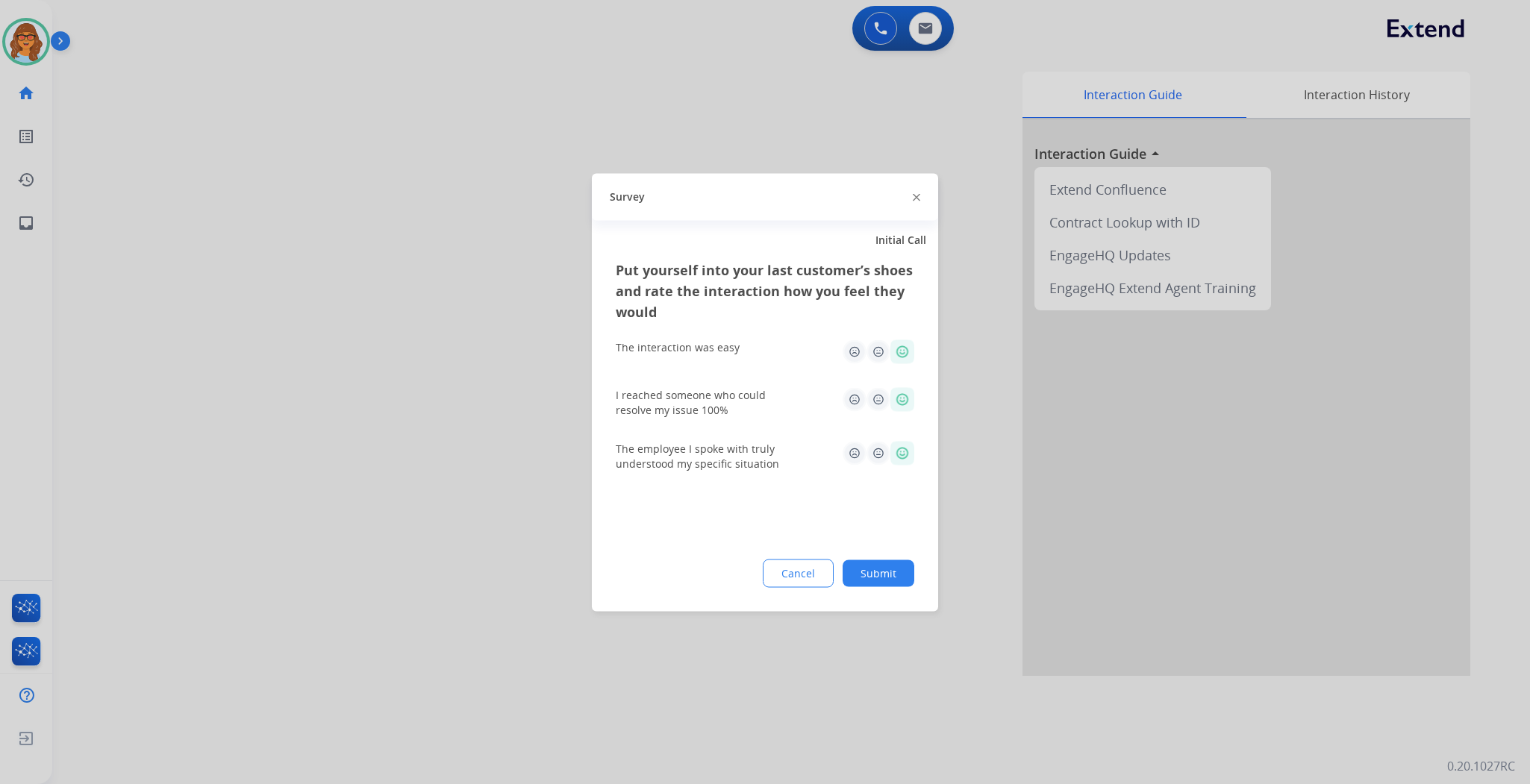
click at [883, 567] on button "Submit" at bounding box center [878, 573] width 71 height 27
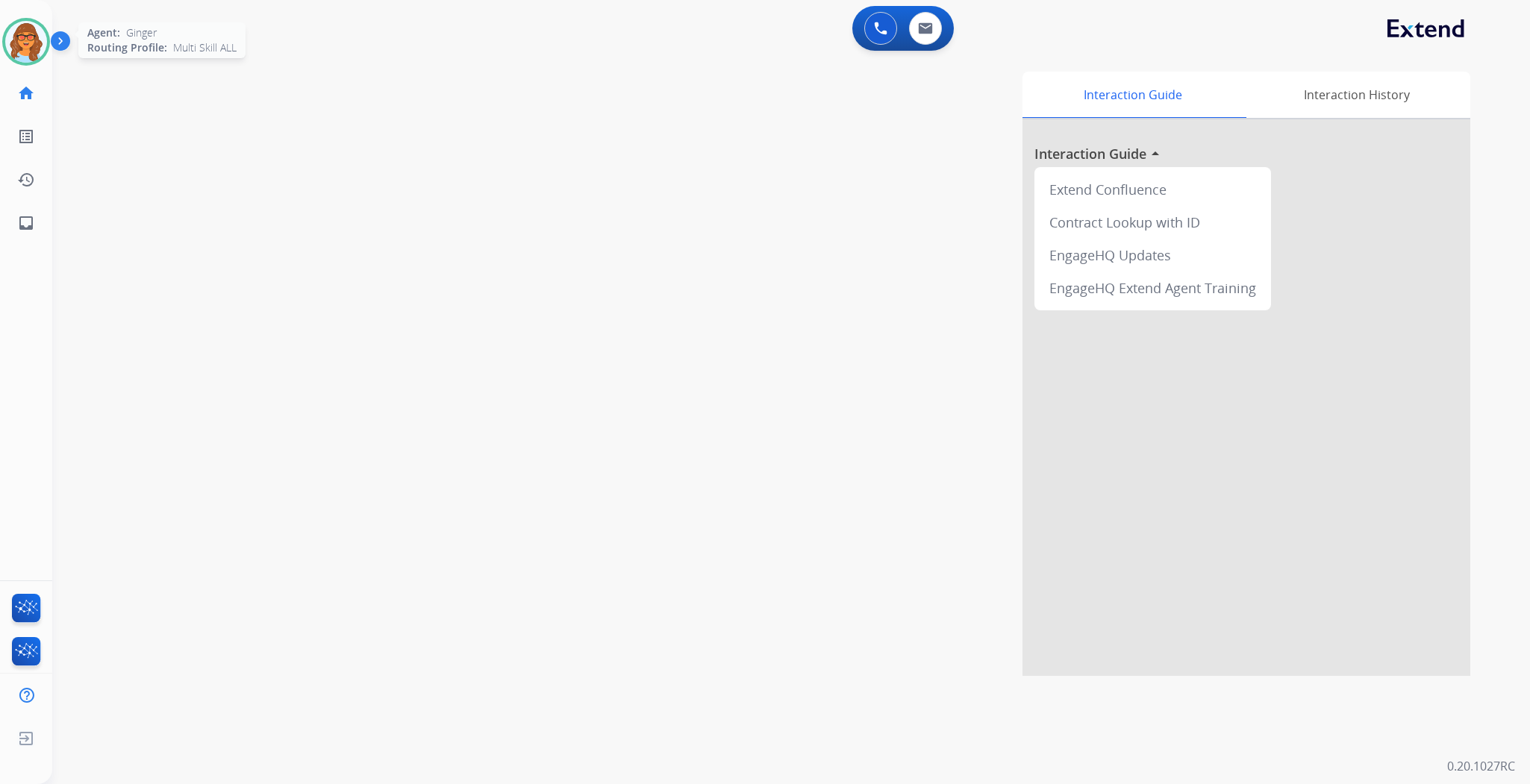
click at [40, 46] on img at bounding box center [26, 41] width 42 height 42
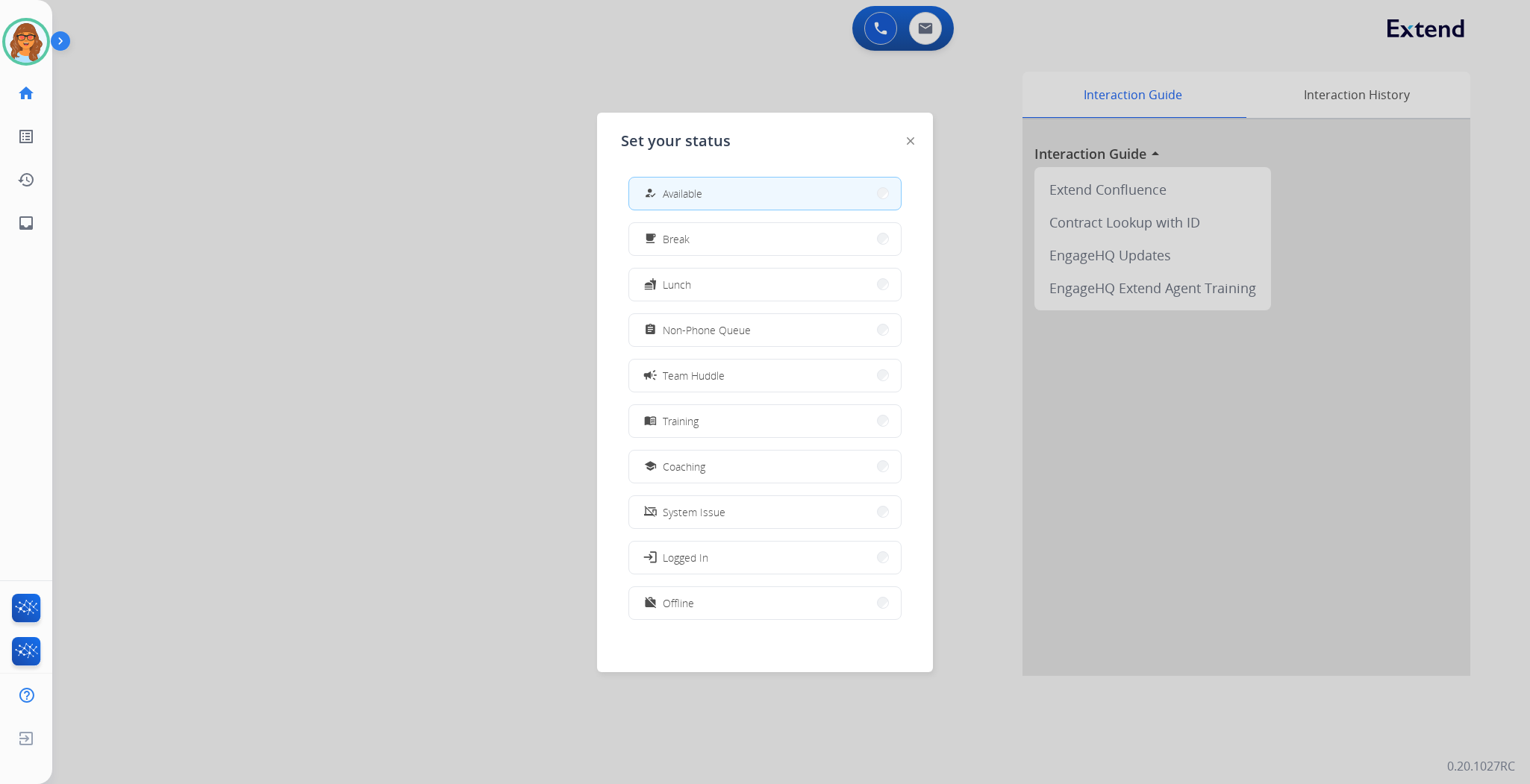
click at [455, 277] on div at bounding box center [765, 392] width 1530 height 784
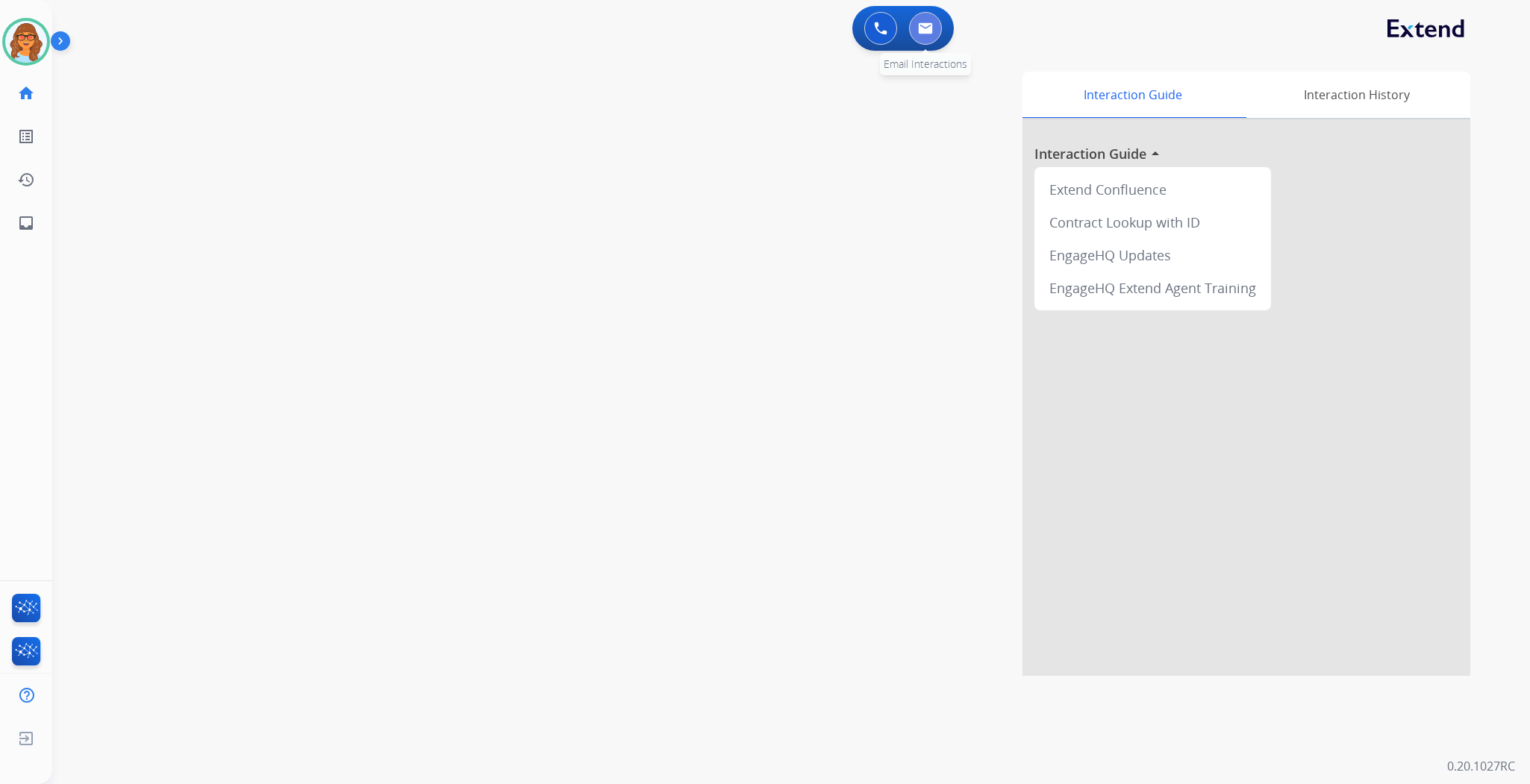
click at [930, 25] on img at bounding box center [925, 28] width 15 height 12
select select "**********"
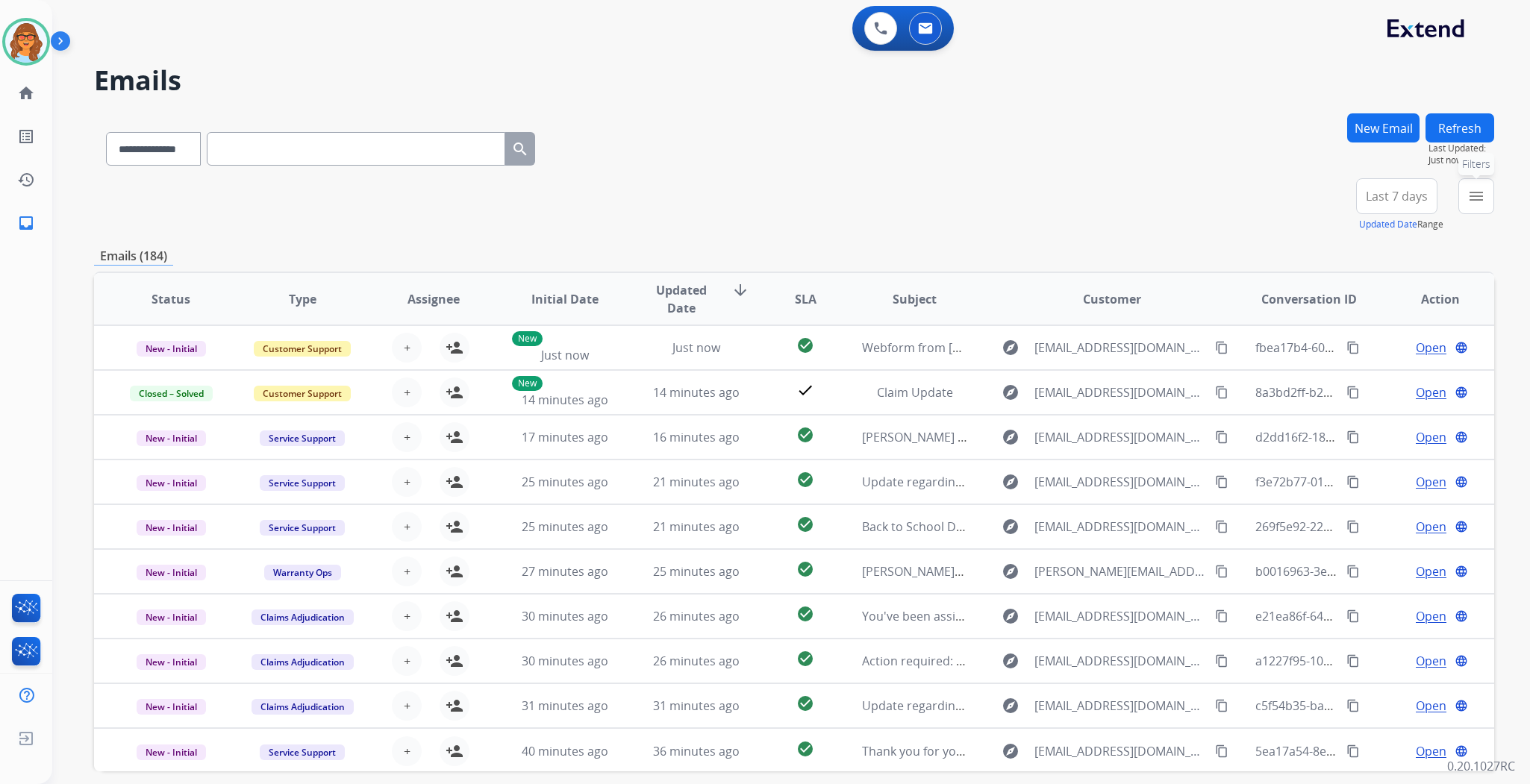
click at [1069, 189] on mat-icon "menu" at bounding box center [1476, 196] width 18 height 18
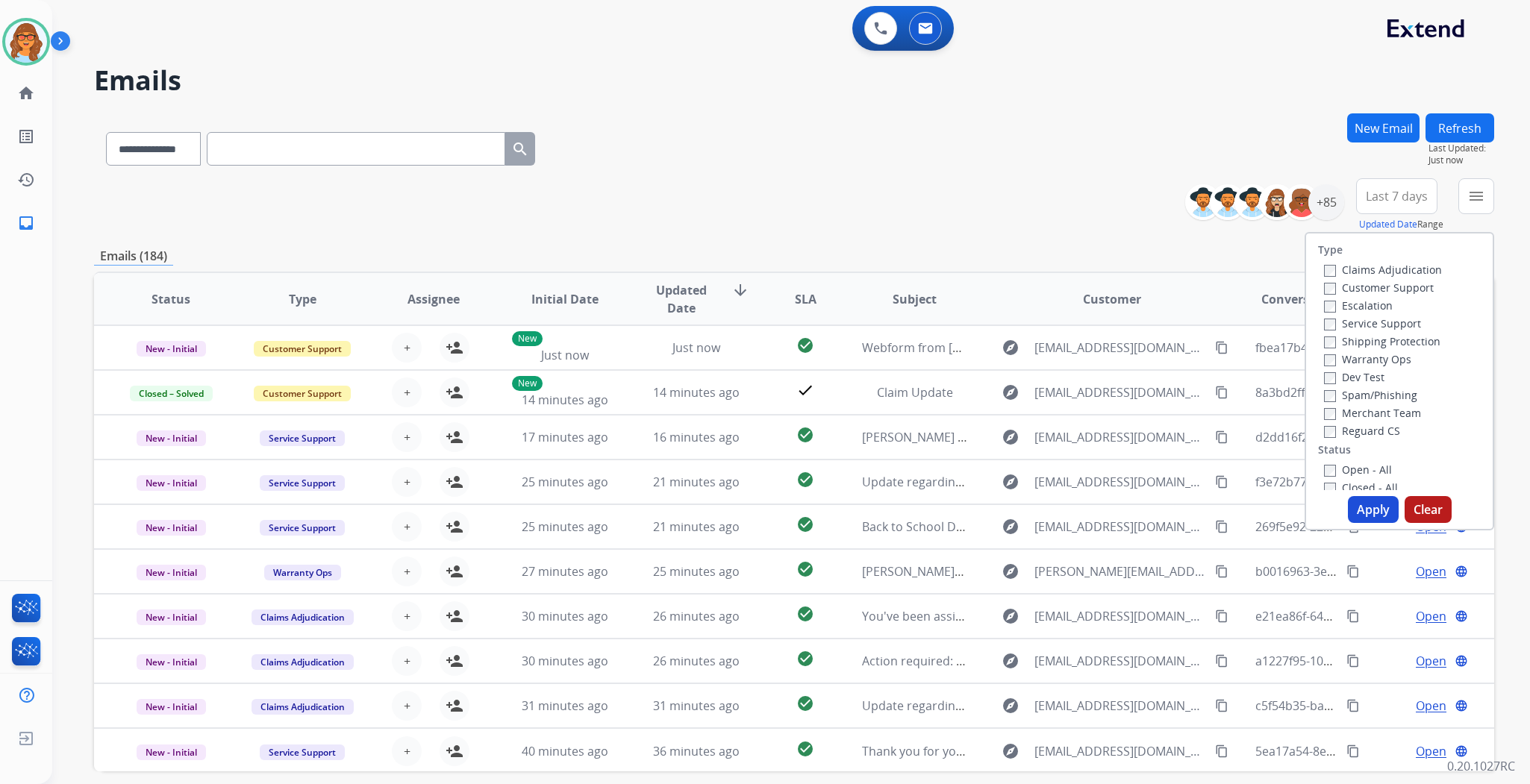
click at [1069, 285] on label "Customer Support" at bounding box center [1379, 287] width 110 height 14
click at [1069, 340] on label "Shipping Protection" at bounding box center [1381, 341] width 116 height 14
click at [1069, 431] on label "Reguard CS" at bounding box center [1361, 431] width 77 height 14
click at [1069, 463] on label "Open - All" at bounding box center [1357, 469] width 68 height 14
click at [1069, 509] on button "Apply" at bounding box center [1373, 509] width 51 height 27
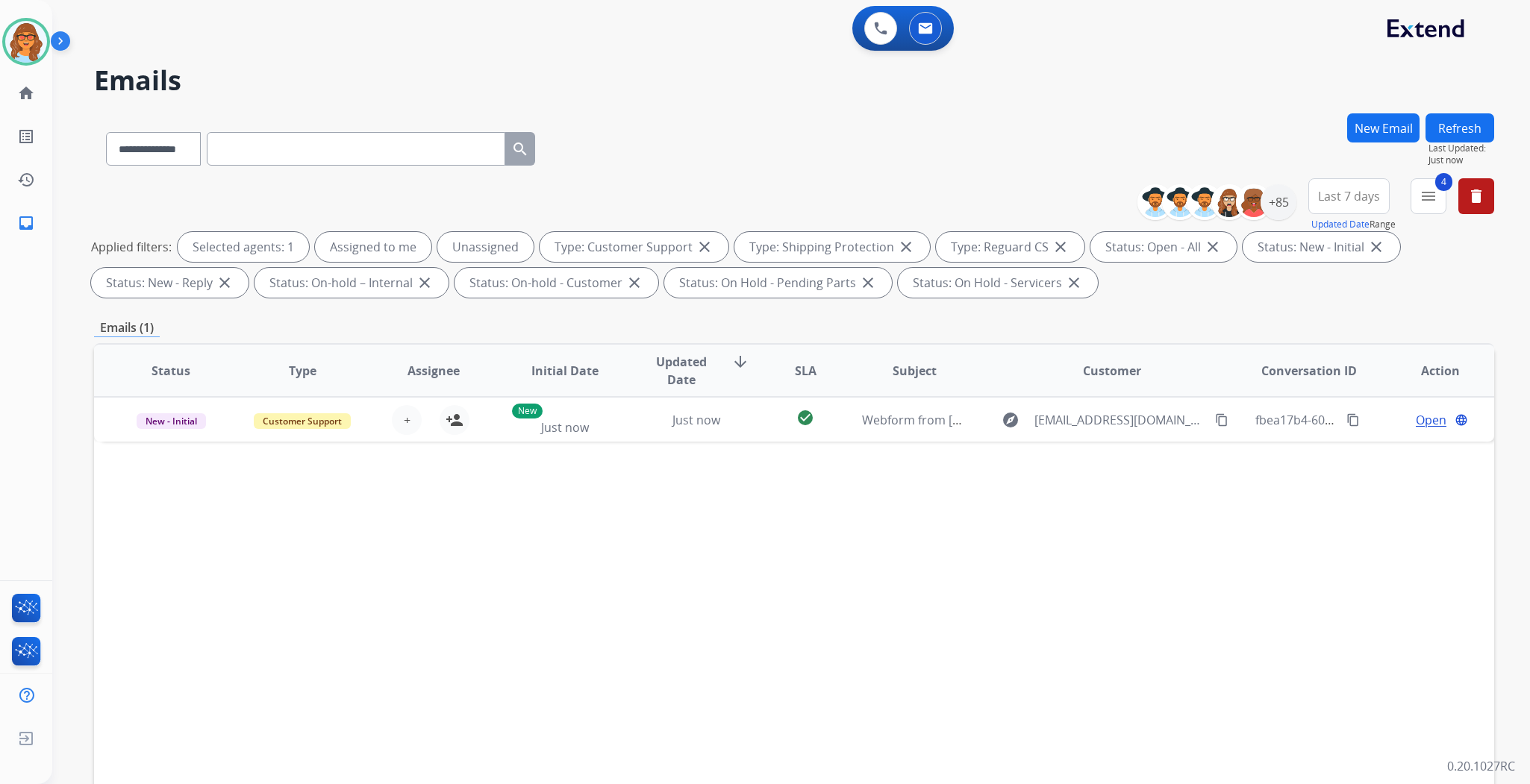
click at [1069, 196] on span "Last 7 days" at bounding box center [1349, 196] width 62 height 6
click at [1069, 377] on div "Last 90 days" at bounding box center [1343, 377] width 82 height 22
click at [1069, 201] on div "+137" at bounding box center [1279, 202] width 36 height 36
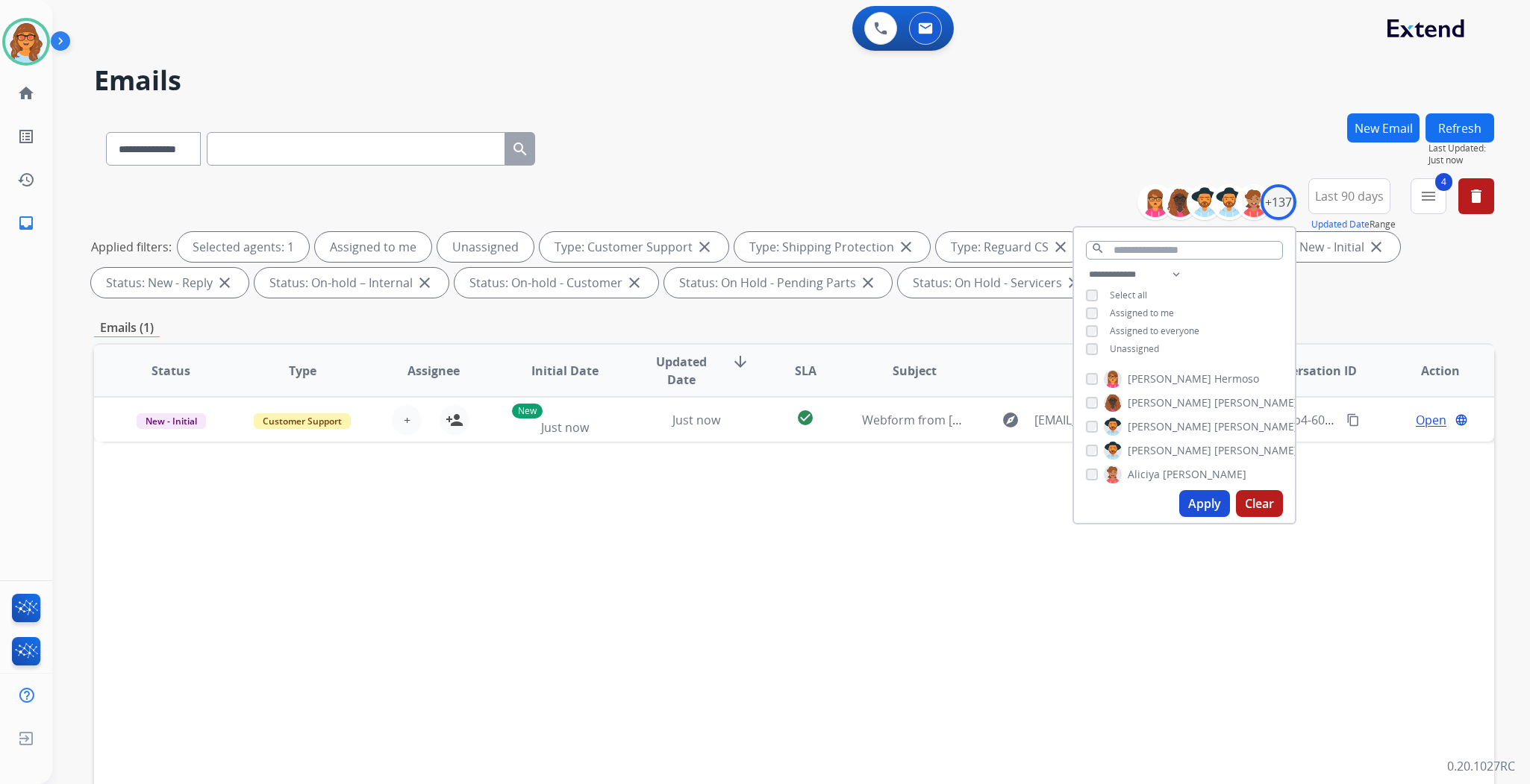
click at [1069, 352] on span "Unassigned" at bounding box center [1134, 348] width 49 height 13
click at [1069, 505] on button "Apply" at bounding box center [1204, 503] width 51 height 27
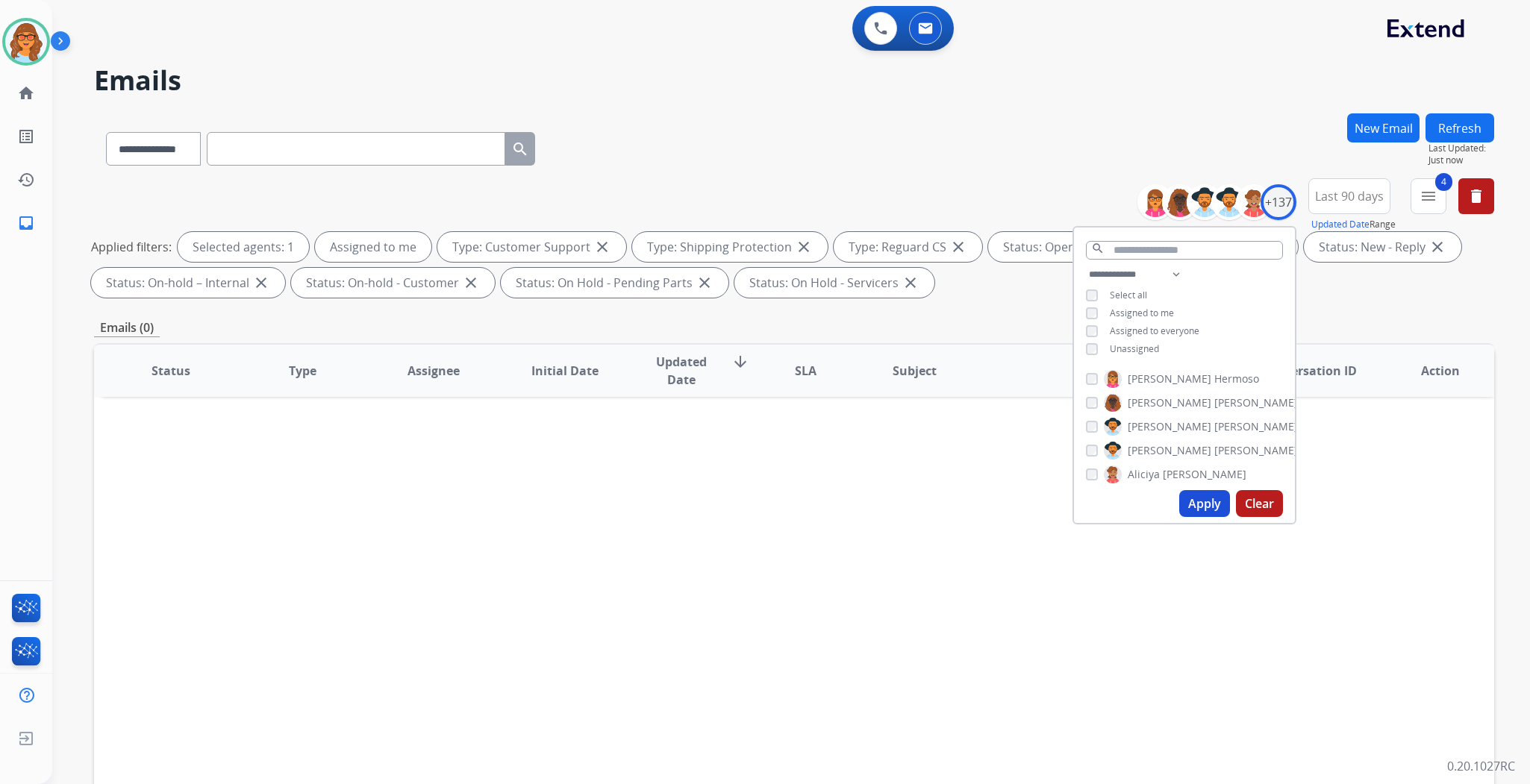
click at [1069, 138] on div "**********" at bounding box center [794, 145] width 1400 height 64
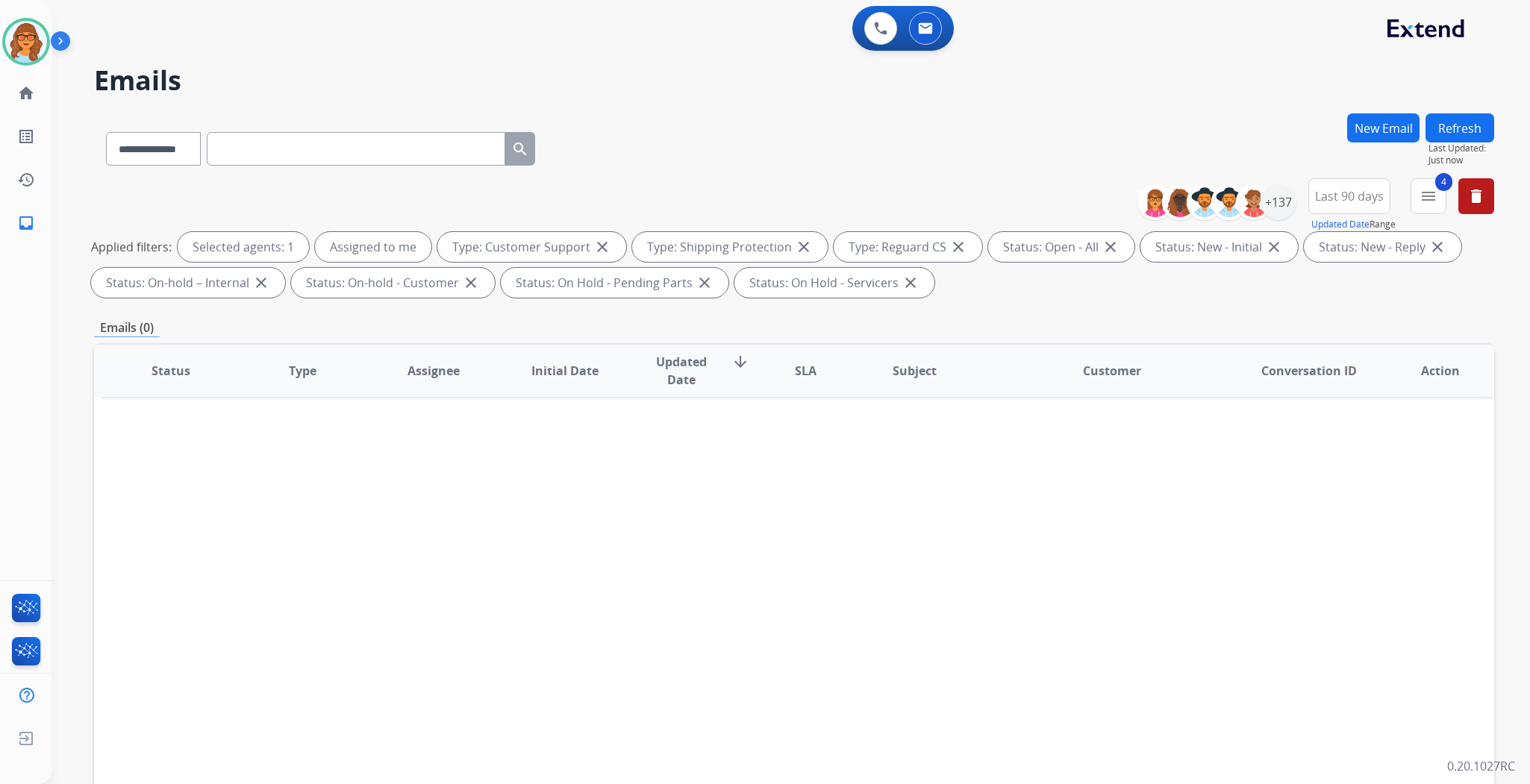
click at [628, 57] on div "**********" at bounding box center [773, 445] width 1442 height 784
click at [20, 39] on img at bounding box center [26, 41] width 42 height 42
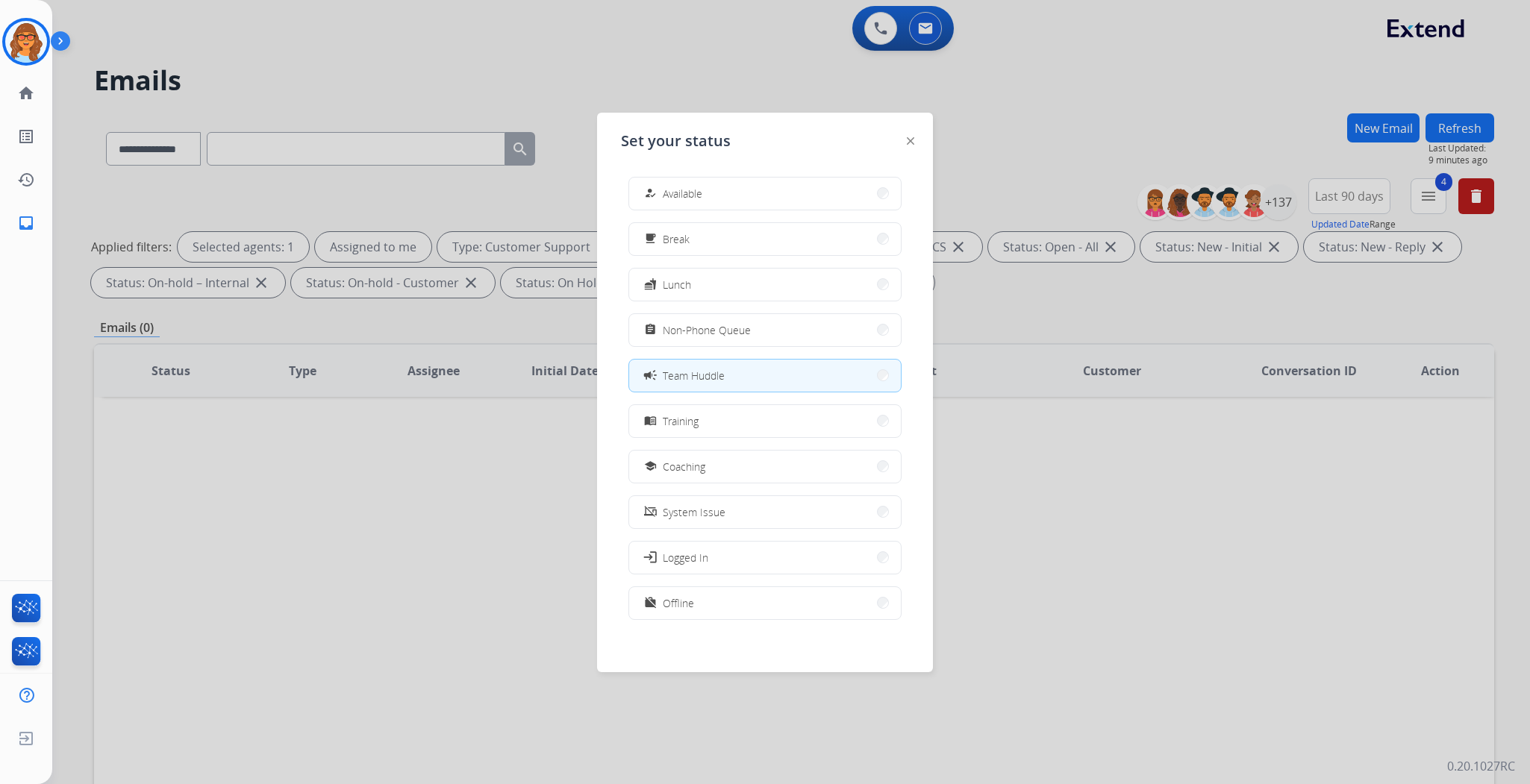
click at [292, 571] on div at bounding box center [765, 392] width 1530 height 784
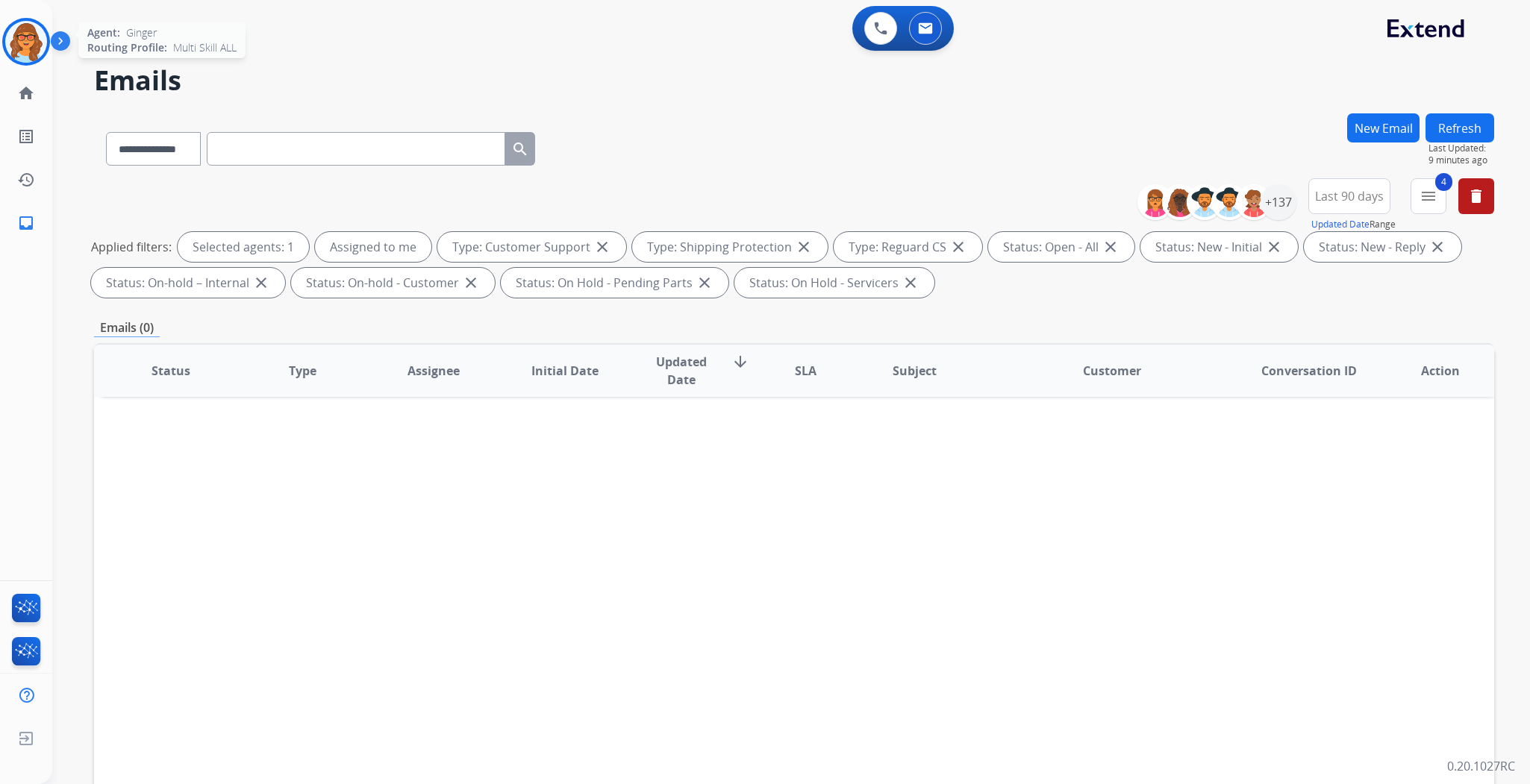
click at [17, 42] on img at bounding box center [26, 41] width 42 height 42
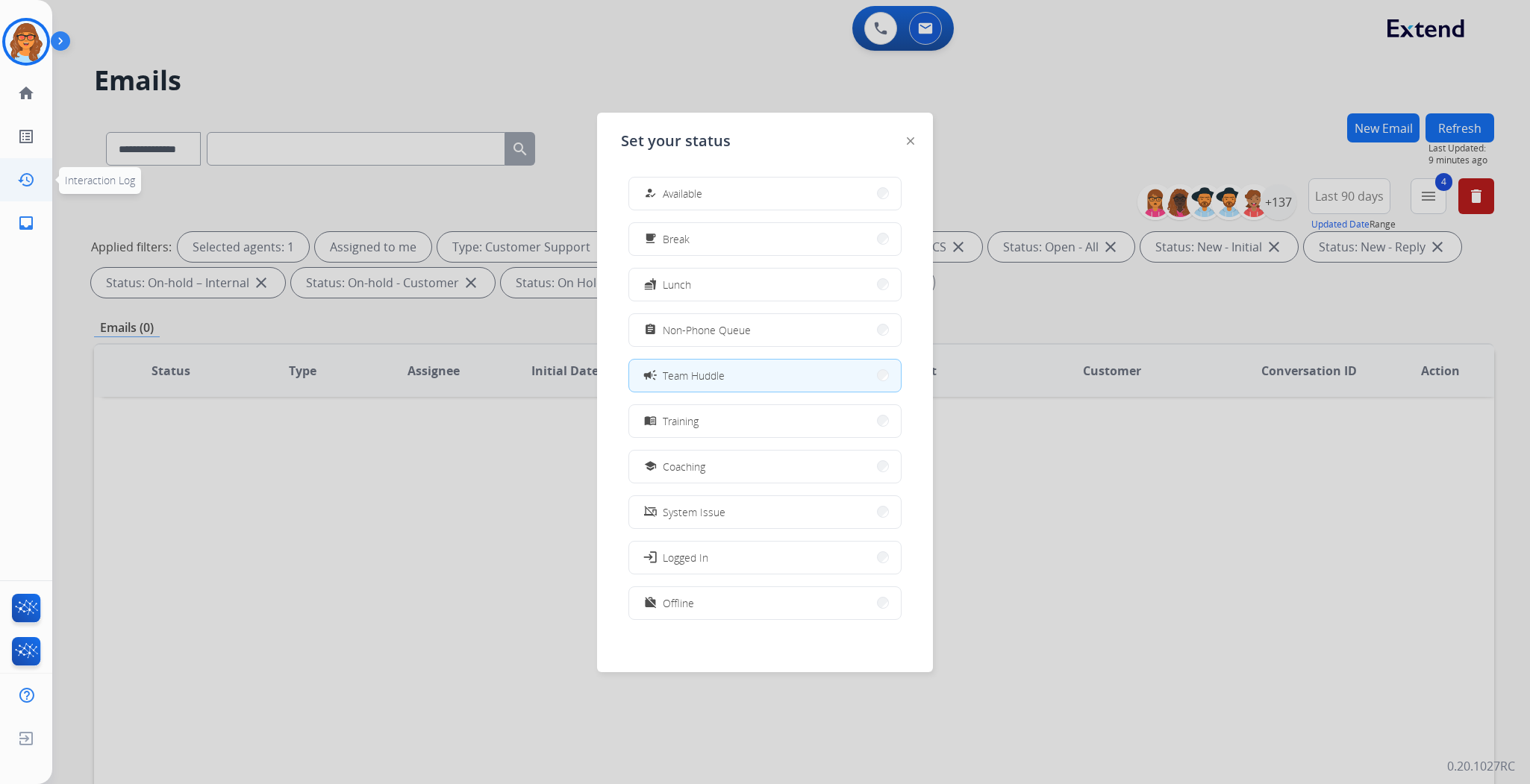
click at [32, 174] on mat-icon "history" at bounding box center [26, 180] width 18 height 18
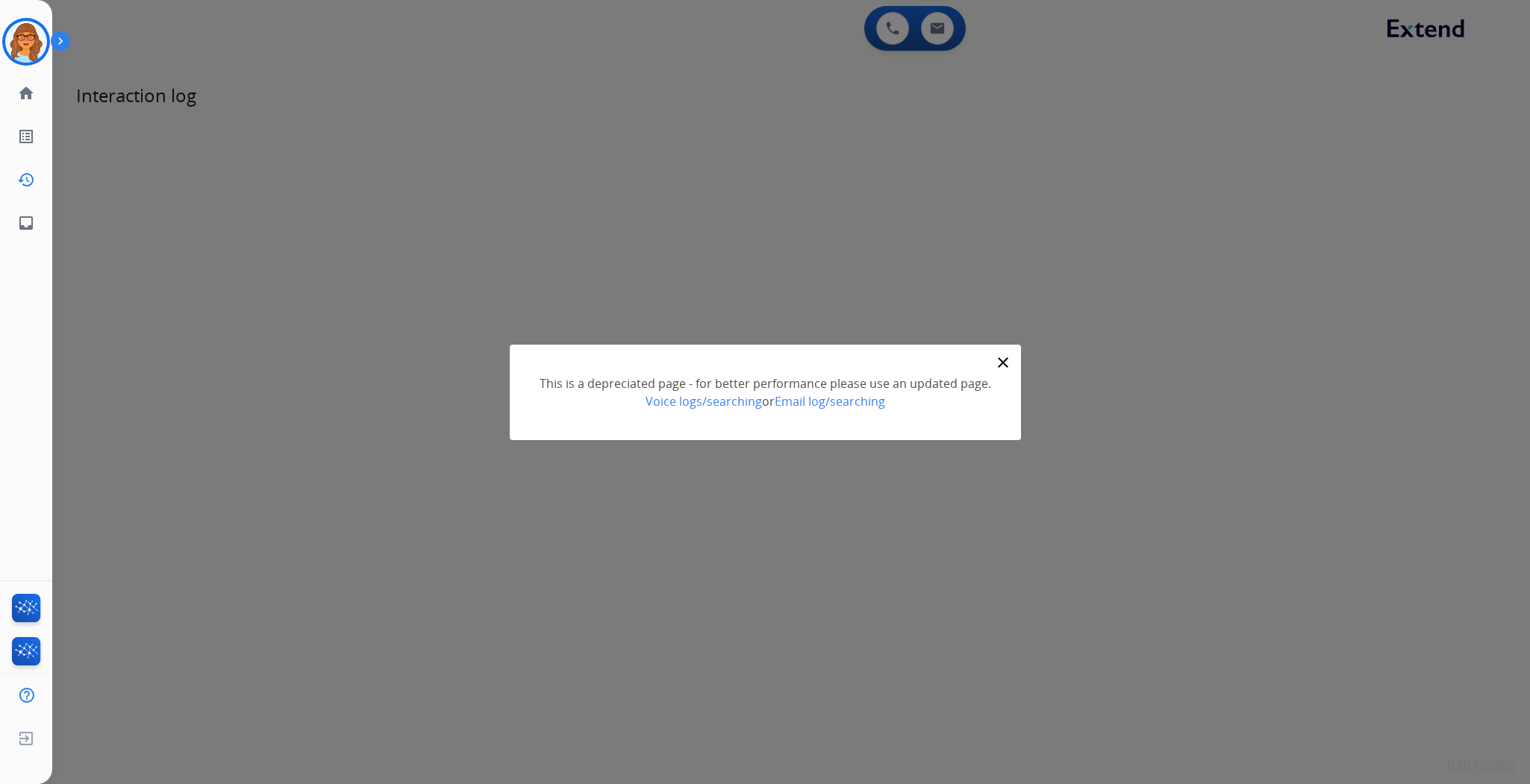
click at [994, 360] on mat-icon "close" at bounding box center [1003, 362] width 18 height 18
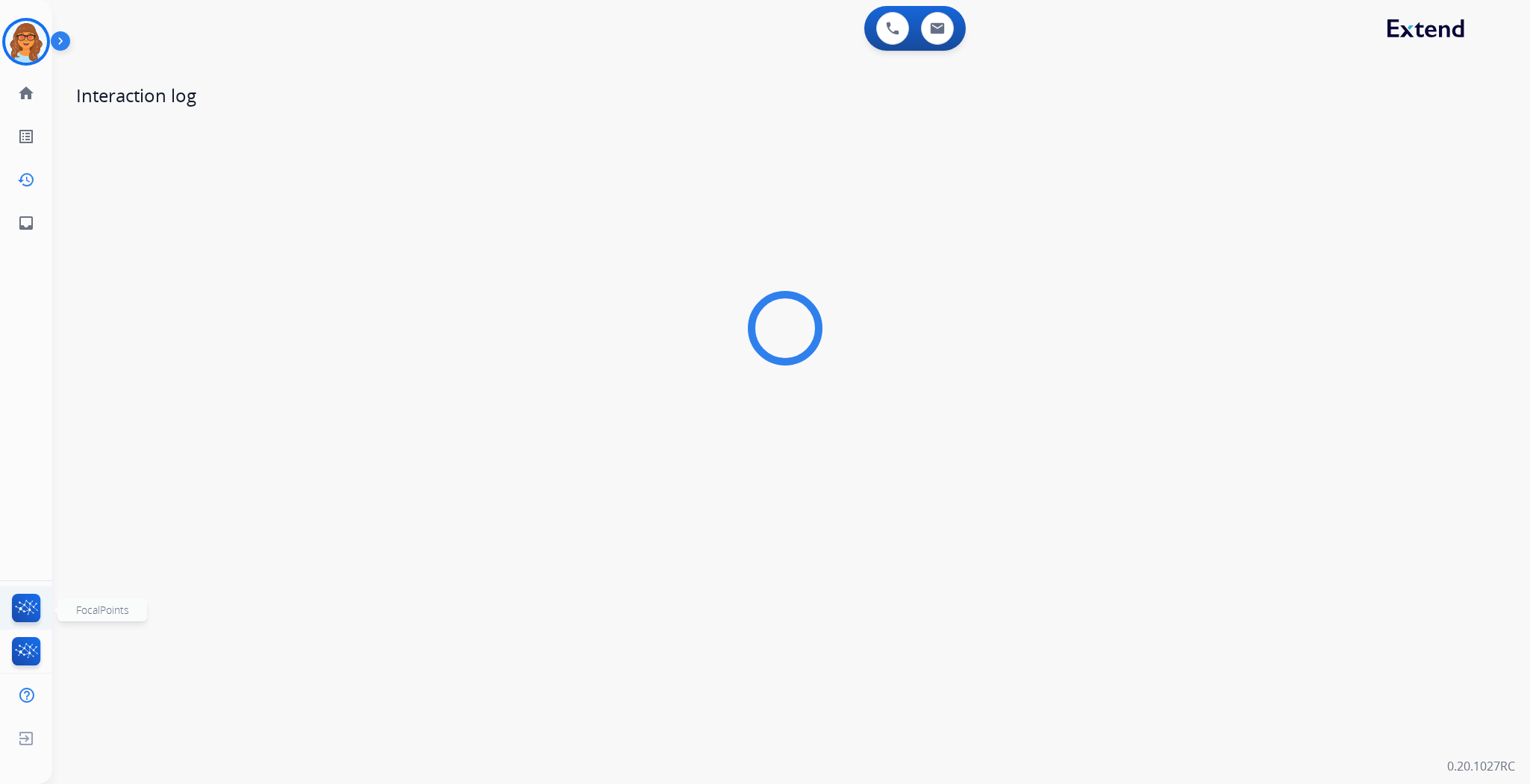
click at [28, 609] on img at bounding box center [26, 611] width 35 height 34
